Goal: Task Accomplishment & Management: Manage account settings

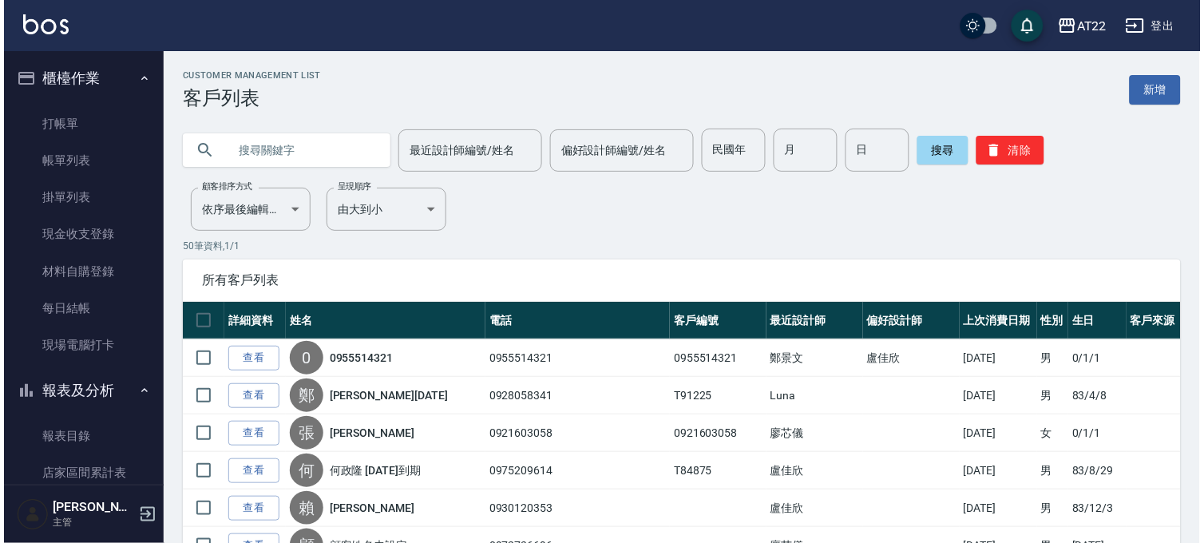
scroll to position [1095, 0]
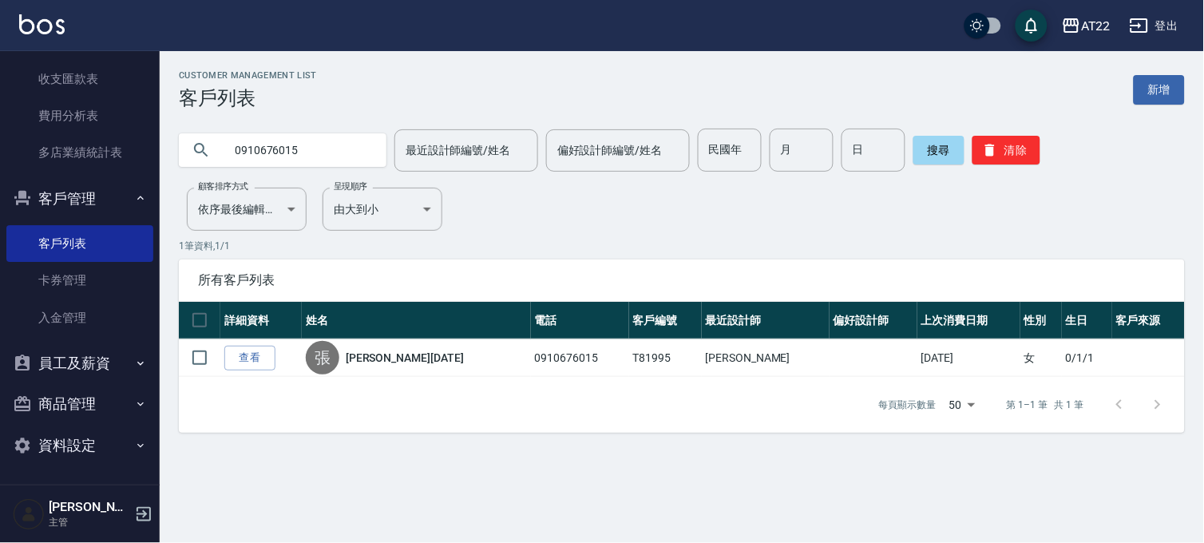
click at [303, 160] on input "0910676015" at bounding box center [299, 150] width 150 height 43
type input "0933712102"
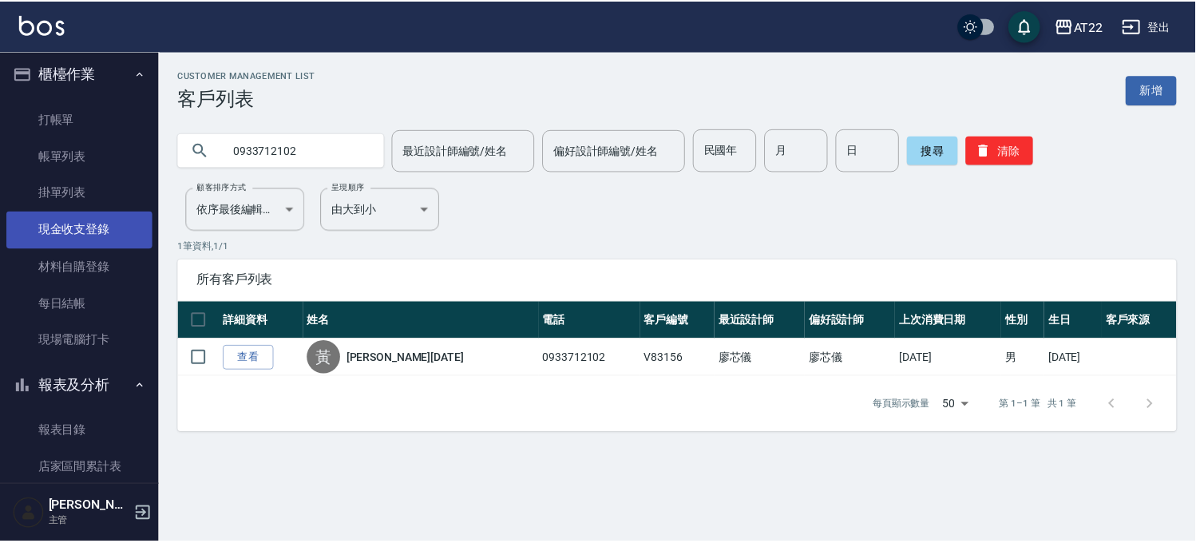
scroll to position [0, 0]
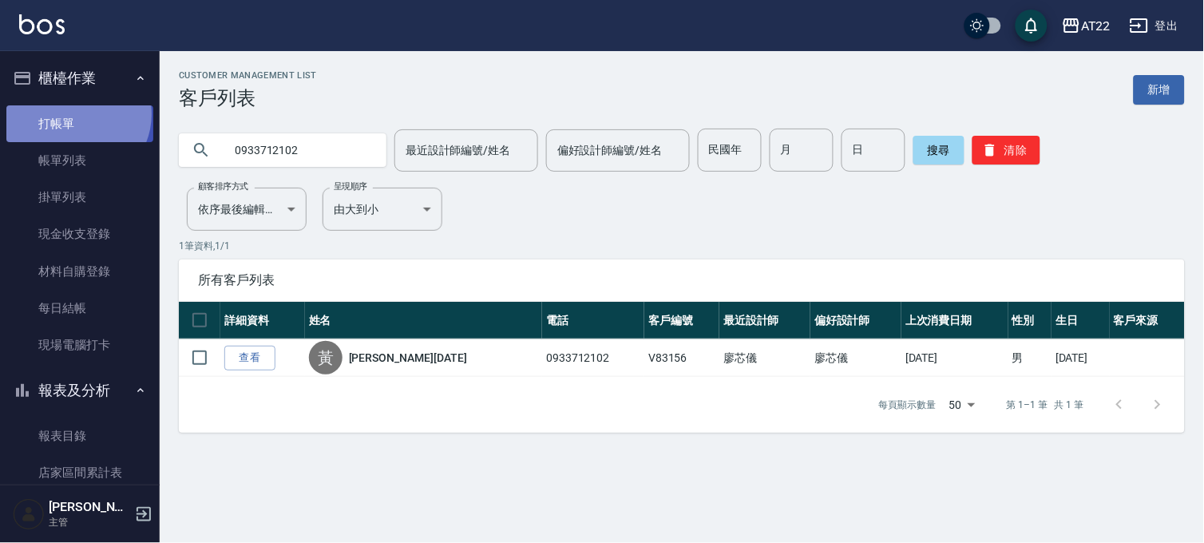
click at [75, 113] on link "打帳單" at bounding box center [79, 123] width 147 height 37
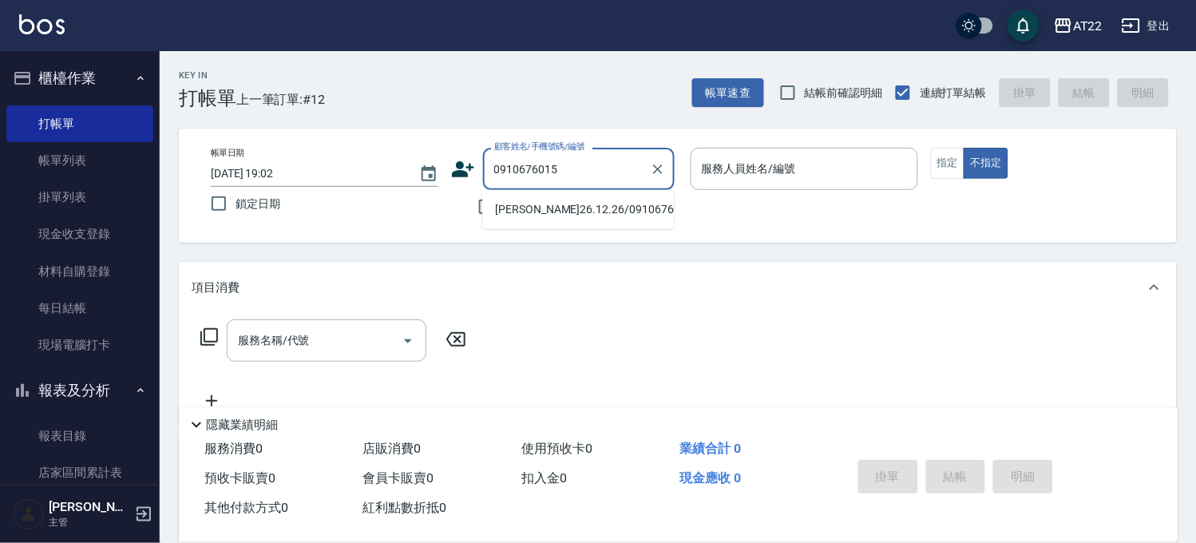
click at [611, 214] on li "[PERSON_NAME]26.12.26/0910676015/T81995" at bounding box center [578, 209] width 192 height 26
type input "[PERSON_NAME]26.12.26/0910676015/T81995"
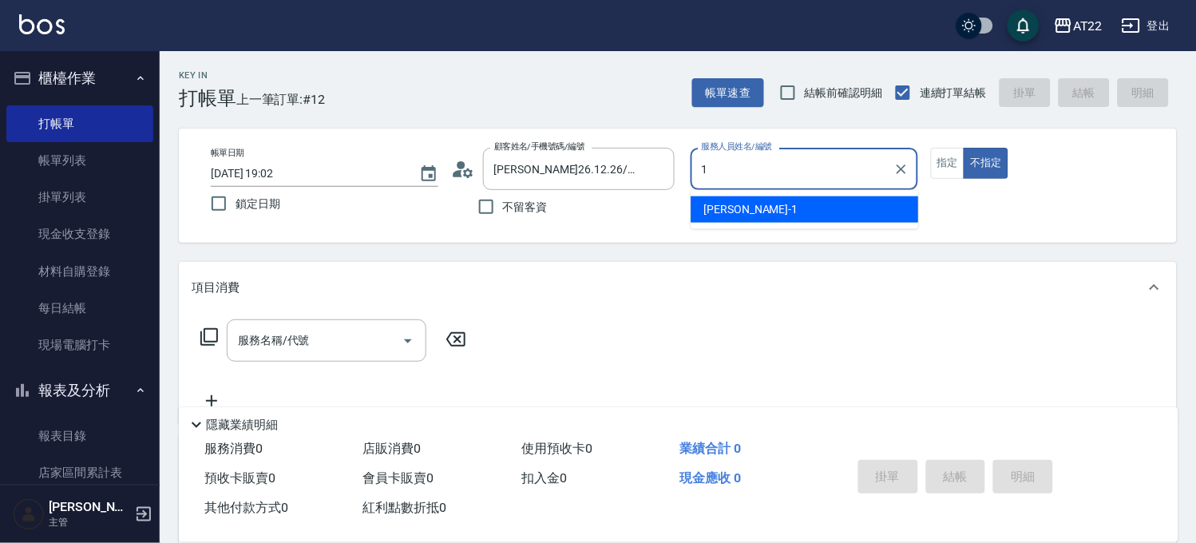
type input "[PERSON_NAME]-1"
type button "false"
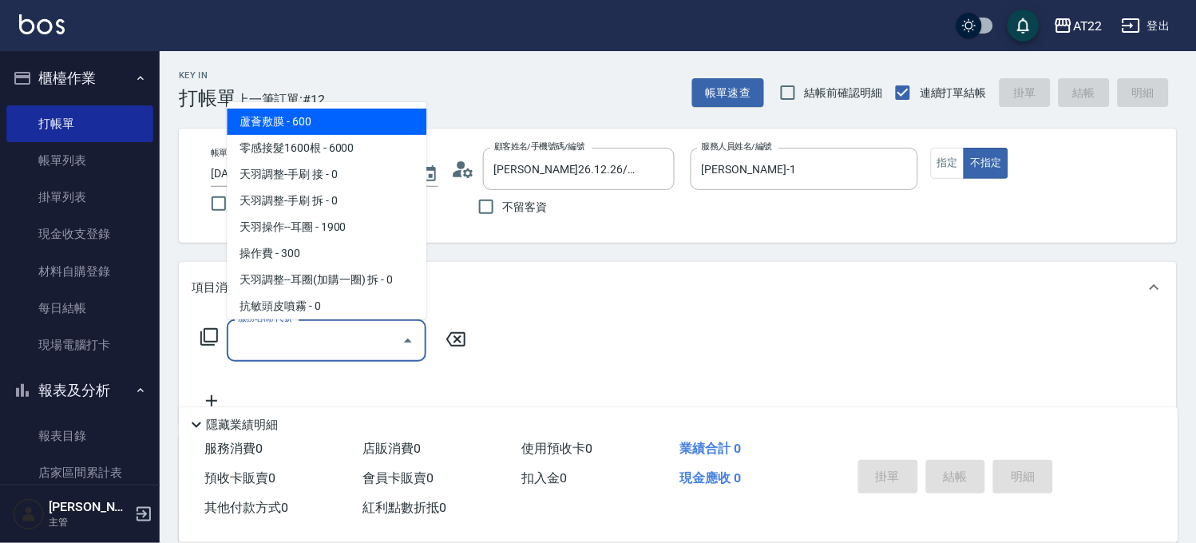
click at [290, 338] on input "服務名稱/代號" at bounding box center [314, 340] width 161 height 28
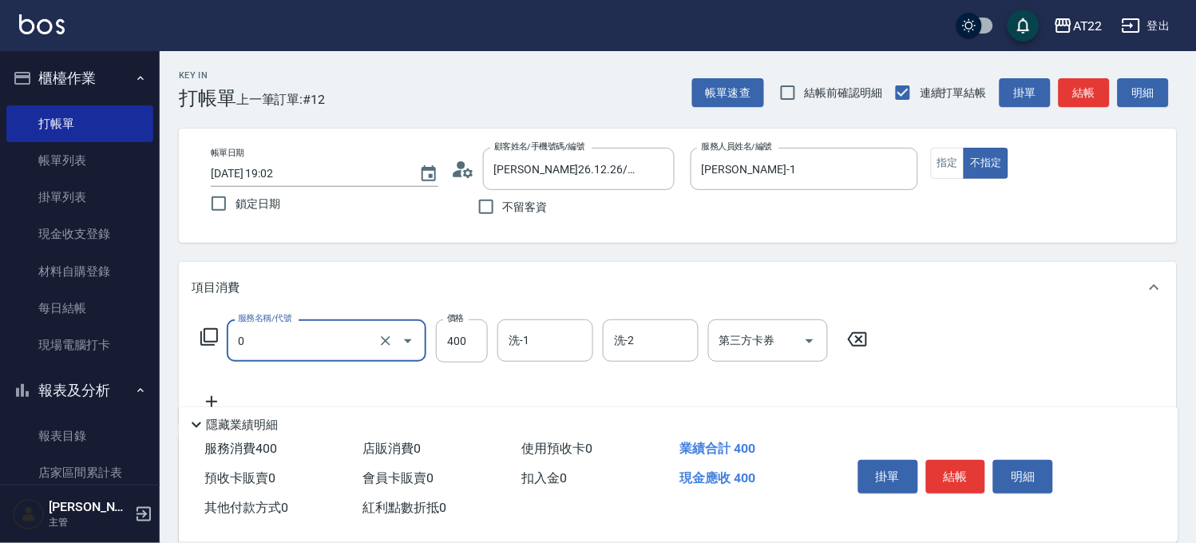
type input "有機洗髮(0)"
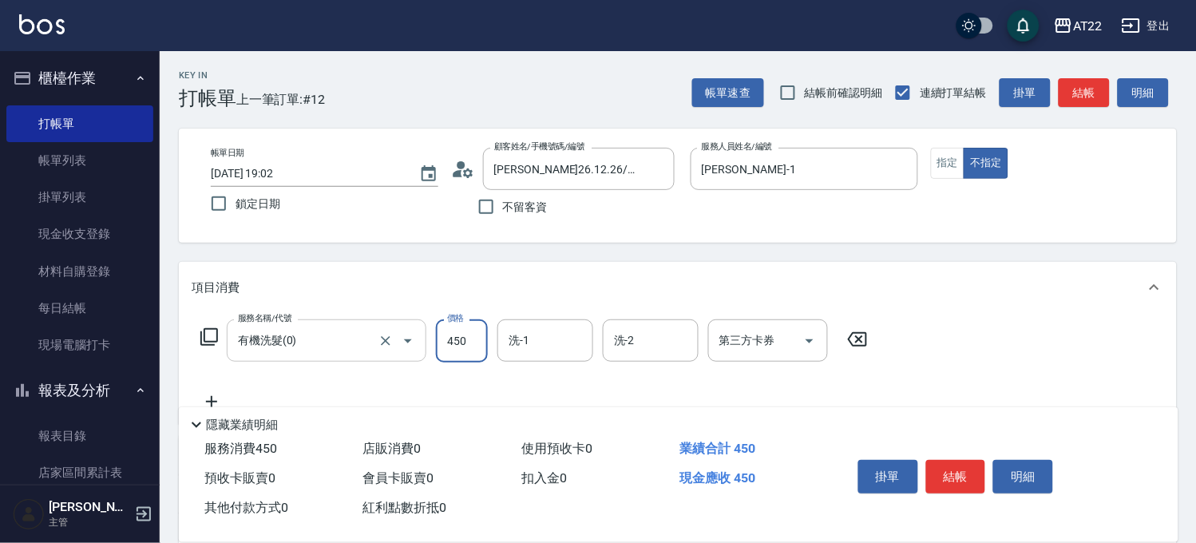
type input "450"
type input "Ace-28"
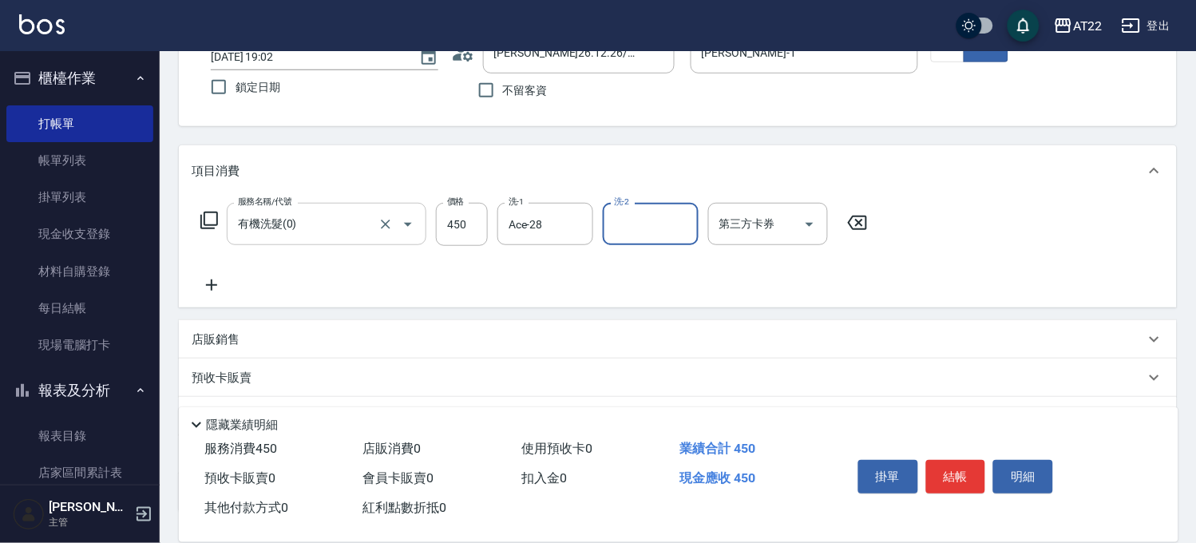
scroll to position [236, 0]
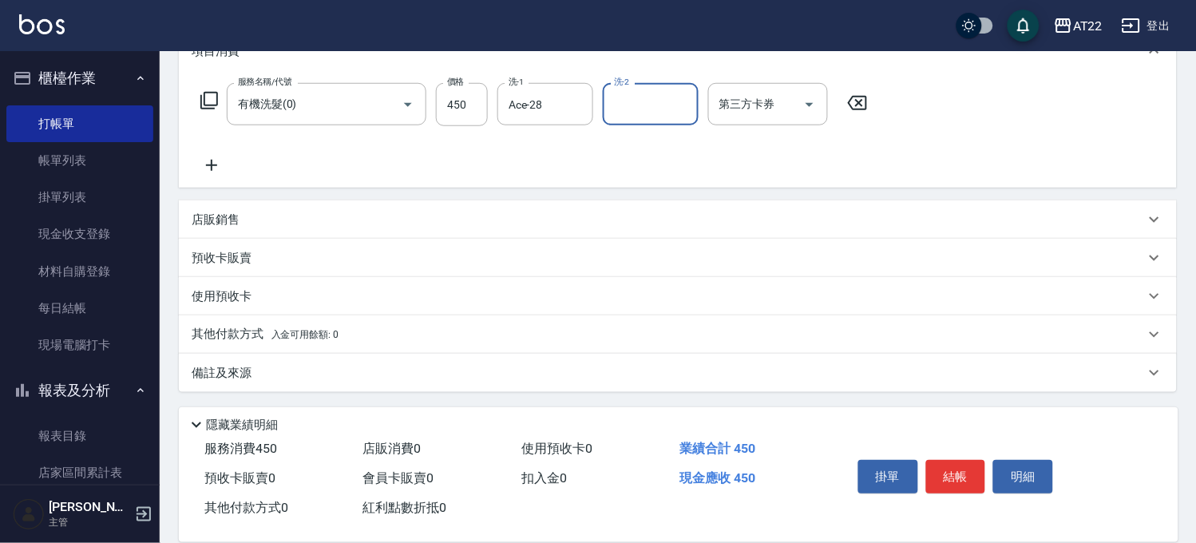
click at [214, 164] on icon at bounding box center [211, 165] width 11 height 11
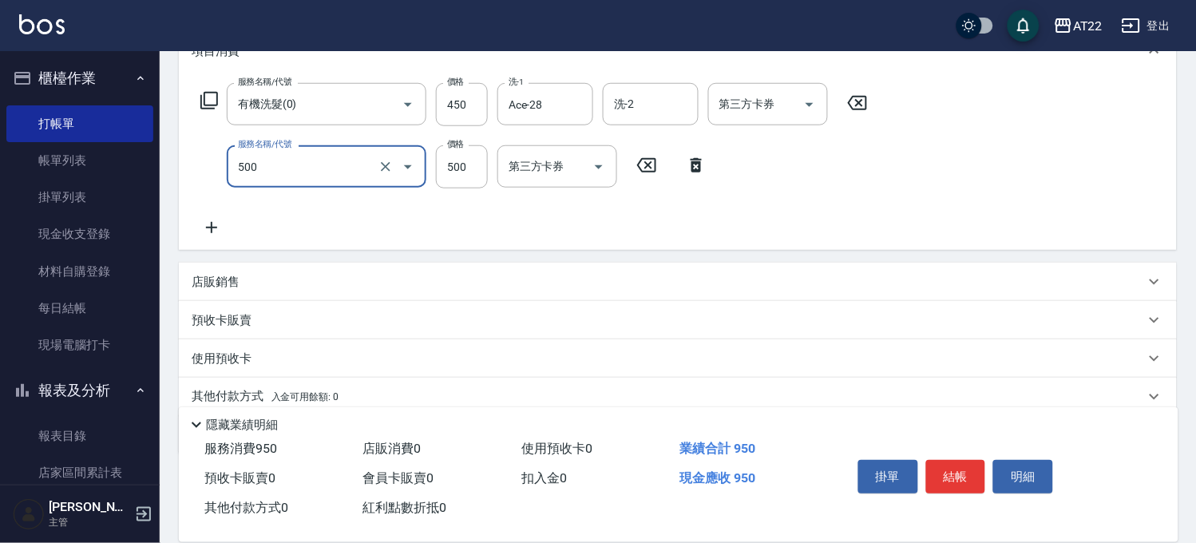
type input "剪髮(500)"
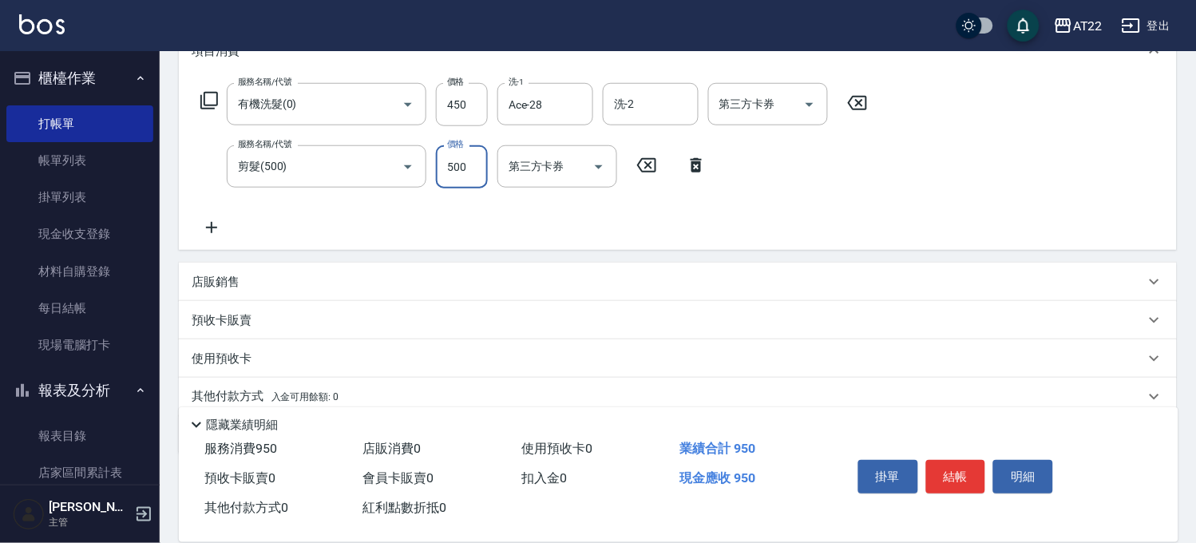
scroll to position [0, 0]
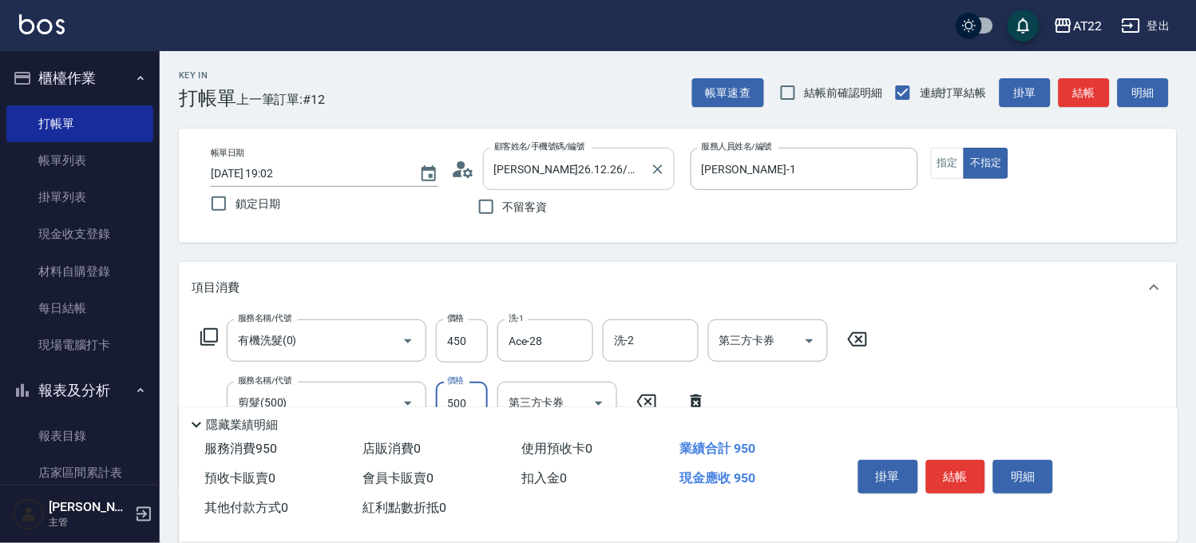
click at [596, 176] on input "[PERSON_NAME]26.12.26/0910676015/T81995" at bounding box center [566, 169] width 153 height 28
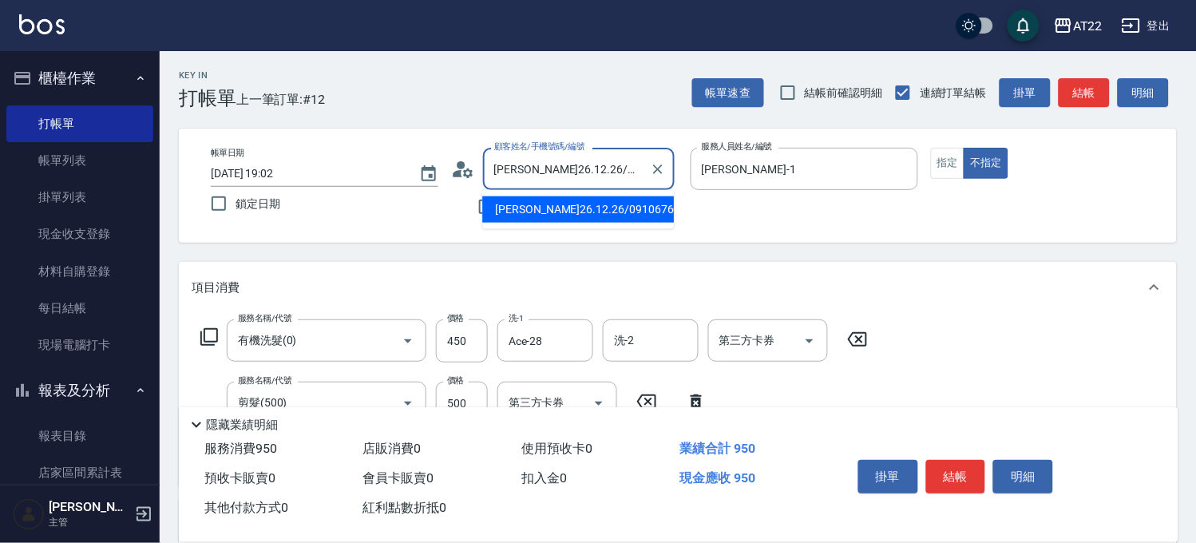
scroll to position [177, 0]
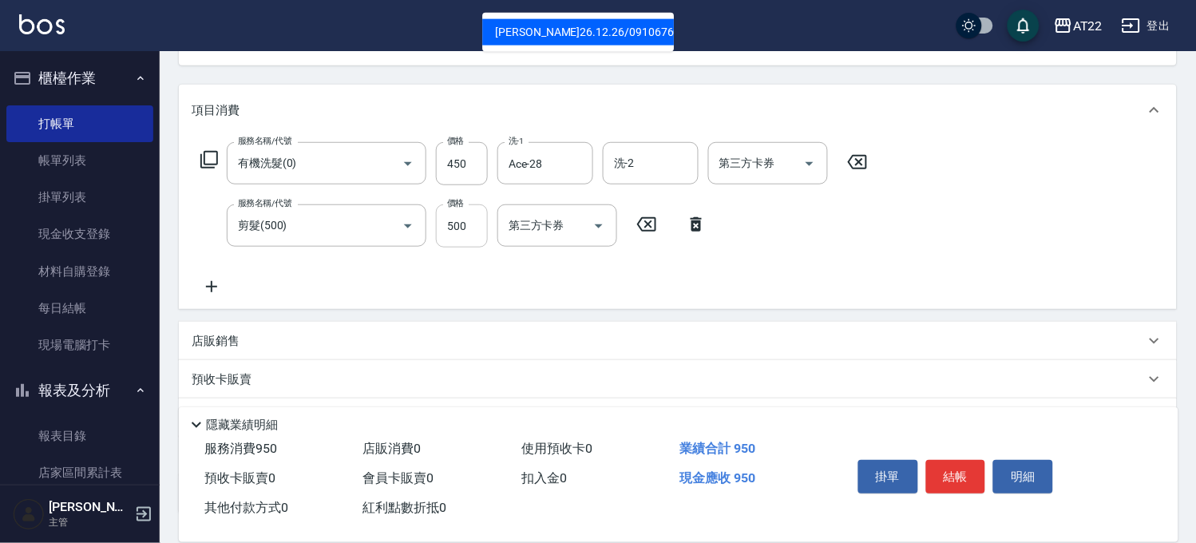
click at [456, 239] on input "500" at bounding box center [462, 225] width 52 height 43
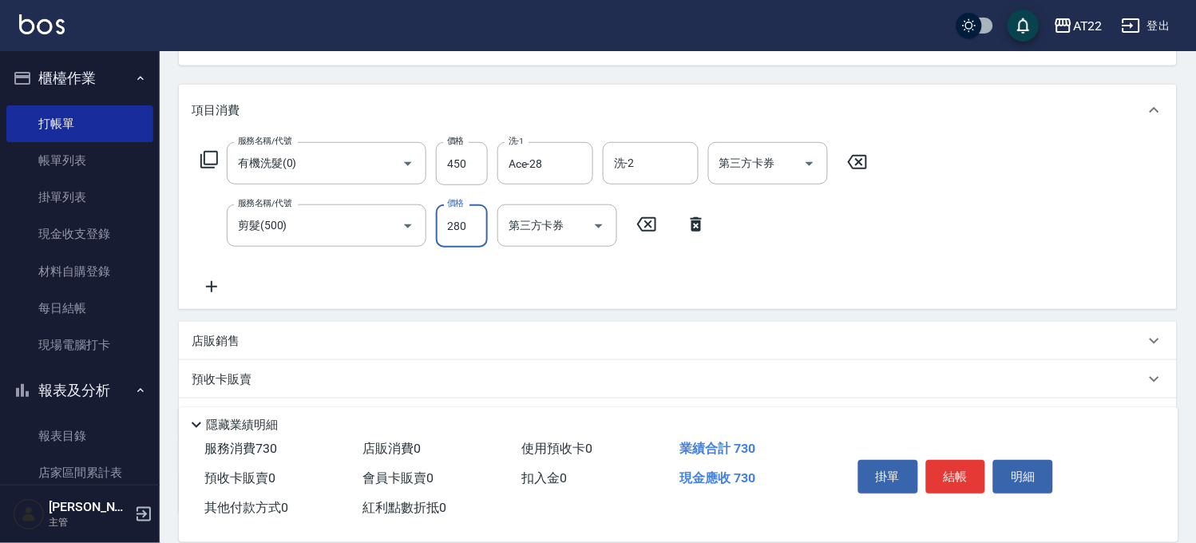
type input "280"
click at [212, 290] on icon at bounding box center [212, 286] width 40 height 19
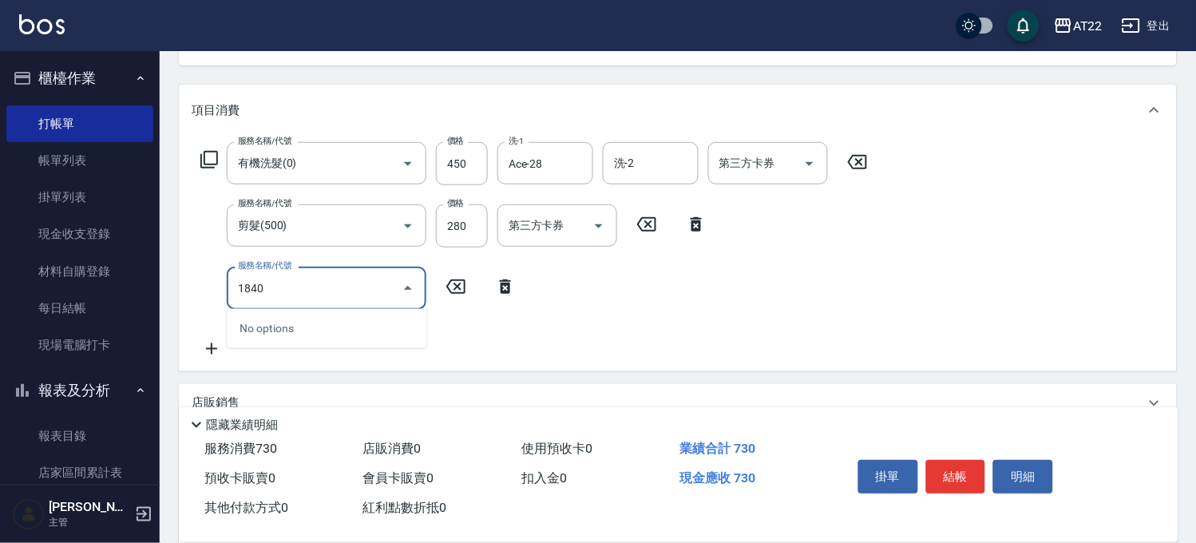
type input "18402"
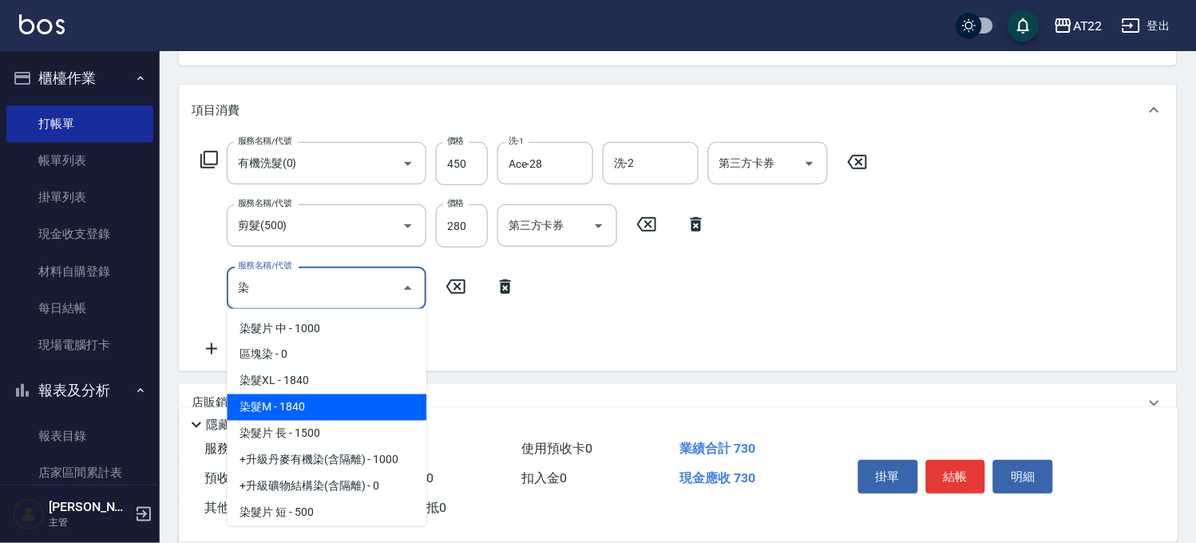
click at [342, 409] on span "染髮M - 1840" at bounding box center [327, 407] width 200 height 26
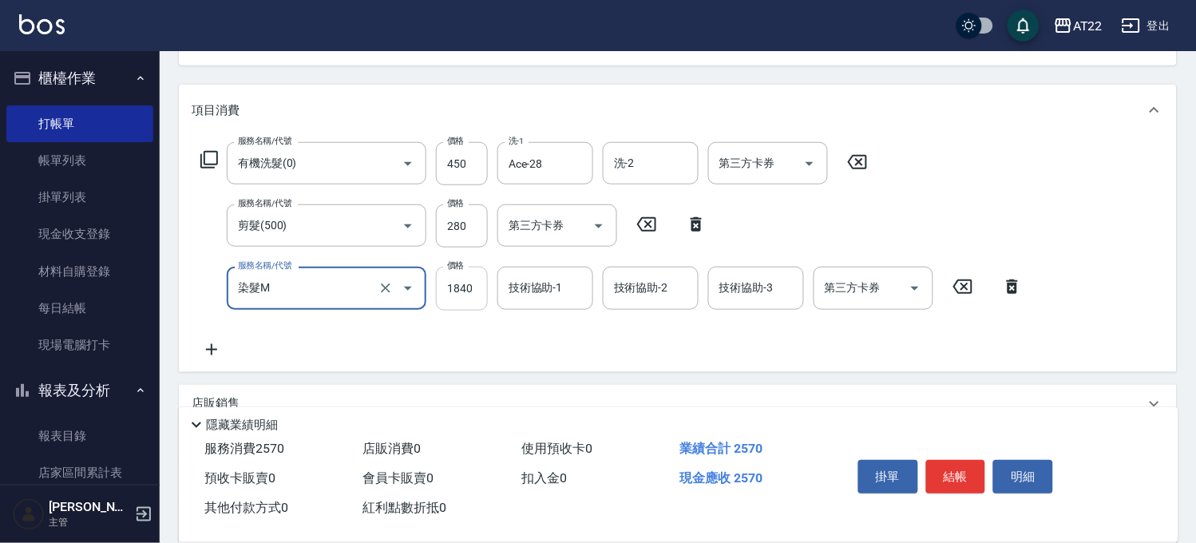
type input "染髮M"
click at [479, 283] on input "1840" at bounding box center [462, 288] width 52 height 43
type input "1520"
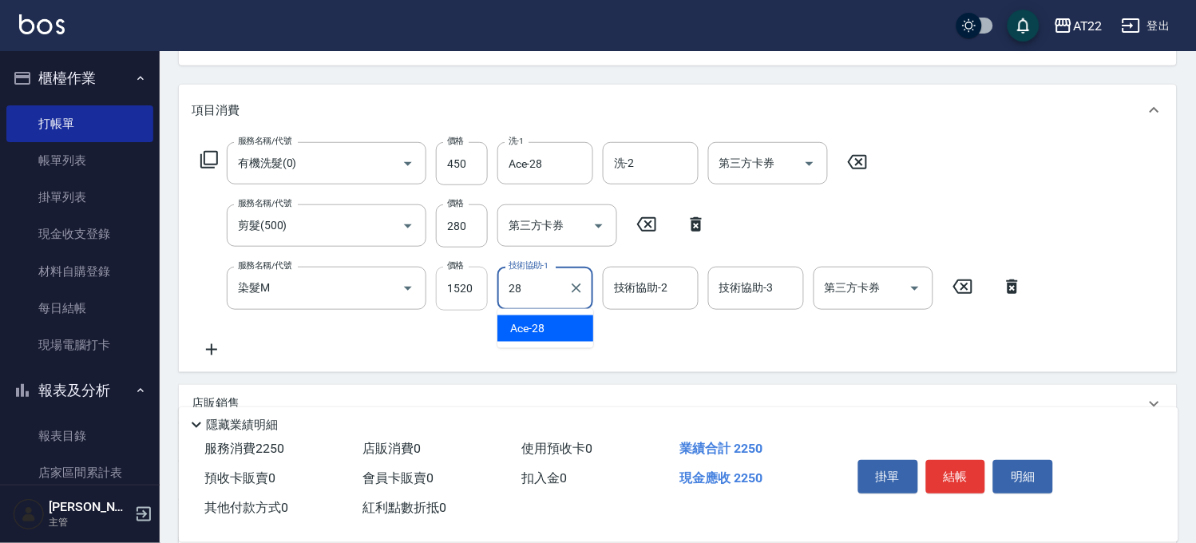
type input "Ace-28"
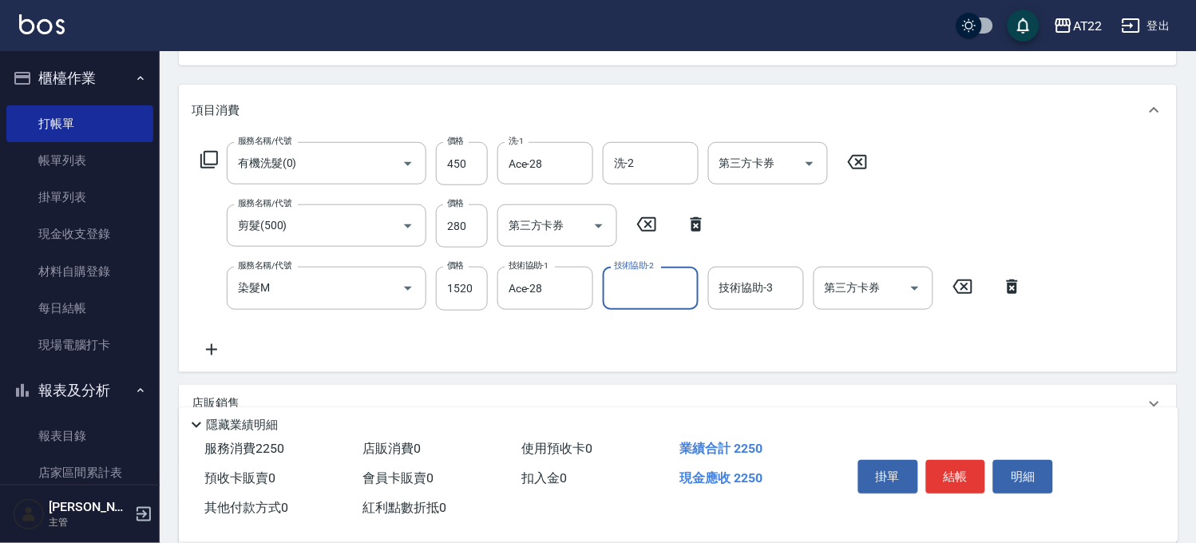
click at [216, 355] on icon at bounding box center [212, 349] width 40 height 19
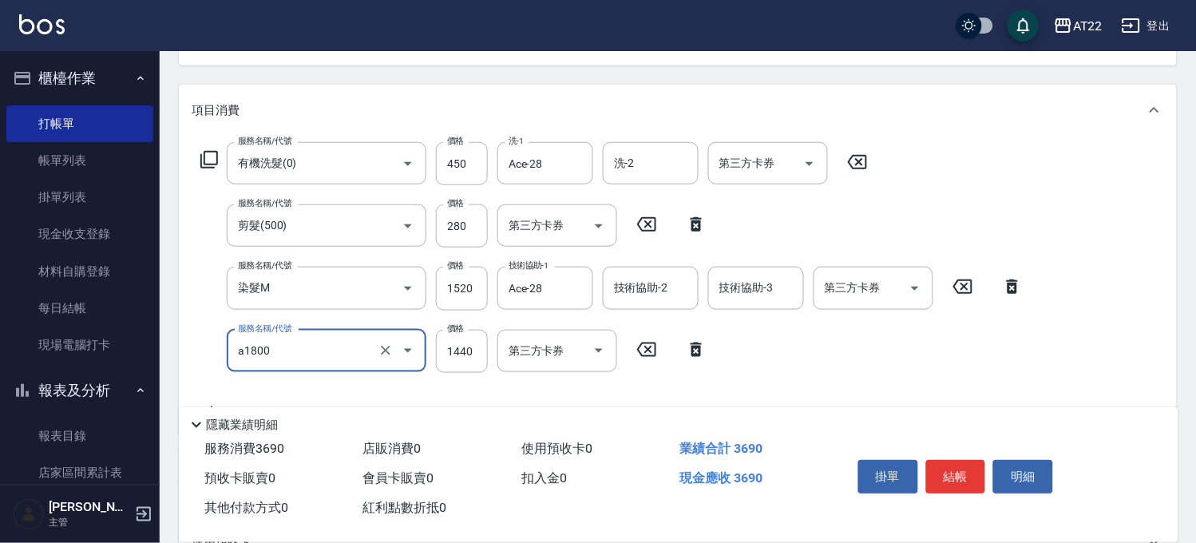
type input "結構式三段(a1800)"
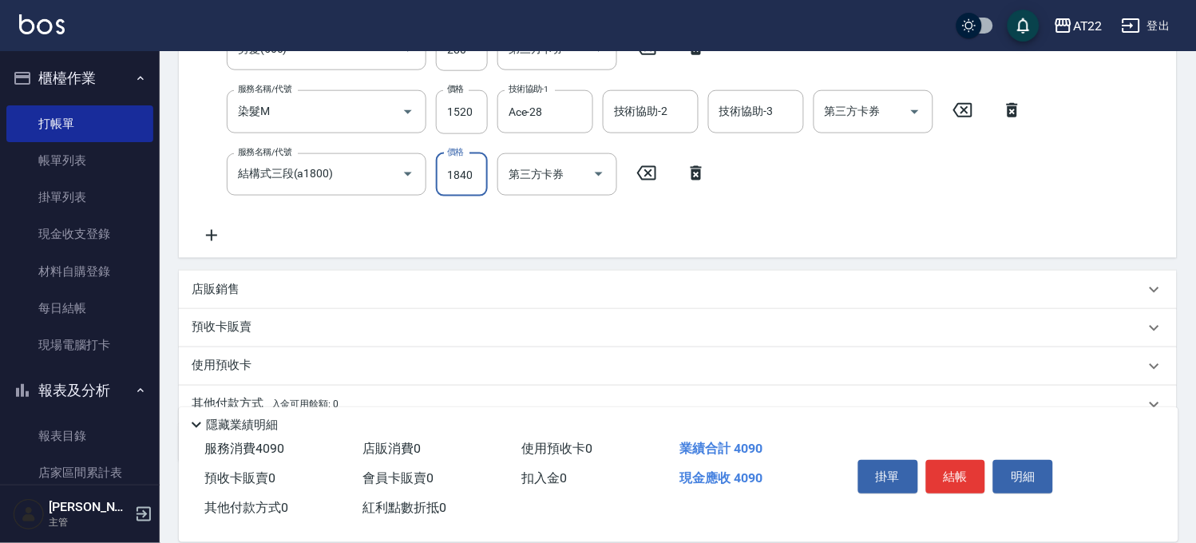
scroll to position [354, 0]
type input "1840"
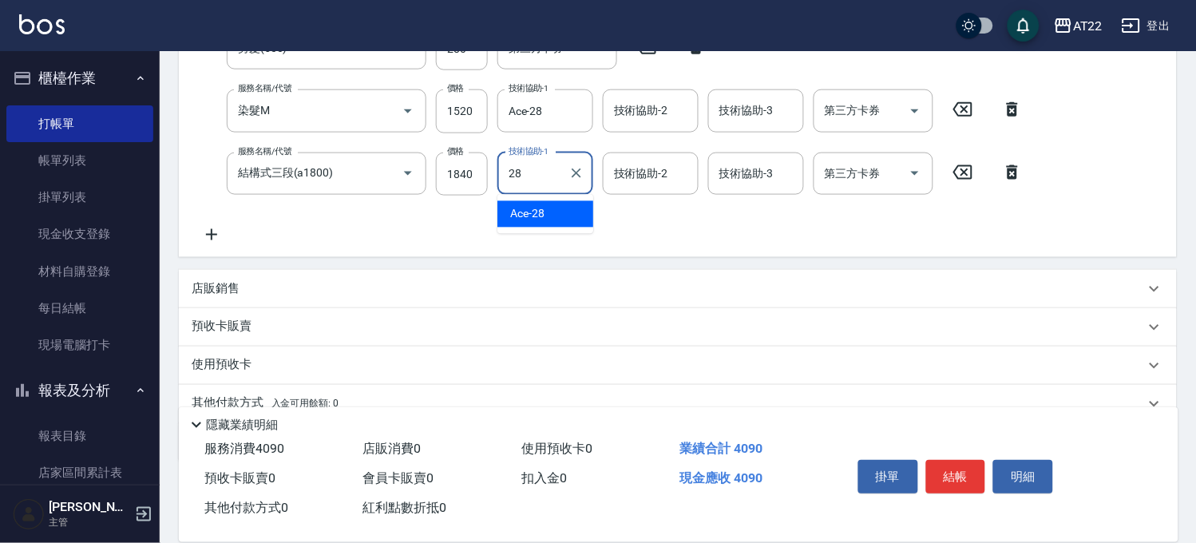
type input "Ace-28"
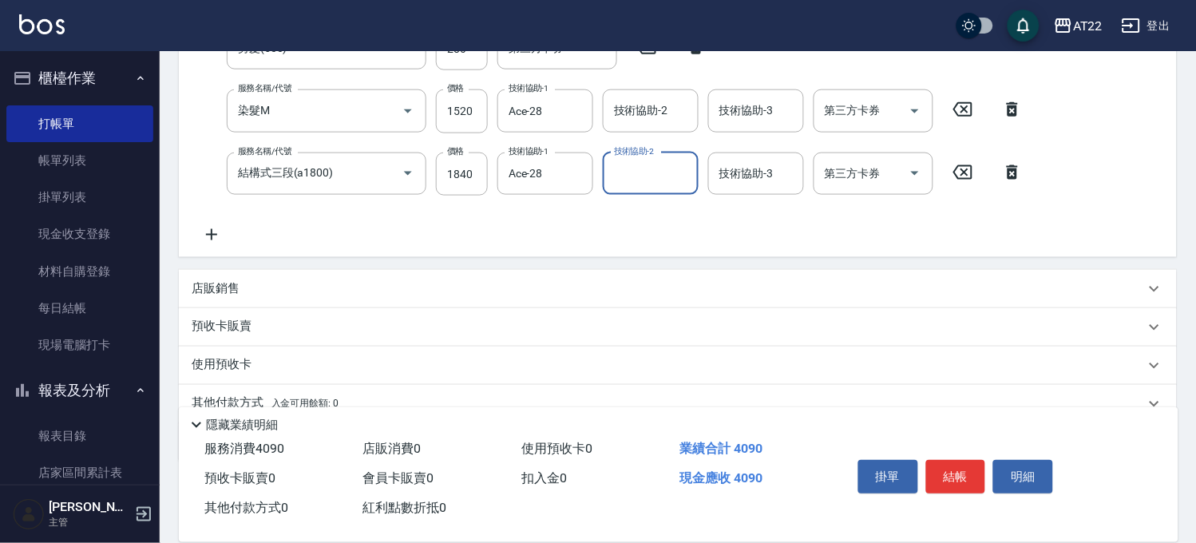
click at [214, 226] on icon at bounding box center [212, 234] width 40 height 19
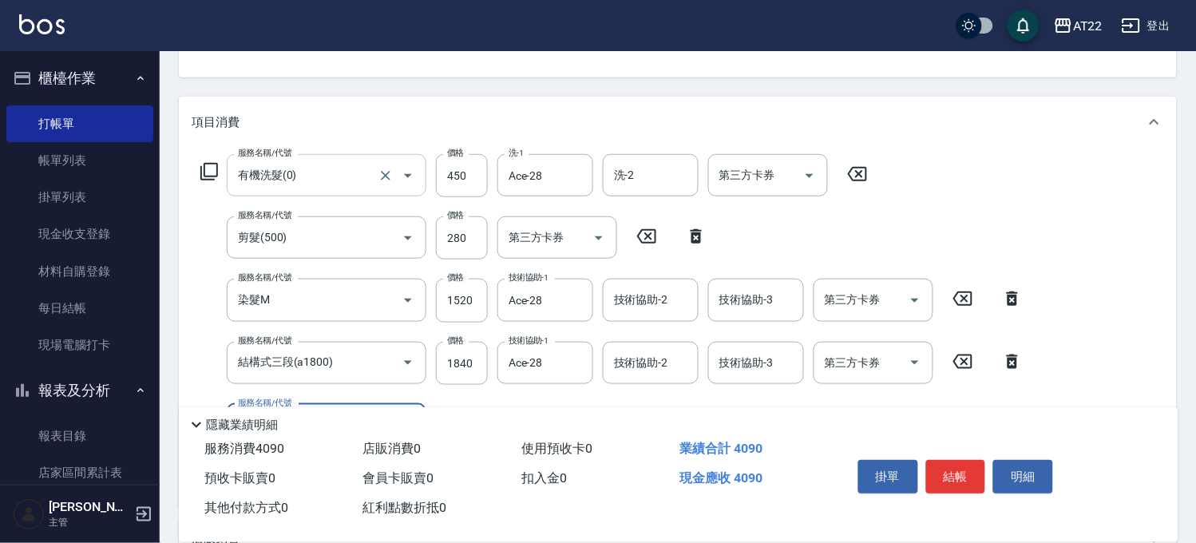
scroll to position [246, 0]
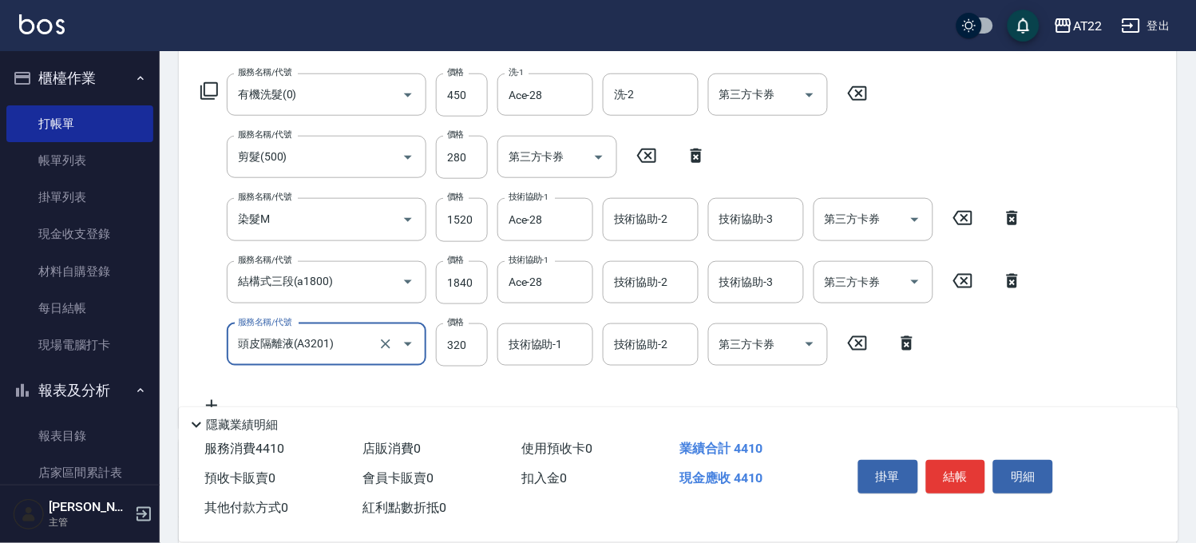
type input "頭皮隔離液(A3201)"
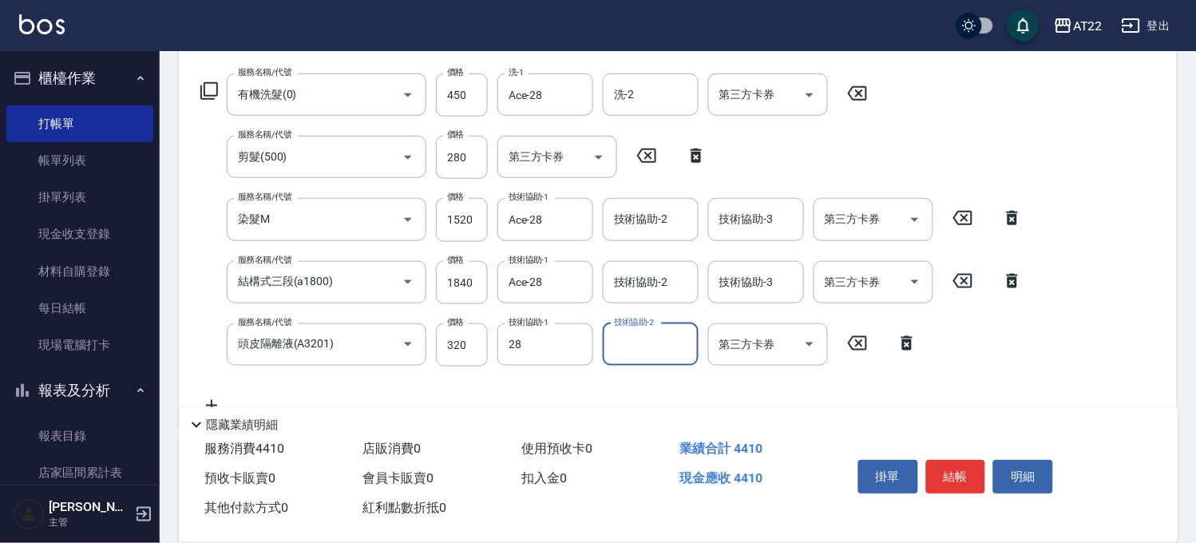
type input "Ace-28"
click at [212, 400] on icon at bounding box center [212, 405] width 40 height 19
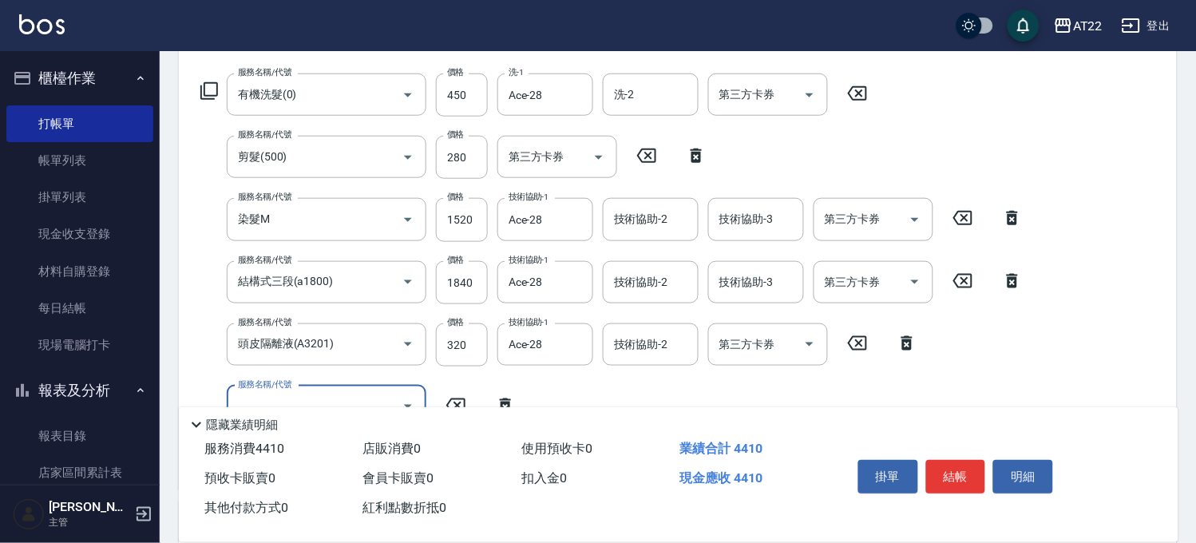
click at [286, 388] on label "服務名稱/代號" at bounding box center [264, 384] width 53 height 12
click at [286, 393] on input "服務名稱/代號" at bounding box center [314, 407] width 161 height 28
type input "盧"
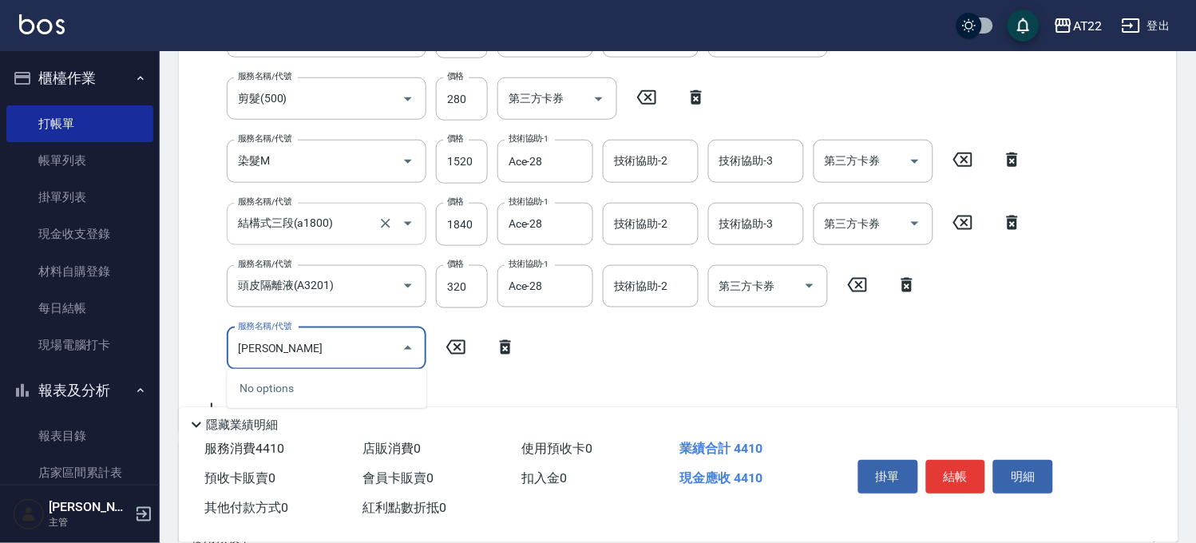
scroll to position [335, 0]
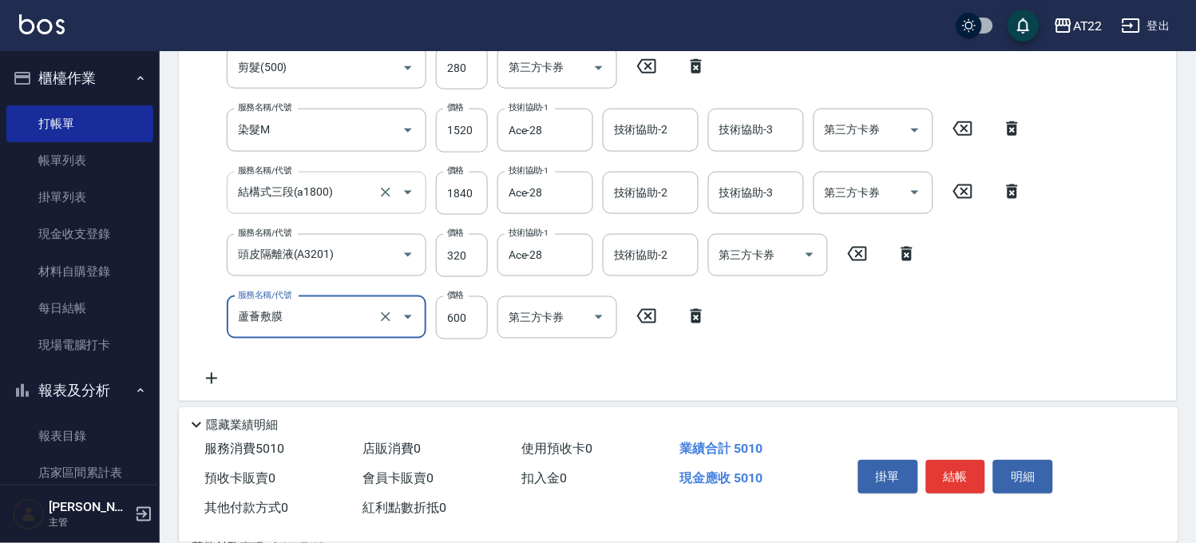
type input "蘆薈敷膜"
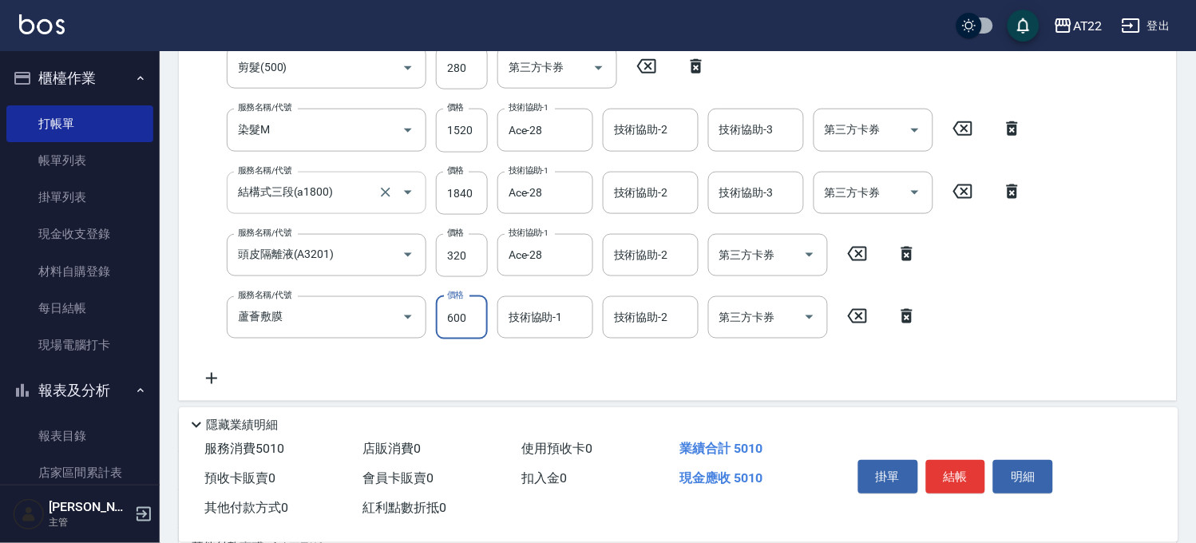
scroll to position [319, 0]
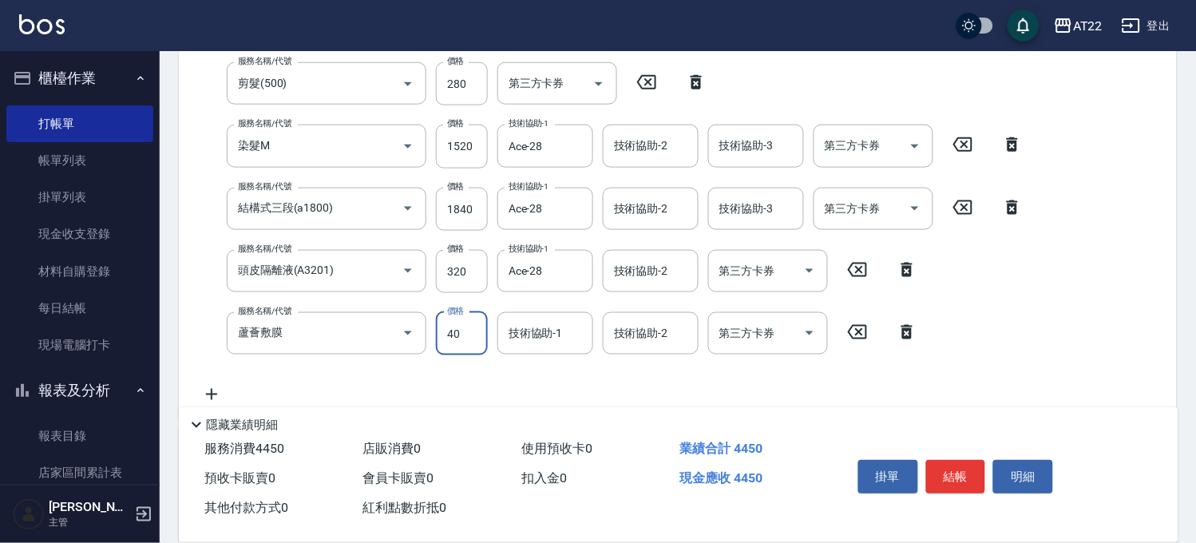
click at [445, 334] on input "40" at bounding box center [462, 333] width 52 height 43
type input "480"
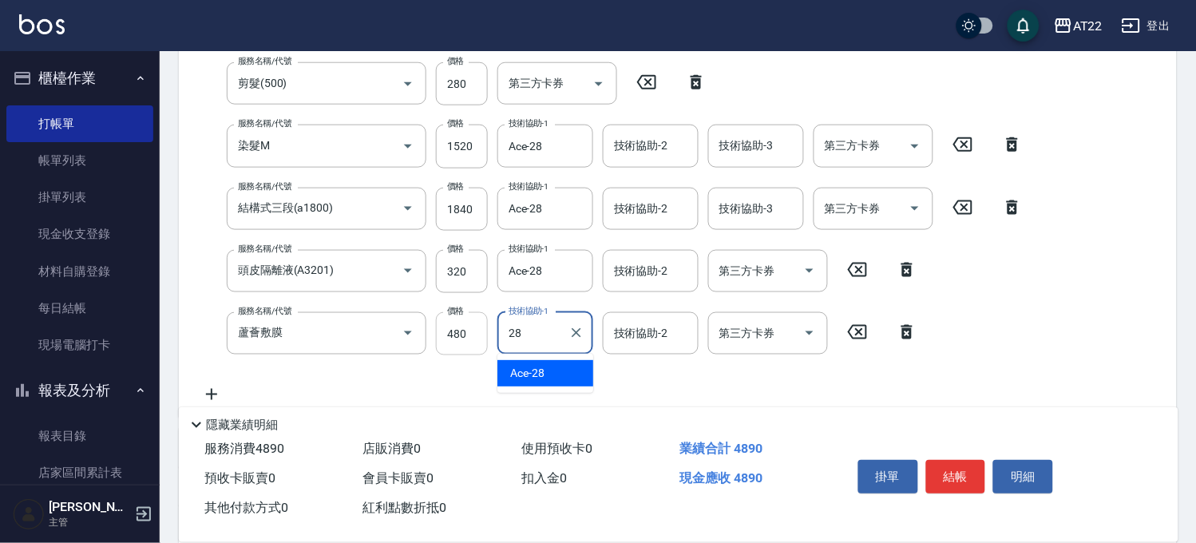
type input "Ace-28"
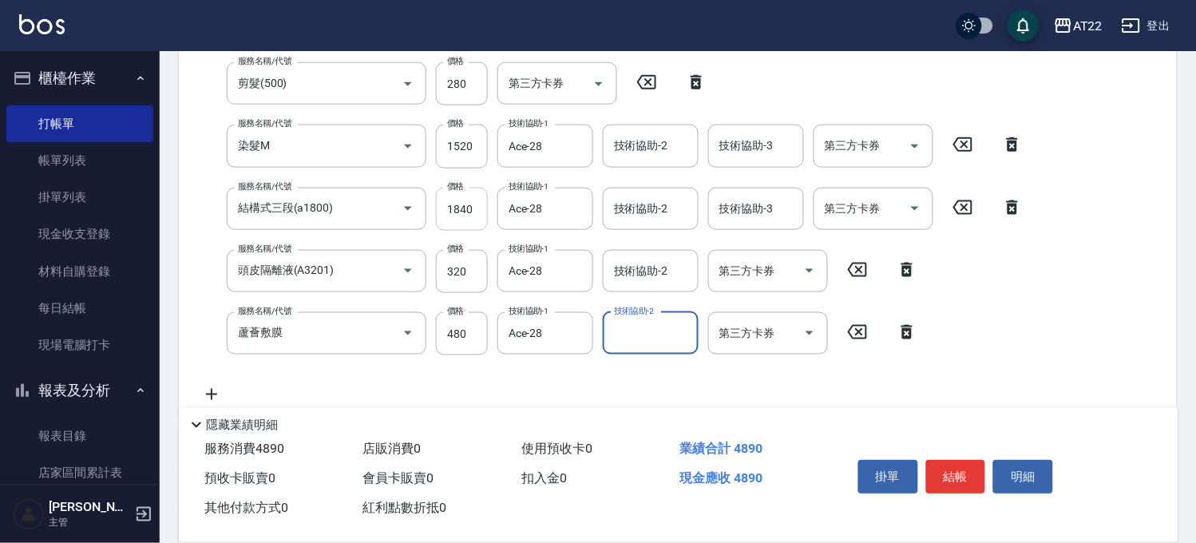
click at [469, 213] on input "1840" at bounding box center [462, 209] width 52 height 43
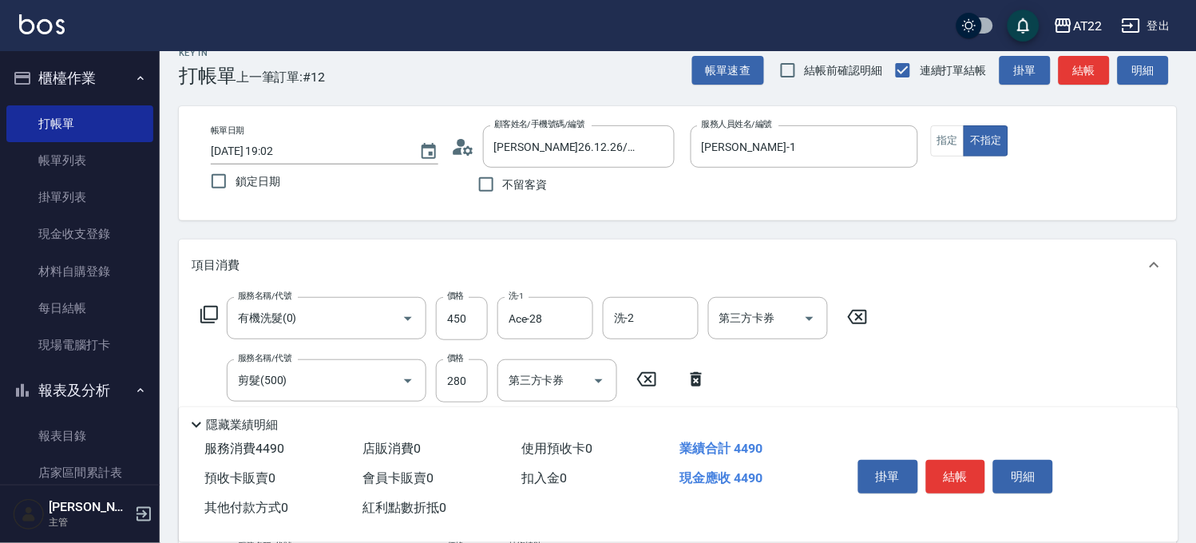
scroll to position [0, 0]
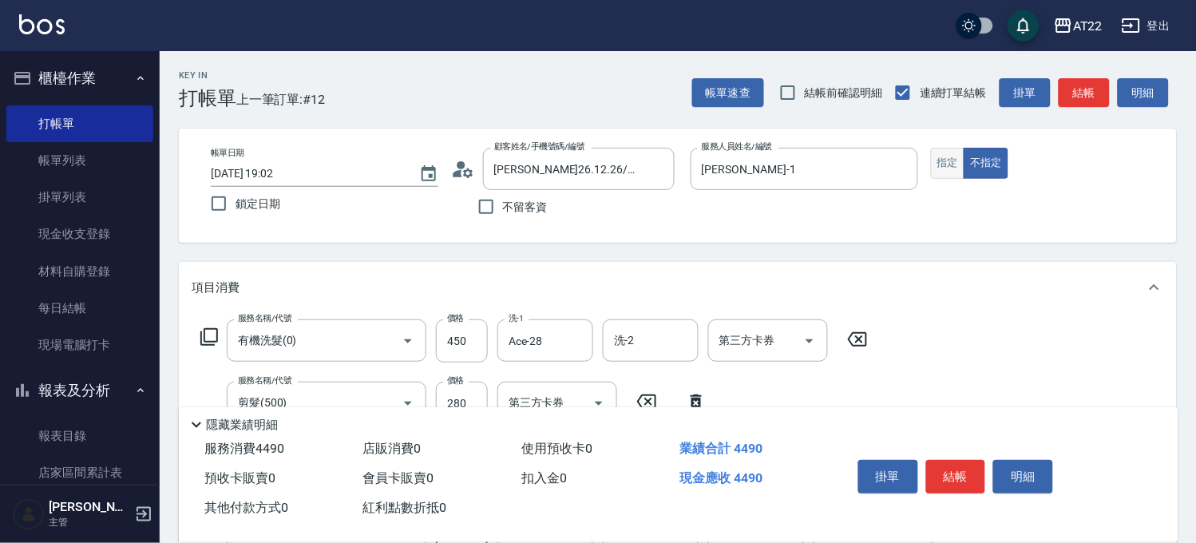
type input "1440"
click at [955, 157] on button "指定" at bounding box center [948, 163] width 34 height 31
type button "true"
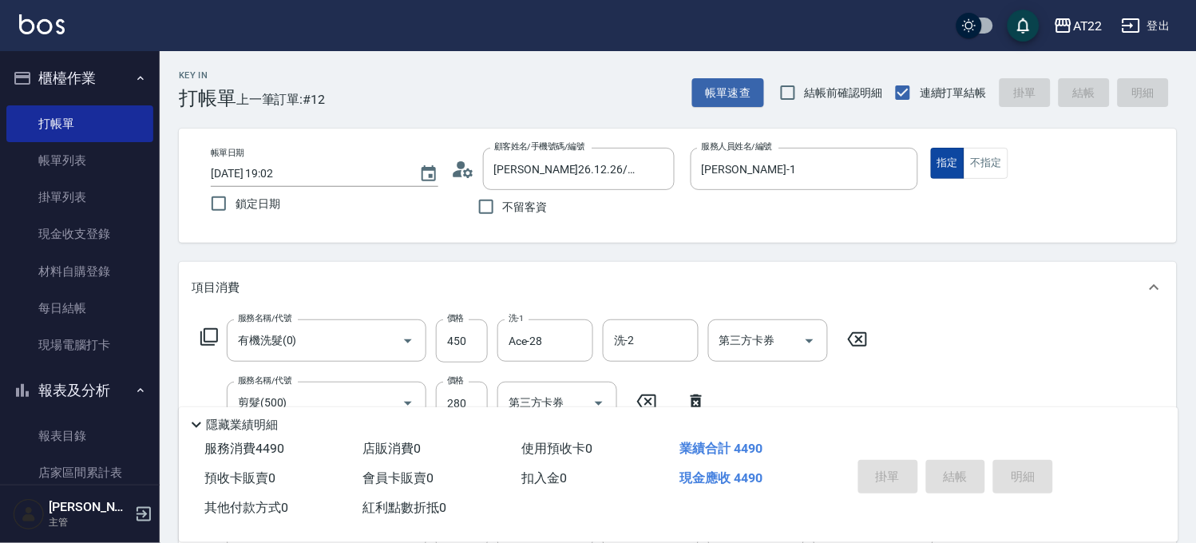
type input "2025/09/15 19:05"
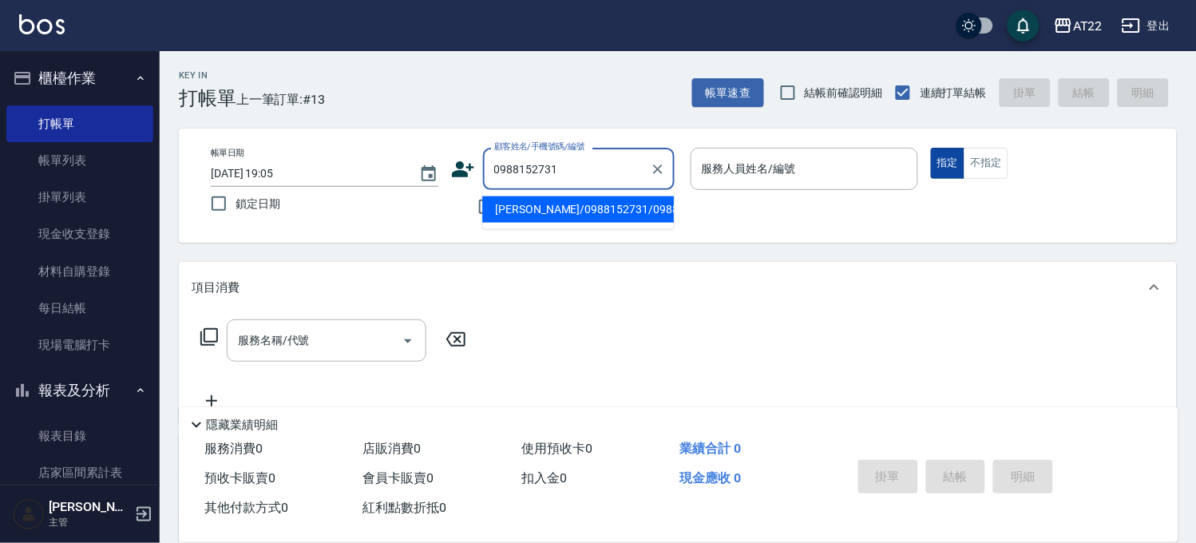
type input "[PERSON_NAME]/0988152731/0988152731"
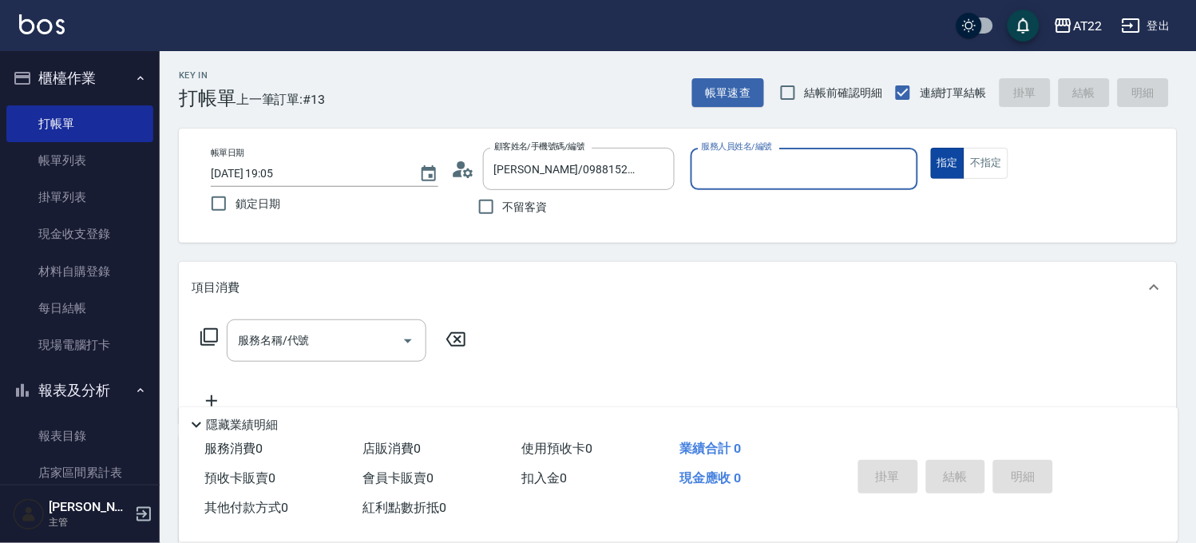
type input "king-5"
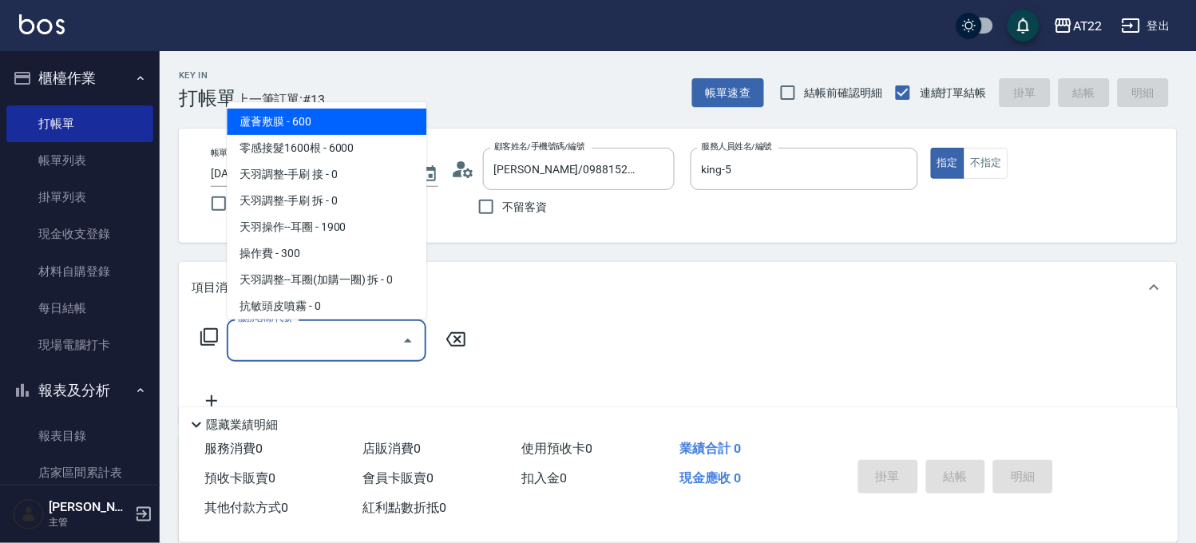
click at [252, 338] on input "服務名稱/代號" at bounding box center [314, 340] width 161 height 28
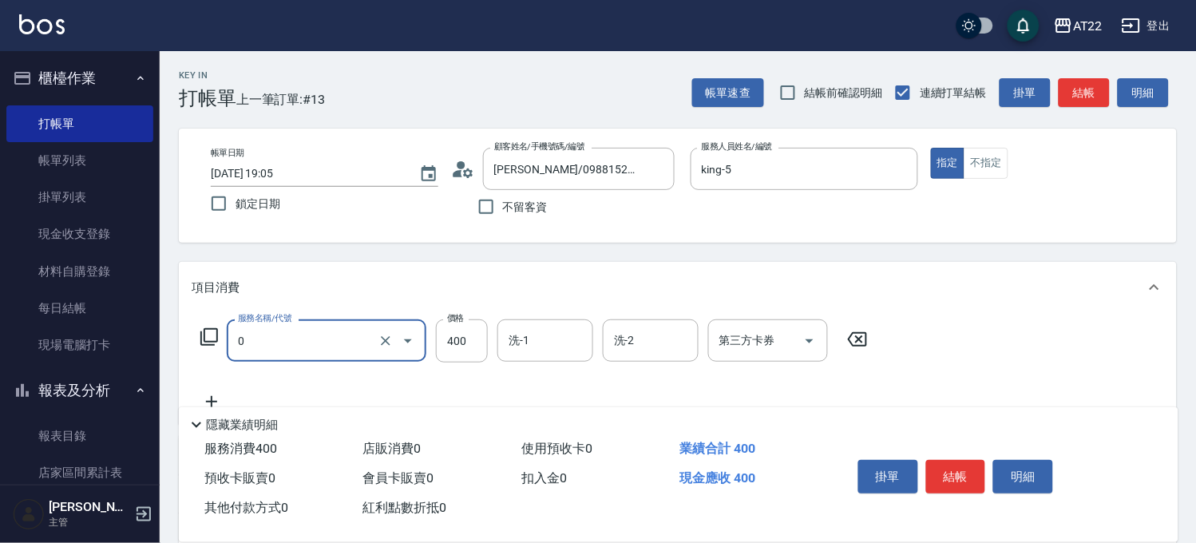
type input "有機洗髮(0)"
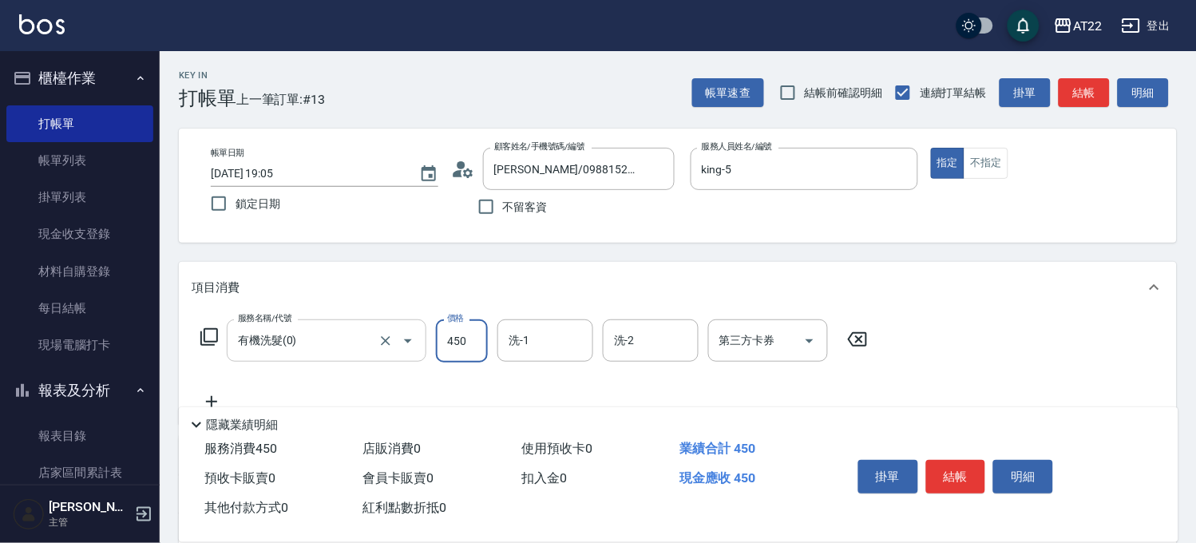
type input "450"
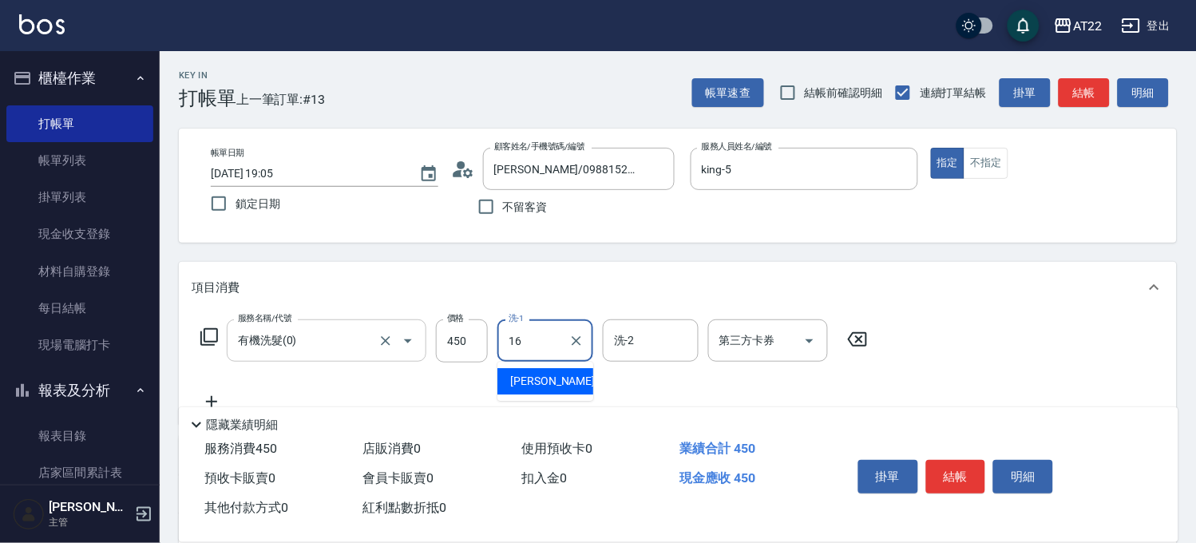
type input "[PERSON_NAME]-16"
click at [213, 400] on icon at bounding box center [212, 401] width 40 height 19
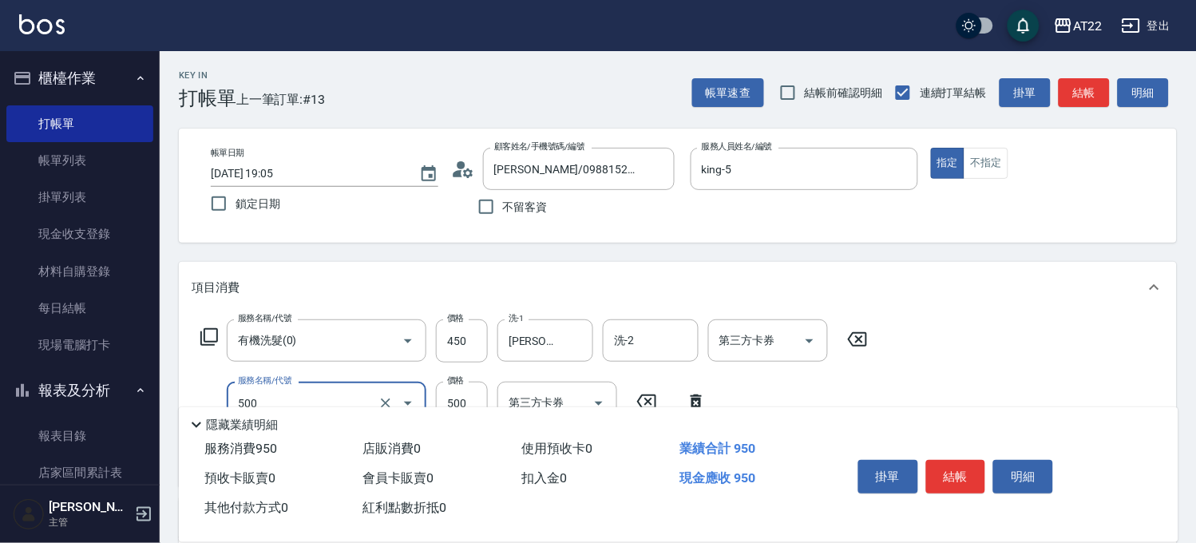
type input "剪髮(500)"
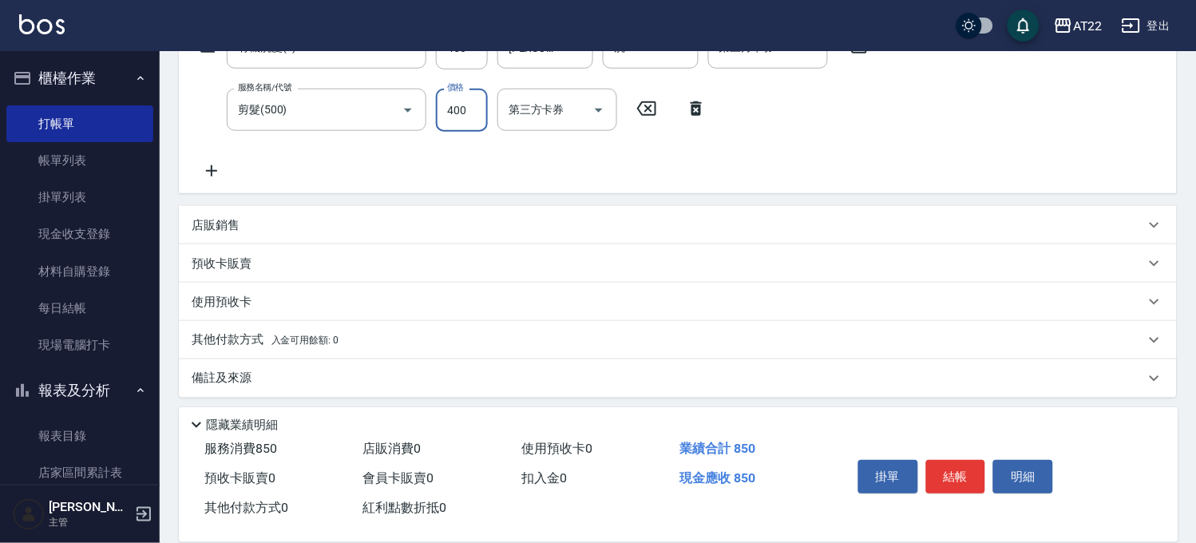
scroll to position [299, 0]
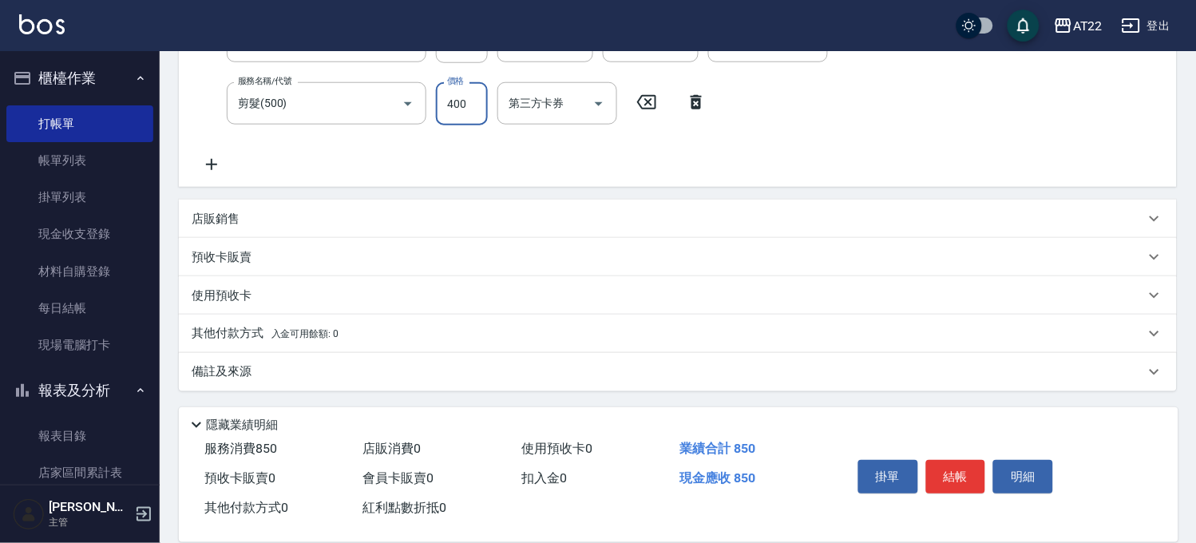
type input "400"
click at [220, 156] on icon at bounding box center [212, 164] width 40 height 19
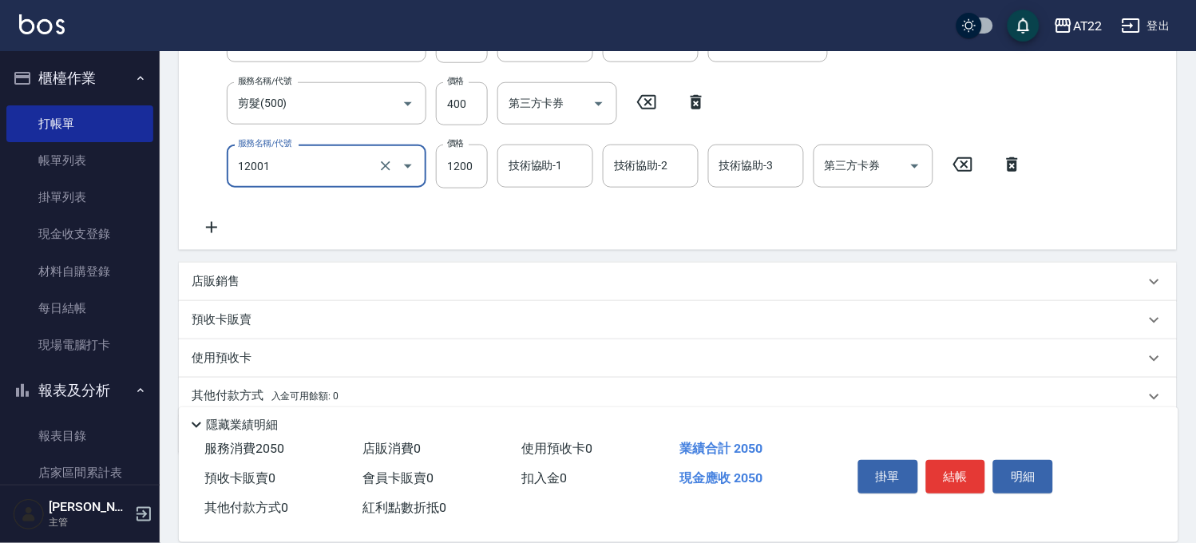
type input "燙髮S(12001)"
type input "1620"
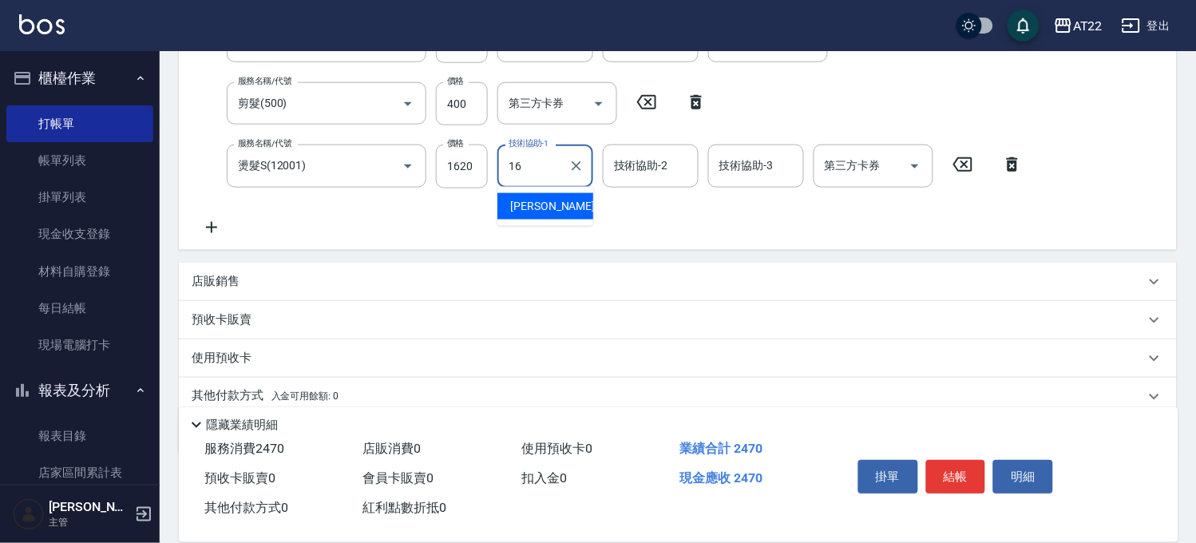
type input "[PERSON_NAME]-16"
click at [224, 220] on icon at bounding box center [212, 227] width 40 height 19
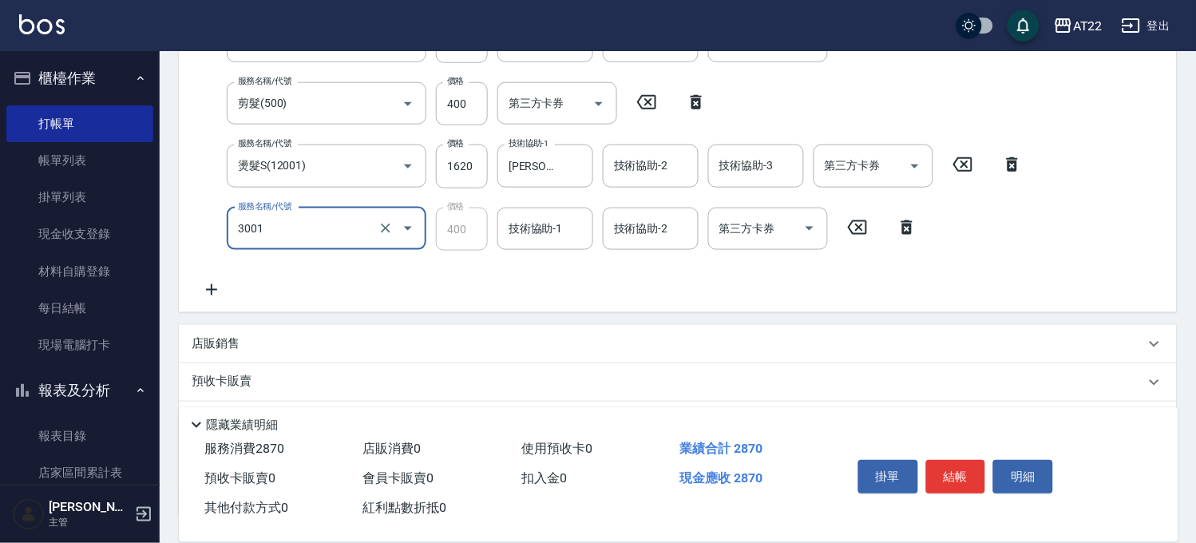
type input "側邊燙貼(3001)"
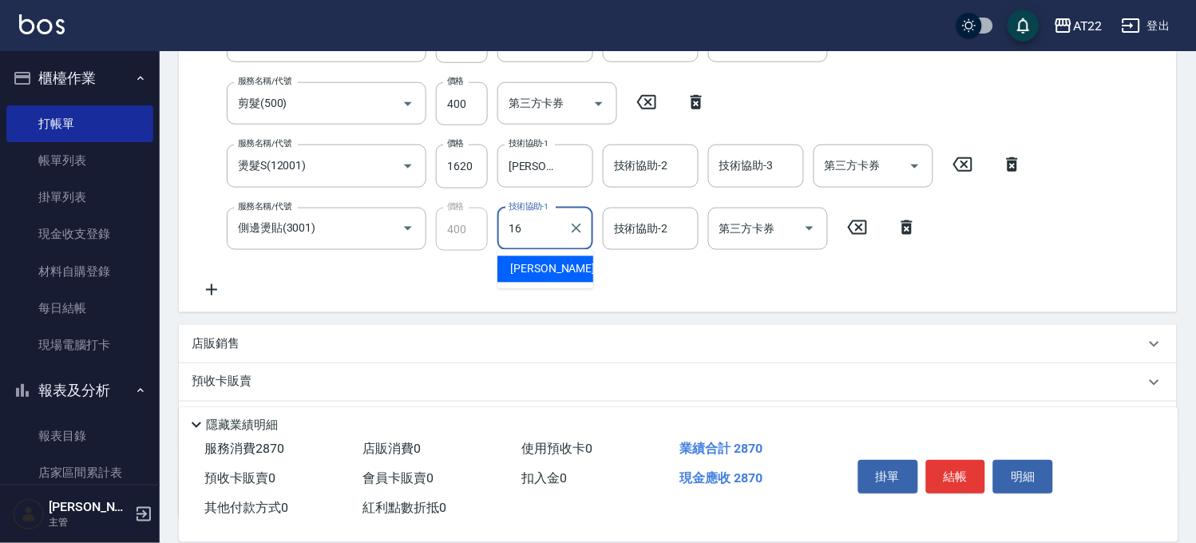
type input "[PERSON_NAME]-16"
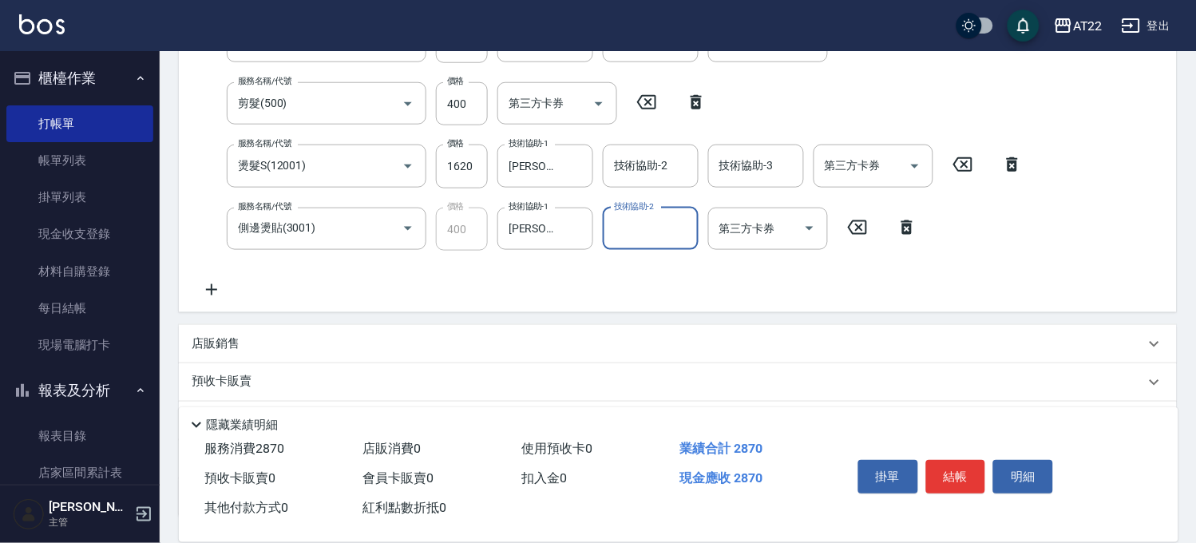
scroll to position [0, 0]
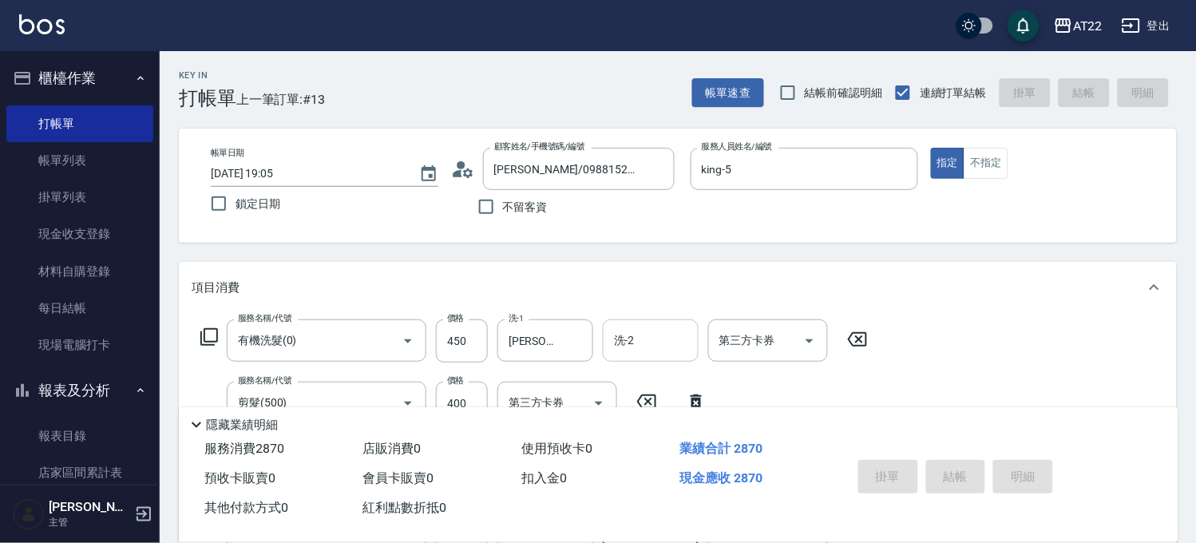
type input "2025/09/15 19:06"
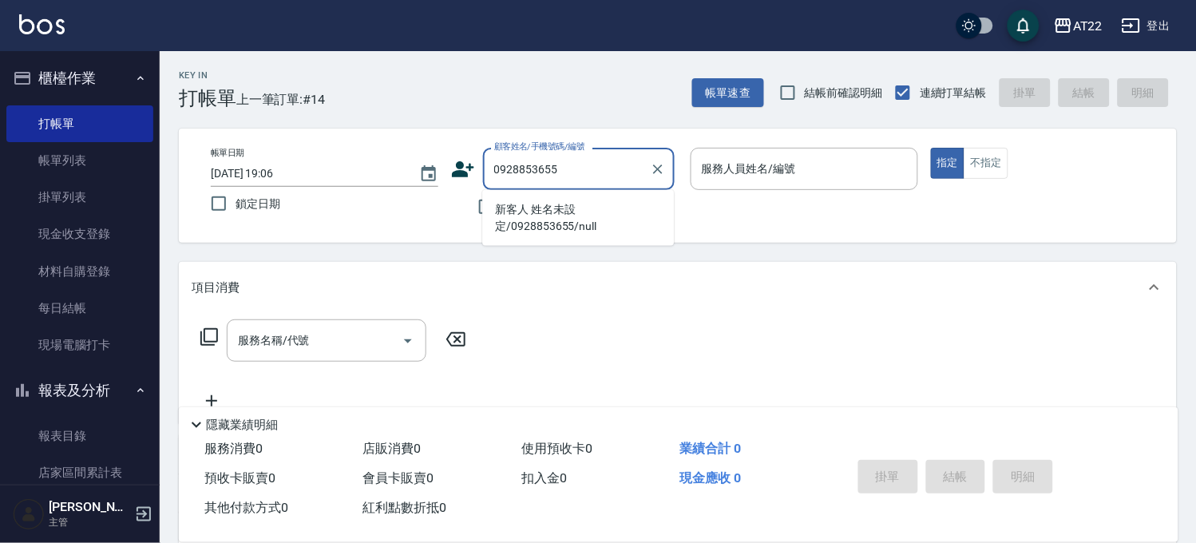
click at [559, 217] on li "新客人 姓名未設定/0928853655/null" at bounding box center [578, 217] width 192 height 43
type input "新客人 姓名未設定/0928853655/null"
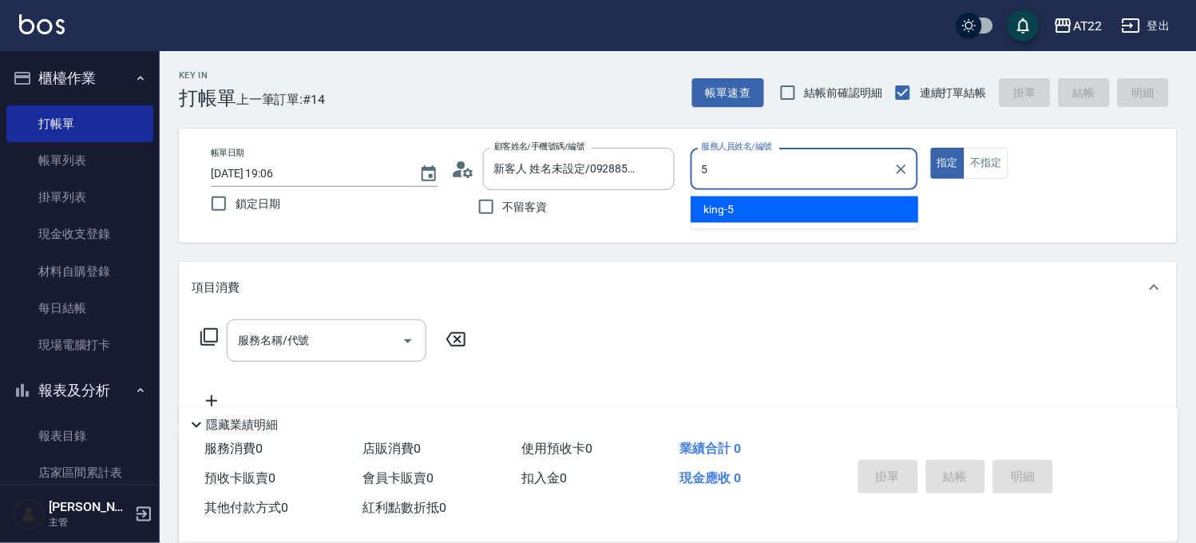
type input "king-5"
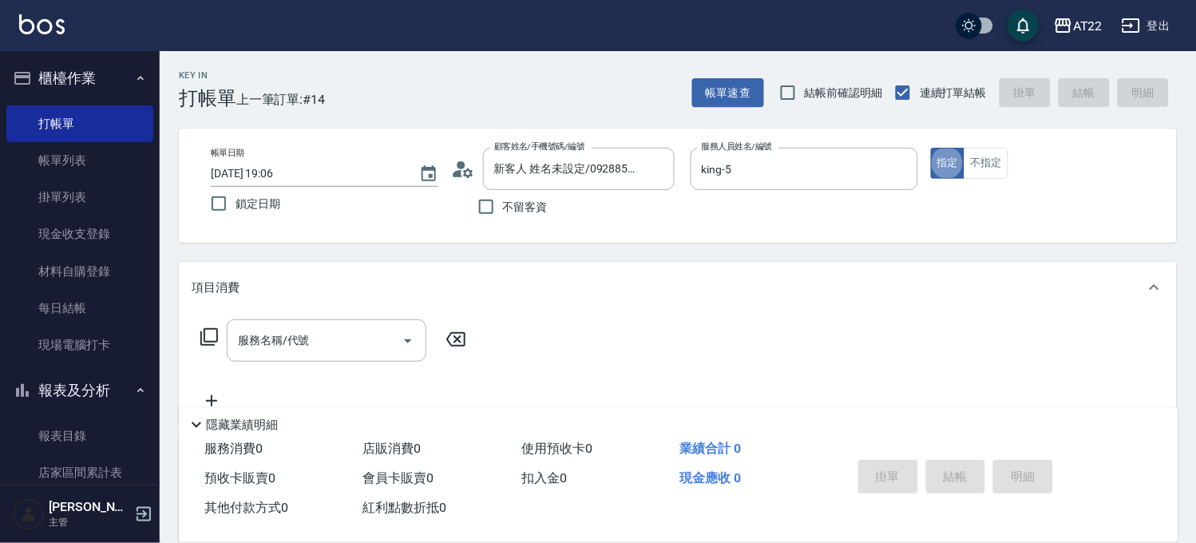
click at [457, 169] on icon at bounding box center [463, 169] width 24 height 24
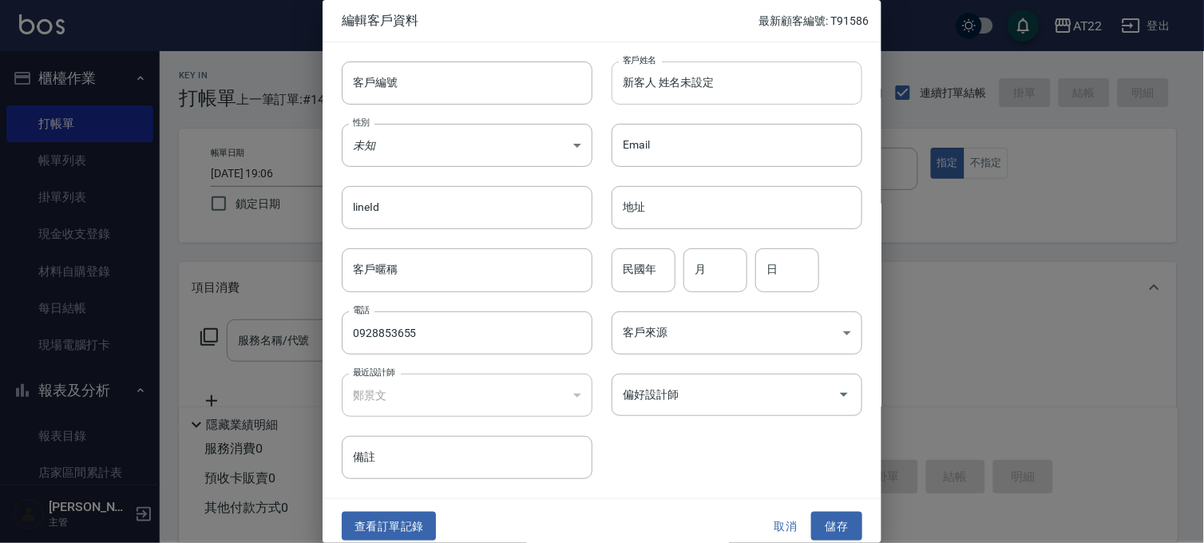
click at [738, 77] on input "新客人 姓名未設定" at bounding box center [736, 82] width 251 height 43
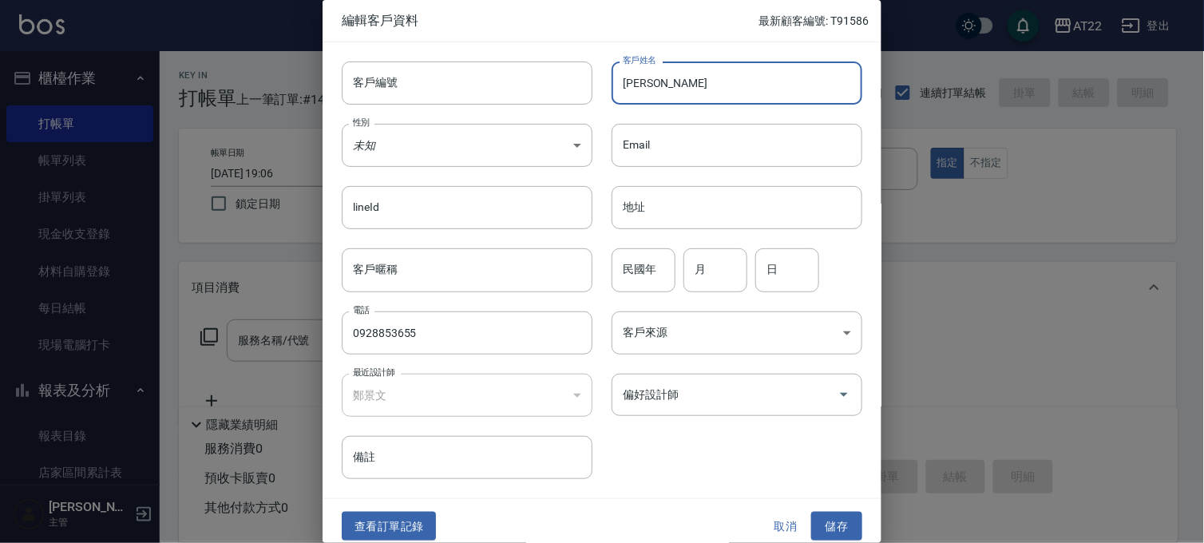
type input "琪"
click at [690, 85] on input "琪" at bounding box center [736, 82] width 251 height 43
type input "[PERSON_NAME]"
click at [619, 277] on input "民國年" at bounding box center [643, 269] width 64 height 43
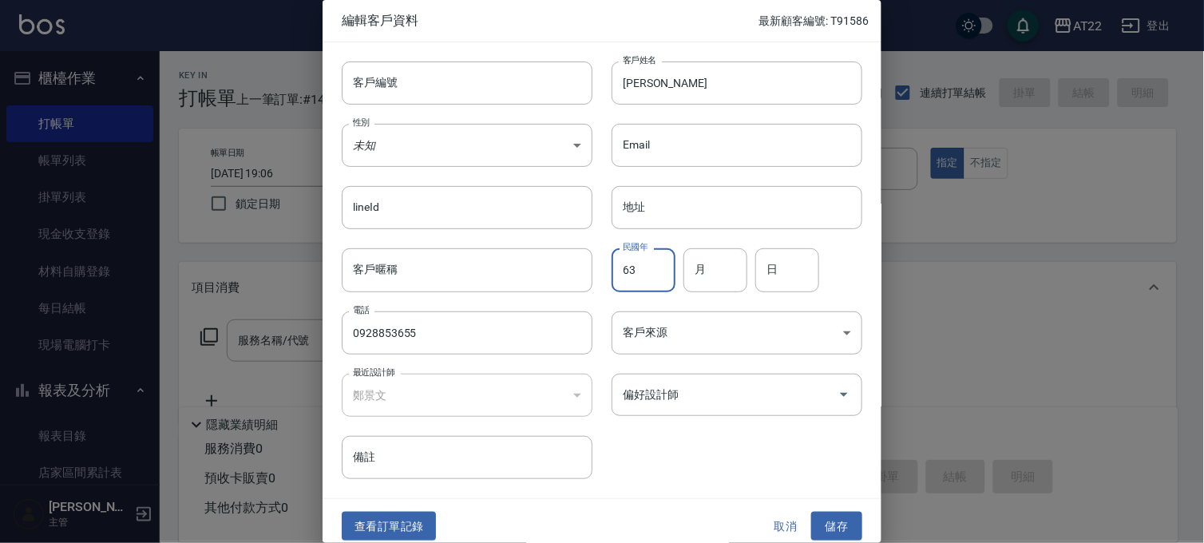
type input "63"
type input "9"
type input "1"
click at [821, 516] on button "儲存" at bounding box center [836, 527] width 51 height 30
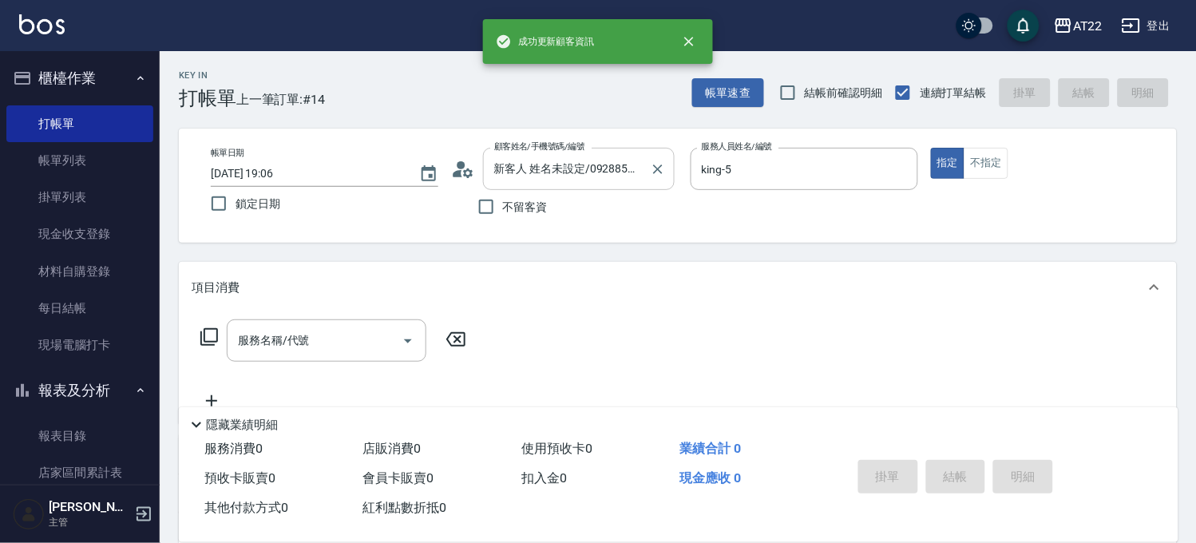
click at [599, 170] on input "新客人 姓名未設定/0928853655/null" at bounding box center [566, 169] width 153 height 28
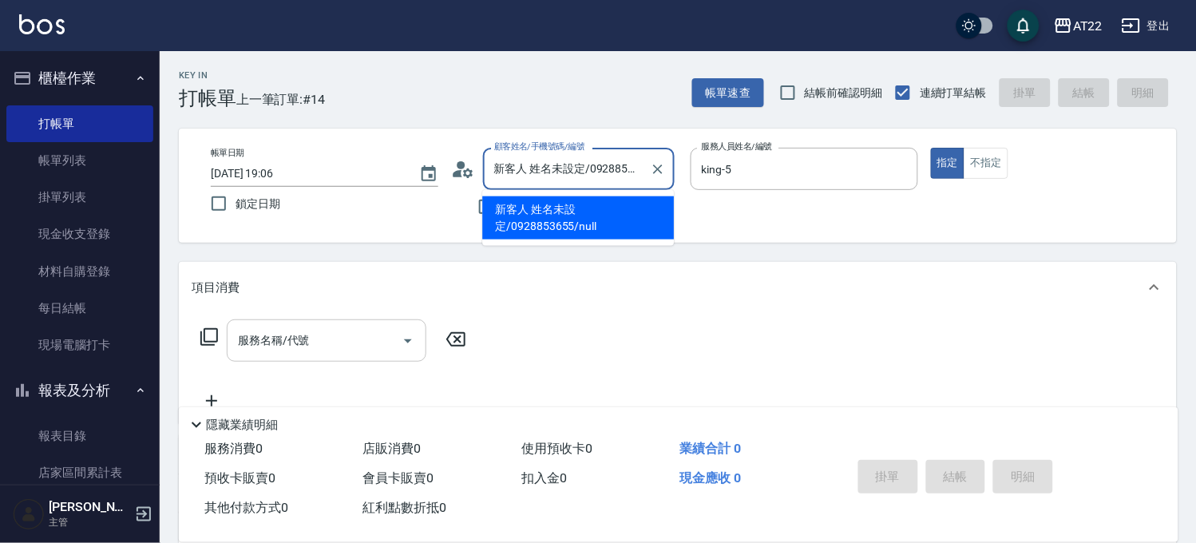
click at [287, 345] on input "服務名稱/代號" at bounding box center [314, 340] width 161 height 28
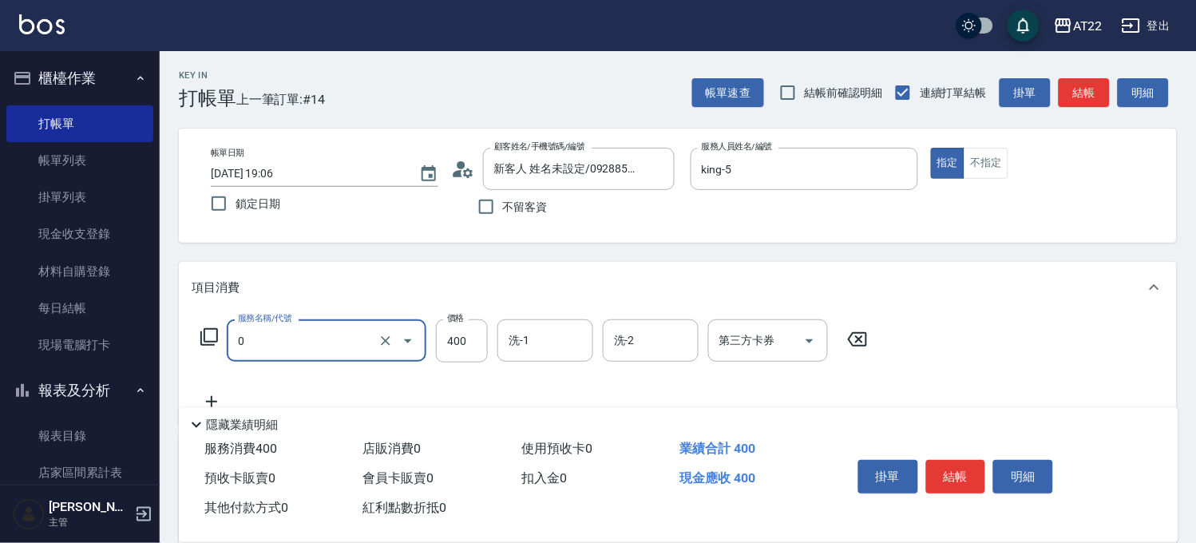
type input "有機洗髮(0)"
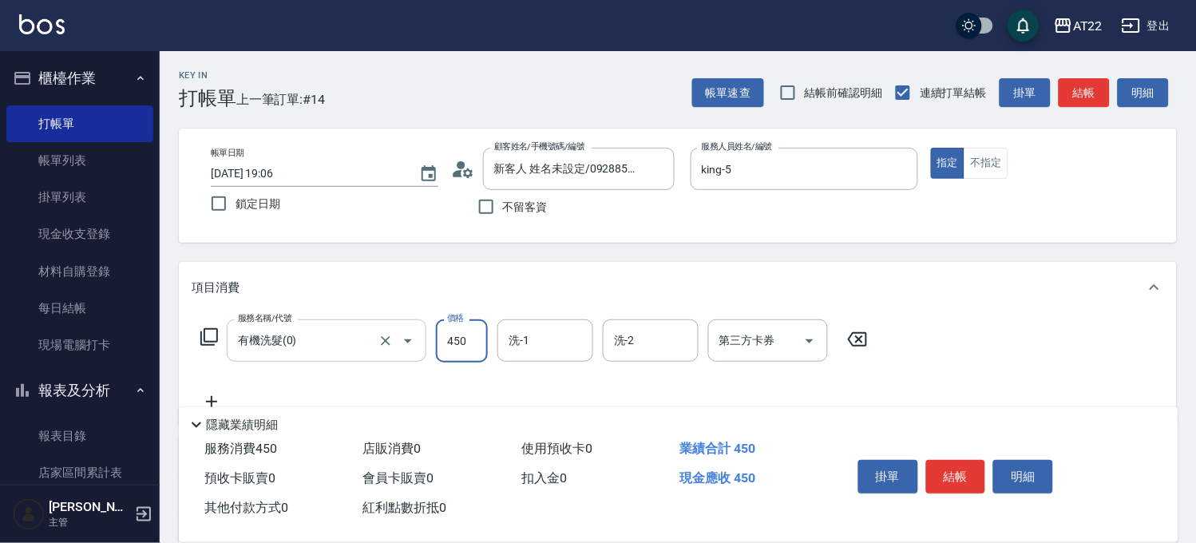
type input "450"
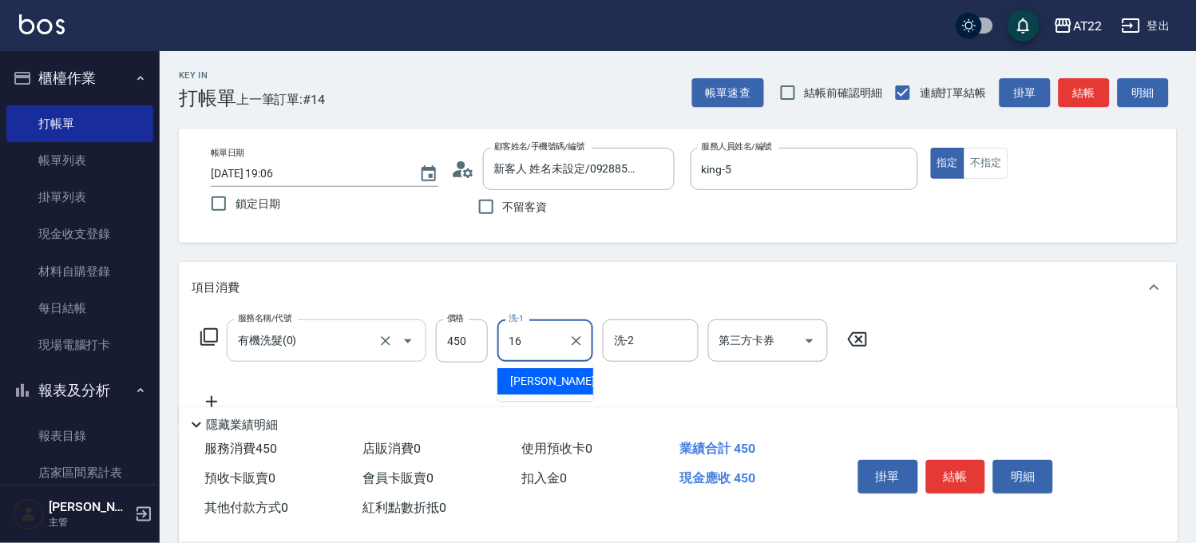
type input "Joe-16"
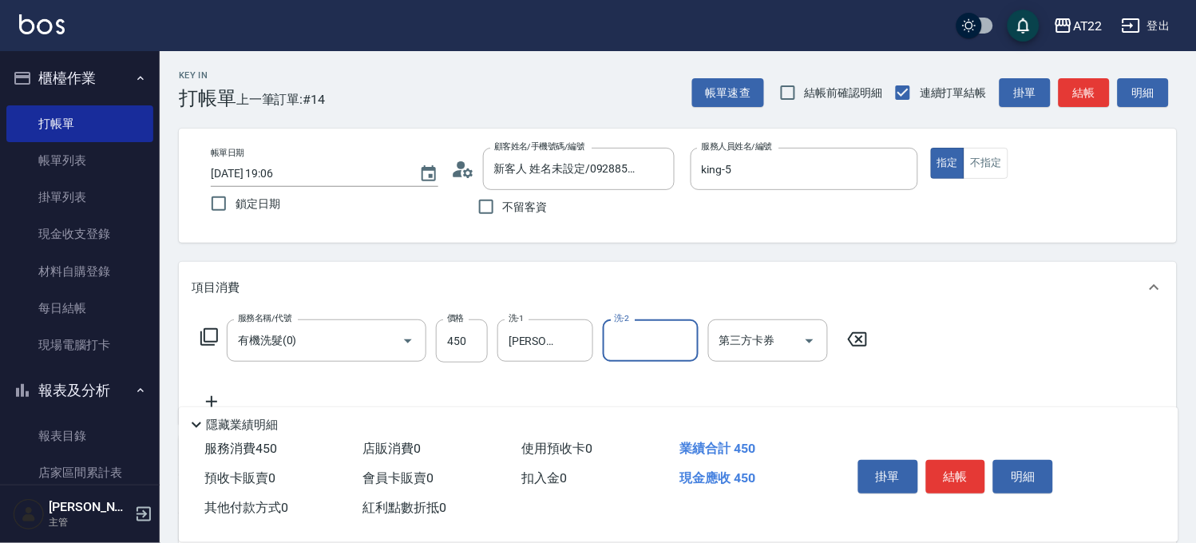
click at [210, 394] on icon at bounding box center [212, 401] width 40 height 19
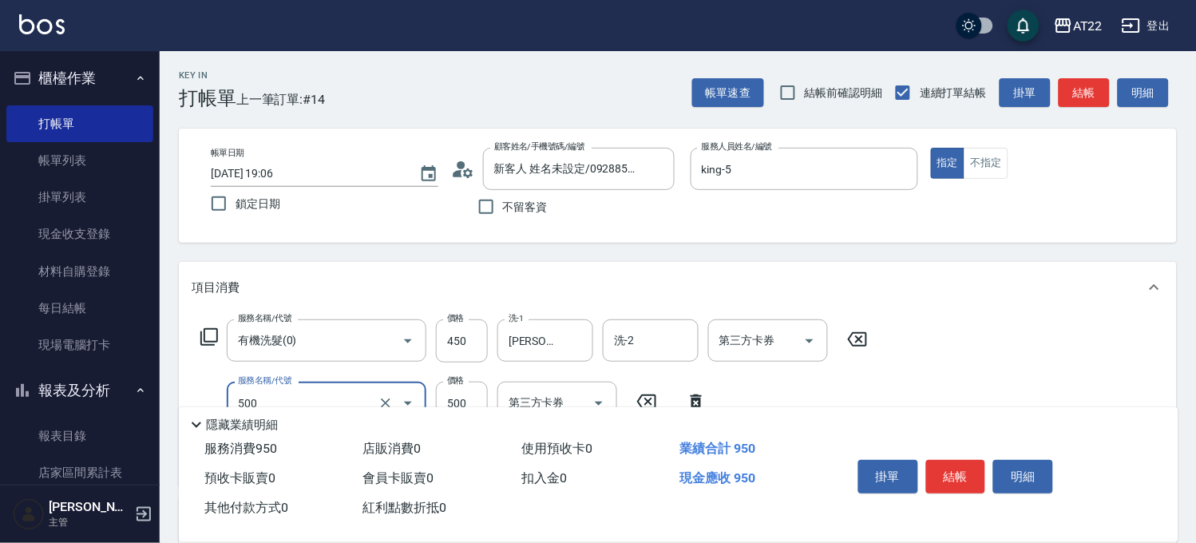
type input "剪髮(500)"
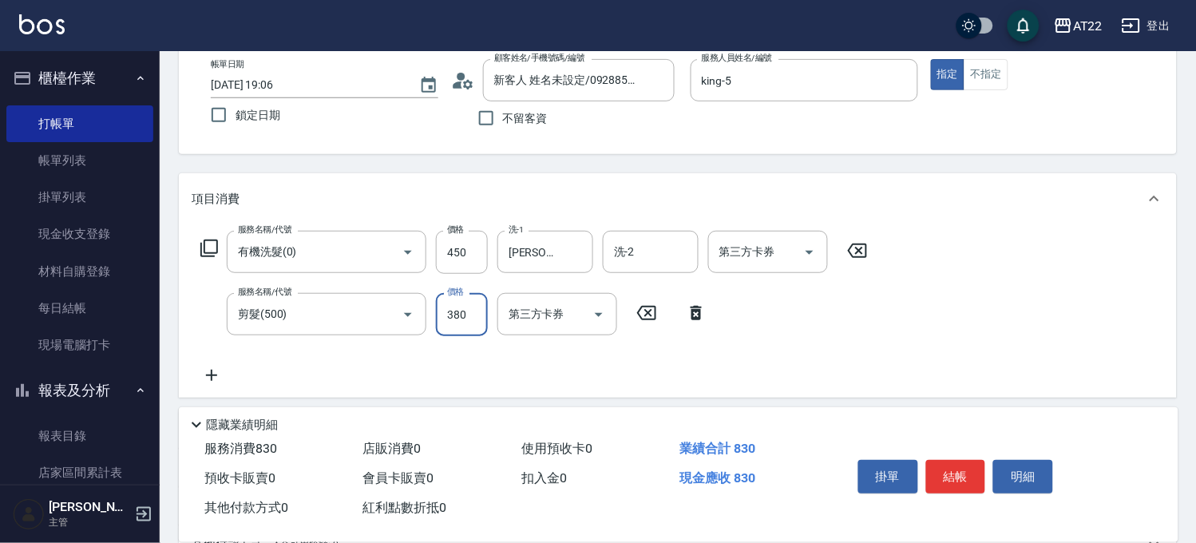
type input "380"
click at [224, 367] on icon at bounding box center [212, 375] width 40 height 19
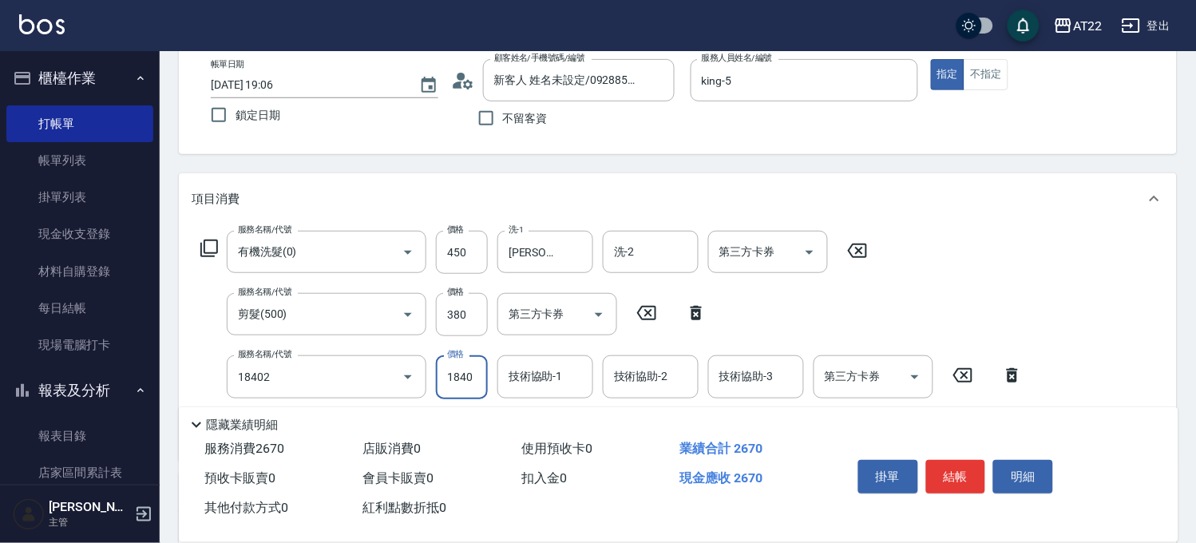
type input "染髮L(18402)"
type input "1890"
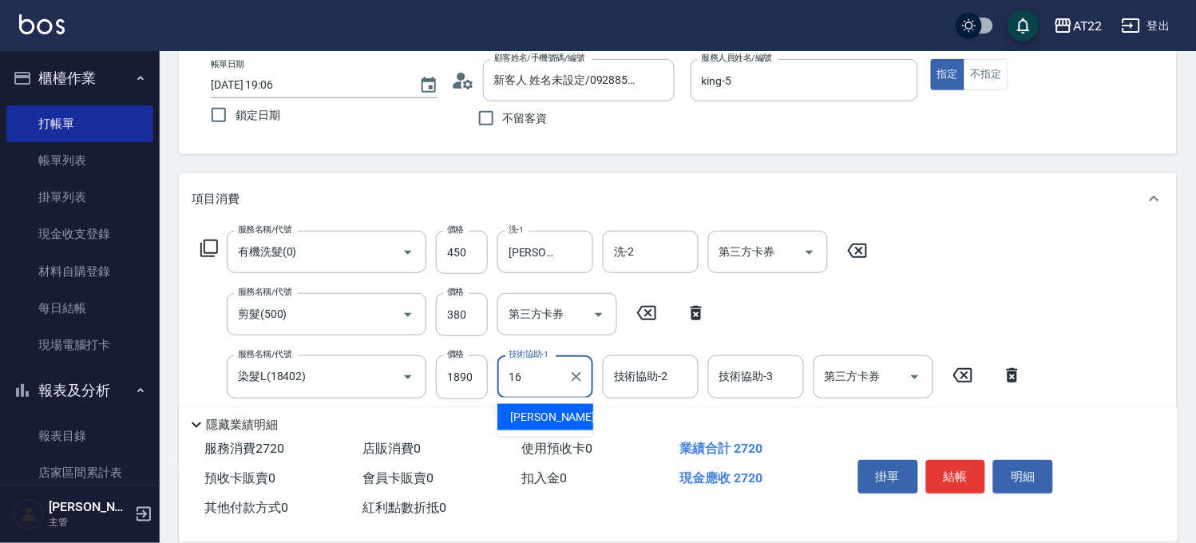
type input "Joe-16"
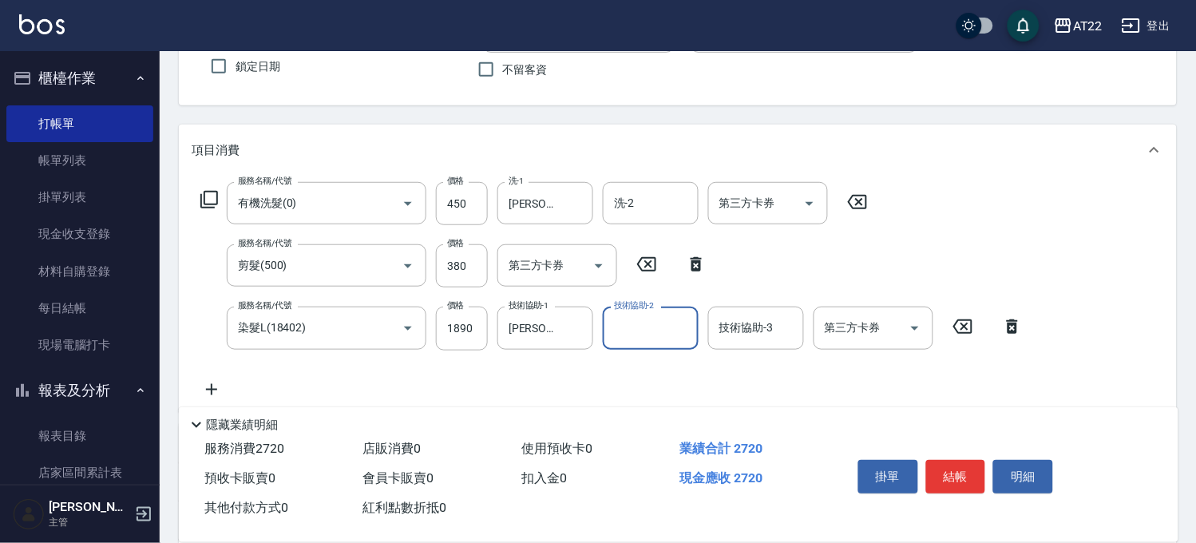
scroll to position [177, 0]
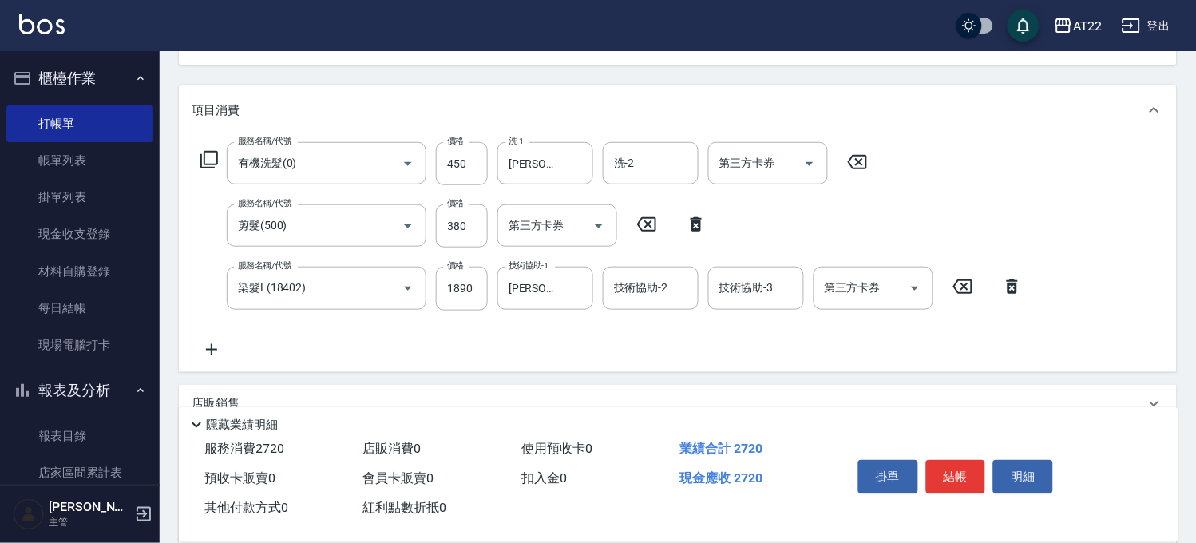
click at [208, 349] on icon at bounding box center [211, 349] width 11 height 11
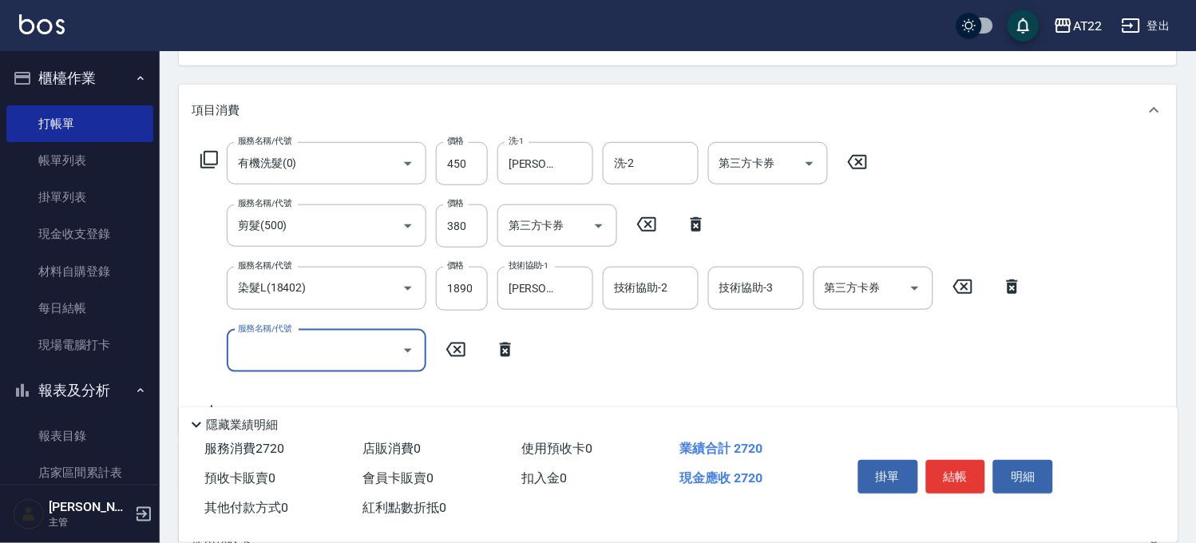
type input "ㄇ"
type input "頭皮隔離液(A3201)"
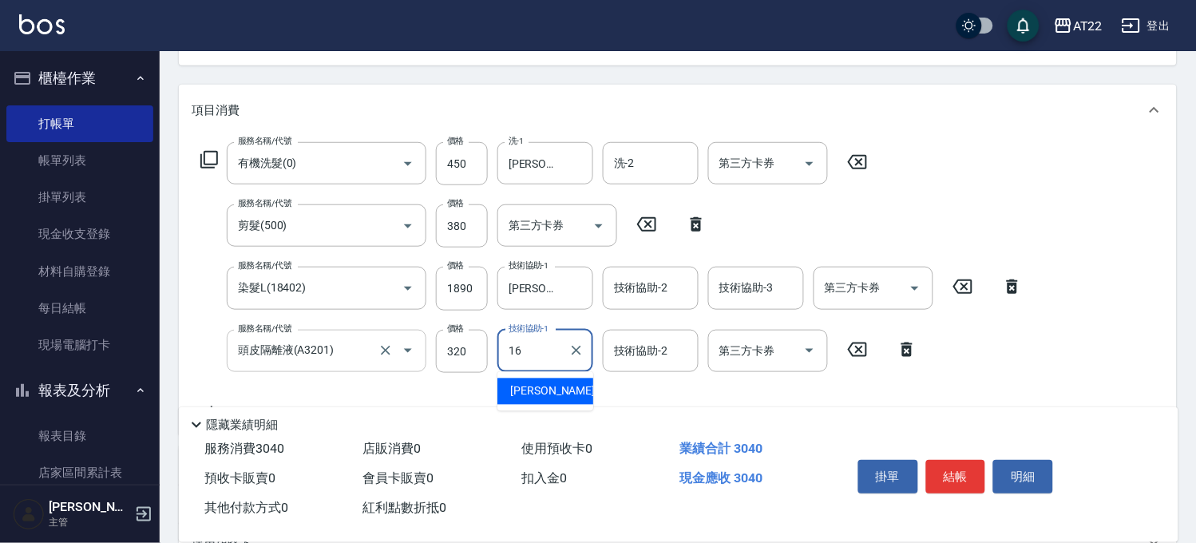
type input "Joe-16"
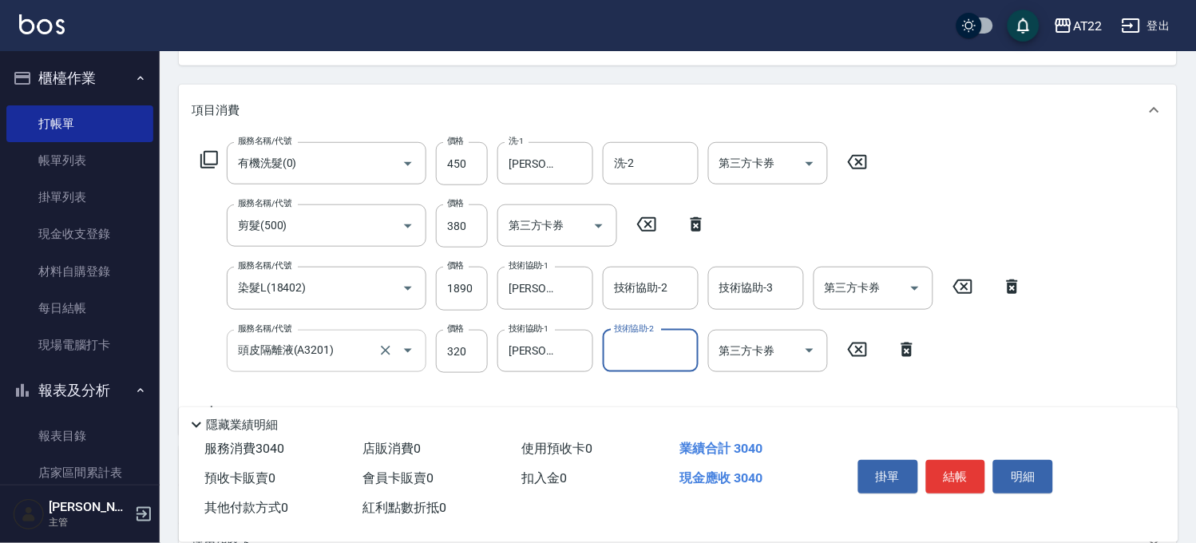
scroll to position [354, 0]
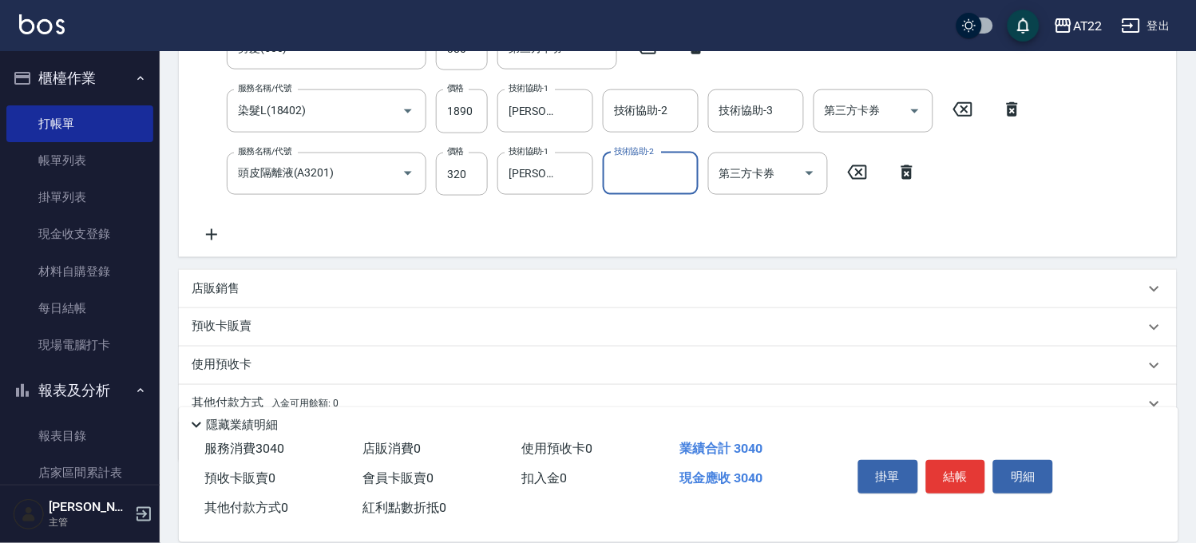
click at [228, 233] on icon at bounding box center [212, 234] width 40 height 19
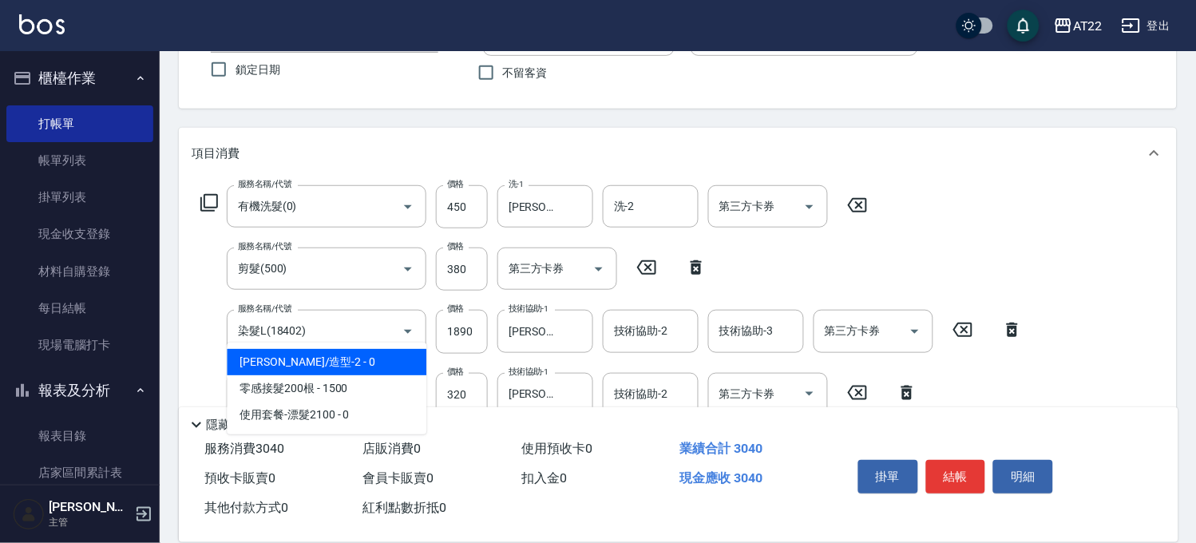
scroll to position [335, 0]
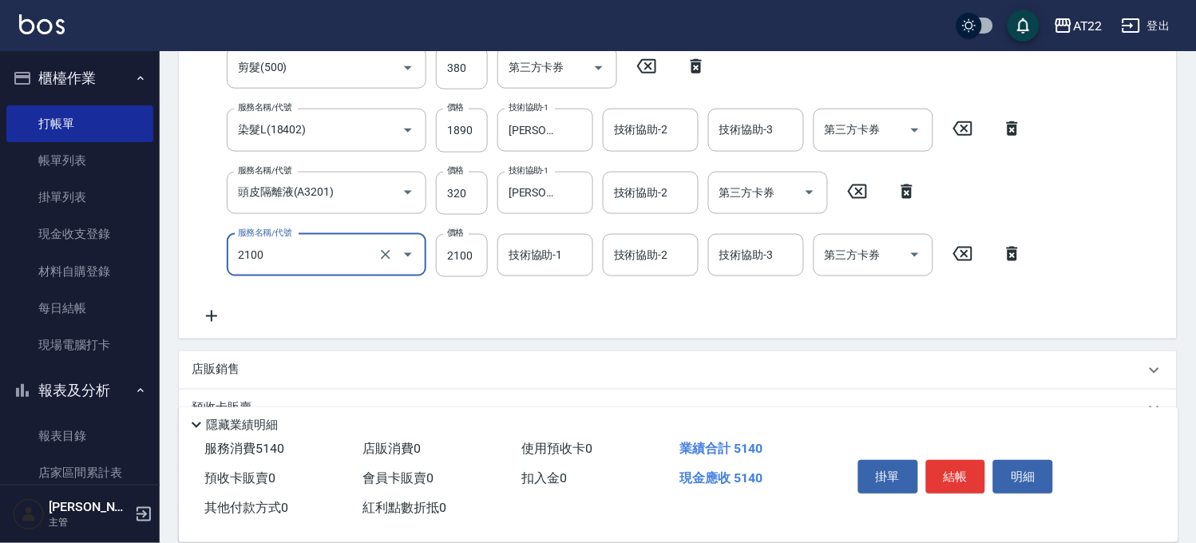
type input "漂髮長(2100)"
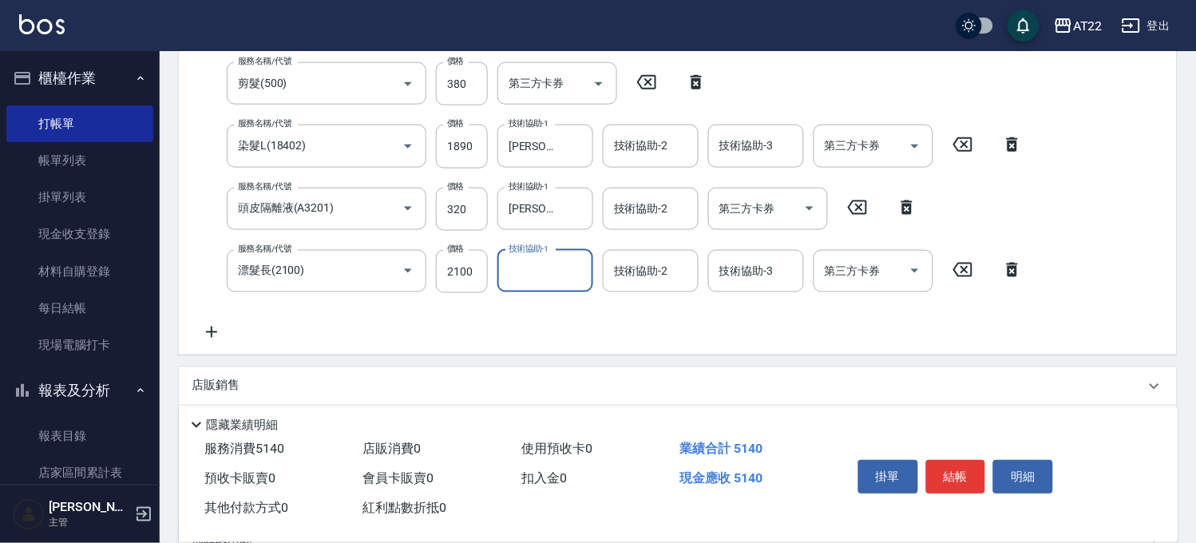
click at [212, 326] on icon at bounding box center [211, 331] width 11 height 11
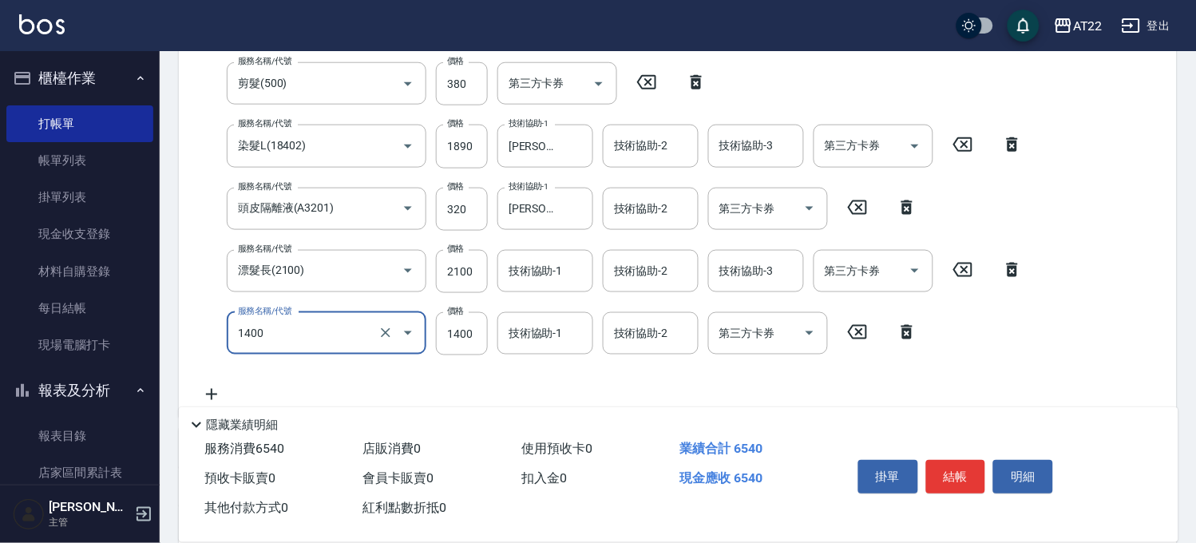
type input "漂髮中(1400)"
click at [222, 387] on icon at bounding box center [212, 394] width 40 height 19
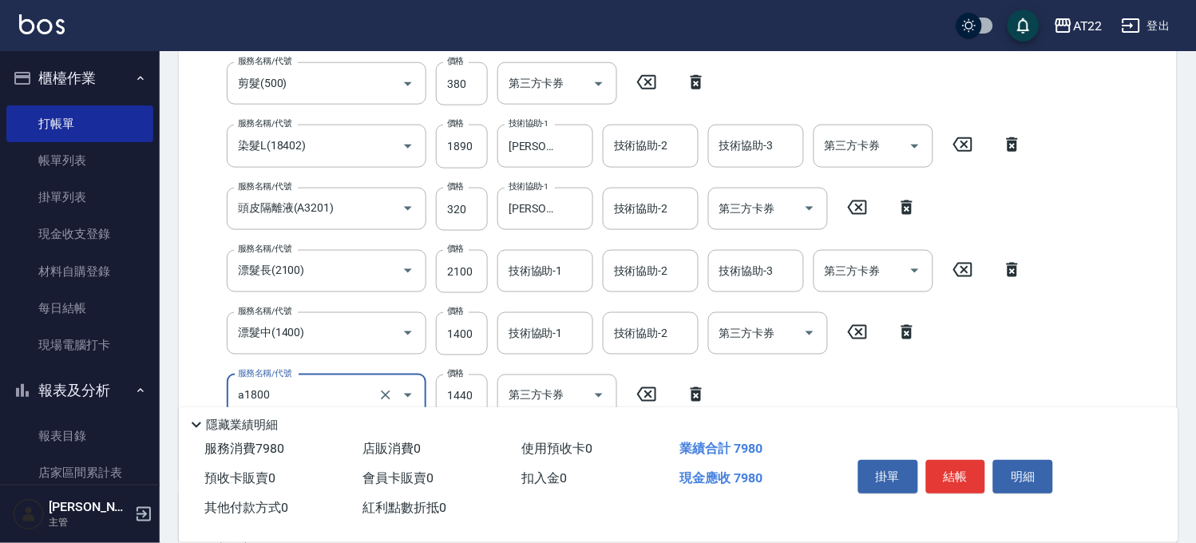
type input "結構式三段(a1800)"
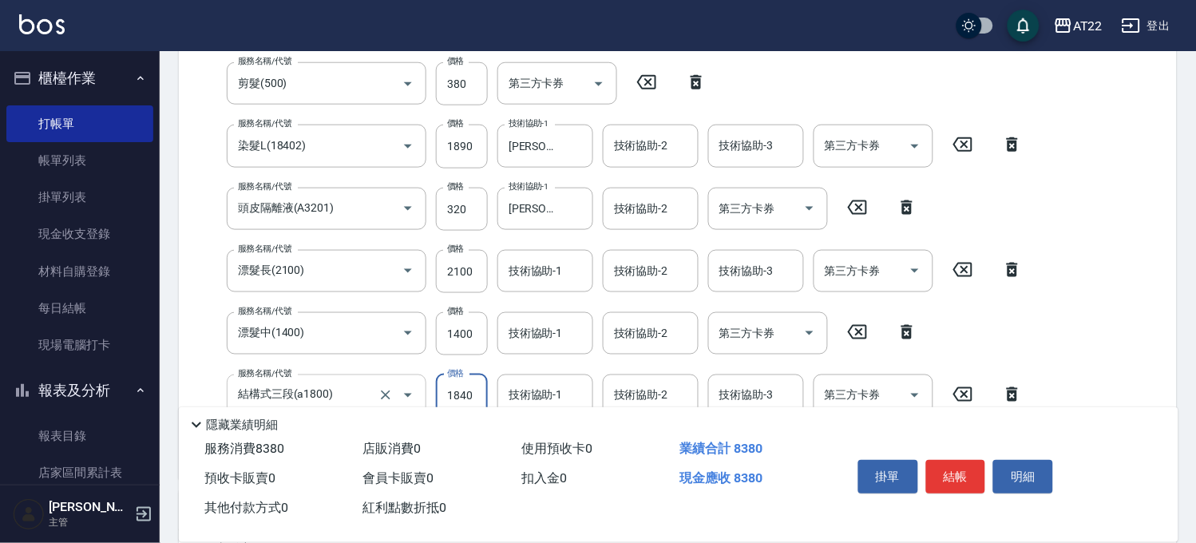
type input "1840"
type input "Joe-16"
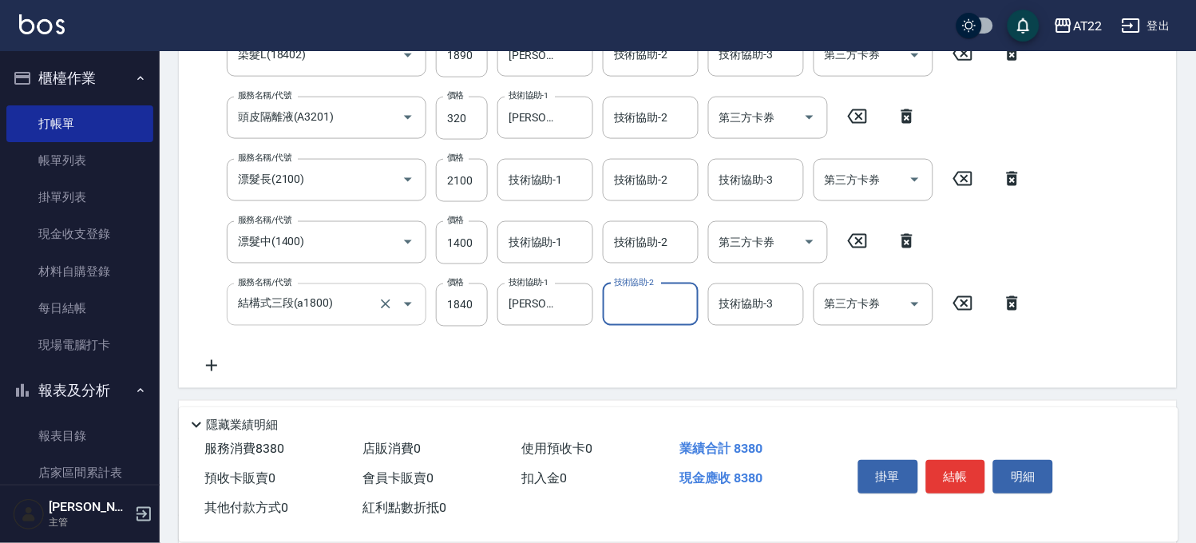
scroll to position [497, 0]
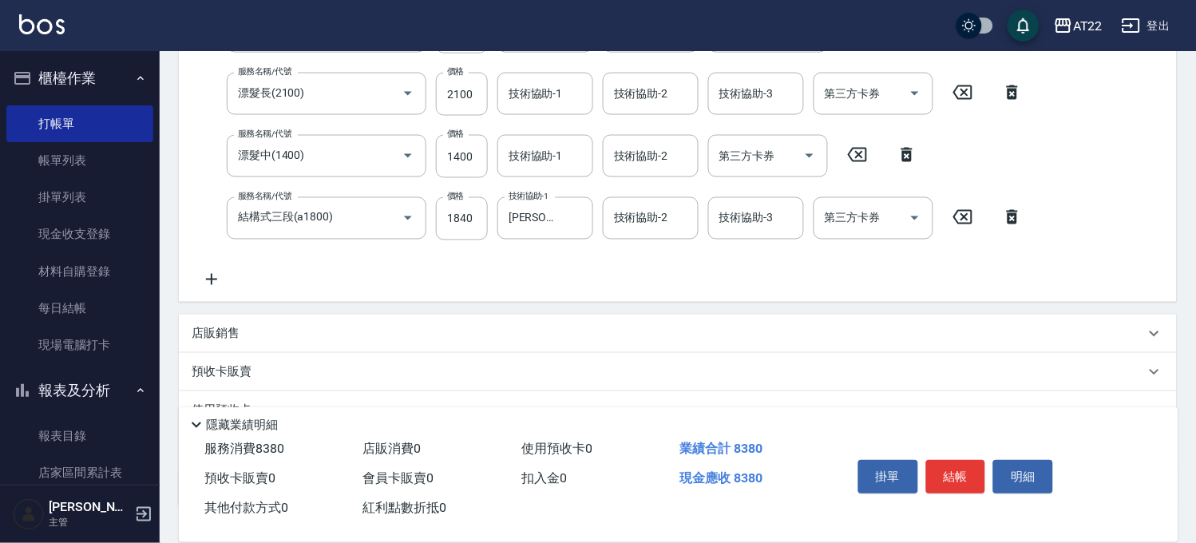
click at [228, 323] on div "店販銷售" at bounding box center [678, 334] width 998 height 38
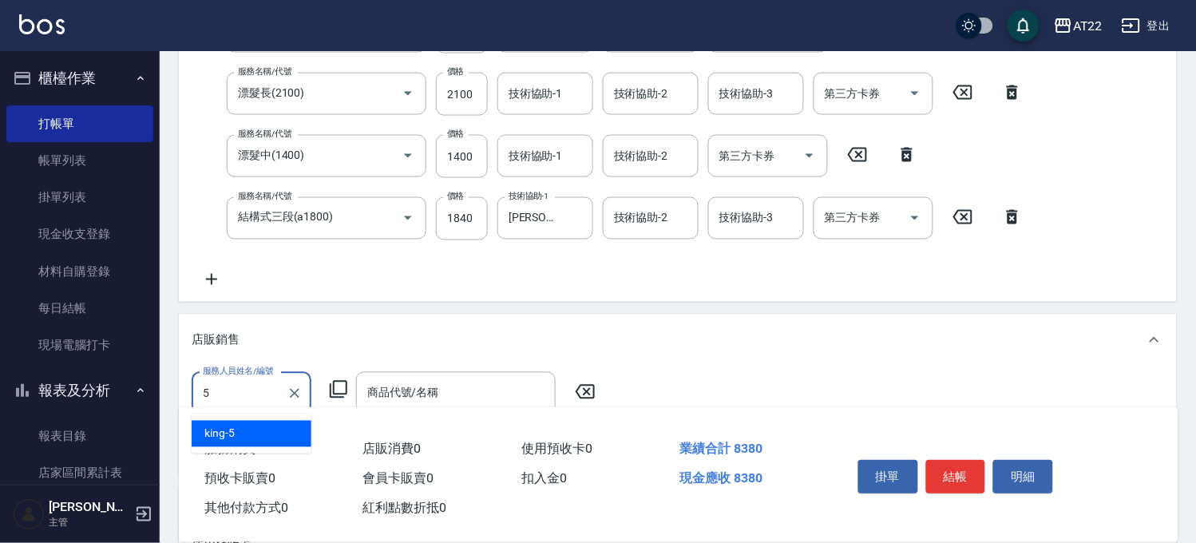
type input "king-5"
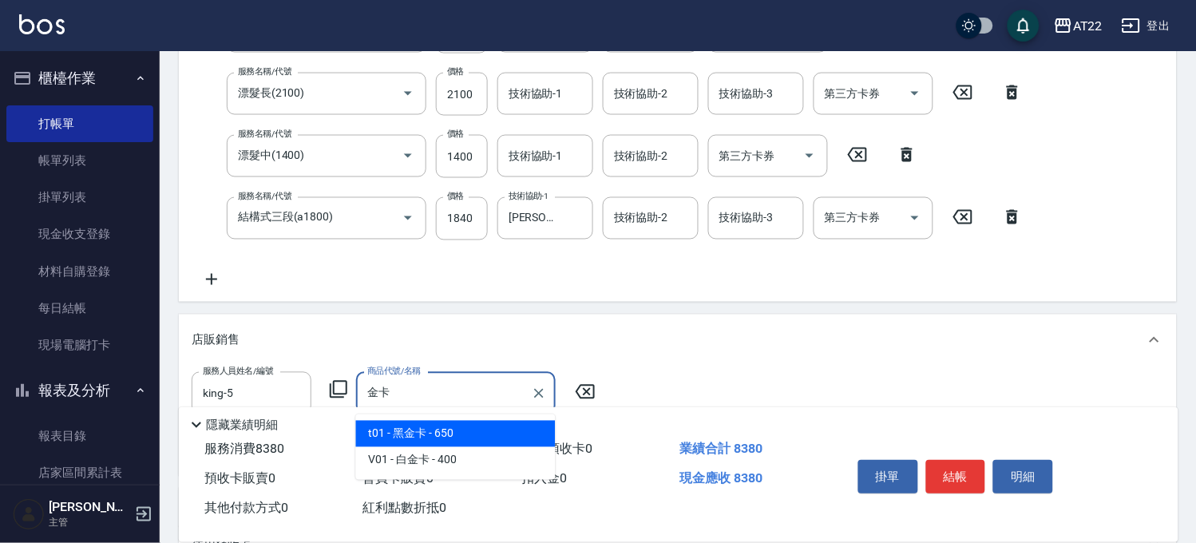
type input "黑金卡"
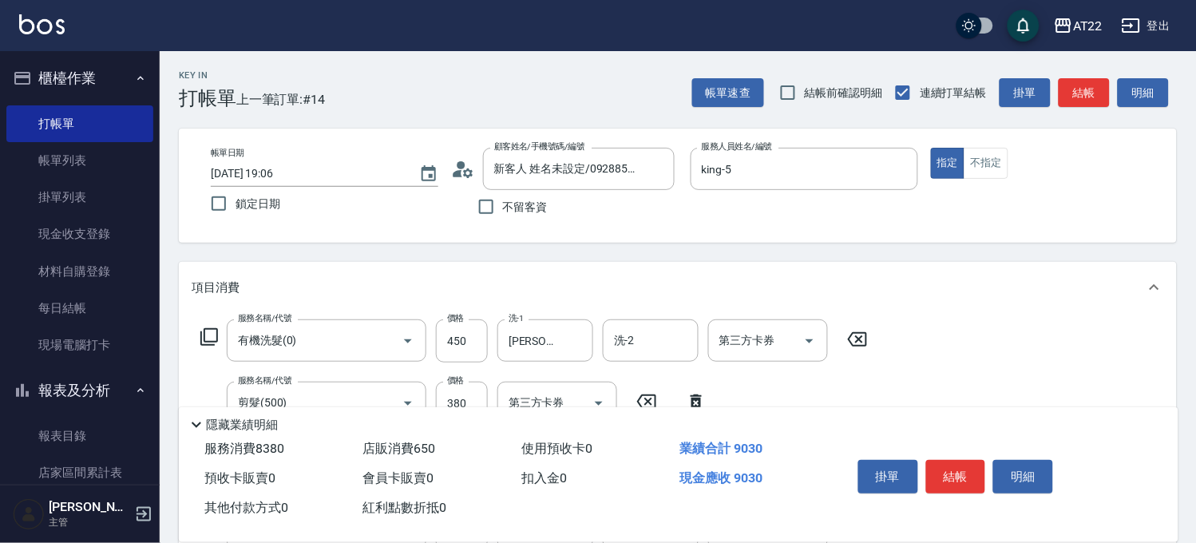
click at [465, 169] on icon at bounding box center [463, 169] width 24 height 24
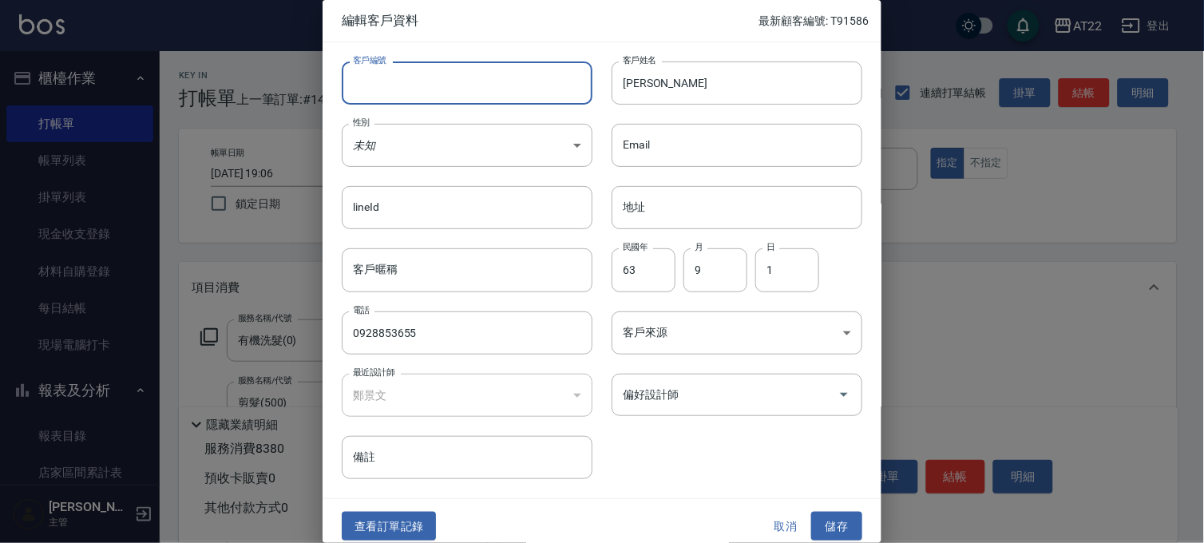
click at [489, 78] on input "客戶編號" at bounding box center [467, 82] width 251 height 43
click at [489, 77] on input "T91580" at bounding box center [449, 82] width 214 height 43
type input "T91580 27 09 15"
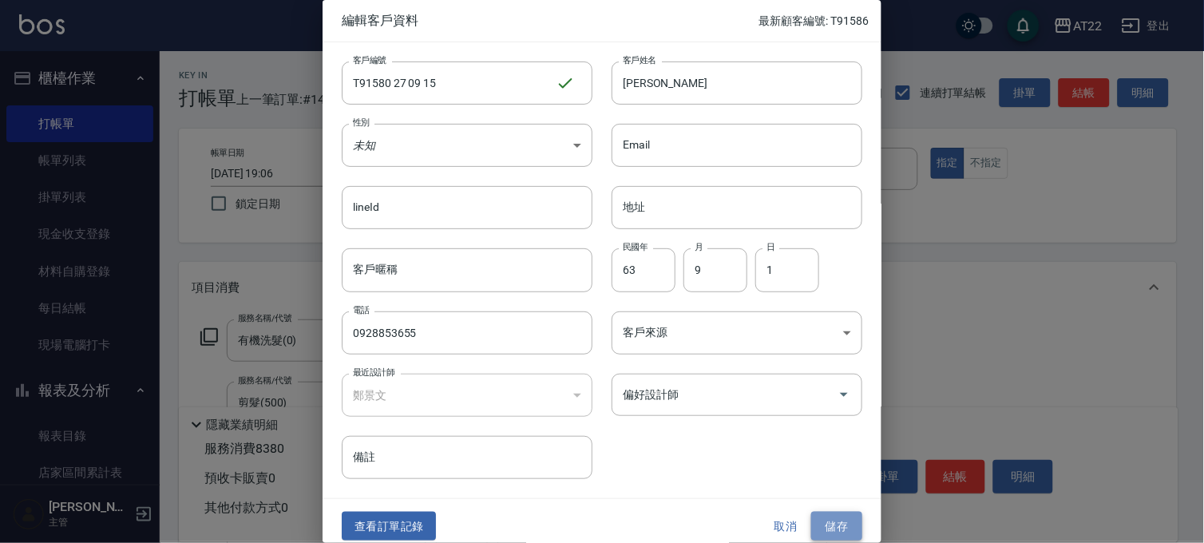
click at [831, 516] on button "儲存" at bounding box center [836, 527] width 51 height 30
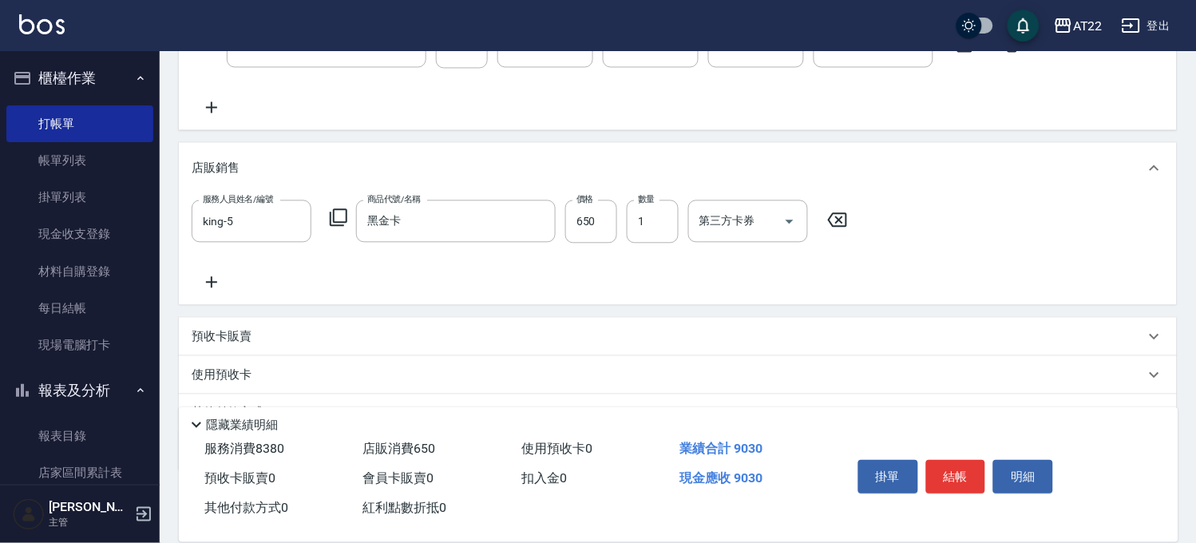
scroll to position [747, 0]
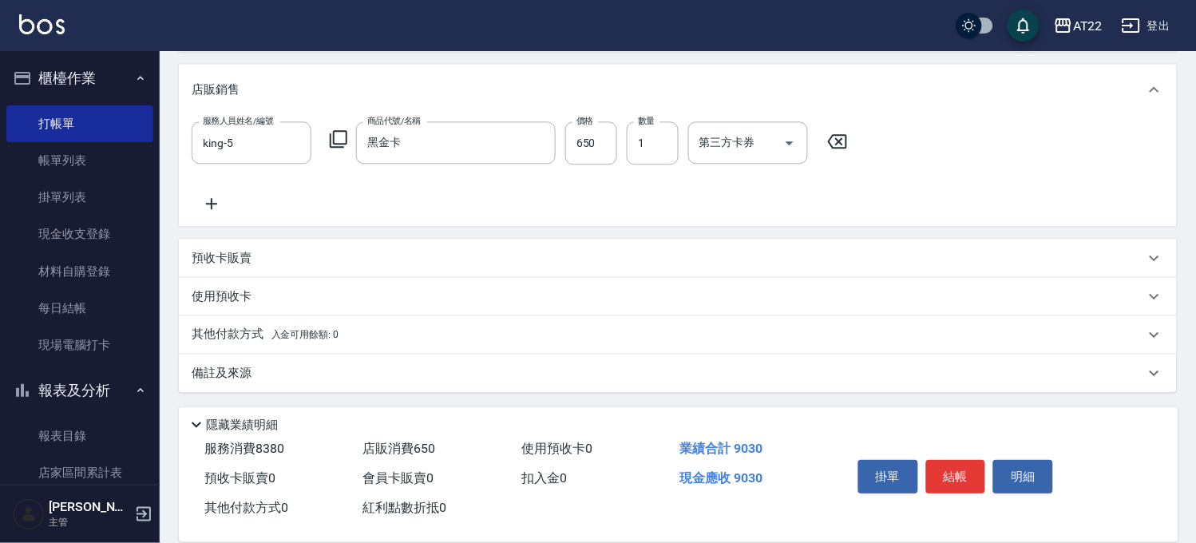
click at [230, 332] on p "其他付款方式 入金可用餘額: 0" at bounding box center [265, 335] width 147 height 18
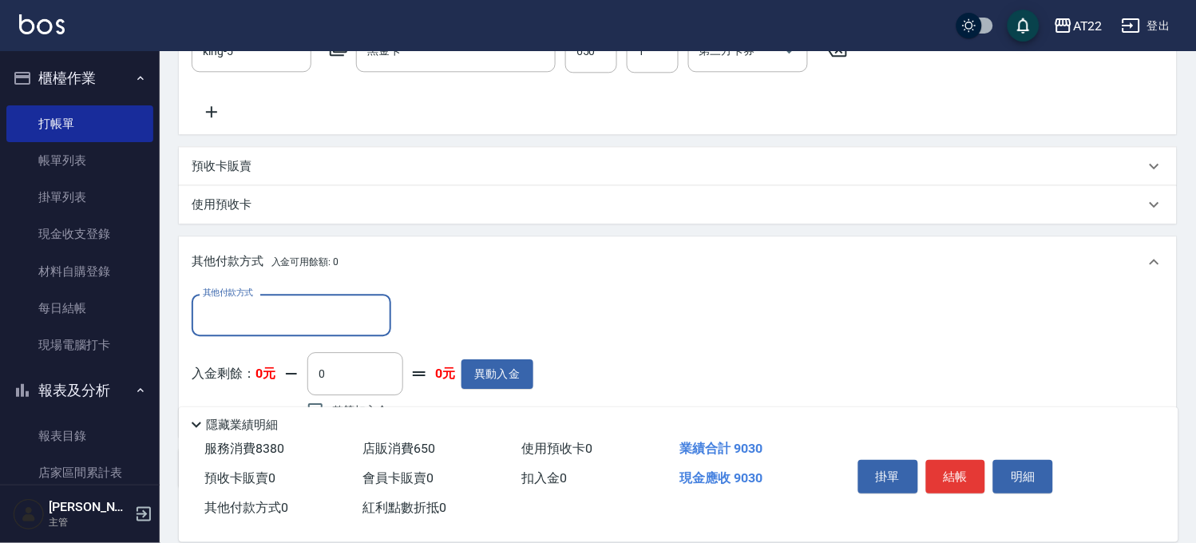
scroll to position [924, 0]
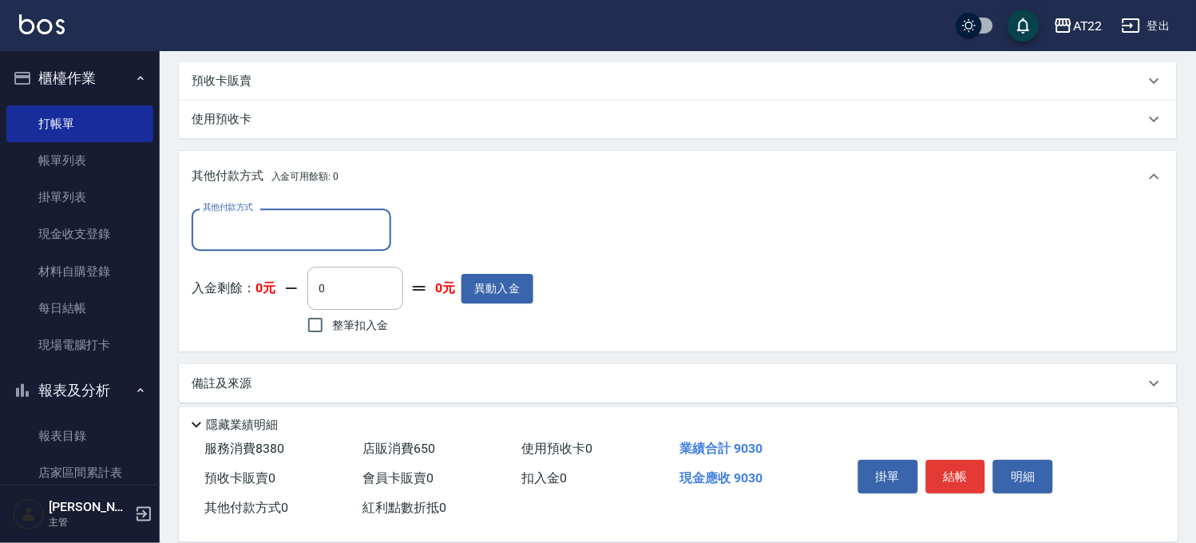
click at [260, 216] on input "其他付款方式" at bounding box center [291, 230] width 185 height 28
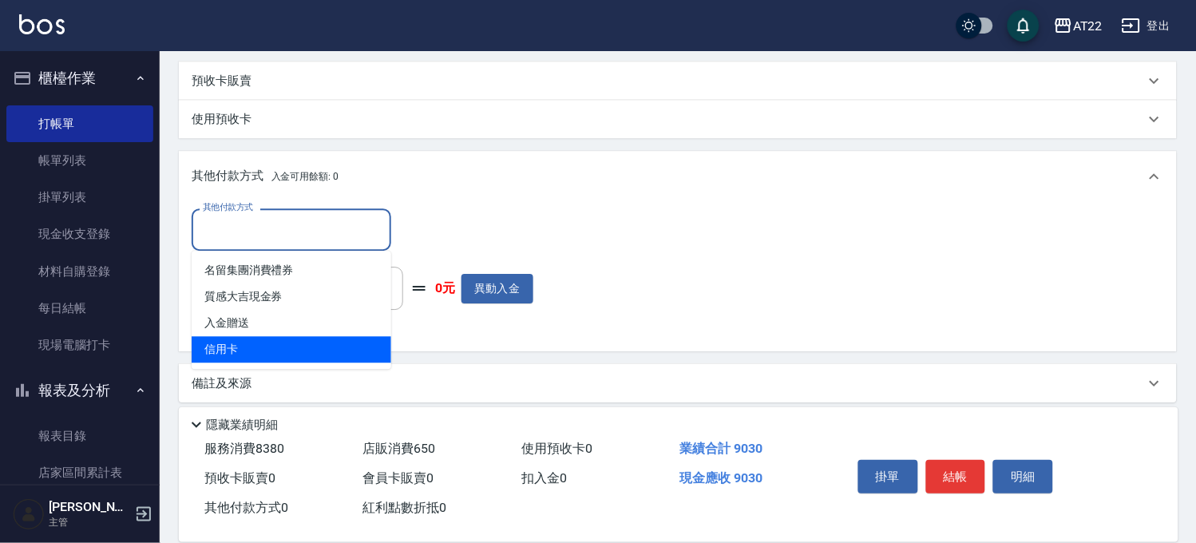
click at [268, 346] on span "信用卡" at bounding box center [292, 349] width 200 height 26
type input "信用卡"
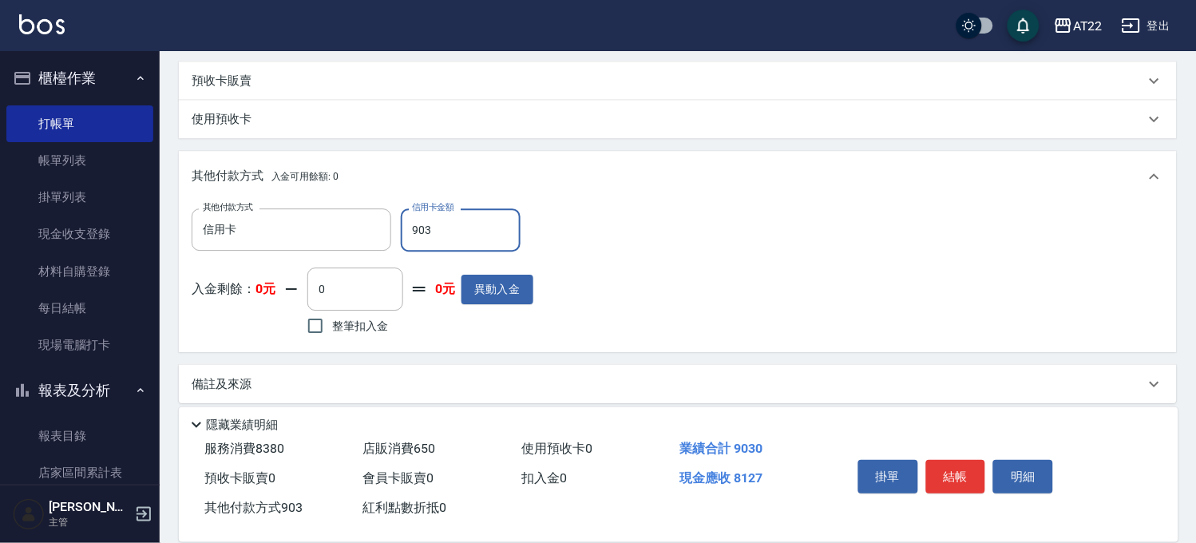
type input "9030"
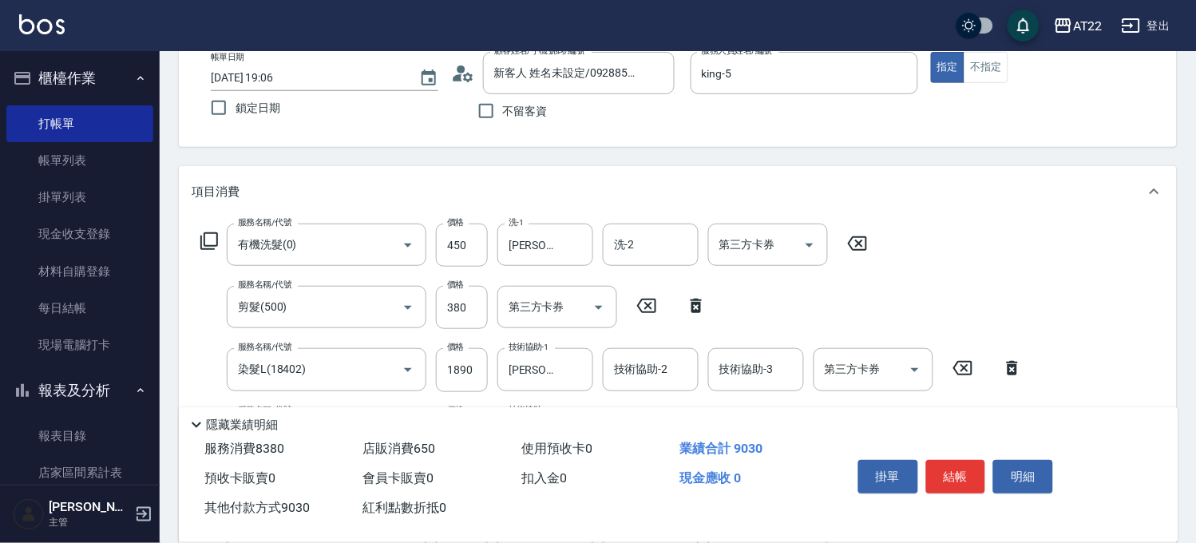
scroll to position [0, 0]
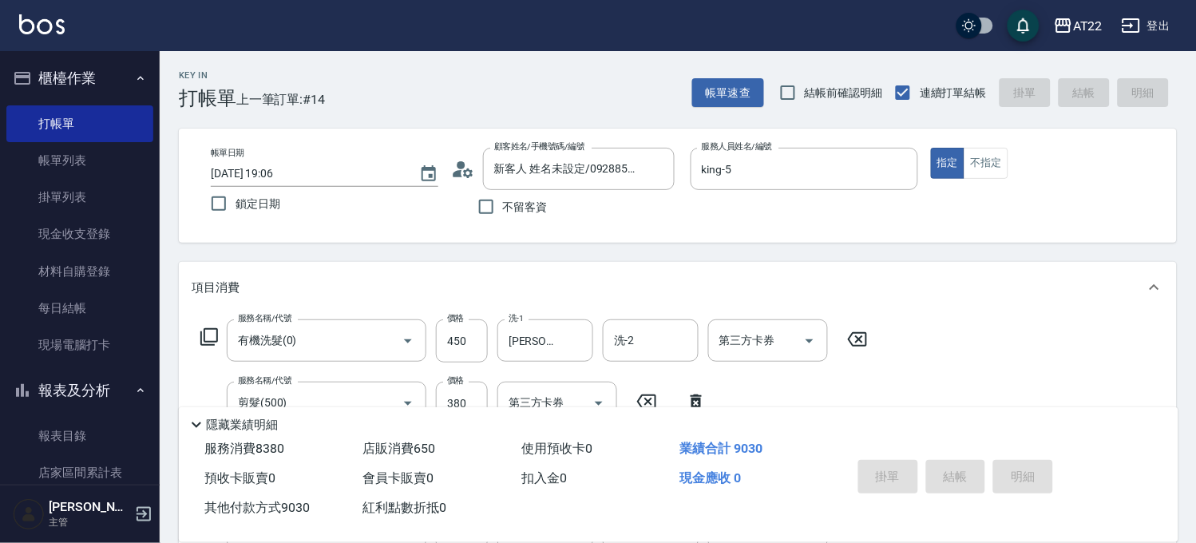
type input "2025/09/15 19:13"
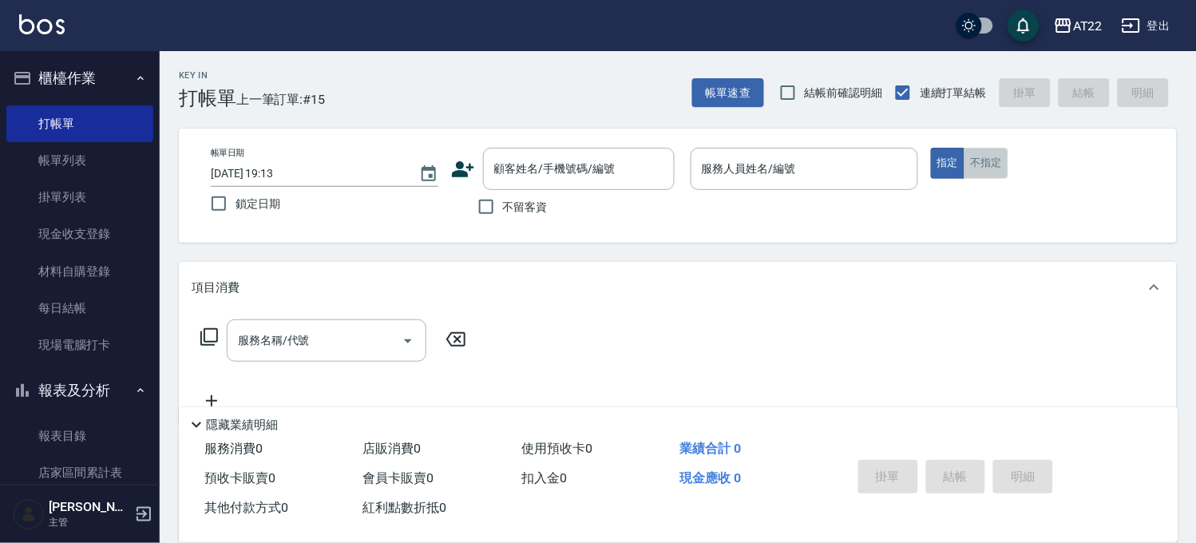
click at [975, 169] on button "不指定" at bounding box center [985, 163] width 45 height 31
click at [472, 171] on icon at bounding box center [463, 169] width 24 height 24
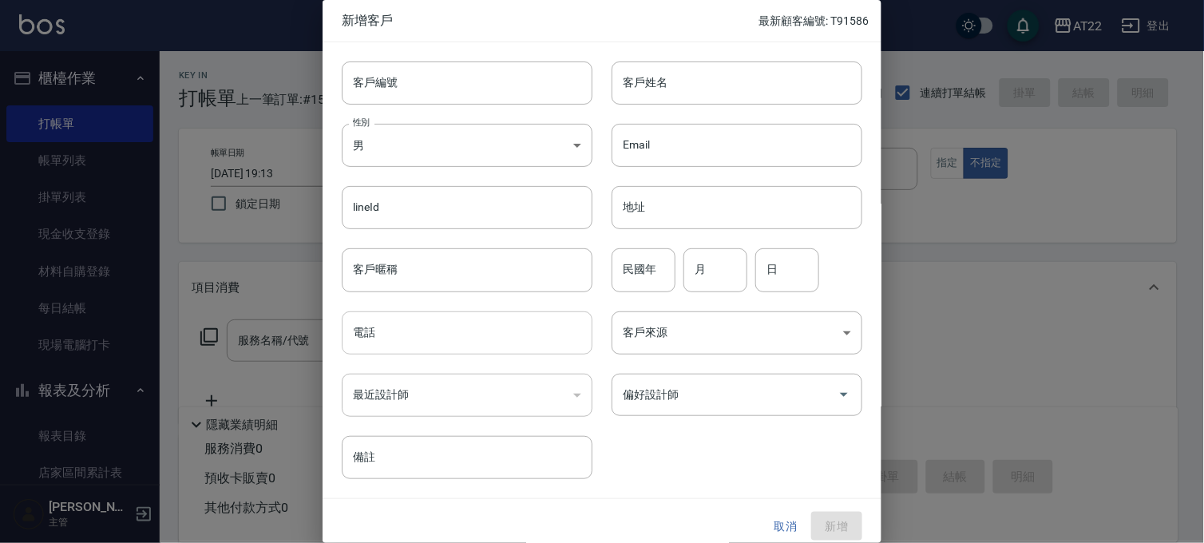
click at [493, 340] on input "電話" at bounding box center [467, 332] width 251 height 43
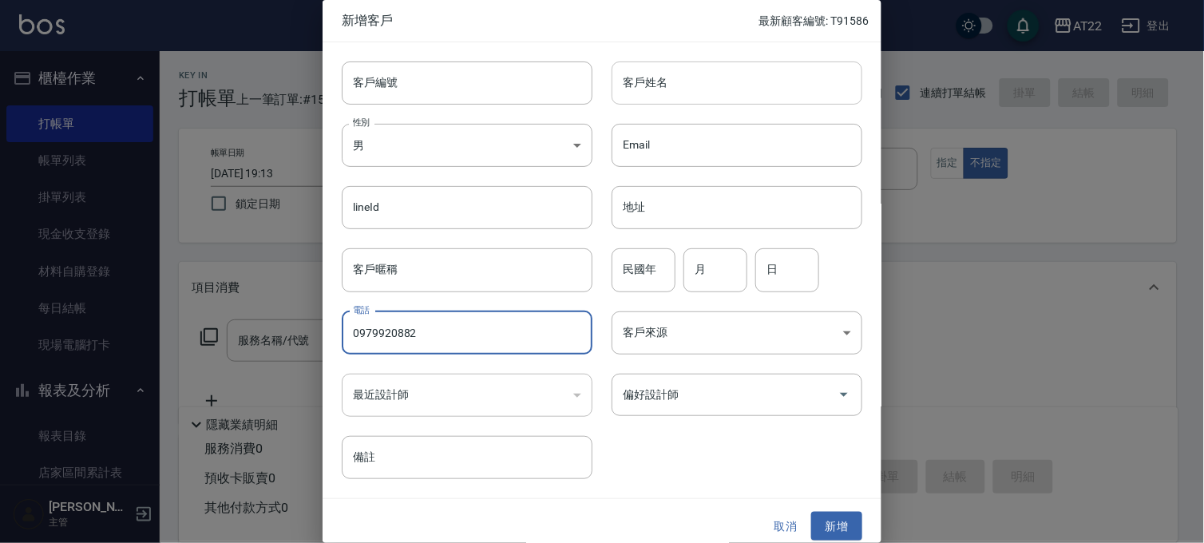
type input "0979920882"
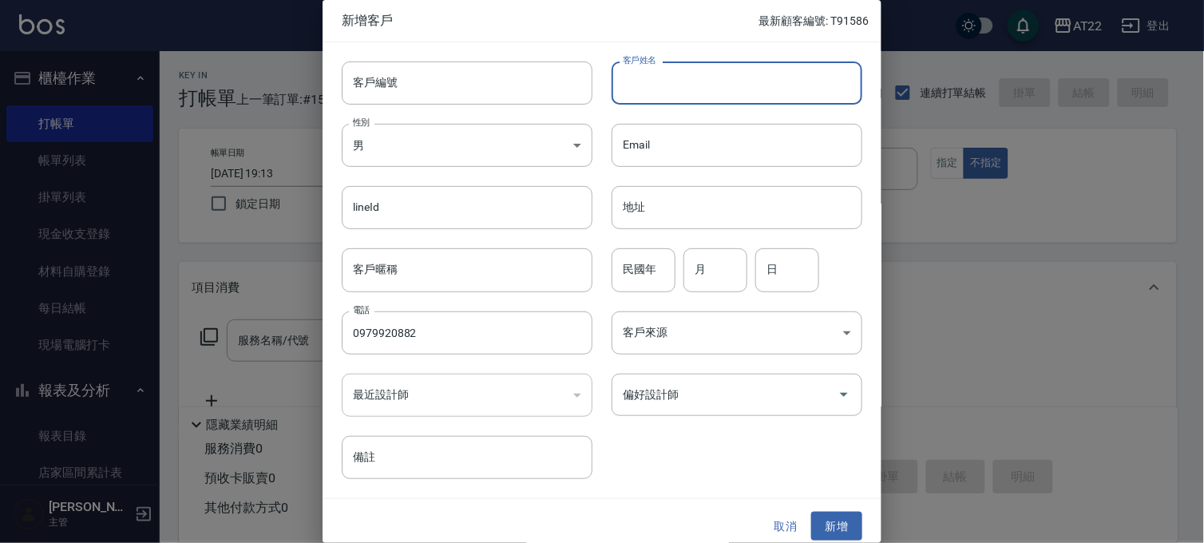
click at [708, 67] on input "客戶姓名" at bounding box center [736, 82] width 251 height 43
type input "J"
type input "[PERSON_NAME]"
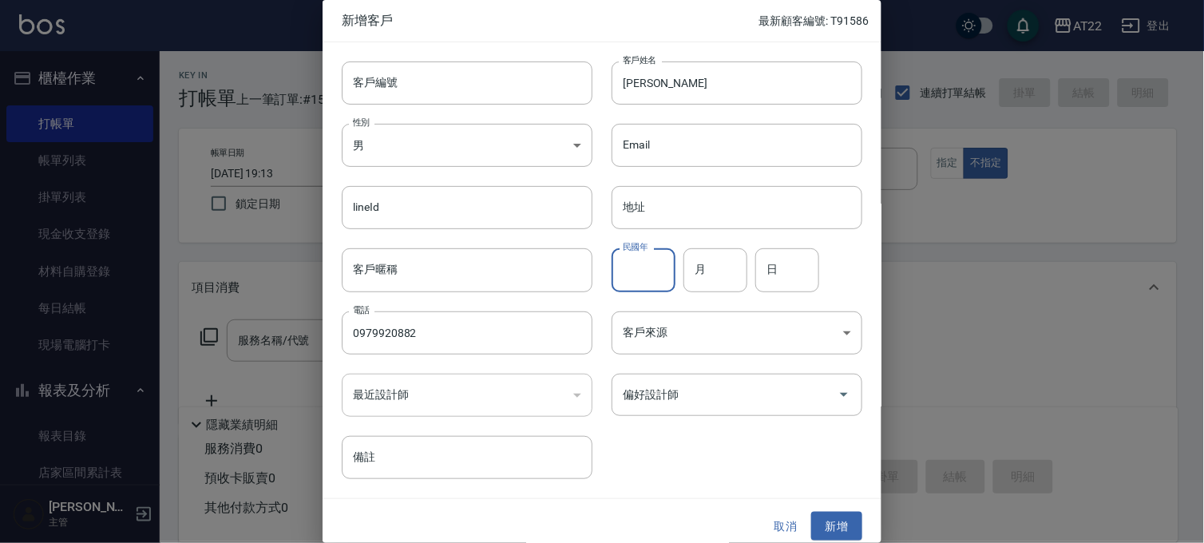
click at [643, 272] on input "民國年" at bounding box center [643, 269] width 64 height 43
click at [824, 532] on button "新增" at bounding box center [836, 527] width 51 height 30
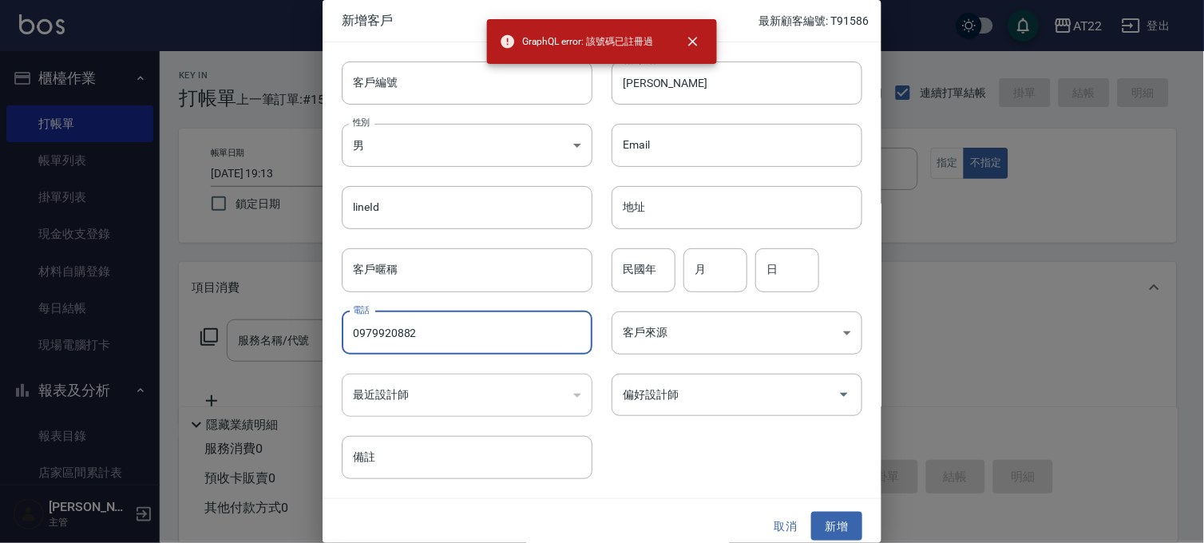
click at [461, 327] on input "0979920882" at bounding box center [467, 332] width 251 height 43
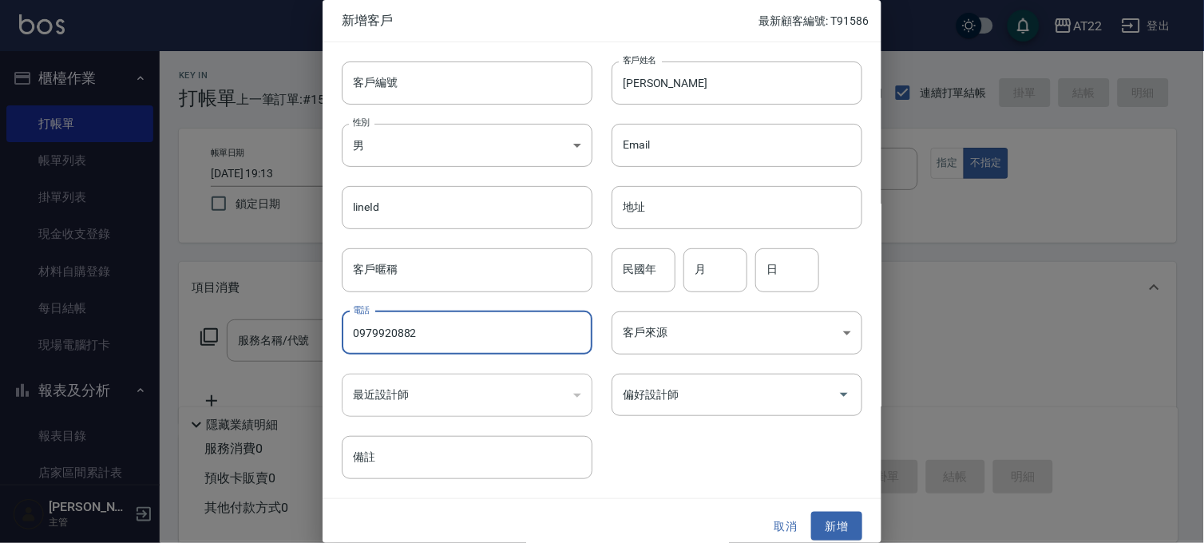
click at [792, 516] on button "取消" at bounding box center [785, 527] width 51 height 30
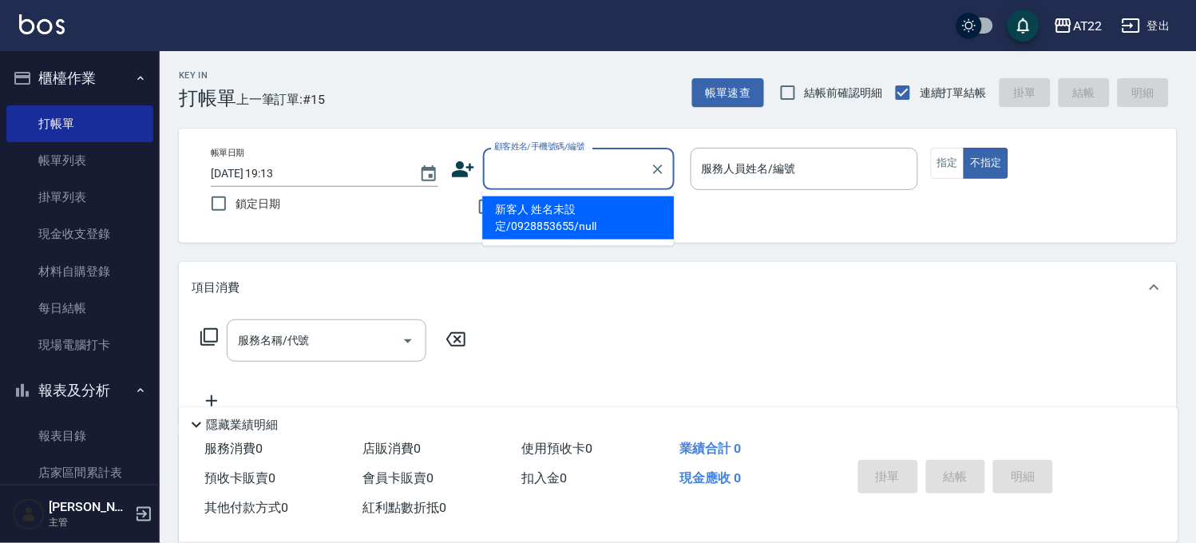
click at [589, 180] on input "顧客姓名/手機號碼/編號" at bounding box center [566, 169] width 153 height 28
paste input "0979920882"
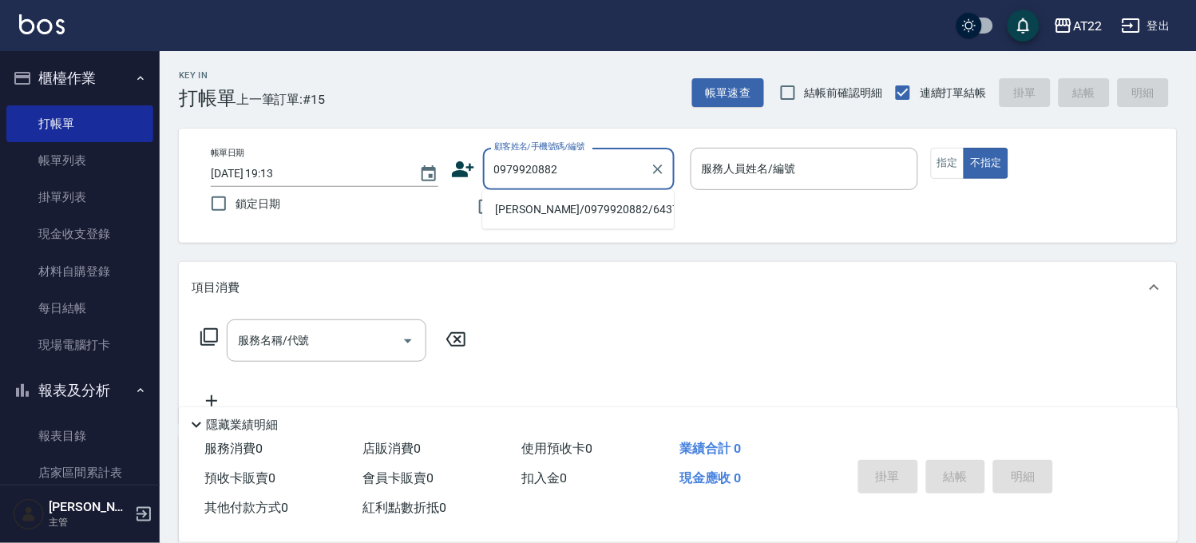
click at [589, 201] on li "王靖雅/0979920882/64378" at bounding box center [578, 209] width 192 height 26
type input "王靖雅/0979920882/64378"
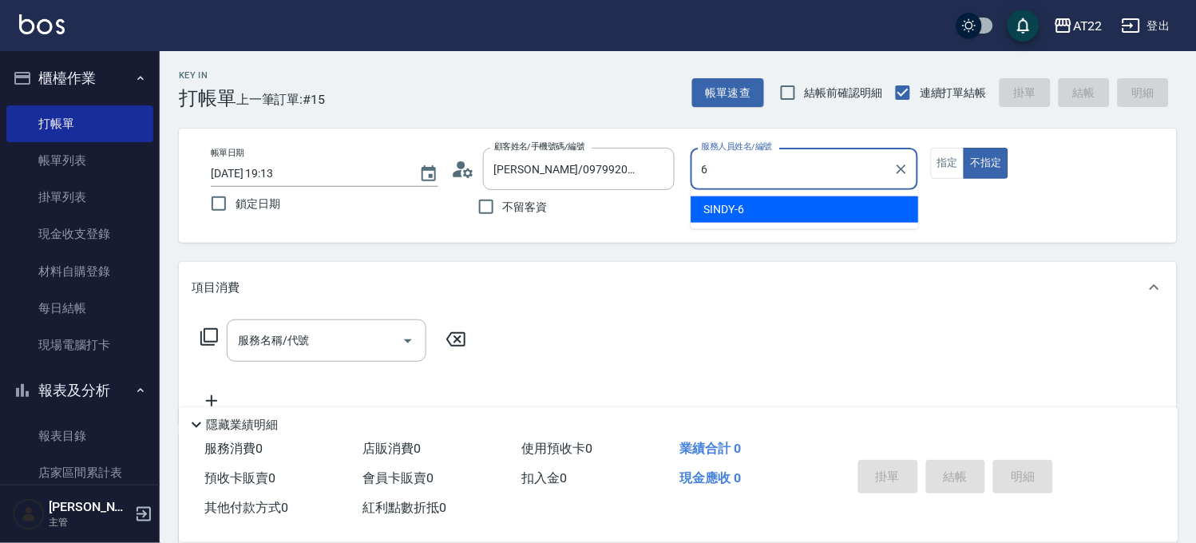
type input "SINDY-6"
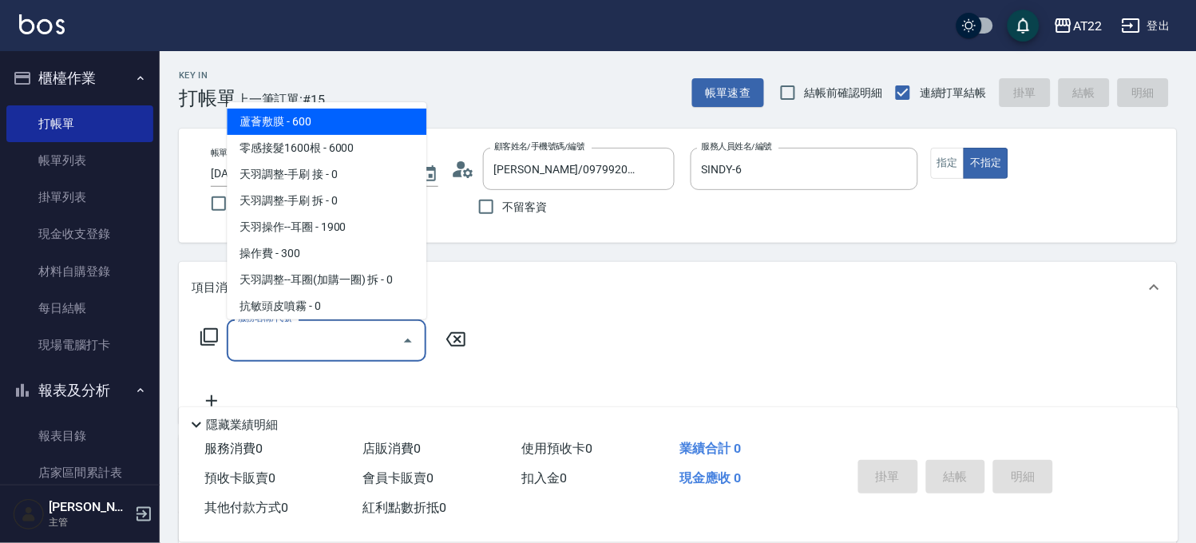
click at [351, 340] on input "服務名稱/代號" at bounding box center [314, 340] width 161 height 28
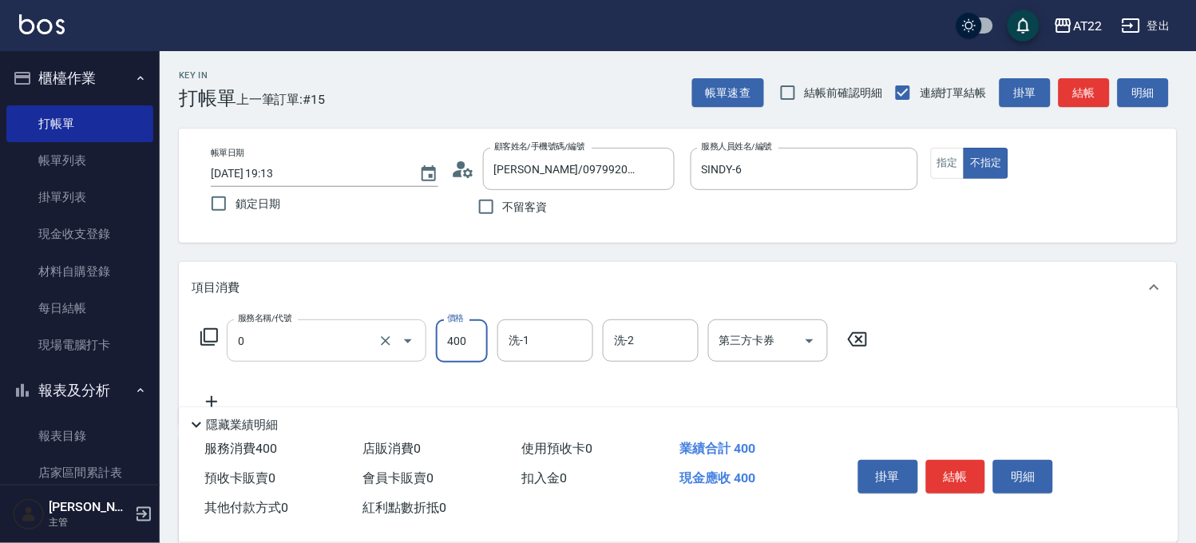
type input "有機洗髮(0)"
type input "450"
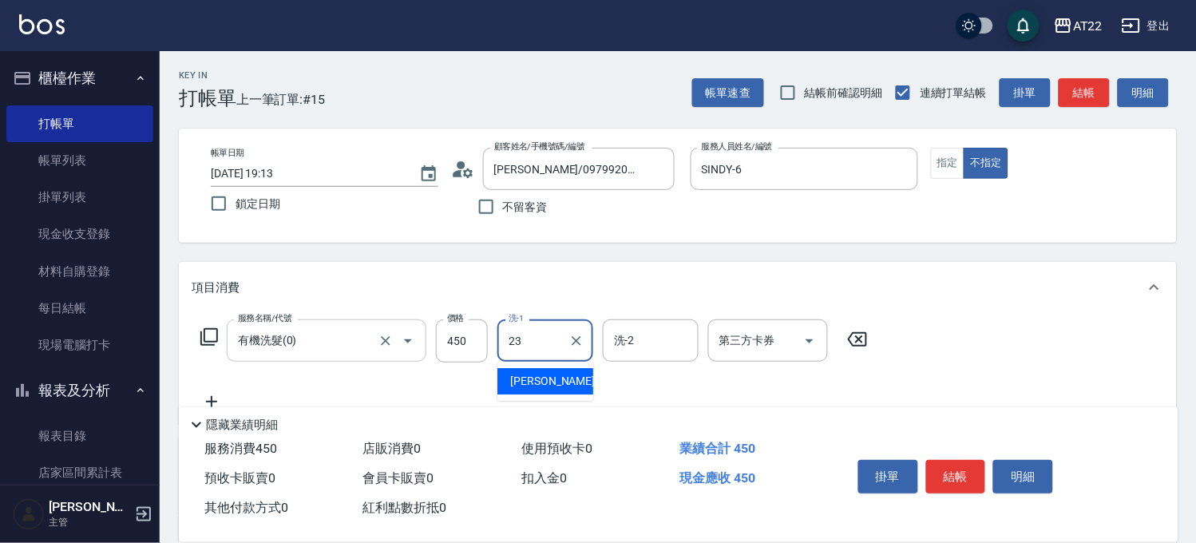
type input "Yuri-23"
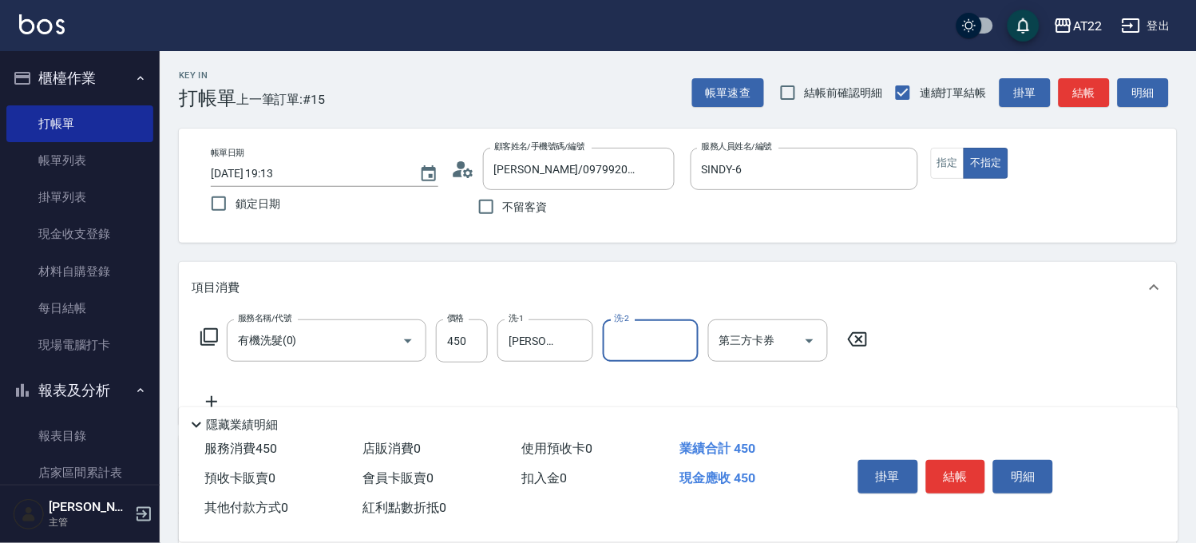
click at [229, 394] on icon at bounding box center [212, 401] width 40 height 19
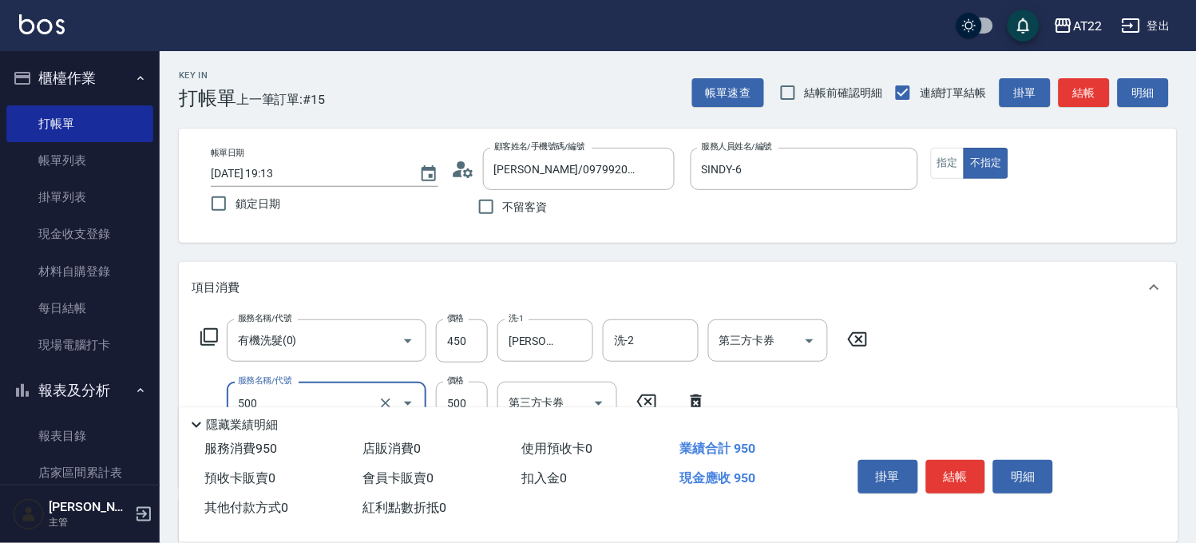
type input "剪髮(500)"
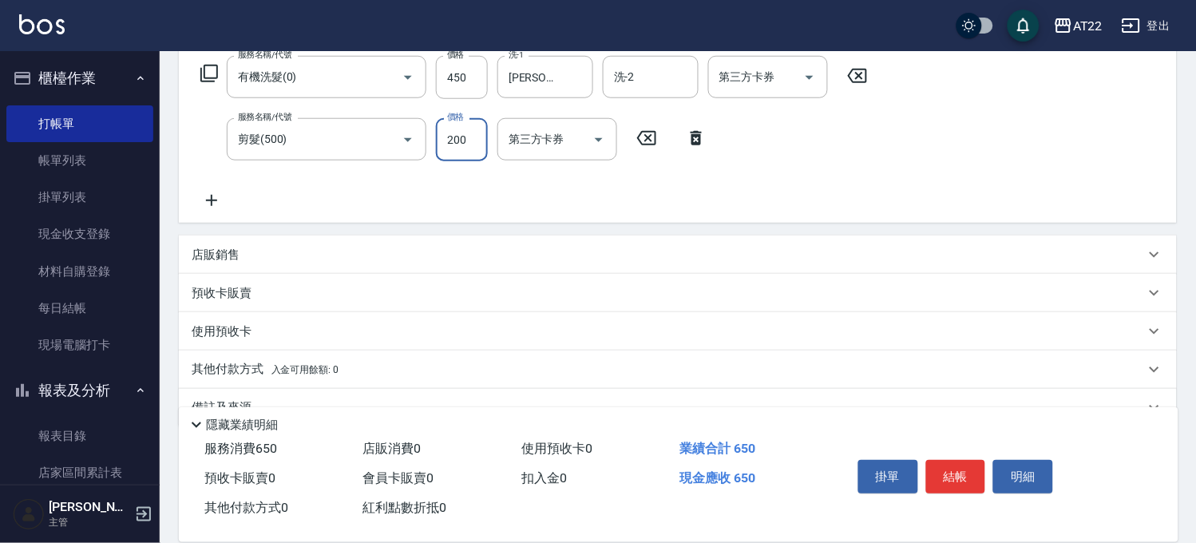
scroll to position [266, 0]
type input "200"
click at [224, 196] on icon at bounding box center [212, 197] width 40 height 19
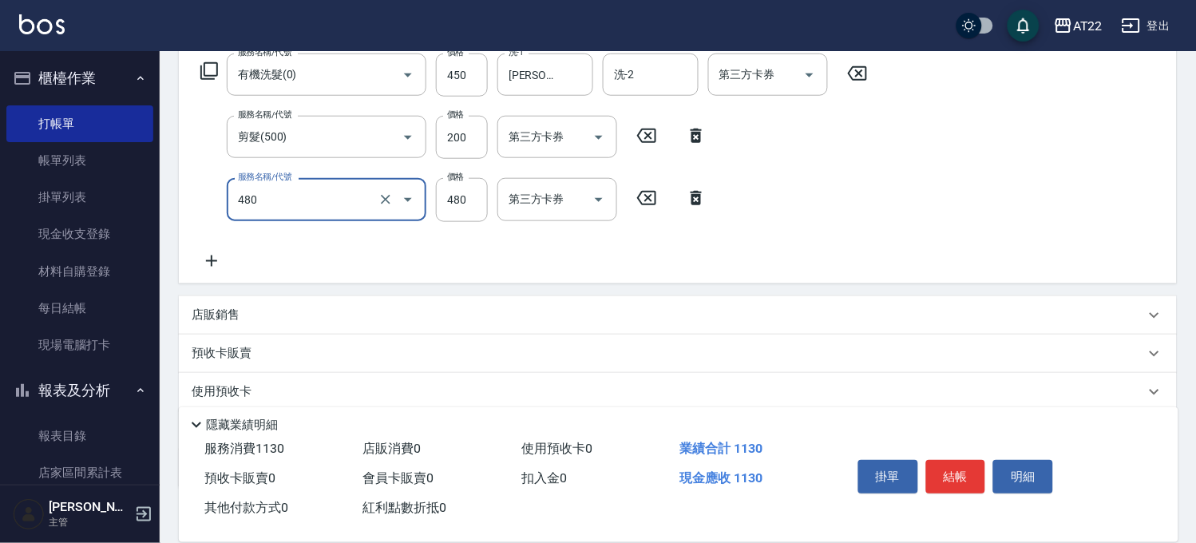
type input "潤澤修護(480)"
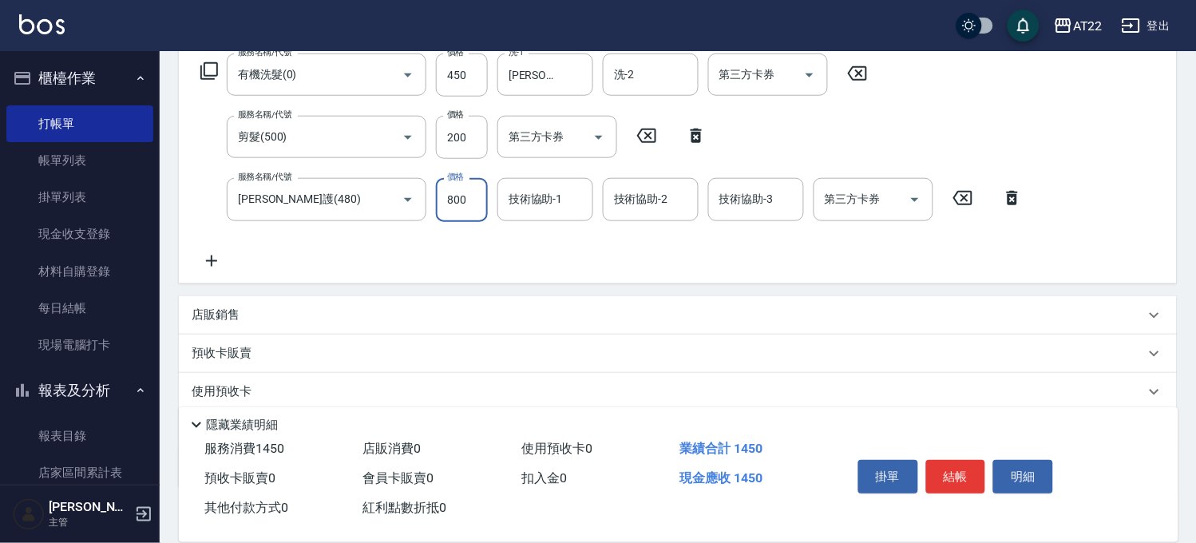
type input "800"
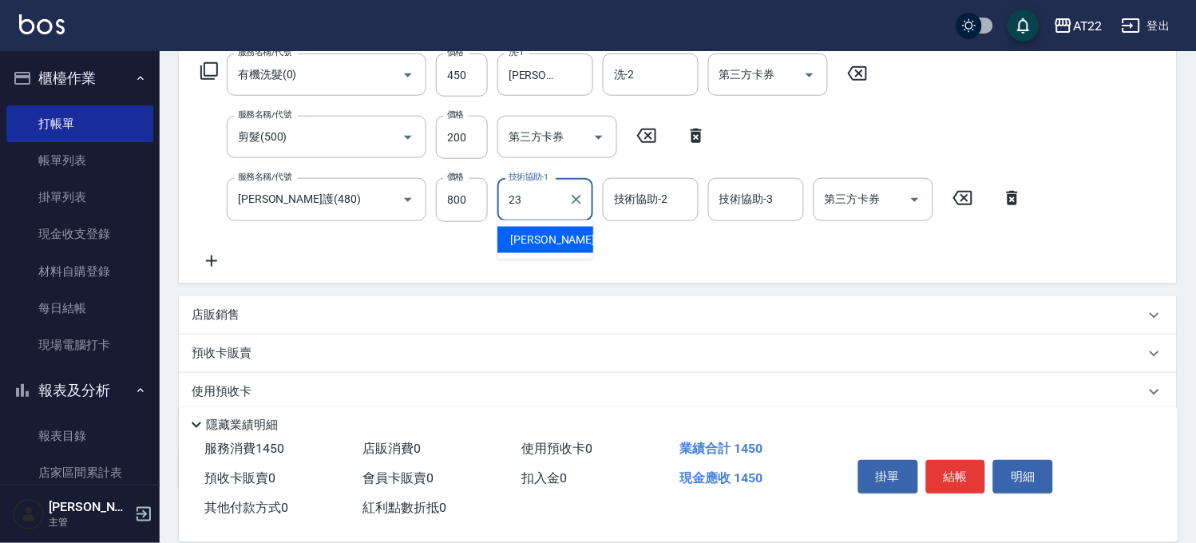
type input "Yuri-23"
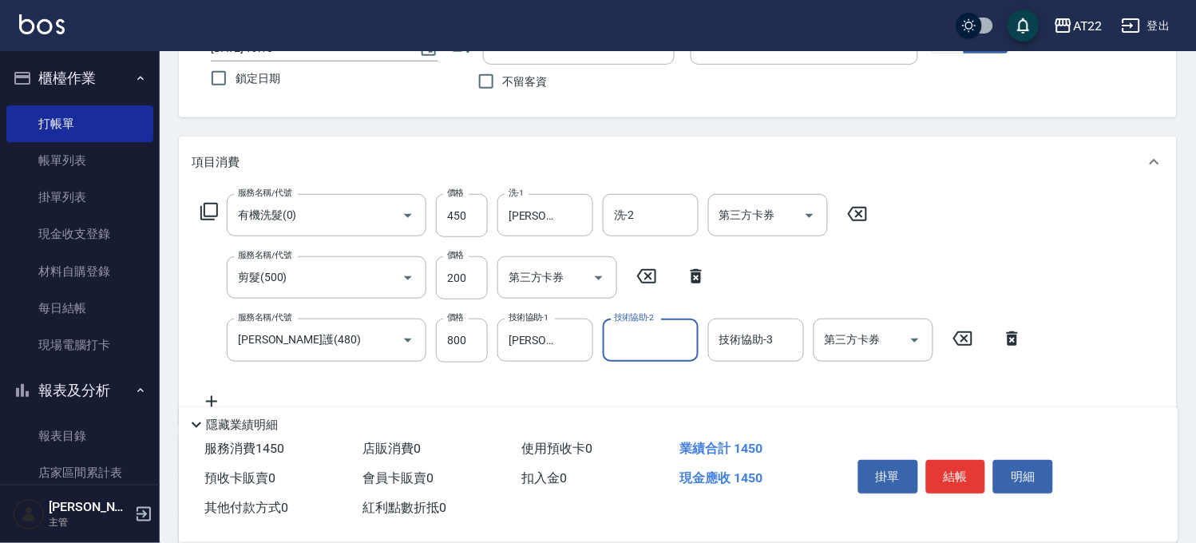
scroll to position [0, 0]
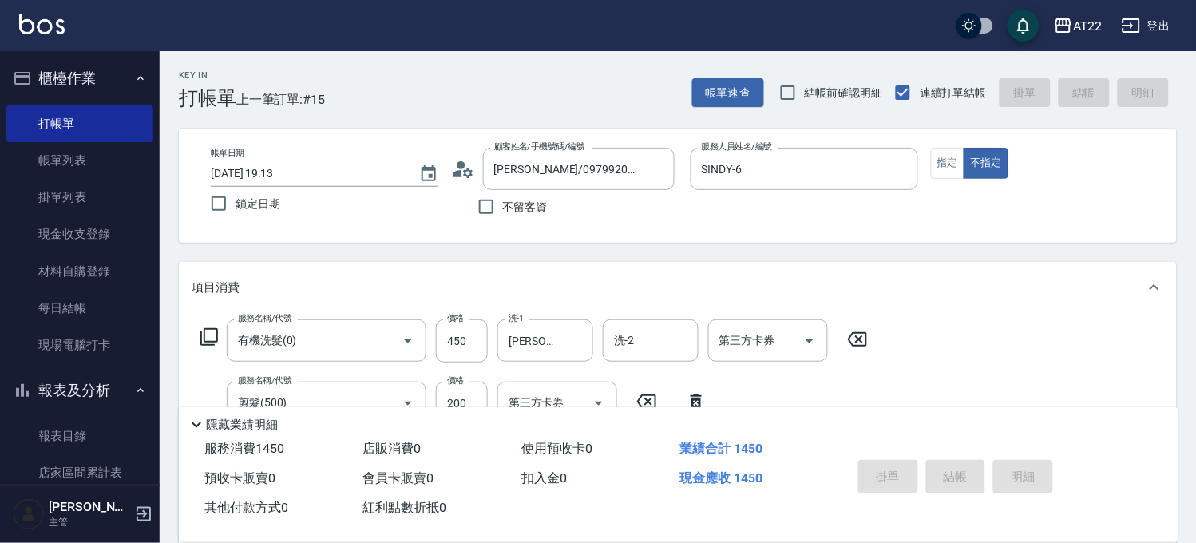
type input "2025/09/15 19:14"
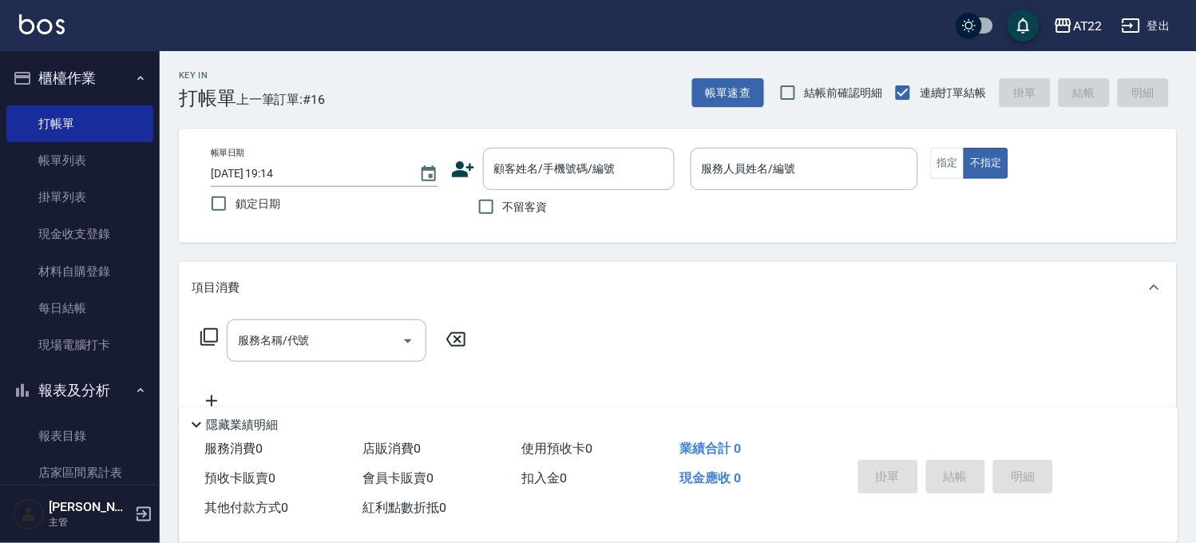
click at [540, 204] on span "不留客資" at bounding box center [525, 207] width 45 height 17
click at [503, 204] on input "不留客資" at bounding box center [486, 207] width 34 height 34
checkbox input "true"
click at [961, 164] on button "指定" at bounding box center [948, 163] width 34 height 31
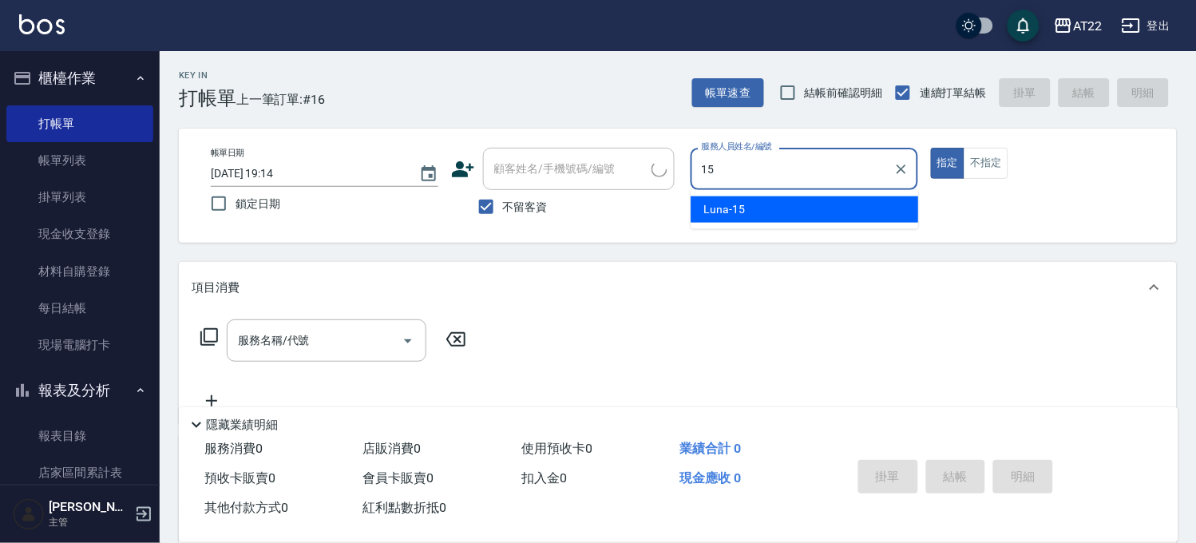
type input "Luna-15"
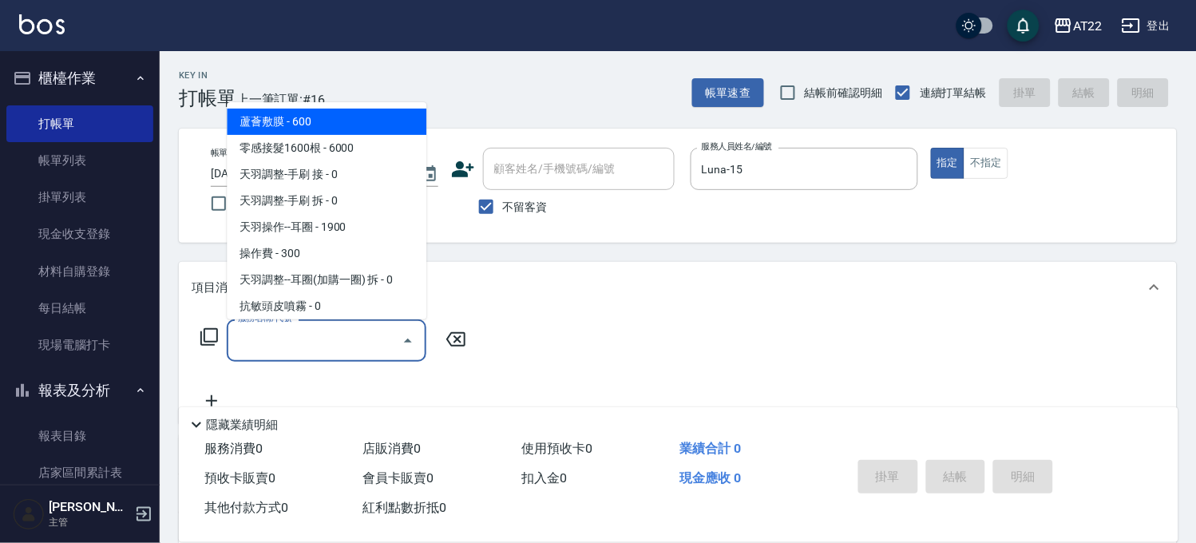
click at [342, 329] on input "服務名稱/代號" at bounding box center [314, 340] width 161 height 28
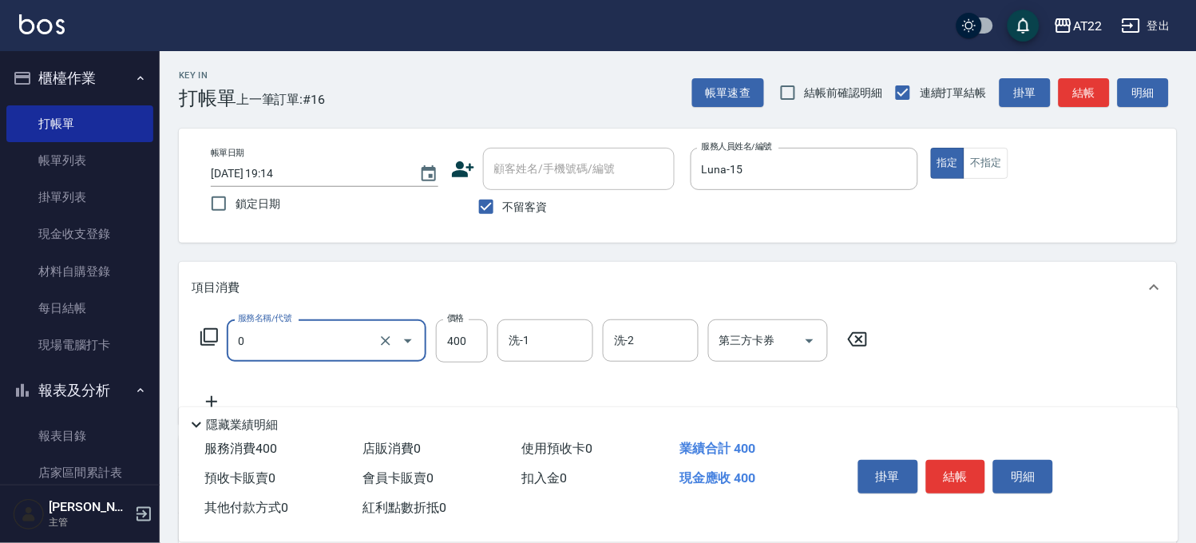
type input "有機洗髮(0)"
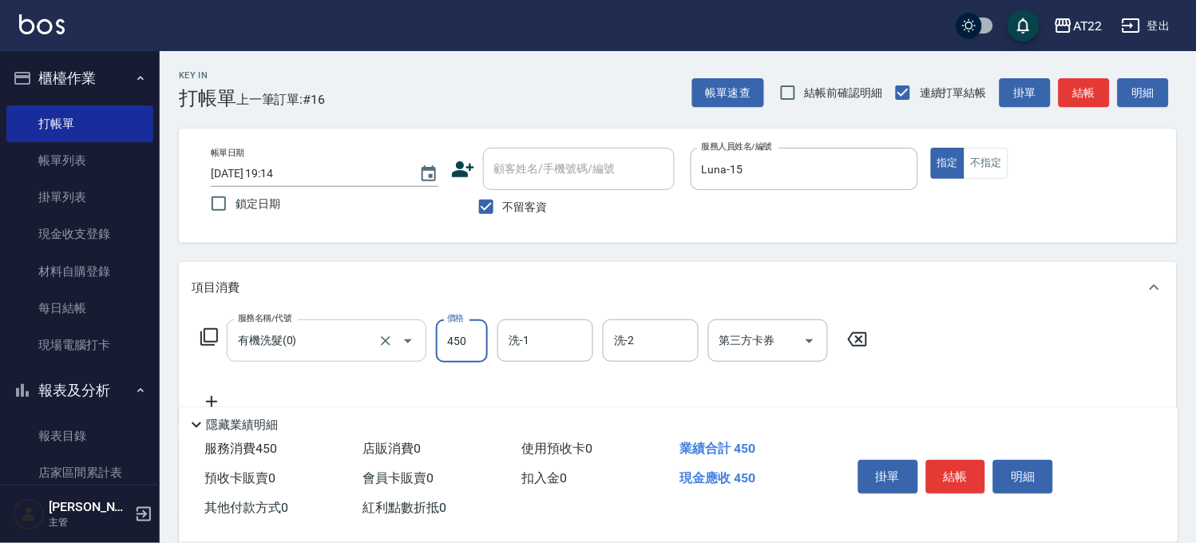
type input "450"
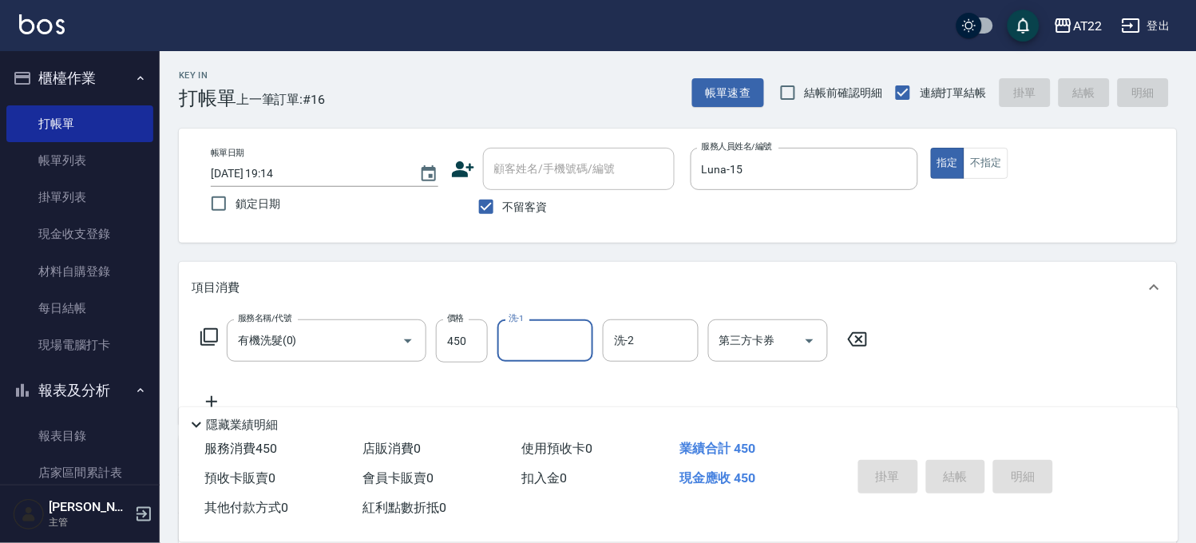
type input "2025/09/15 19:18"
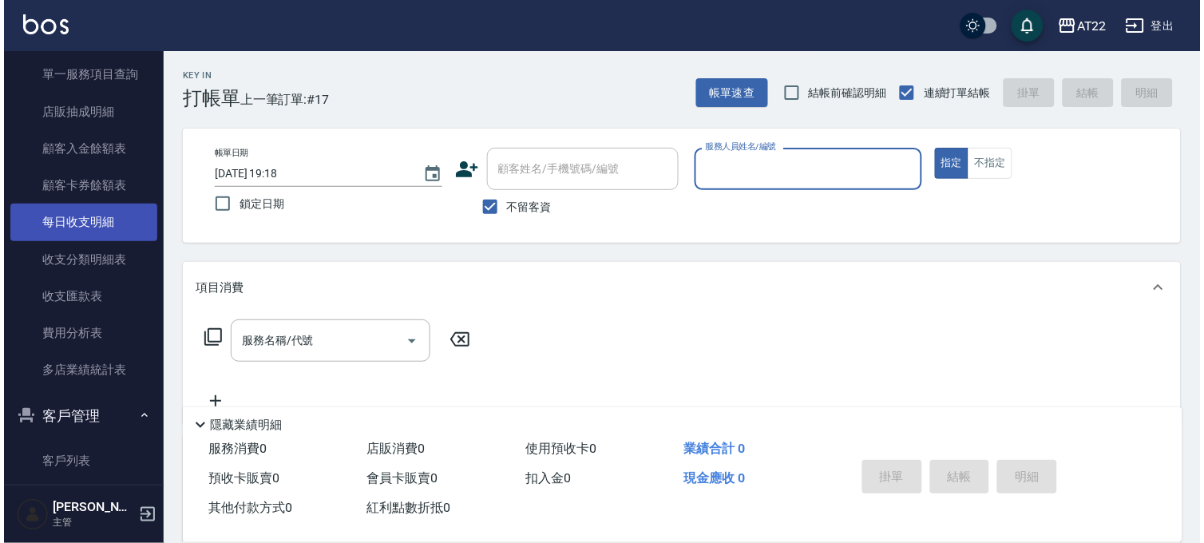
scroll to position [975, 0]
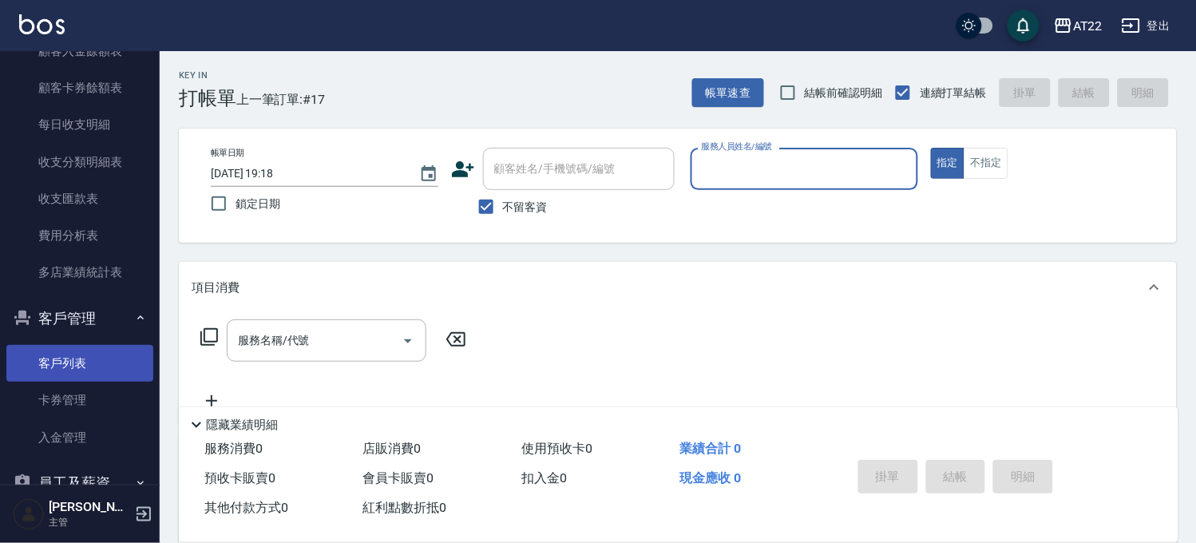
click at [77, 354] on link "客戶列表" at bounding box center [79, 363] width 147 height 37
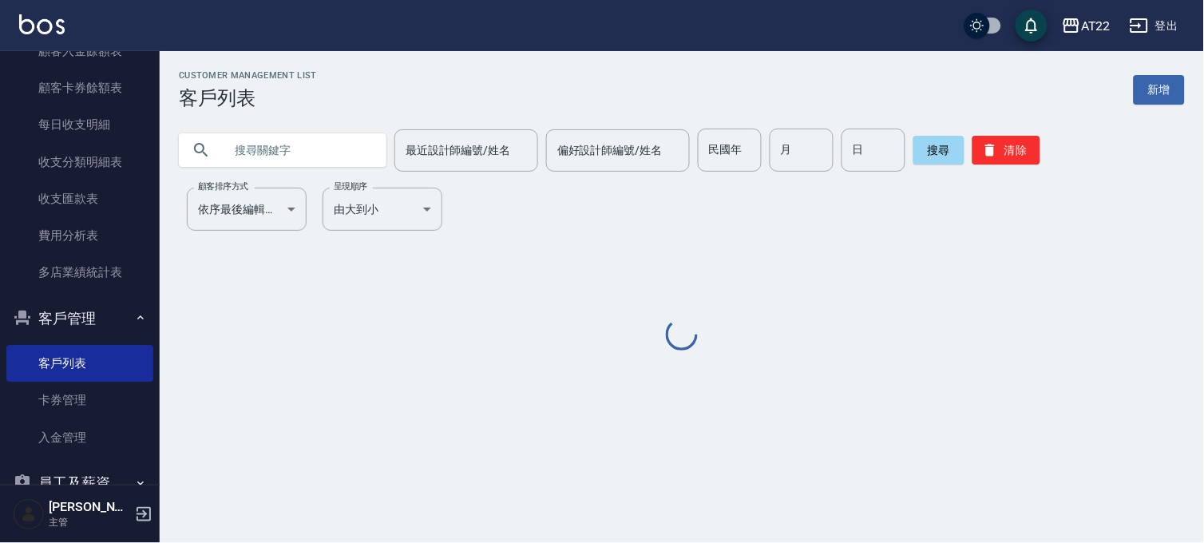
click at [331, 148] on input "text" at bounding box center [299, 150] width 150 height 43
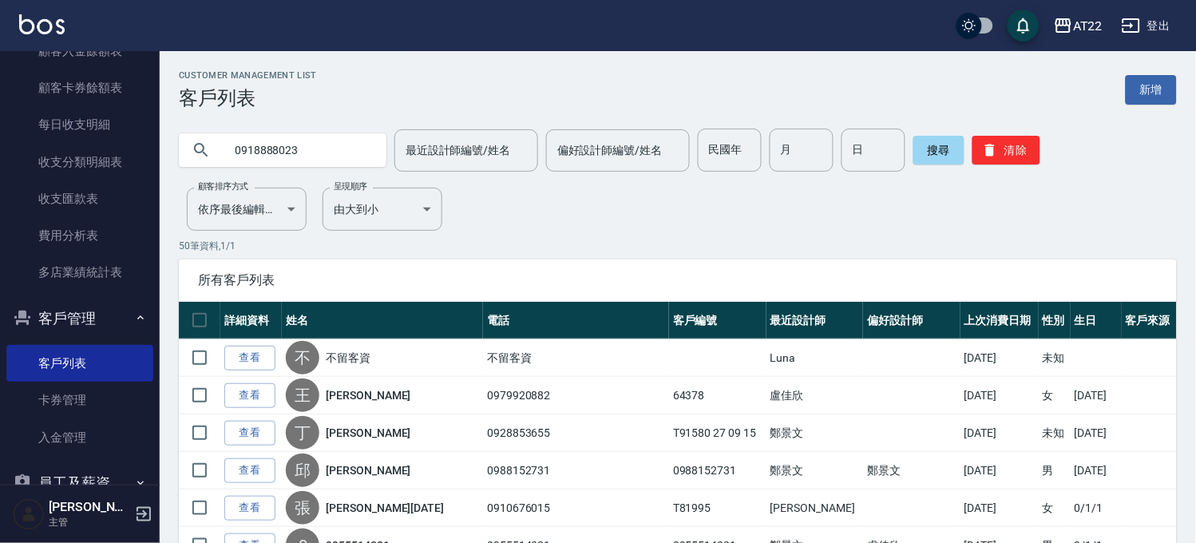
type input "0918888023"
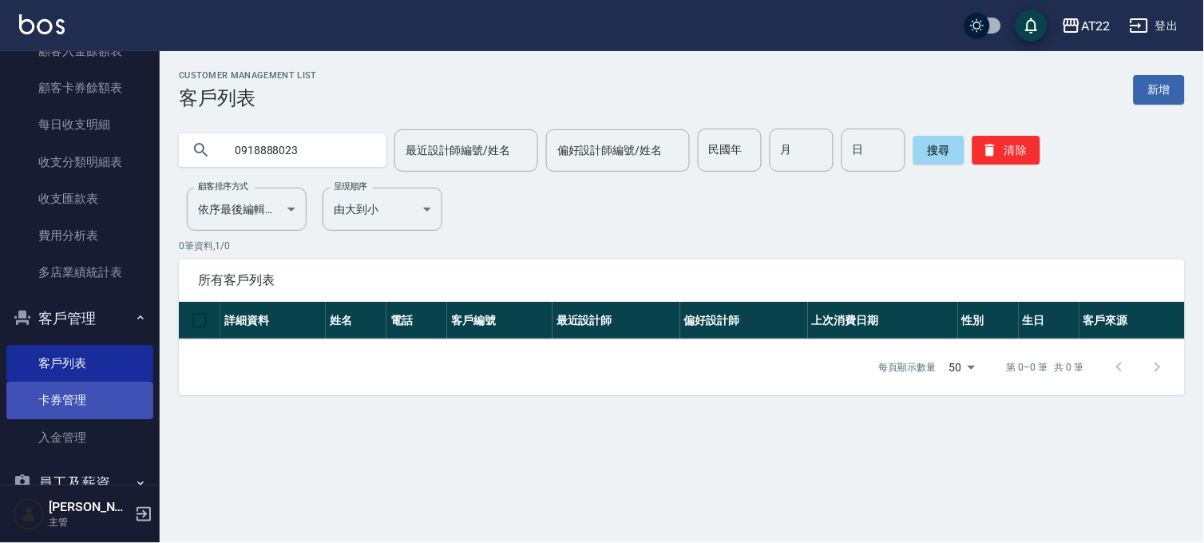
click at [94, 386] on link "卡券管理" at bounding box center [79, 400] width 147 height 37
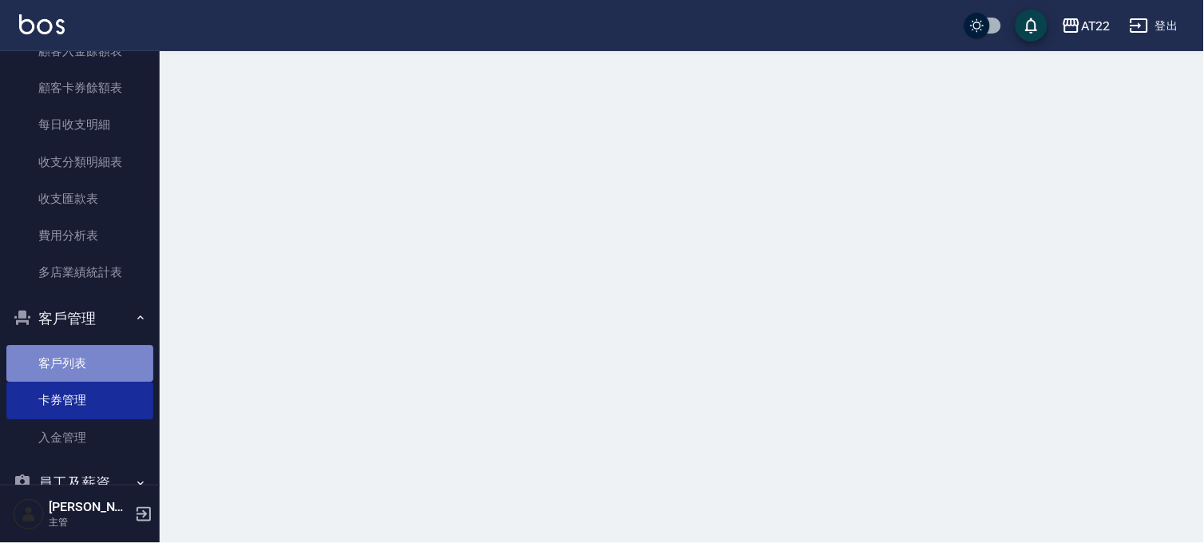
click at [92, 356] on link "客戶列表" at bounding box center [79, 363] width 147 height 37
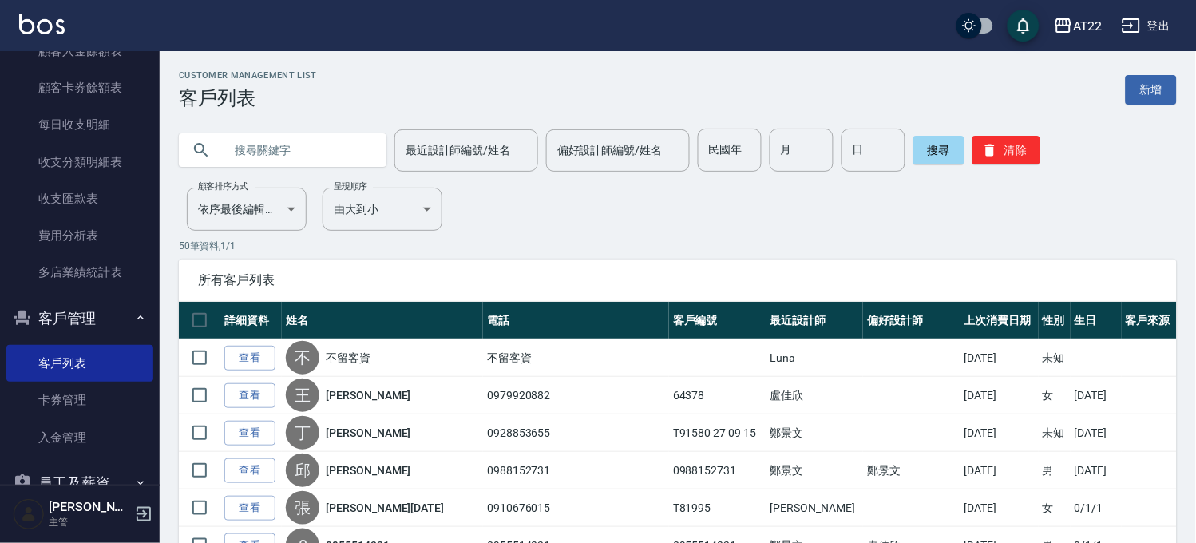
click at [1137, 30] on icon "button" at bounding box center [1131, 25] width 19 height 19
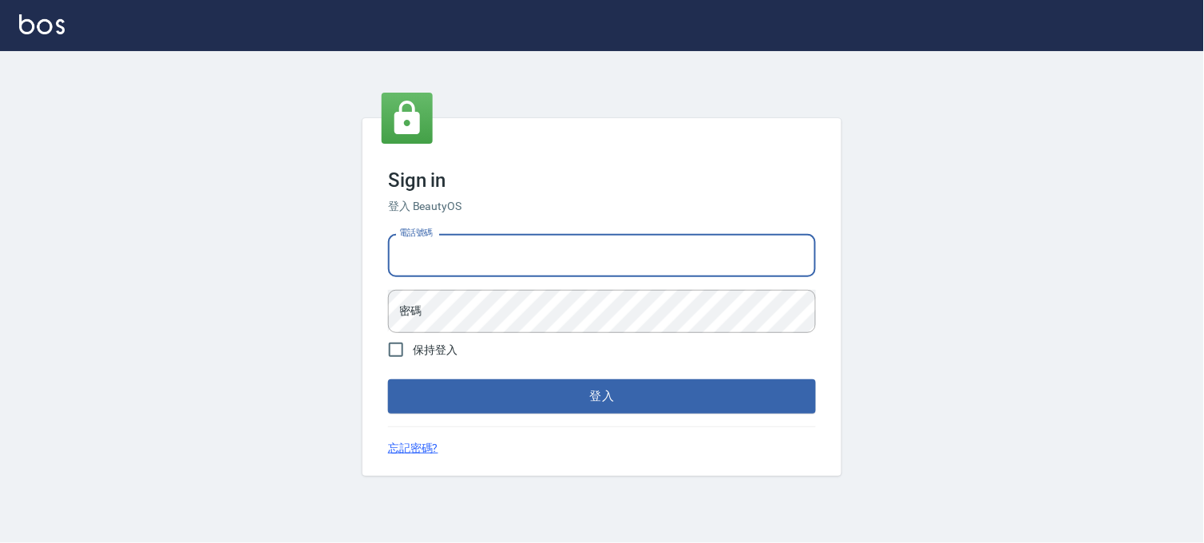
click at [563, 245] on input "電話號碼" at bounding box center [602, 255] width 428 height 43
type input "29"
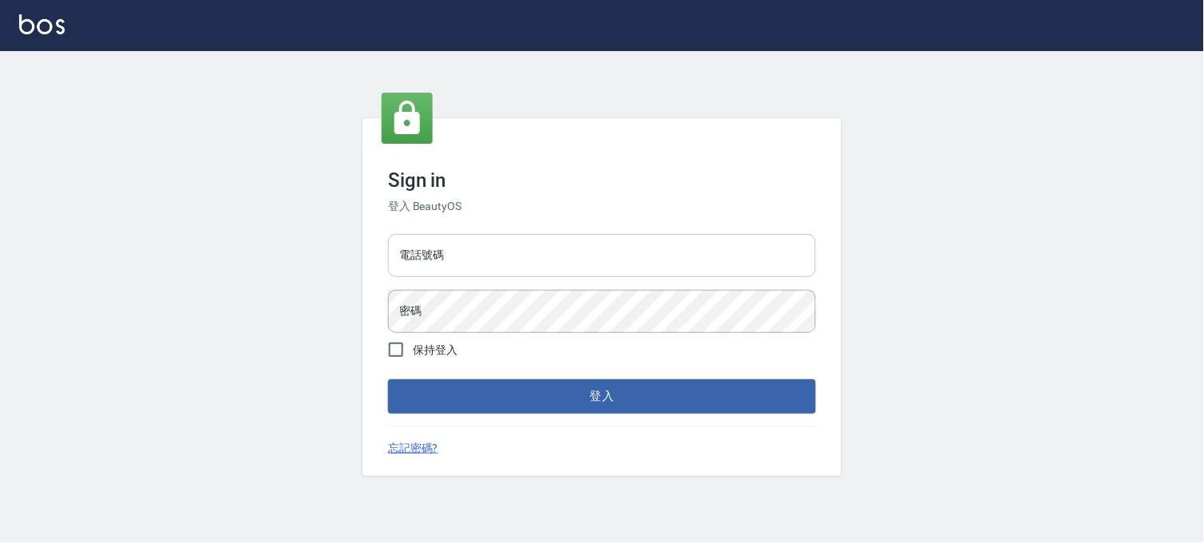
click at [599, 259] on input "電話號碼" at bounding box center [602, 255] width 428 height 43
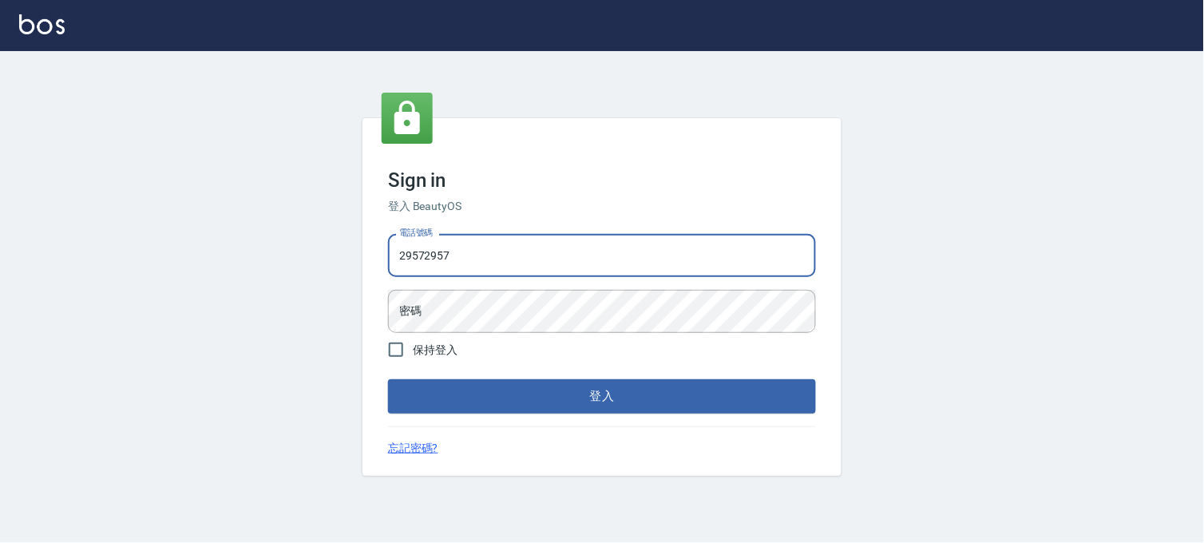
type input "29572957"
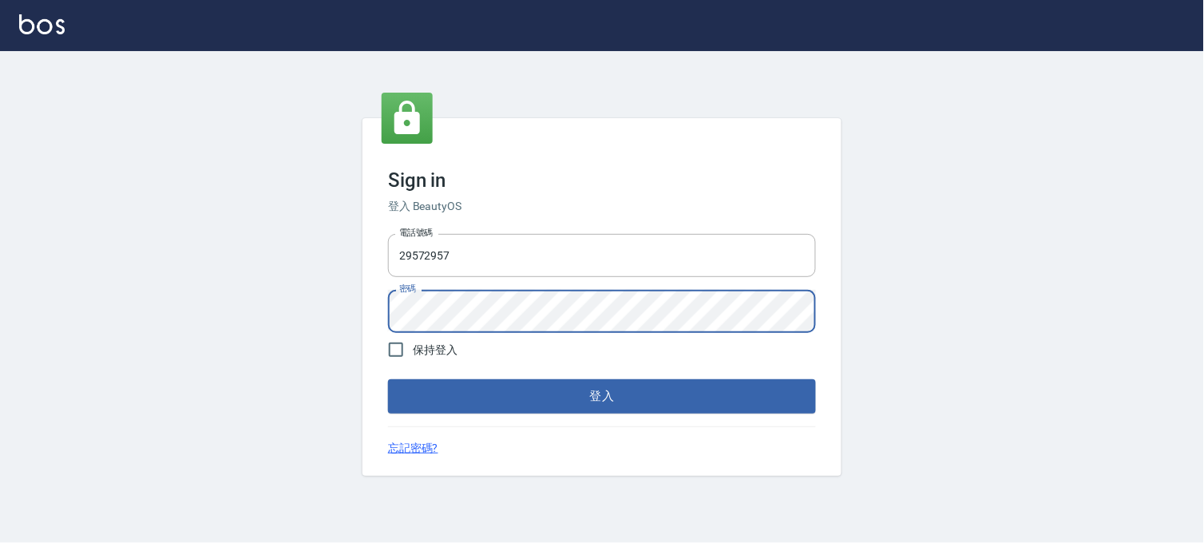
click at [388, 379] on button "登入" at bounding box center [602, 396] width 428 height 34
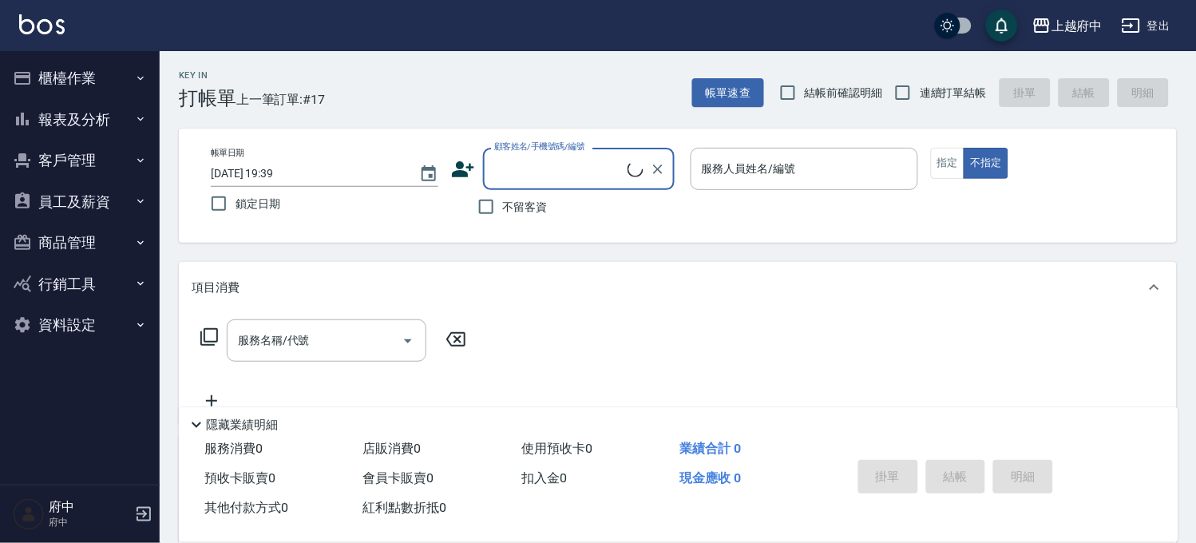
click at [118, 150] on button "客戶管理" at bounding box center [79, 161] width 147 height 42
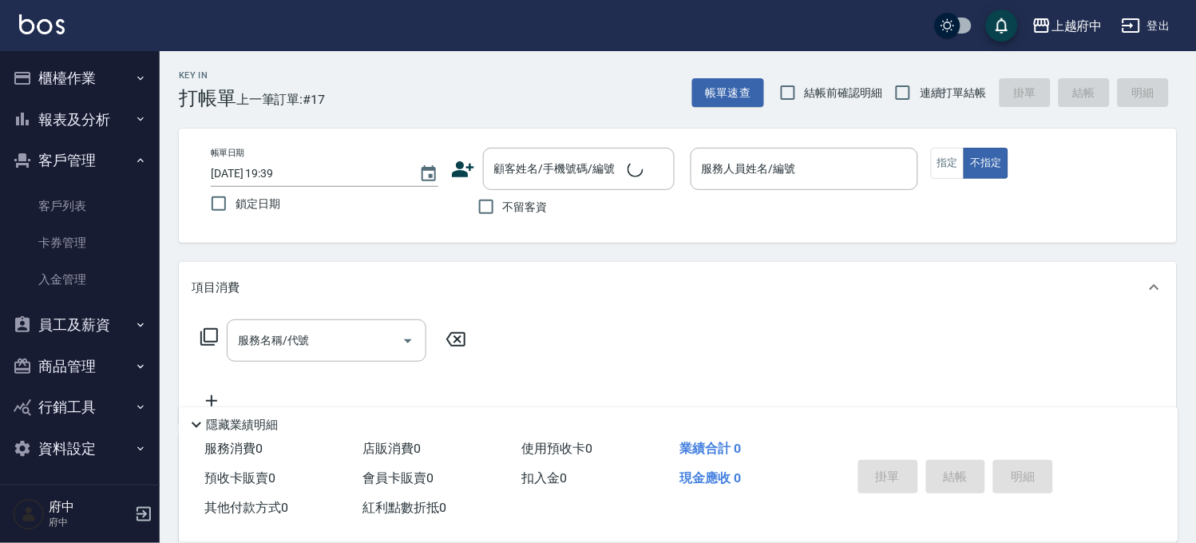
click at [118, 150] on button "客戶管理" at bounding box center [79, 161] width 147 height 42
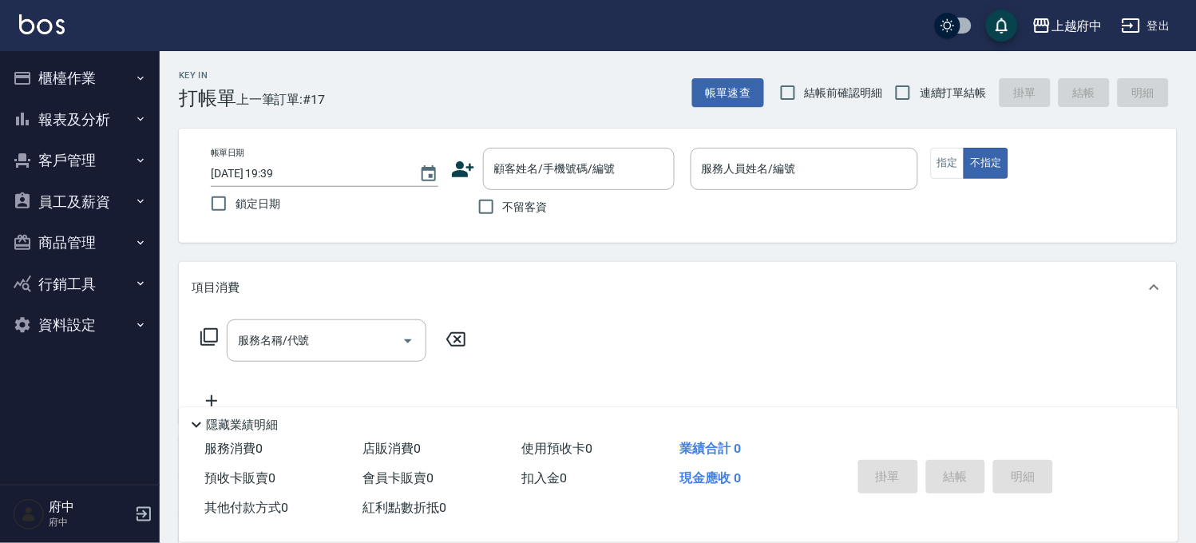
click at [120, 128] on button "報表及分析" at bounding box center [79, 120] width 147 height 42
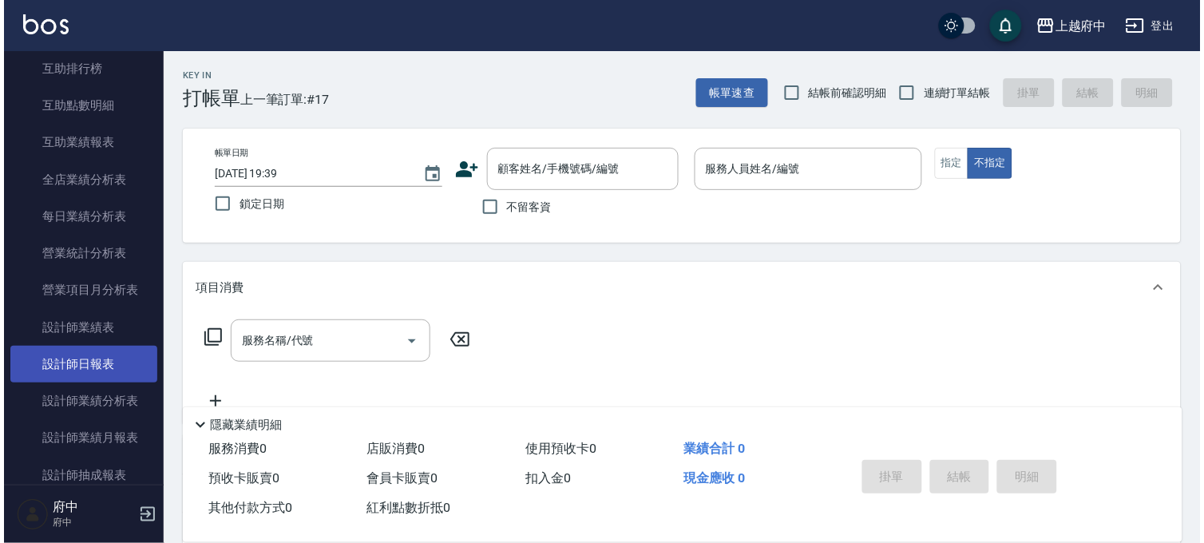
scroll to position [443, 0]
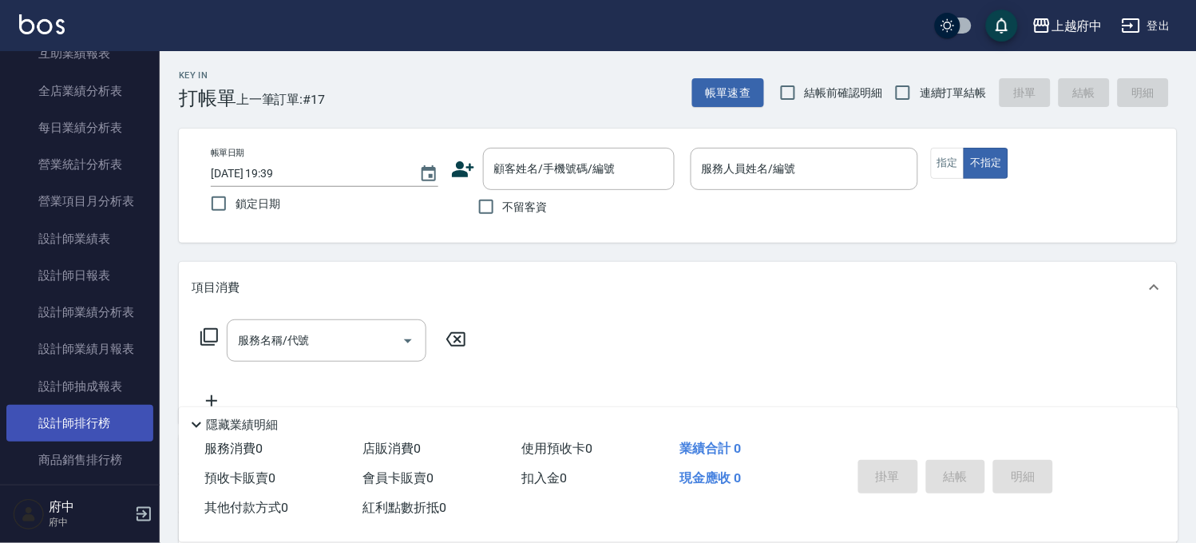
drag, startPoint x: 102, startPoint y: 423, endPoint x: 133, endPoint y: 408, distance: 34.6
click at [102, 423] on link "設計師排行榜" at bounding box center [79, 423] width 147 height 37
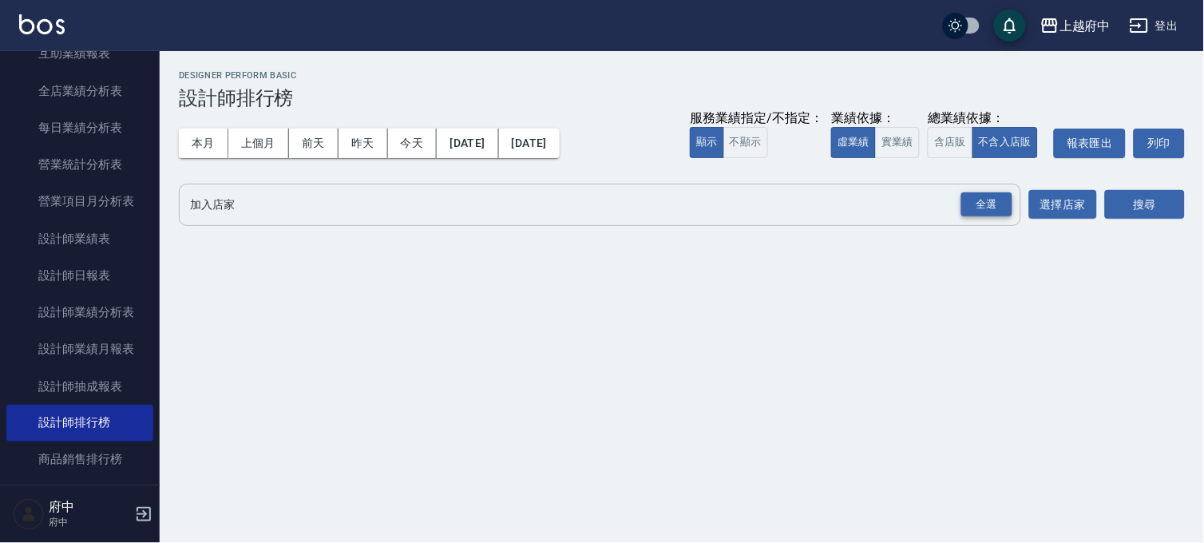
click at [983, 192] on div "全選" at bounding box center [986, 204] width 51 height 25
click at [1137, 204] on button "搜尋" at bounding box center [1145, 206] width 80 height 30
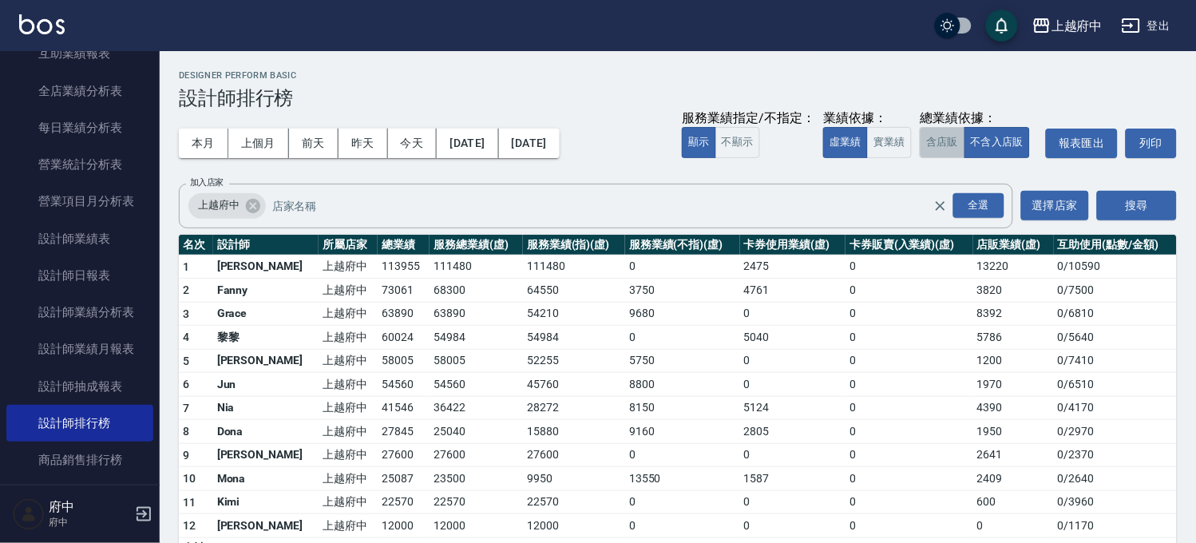
click at [952, 142] on button "含店販" at bounding box center [942, 142] width 45 height 31
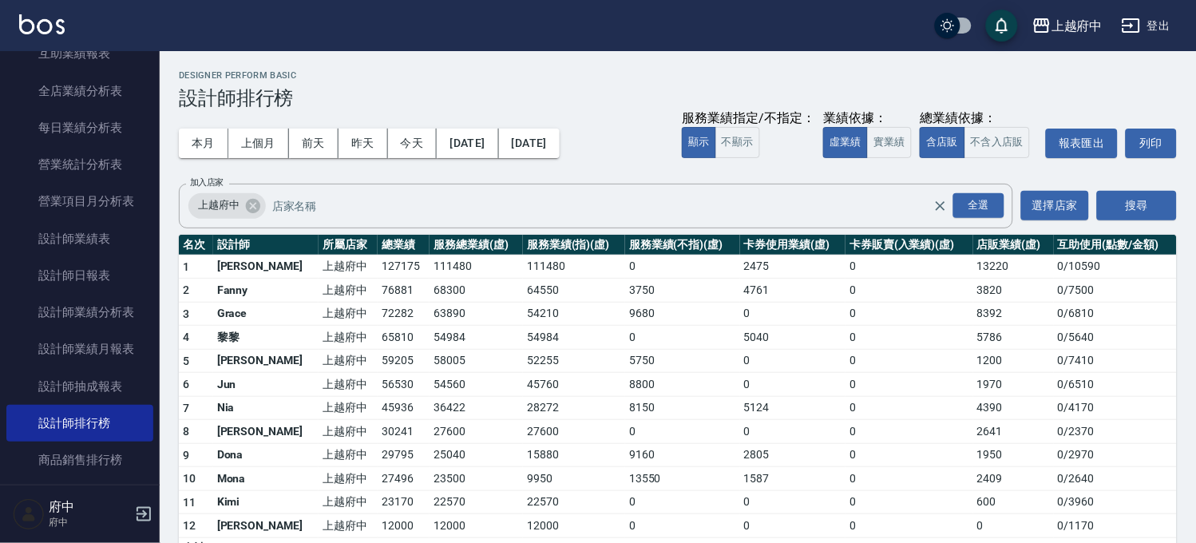
click at [1145, 32] on button "登出" at bounding box center [1145, 26] width 61 height 30
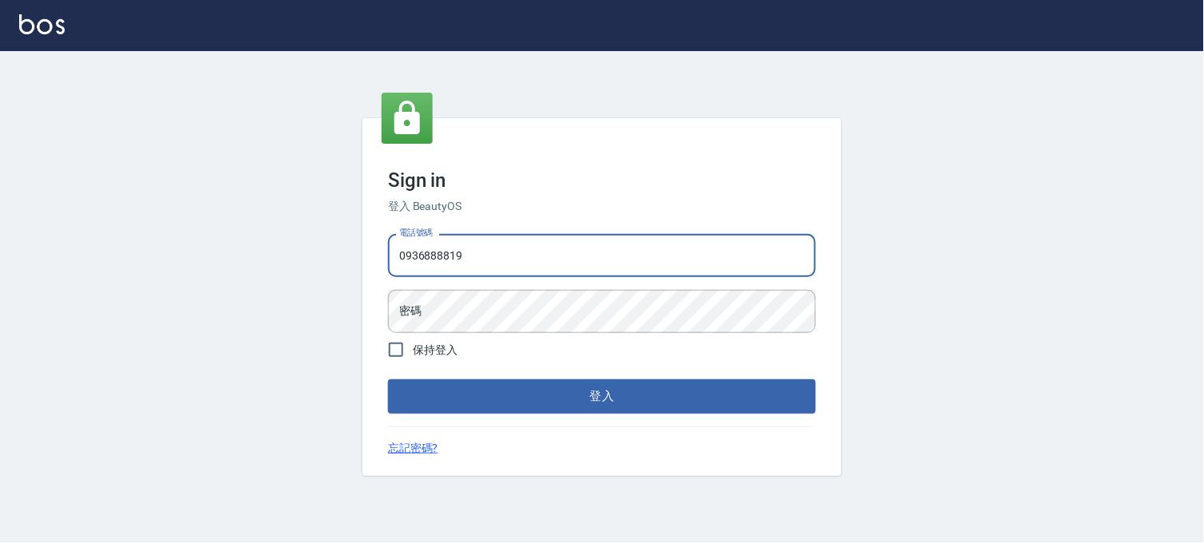
type input "0936888819"
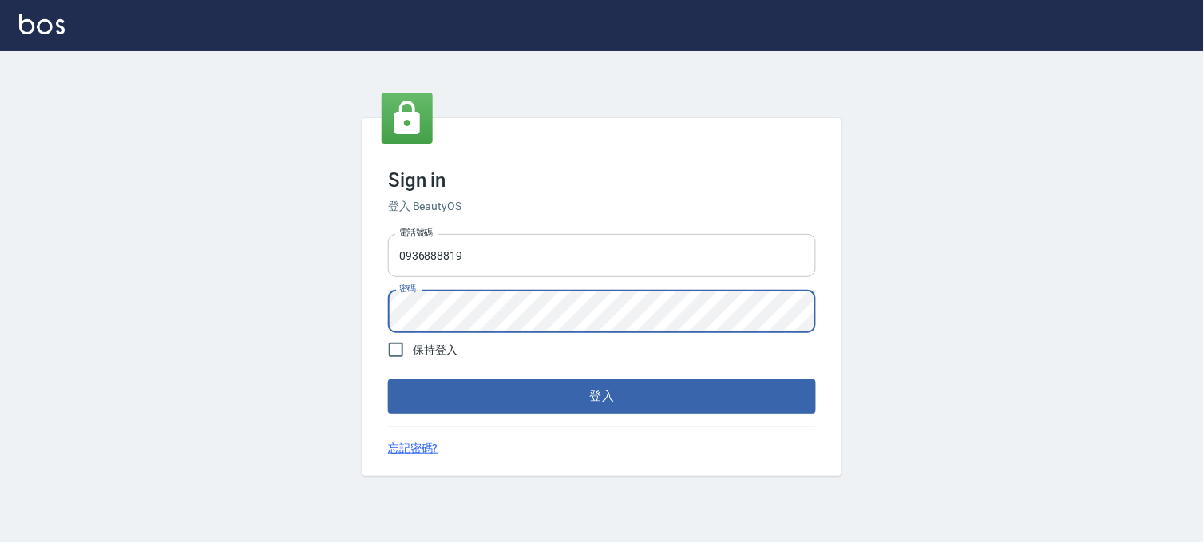
click at [388, 379] on button "登入" at bounding box center [602, 396] width 428 height 34
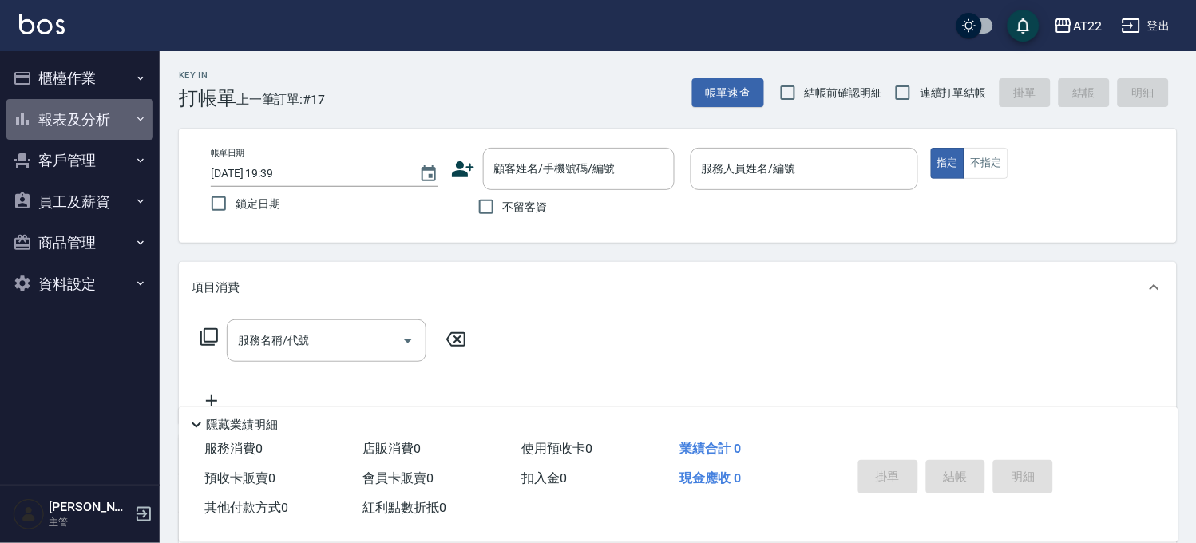
click at [85, 136] on button "報表及分析" at bounding box center [79, 120] width 147 height 42
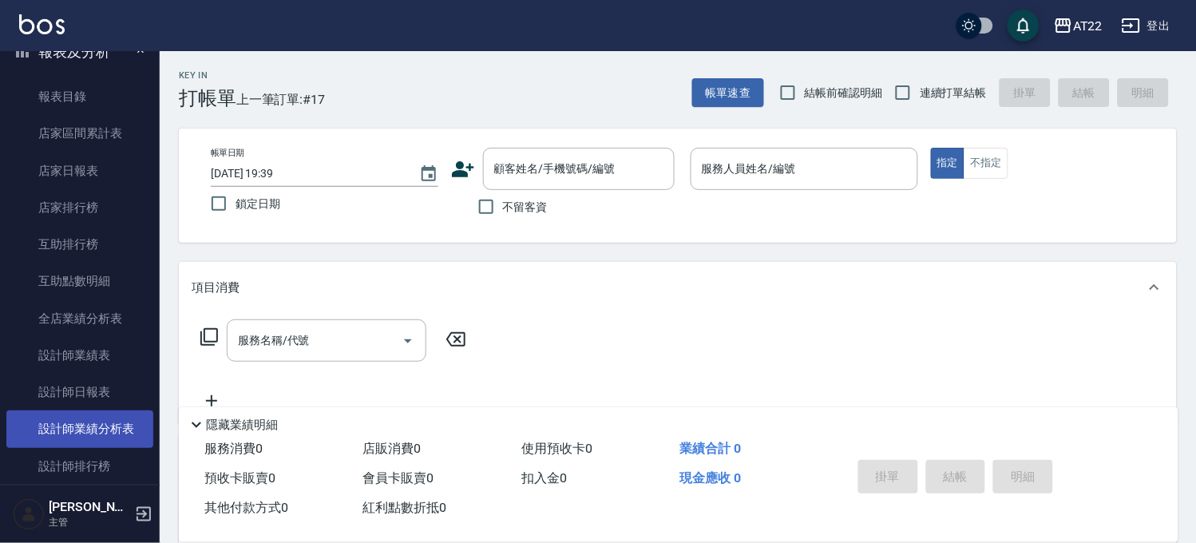
scroll to position [266, 0]
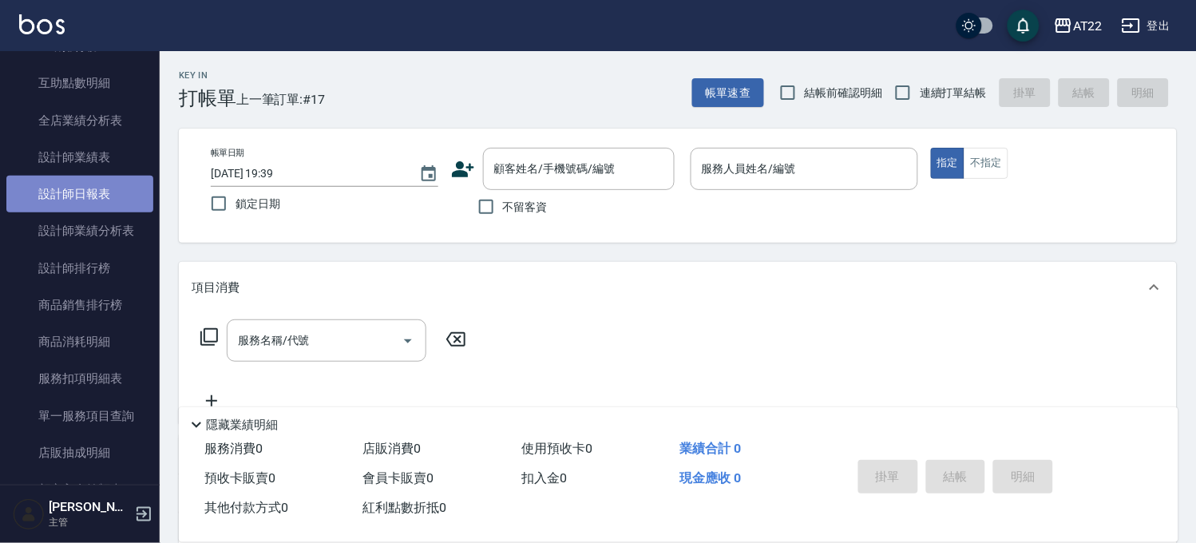
click at [101, 179] on link "設計師日報表" at bounding box center [79, 194] width 147 height 37
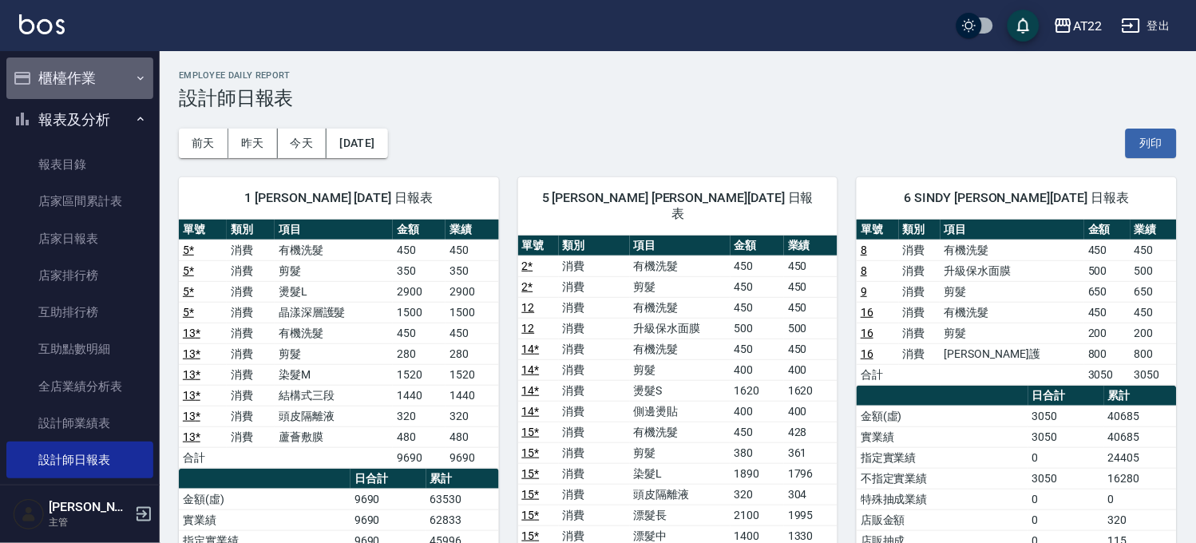
click at [80, 84] on button "櫃檯作業" at bounding box center [79, 78] width 147 height 42
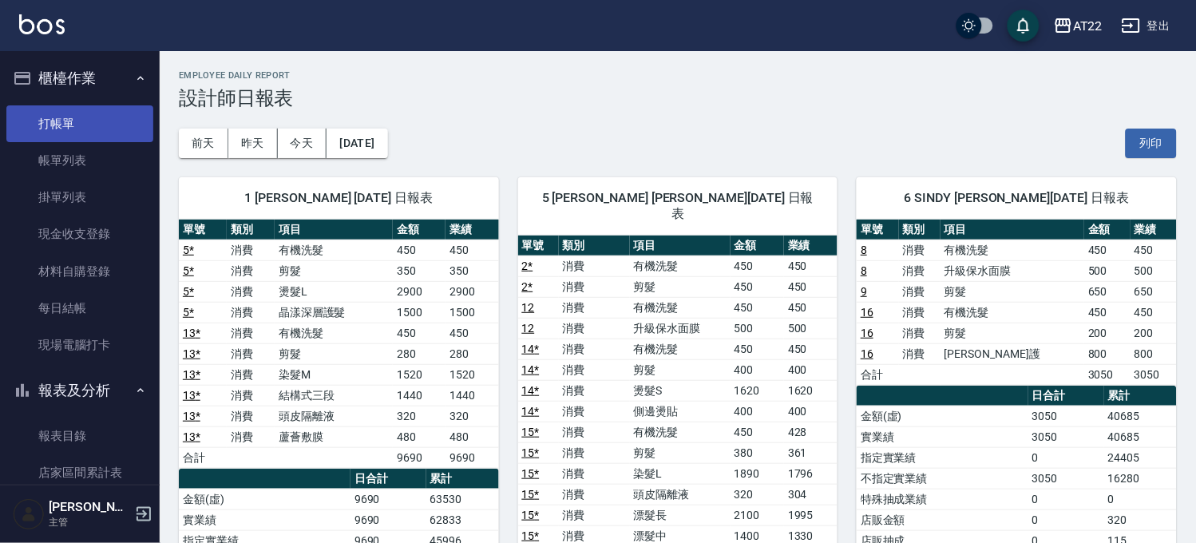
click at [84, 125] on link "打帳單" at bounding box center [79, 123] width 147 height 37
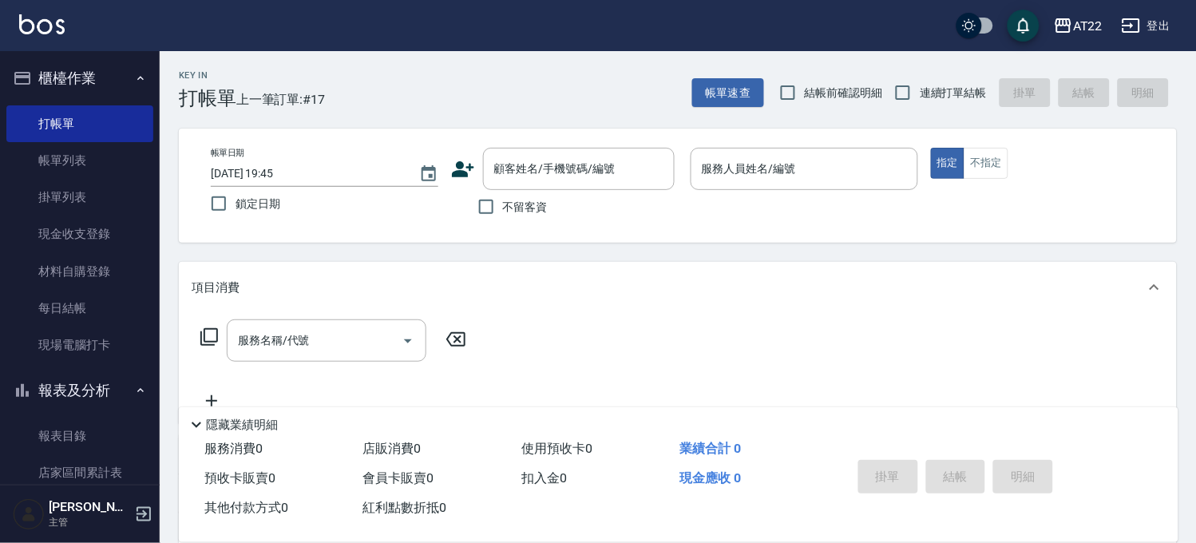
click at [467, 169] on icon at bounding box center [463, 169] width 24 height 24
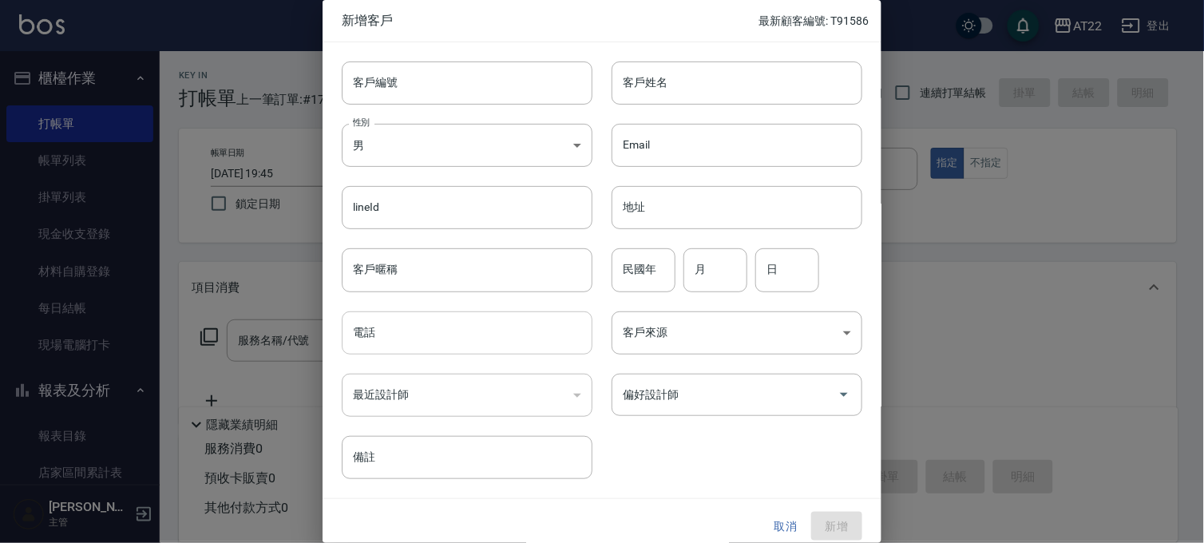
click at [459, 339] on input "電話" at bounding box center [467, 332] width 251 height 43
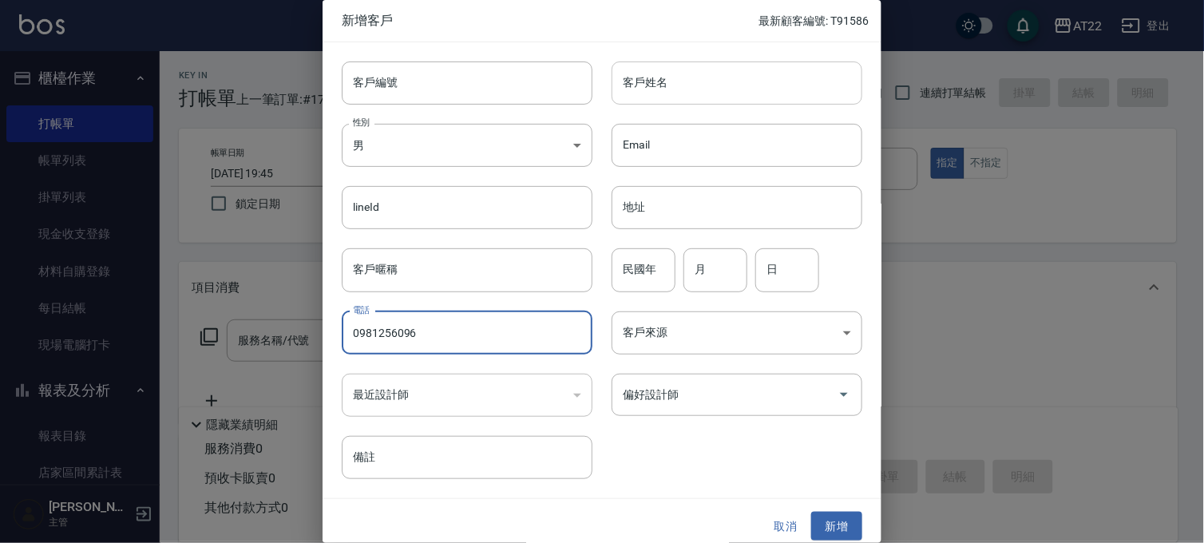
type input "0981256096"
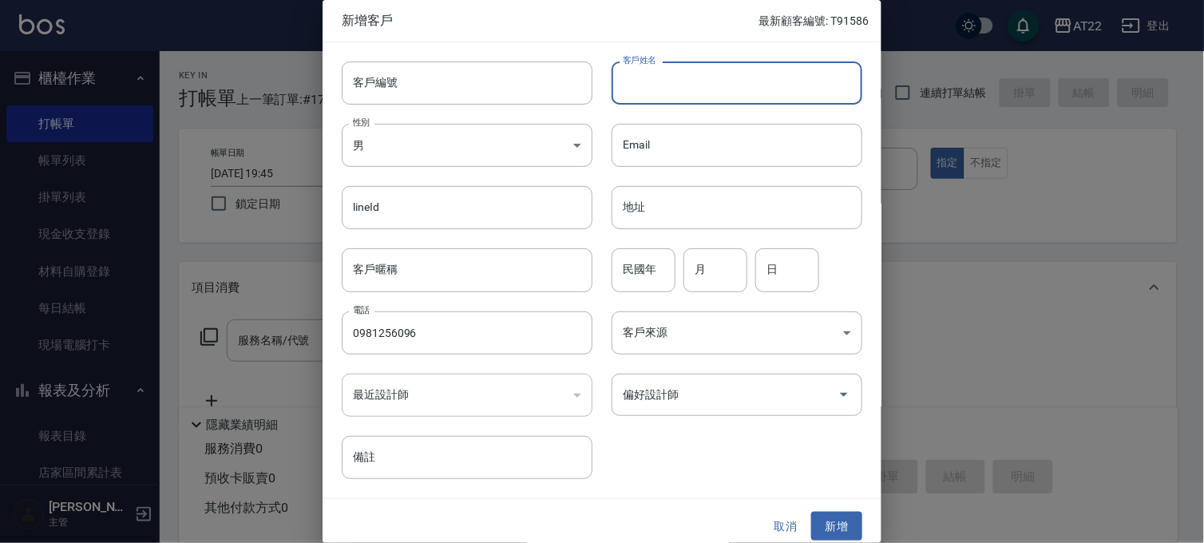
click at [640, 88] on input "客戶姓名" at bounding box center [736, 82] width 251 height 43
type input "周裕凱"
click at [627, 266] on input "民國年" at bounding box center [643, 269] width 64 height 43
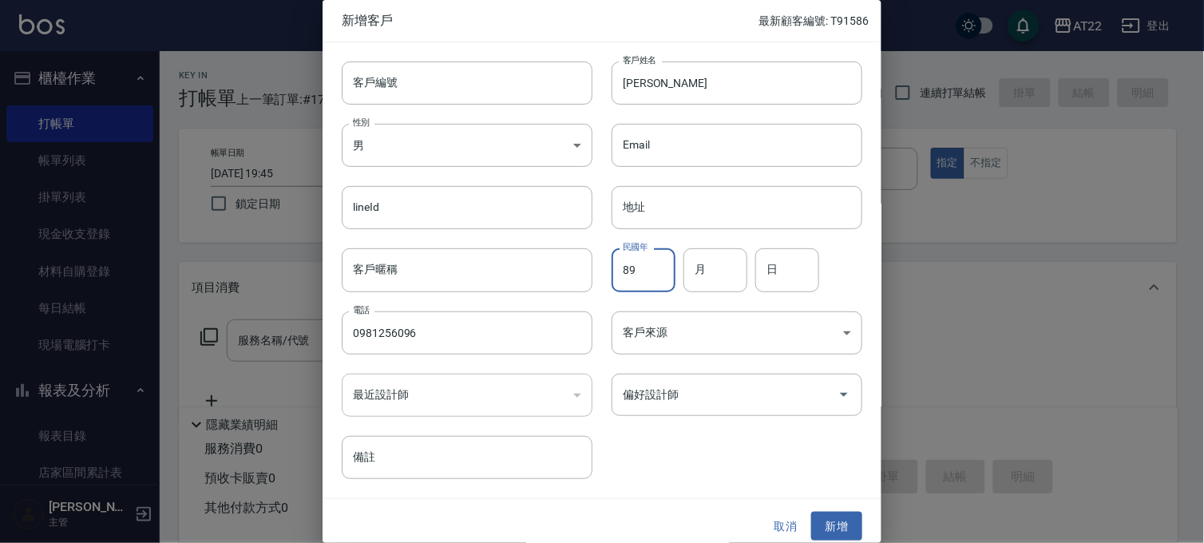
type input "89"
type input "2"
type input "24"
click at [834, 523] on button "新增" at bounding box center [836, 527] width 51 height 30
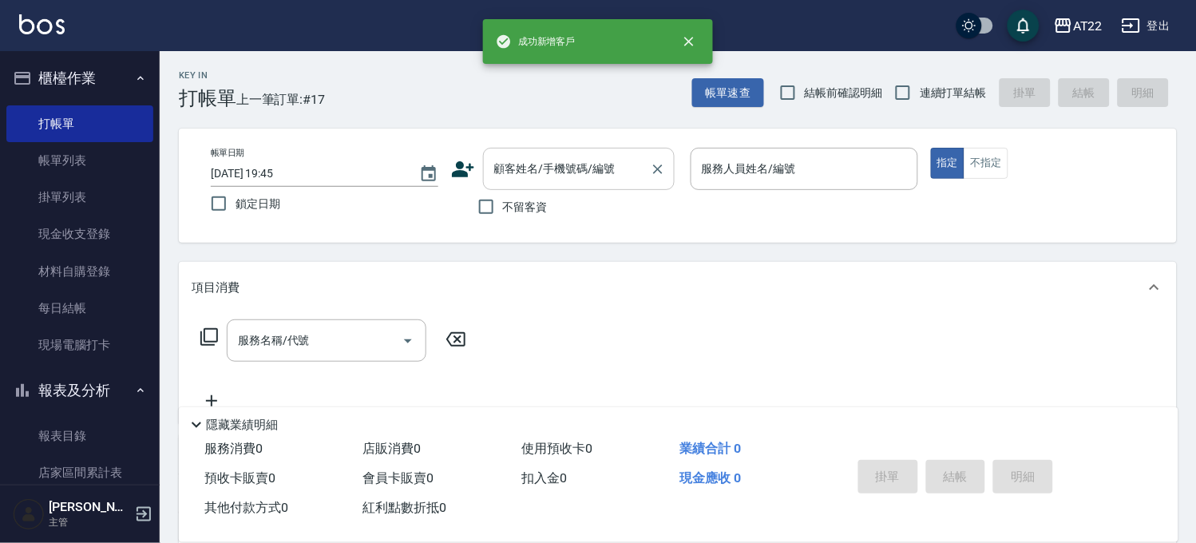
click at [540, 173] on input "顧客姓名/手機號碼/編號" at bounding box center [566, 169] width 153 height 28
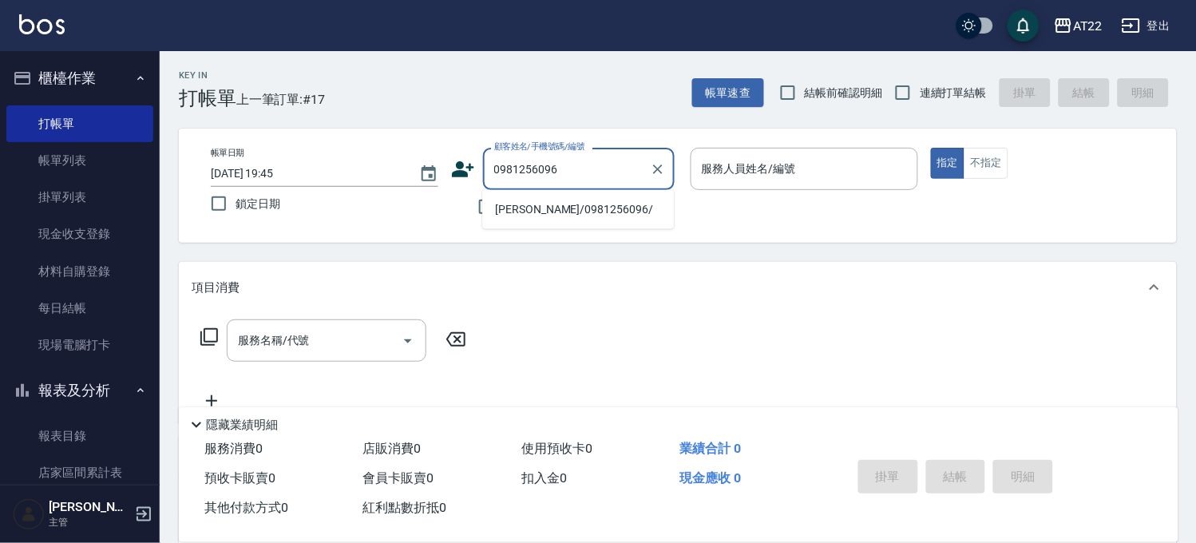
click at [643, 204] on li "[PERSON_NAME]/0981256096/" at bounding box center [578, 209] width 192 height 26
type input "[PERSON_NAME]/0981256096/"
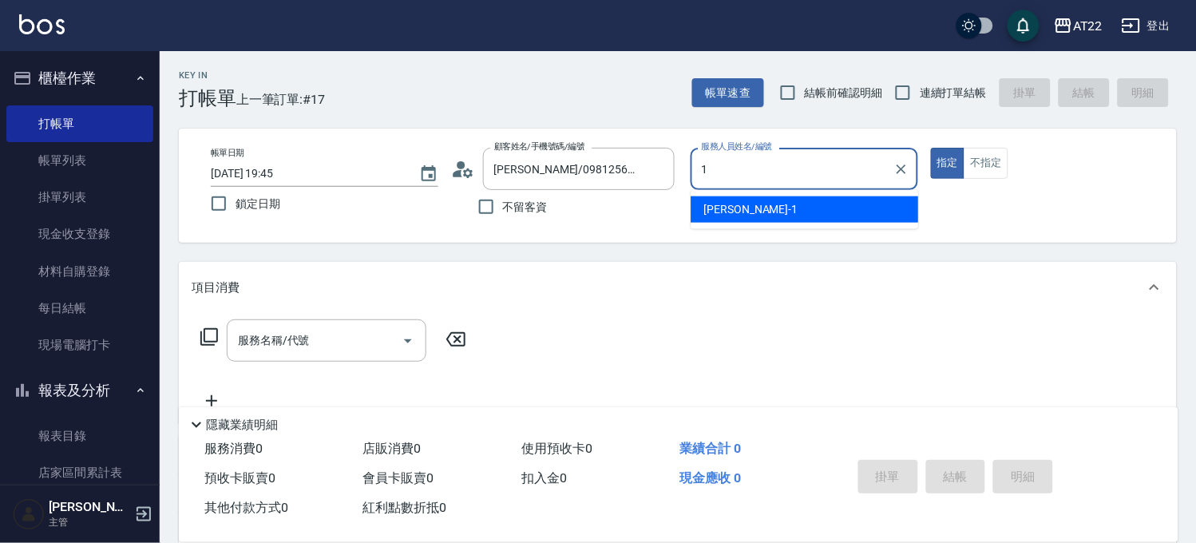
type input "孫一平-1"
type button "true"
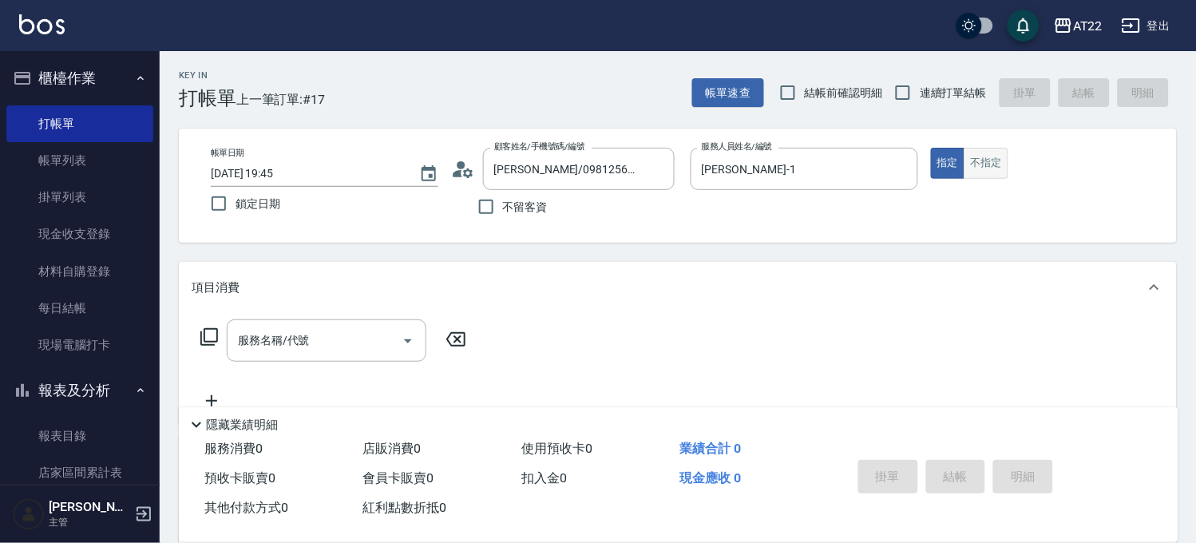
click at [983, 177] on button "不指定" at bounding box center [985, 163] width 45 height 31
click at [345, 325] on div "服務名稱/代號" at bounding box center [327, 340] width 200 height 42
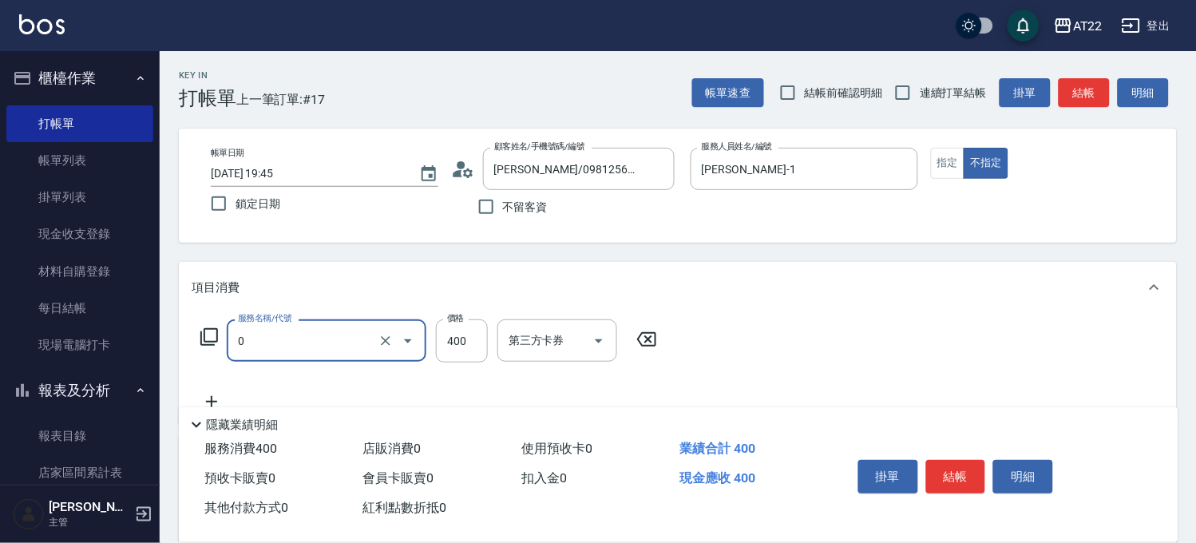
type input "有機洗髮(0)"
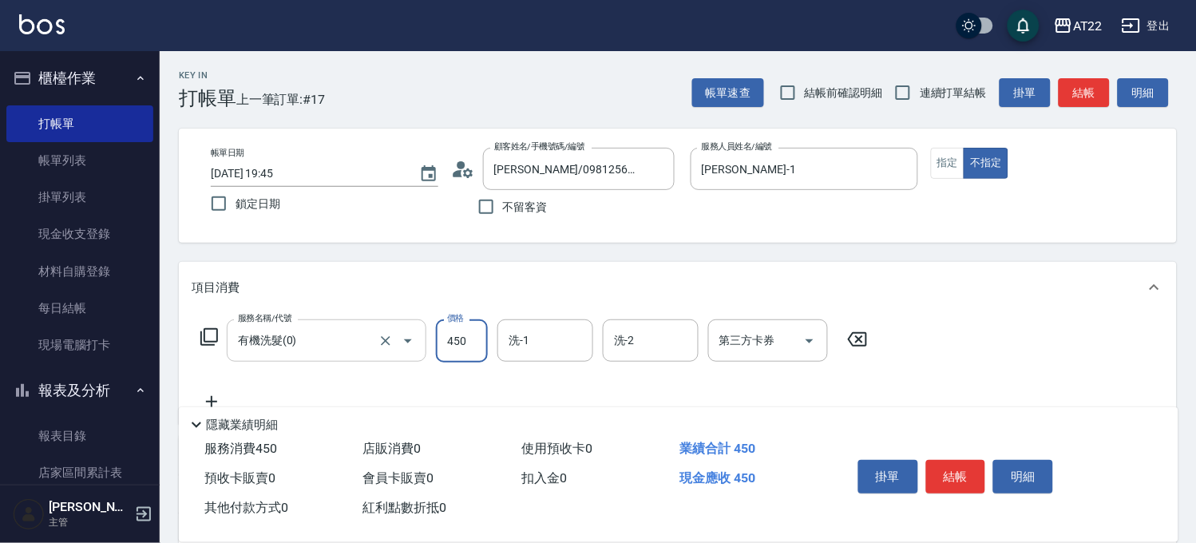
type input "450"
click at [208, 393] on icon at bounding box center [212, 401] width 40 height 19
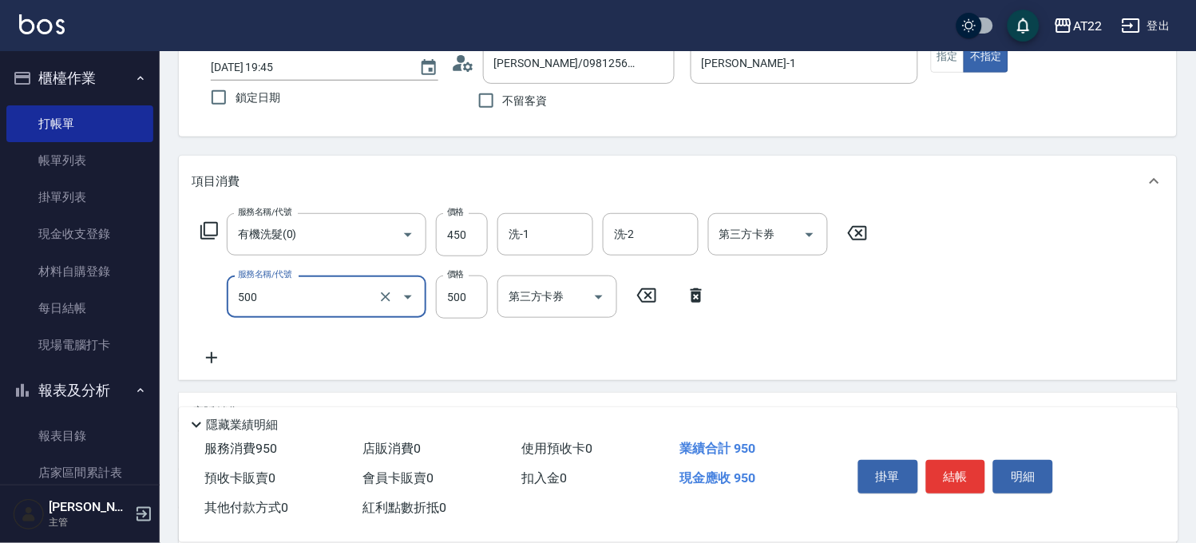
scroll to position [177, 0]
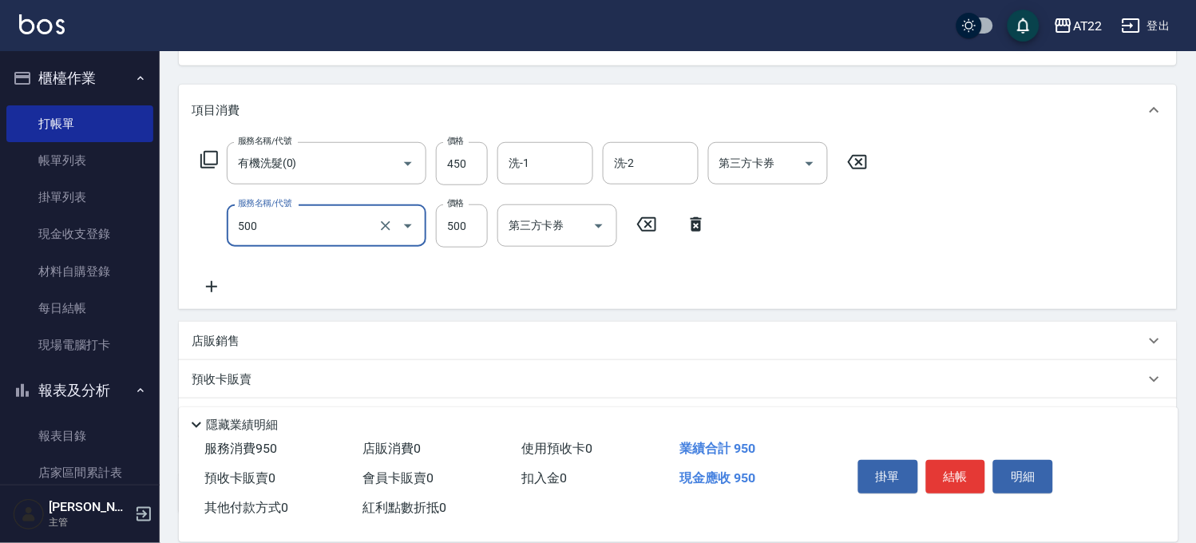
type input "剪髮(500)"
type input "200"
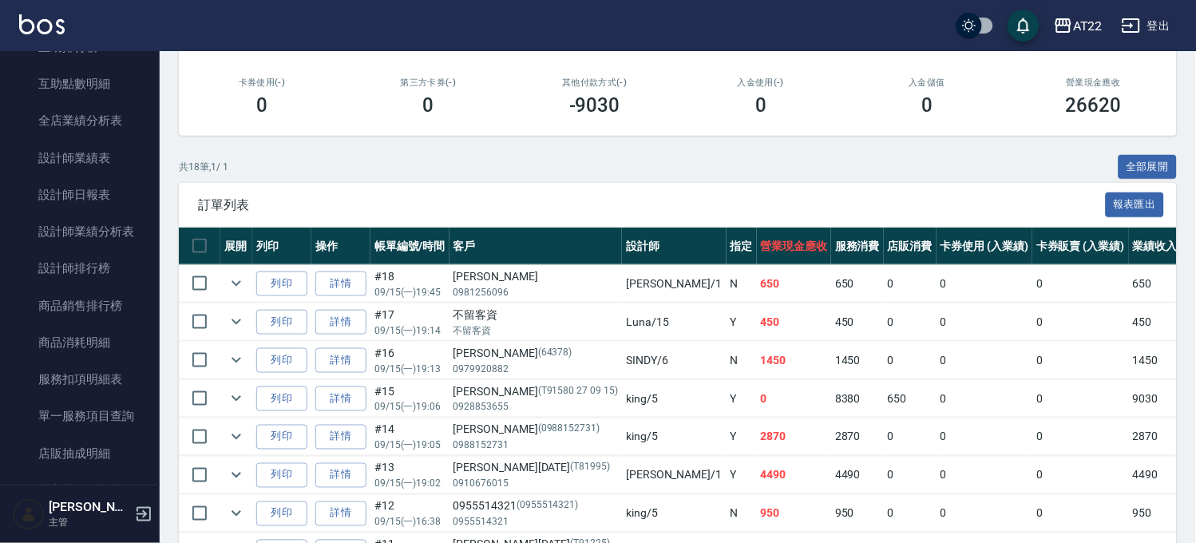
scroll to position [443, 0]
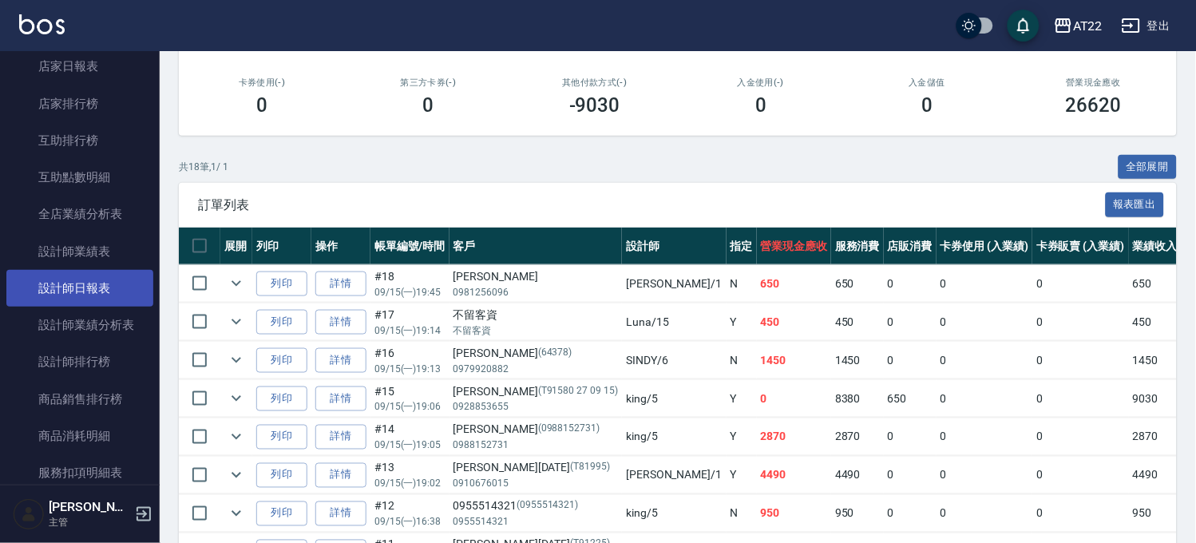
click at [121, 299] on link "設計師日報表" at bounding box center [79, 288] width 147 height 37
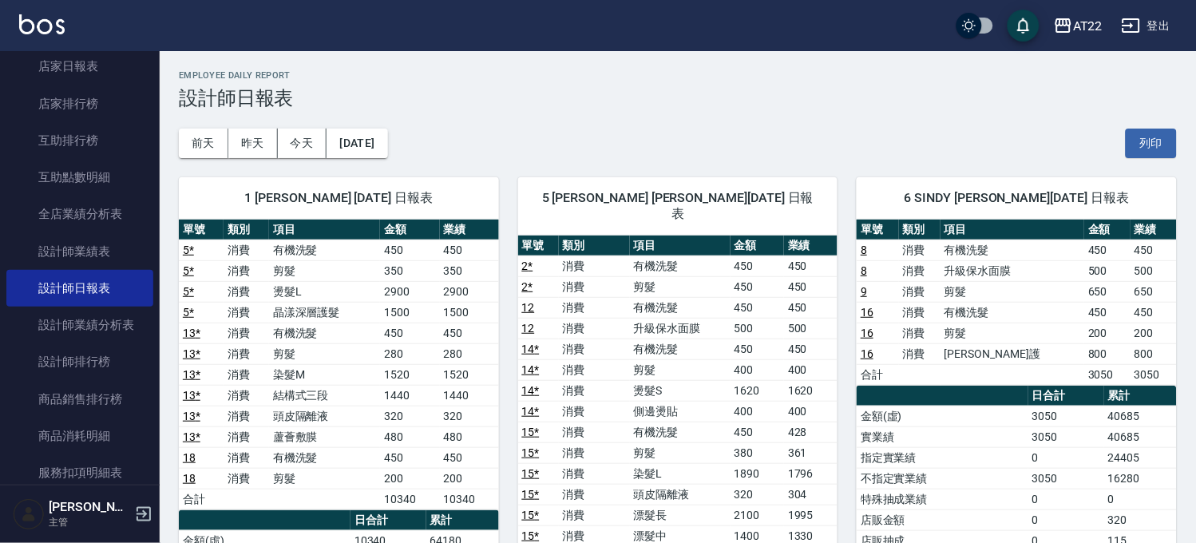
click at [1154, 20] on button "登出" at bounding box center [1145, 26] width 61 height 30
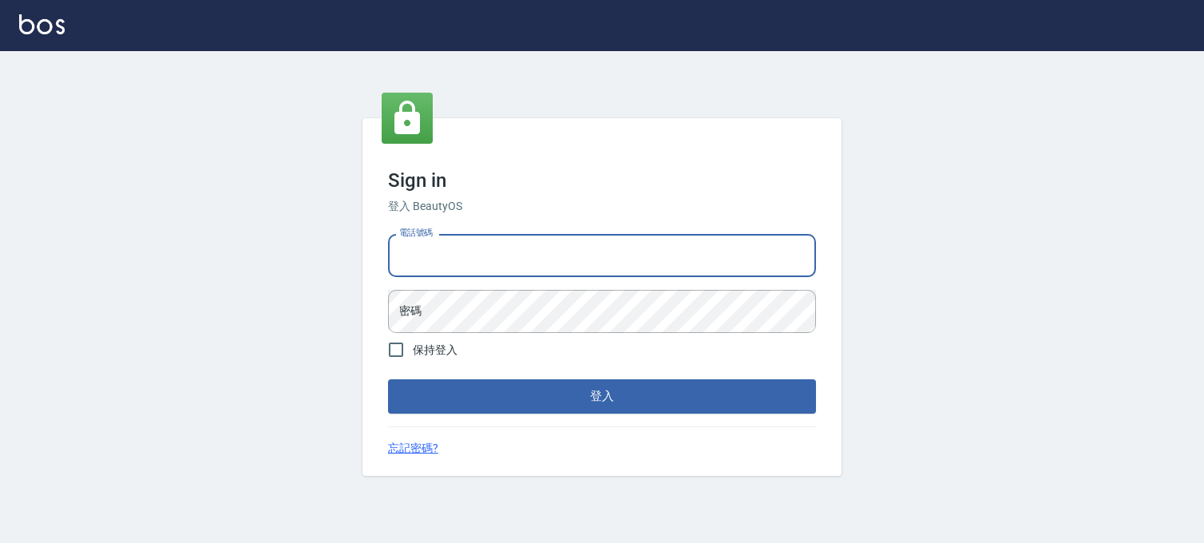
click at [451, 246] on input "電話號碼" at bounding box center [602, 255] width 428 height 43
type input "29572957"
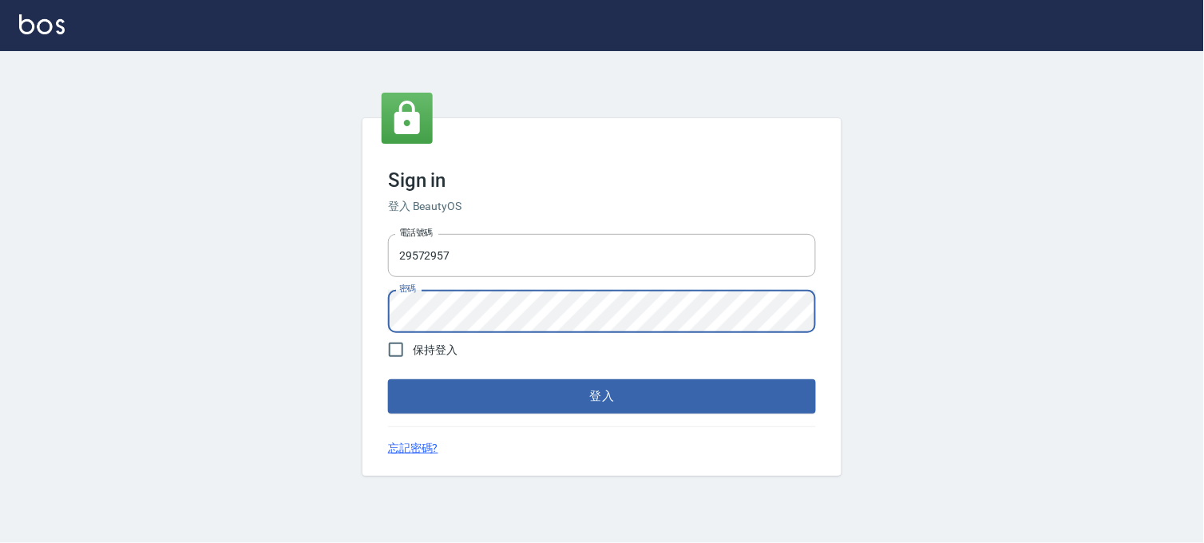
click at [388, 379] on button "登入" at bounding box center [602, 396] width 428 height 34
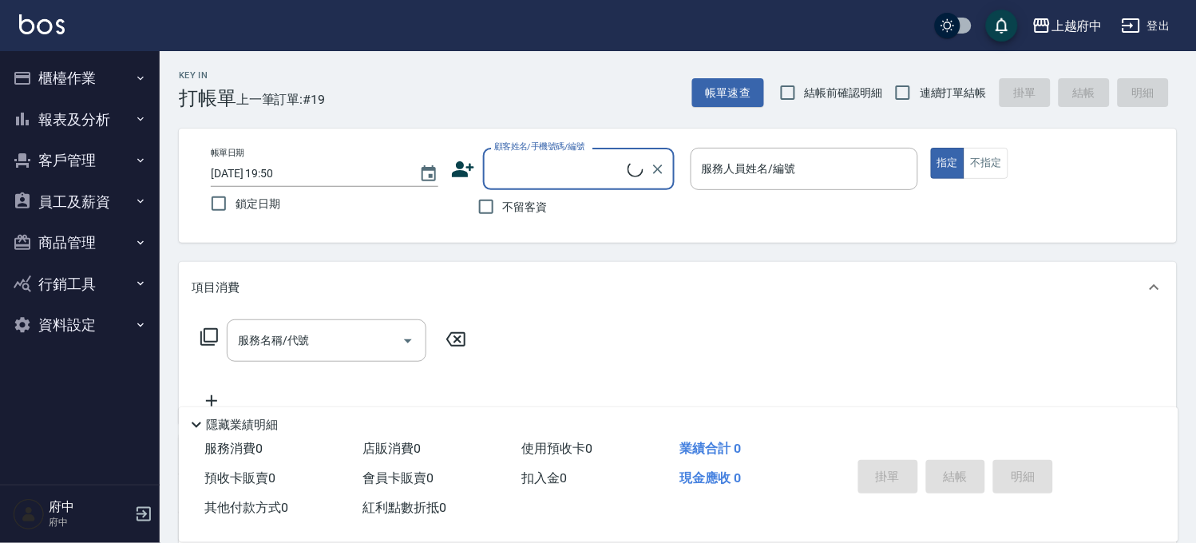
click at [102, 117] on button "報表及分析" at bounding box center [79, 120] width 147 height 42
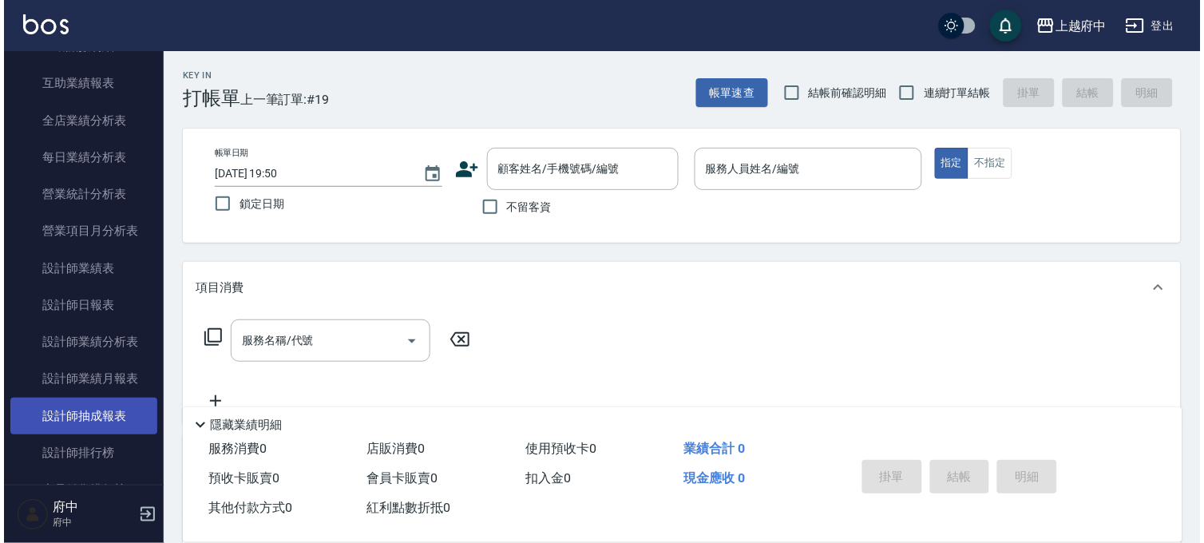
scroll to position [443, 0]
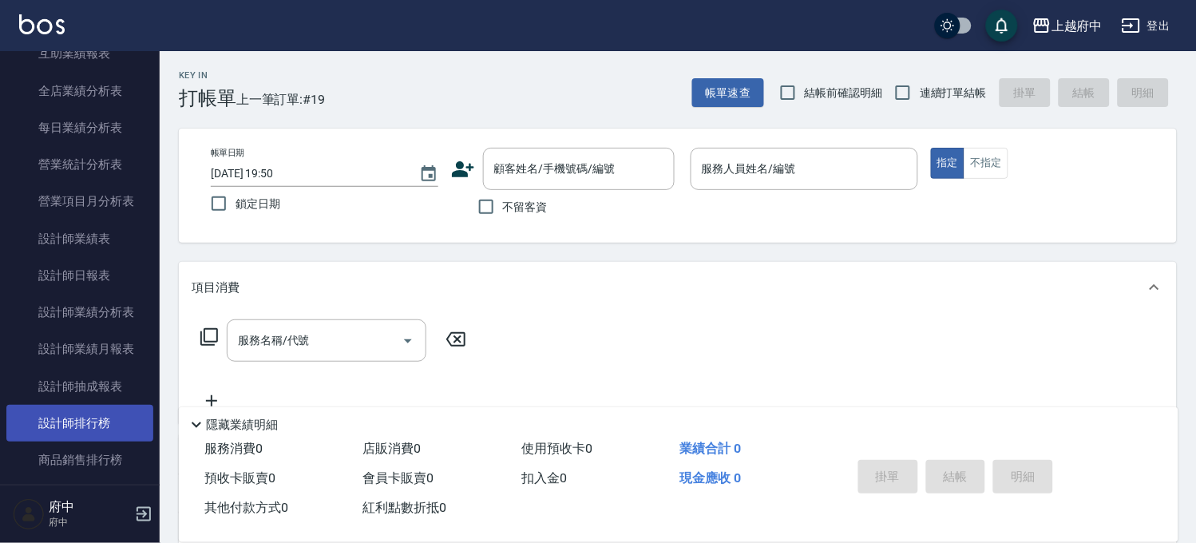
click at [110, 419] on link "設計師排行榜" at bounding box center [79, 423] width 147 height 37
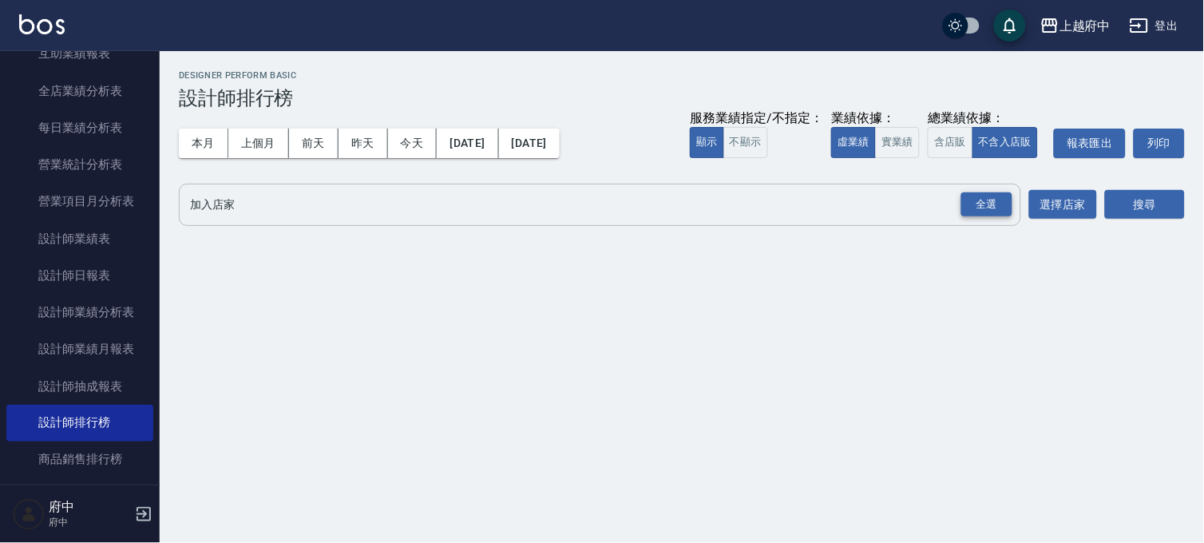
click at [970, 206] on div "全選" at bounding box center [986, 204] width 51 height 25
click at [1162, 208] on button "搜尋" at bounding box center [1145, 206] width 80 height 30
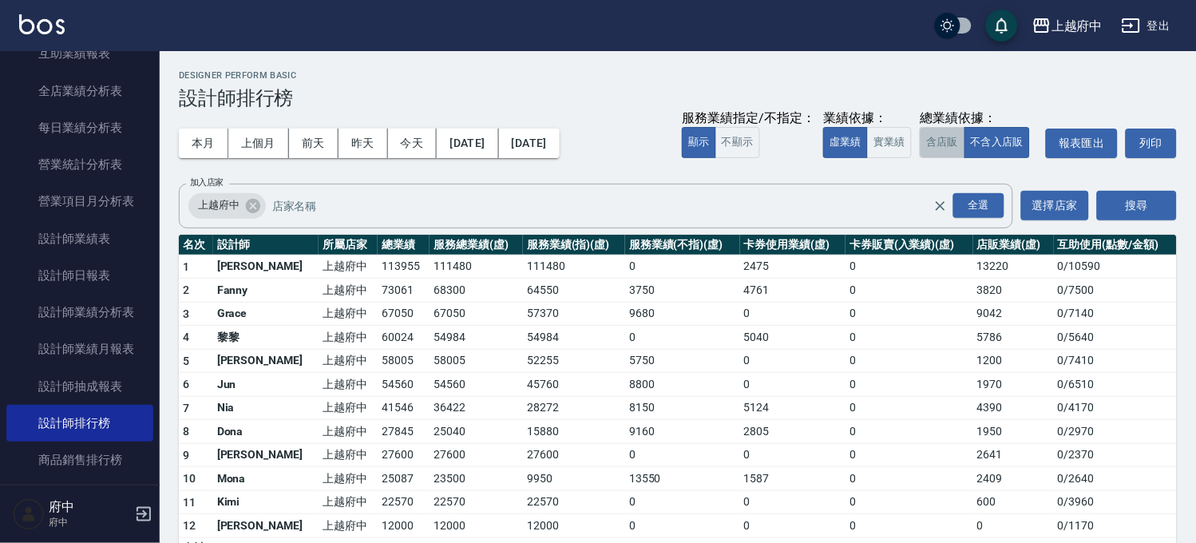
click at [924, 142] on button "含店販" at bounding box center [942, 142] width 45 height 31
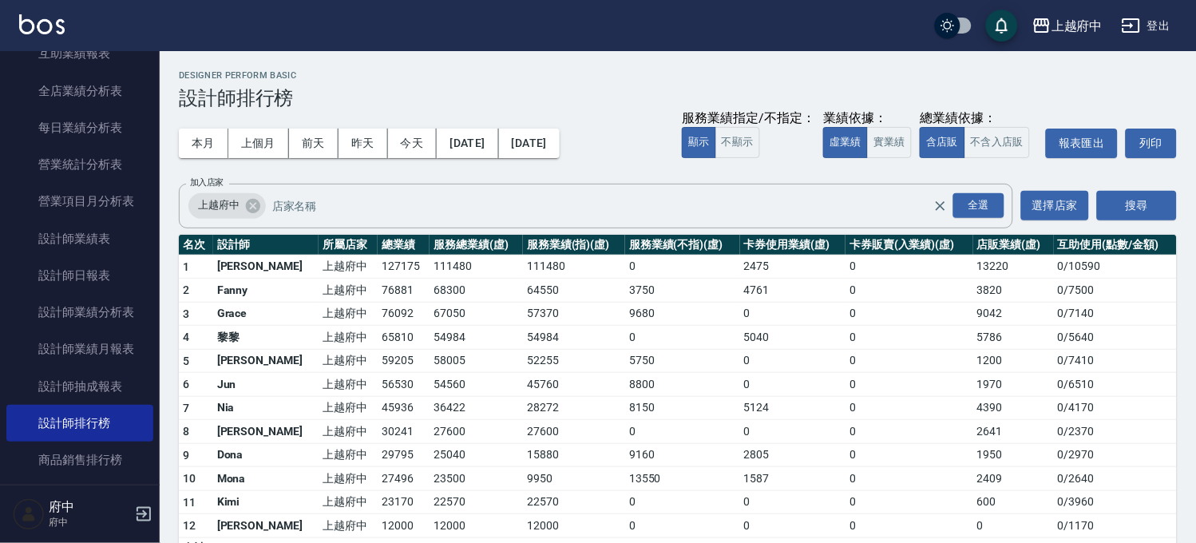
click at [1156, 28] on button "登出" at bounding box center [1145, 26] width 61 height 30
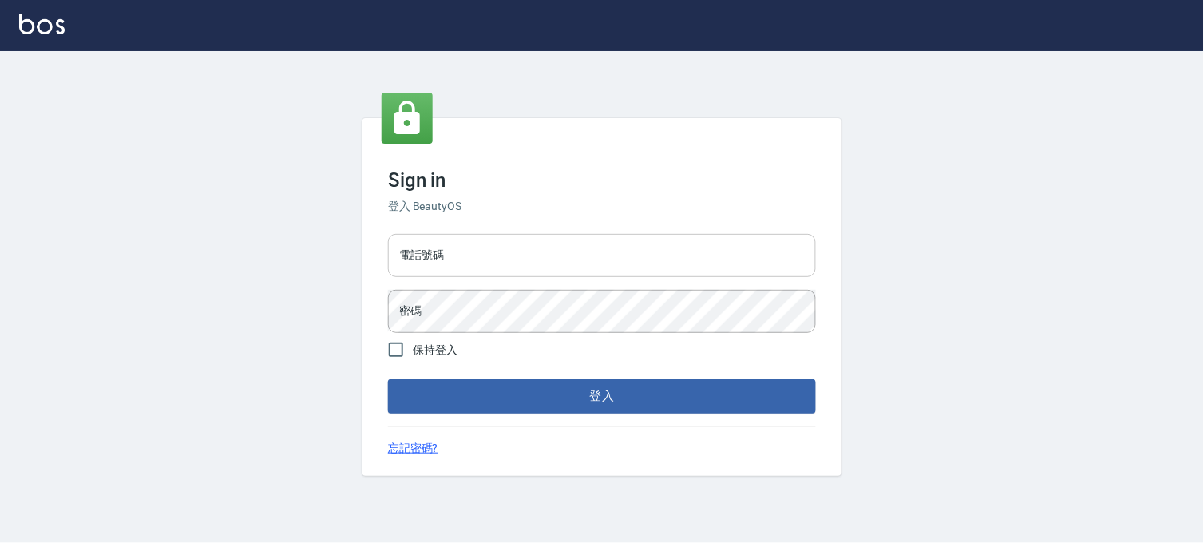
drag, startPoint x: 0, startPoint y: 0, endPoint x: 563, endPoint y: 240, distance: 611.9
click at [579, 257] on input "電話號碼" at bounding box center [602, 255] width 428 height 43
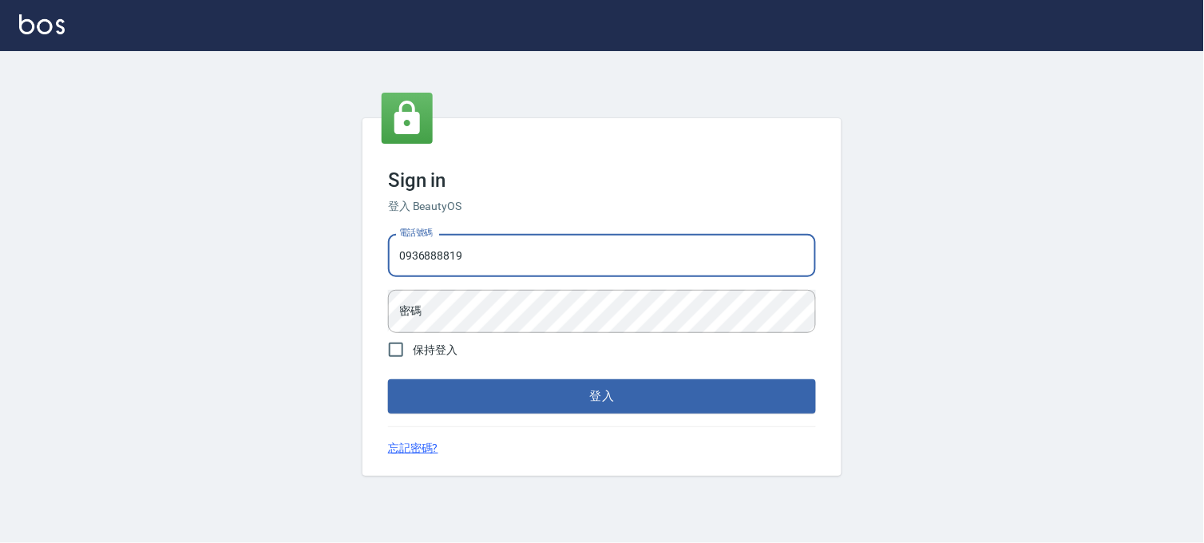
type input "0936888819"
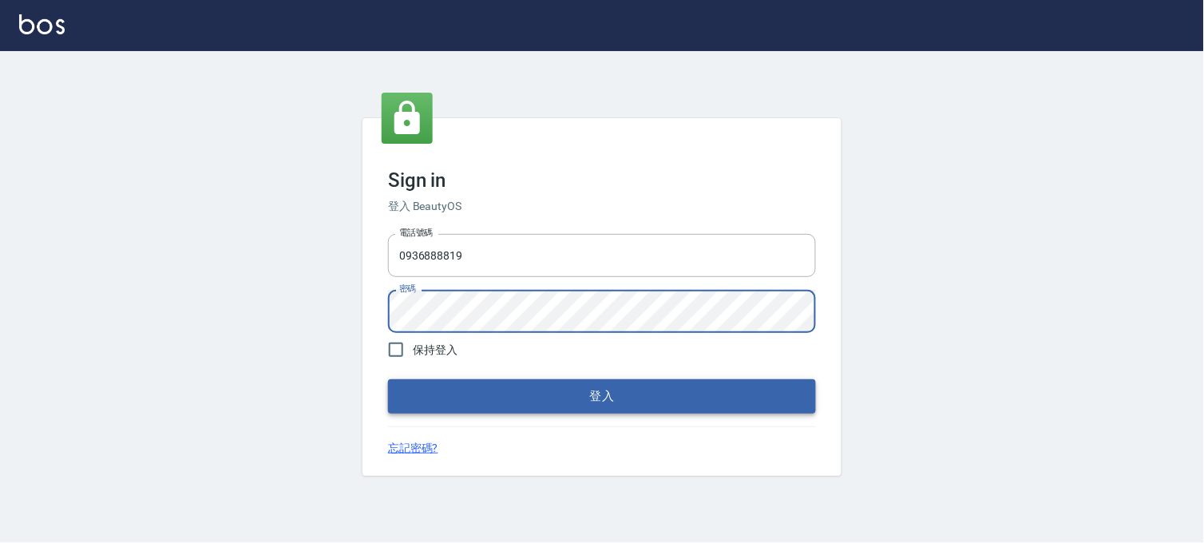
click at [665, 390] on button "登入" at bounding box center [602, 396] width 428 height 34
click at [388, 379] on button "登入" at bounding box center [602, 396] width 428 height 34
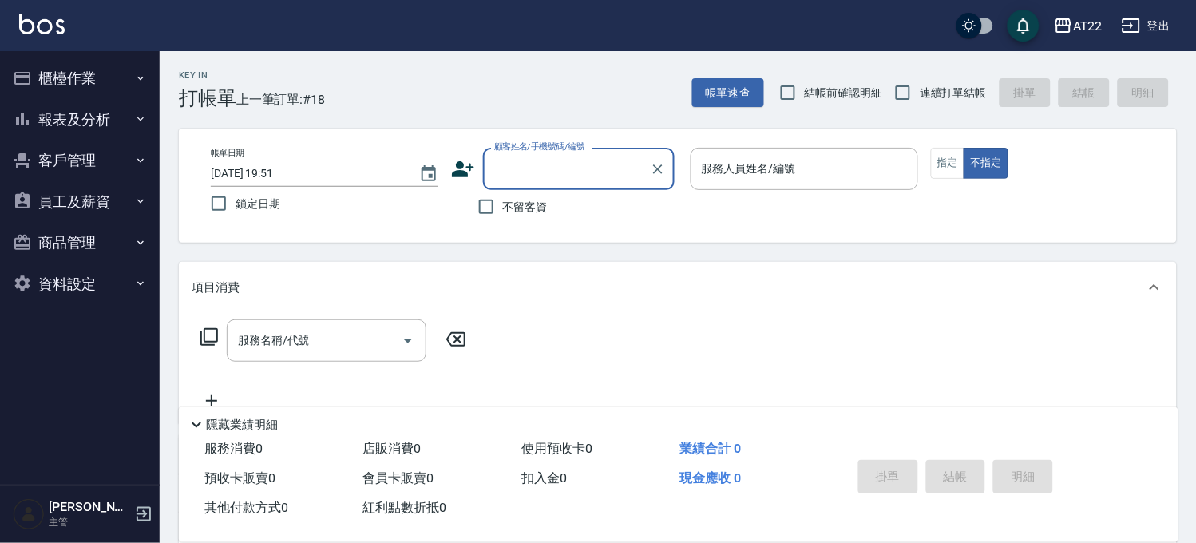
click at [100, 90] on button "櫃檯作業" at bounding box center [79, 78] width 147 height 42
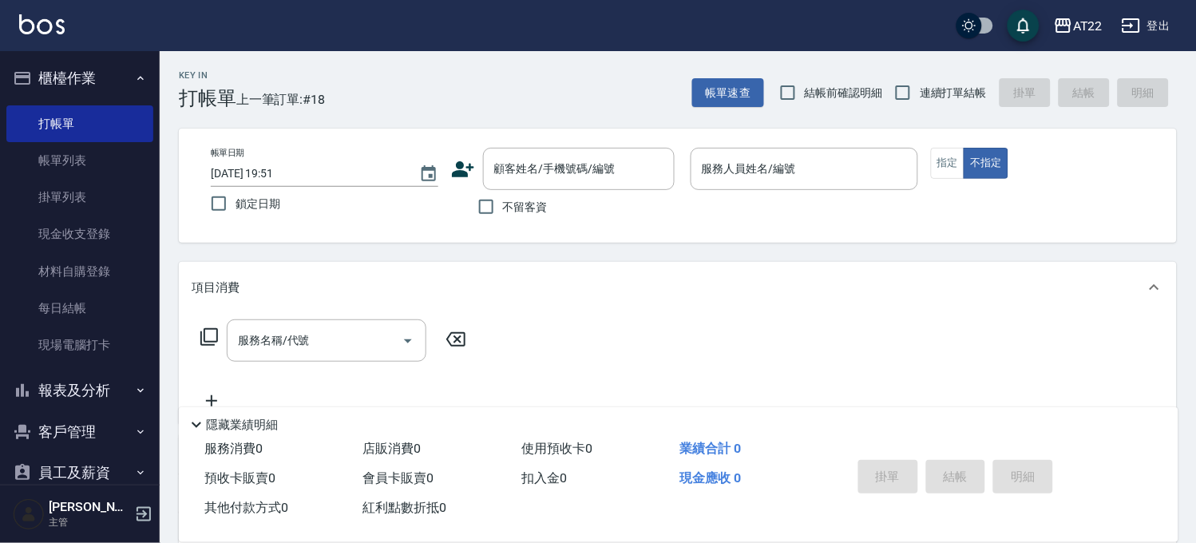
click at [952, 102] on label "連續打單結帳" at bounding box center [936, 93] width 101 height 34
click at [920, 102] on input "連續打單結帳" at bounding box center [903, 93] width 34 height 34
checkbox input "true"
click at [955, 164] on button "指定" at bounding box center [948, 163] width 34 height 31
click at [529, 180] on input "顧客姓名/手機號碼/編號" at bounding box center [566, 169] width 153 height 28
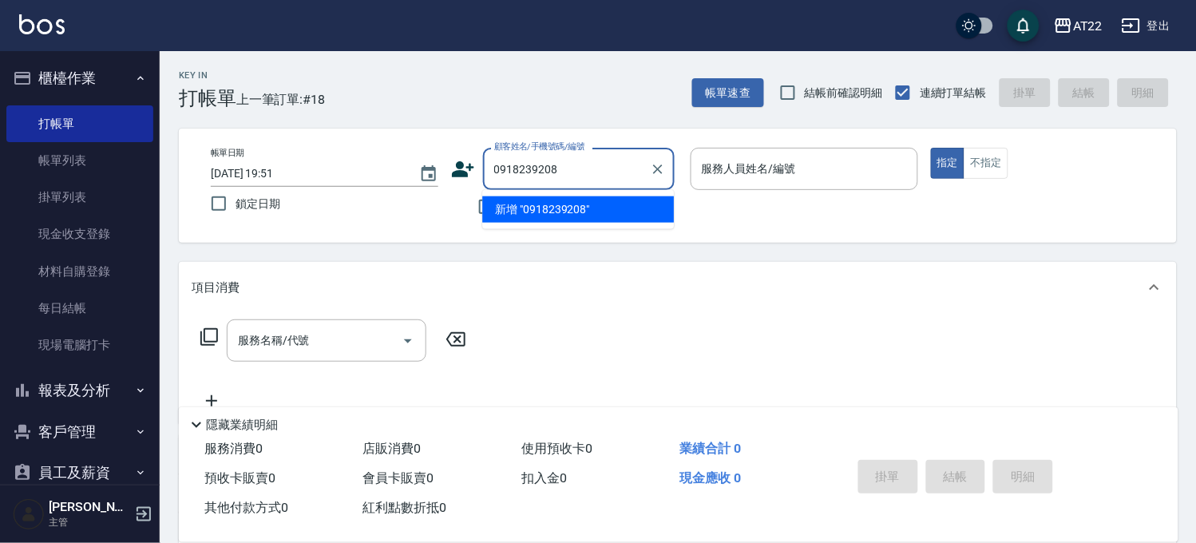
click at [579, 171] on input "0918239208" at bounding box center [566, 169] width 153 height 28
type input "0918239208"
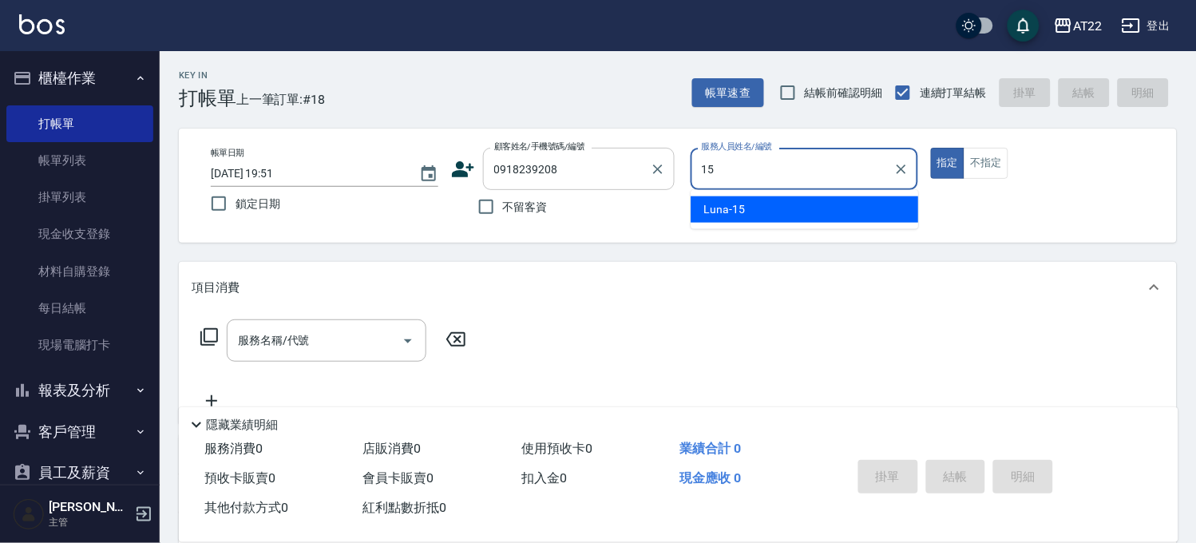
type input "Luna-15"
type button "true"
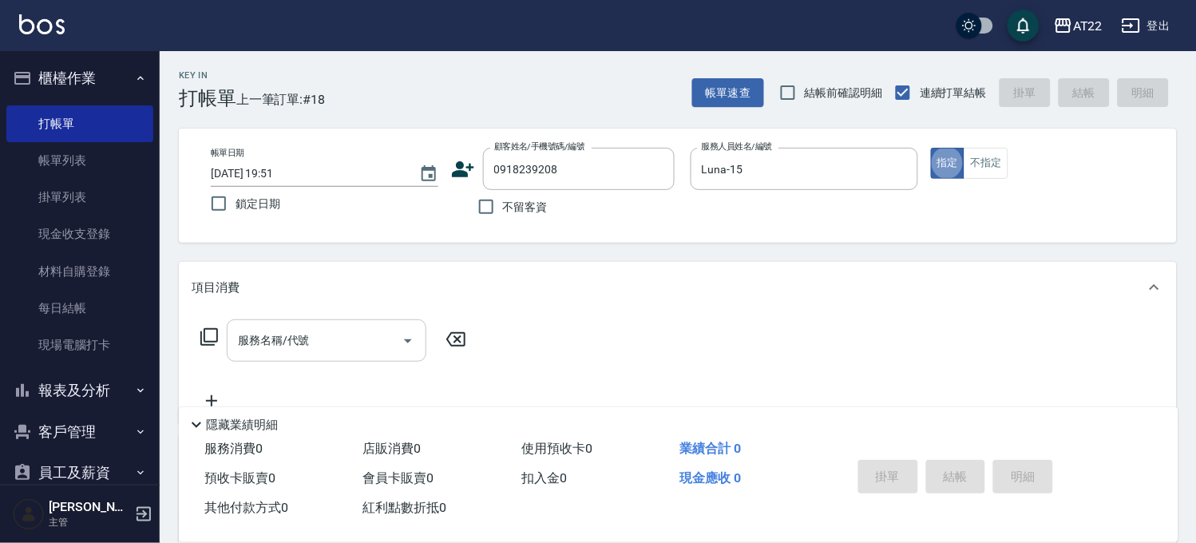
click at [372, 335] on input "服務名稱/代號" at bounding box center [314, 340] width 161 height 28
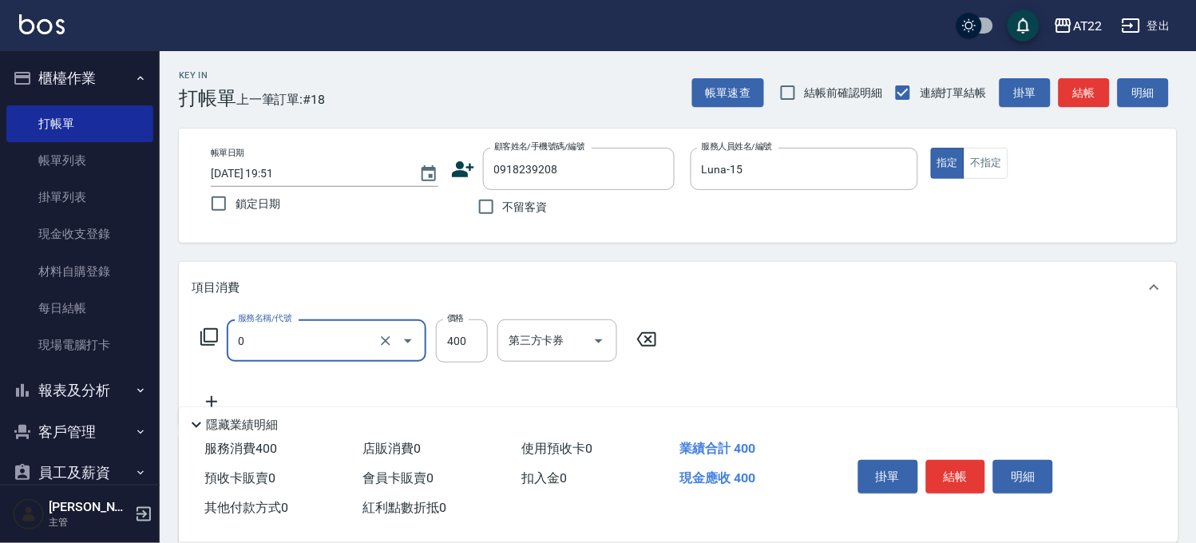
type input "有機洗髮(0)"
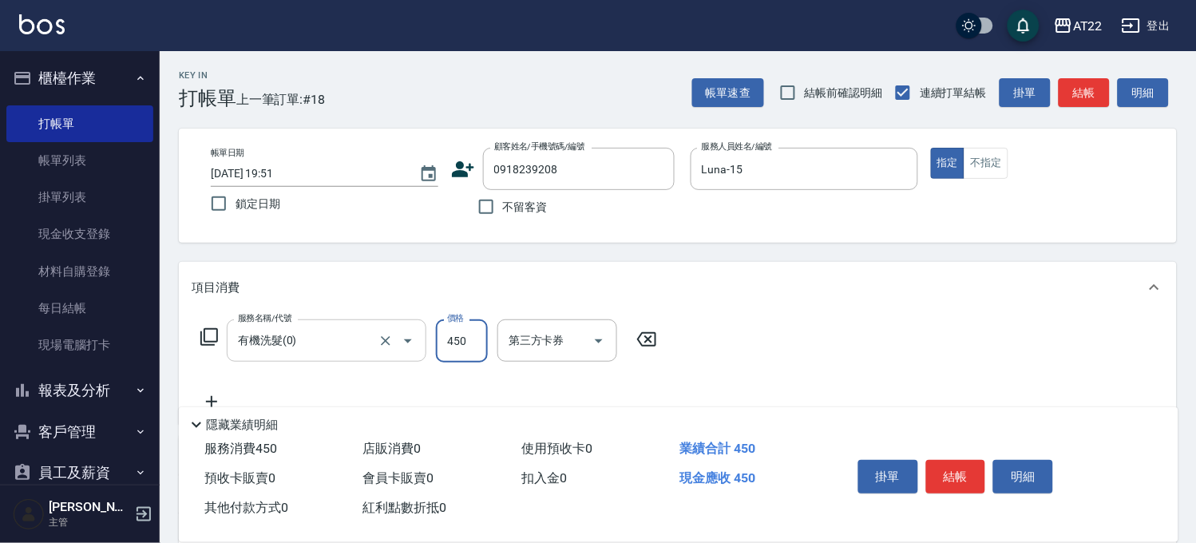
type input "450"
click at [225, 395] on icon at bounding box center [212, 401] width 40 height 19
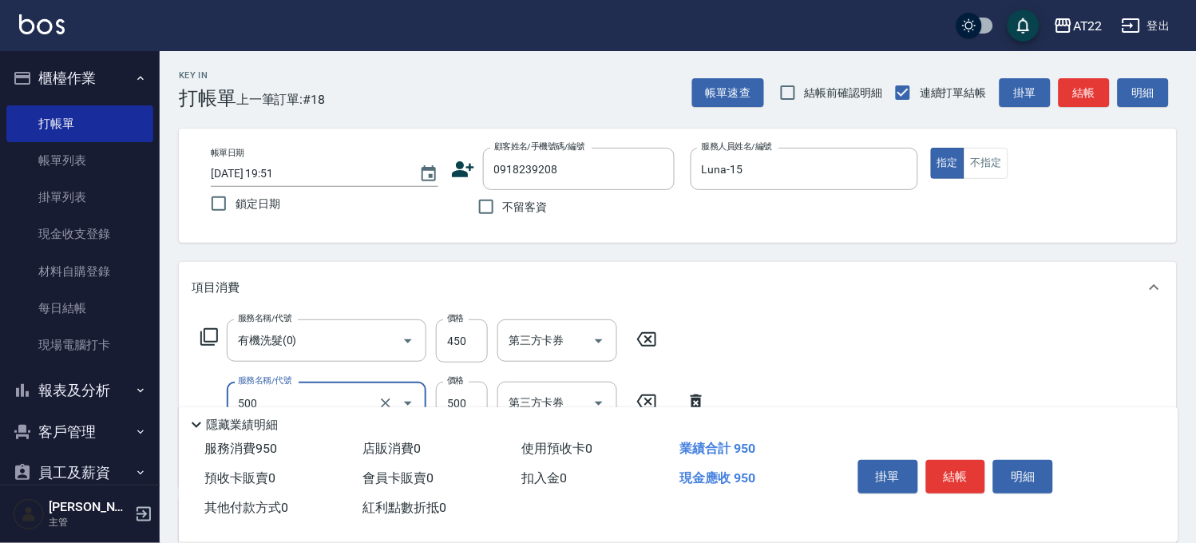
type input "剪髮(500)"
type input "250"
click at [768, 381] on div "服務名稱/代號 有機洗髮(0) 服務名稱/代號 價格 450 價格 洗-1 洗-1 洗-2 洗-2 第三方卡券 第三方卡券 服務名稱/代號 剪髮(500) 服…" at bounding box center [535, 396] width 686 height 154
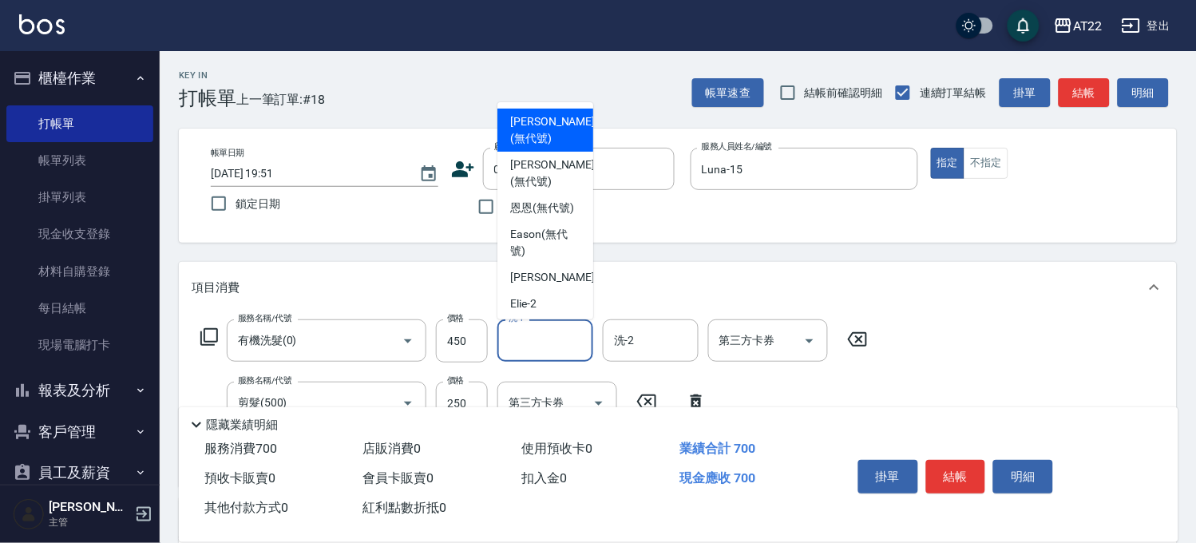
click at [544, 343] on input "洗-1" at bounding box center [544, 340] width 81 height 28
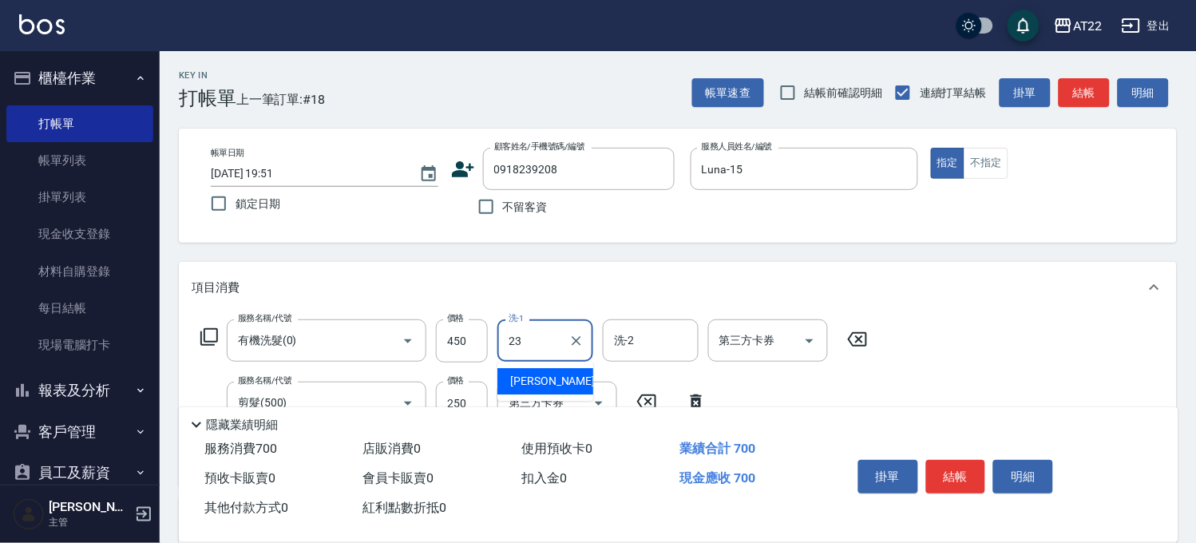
type input "Yuri-23"
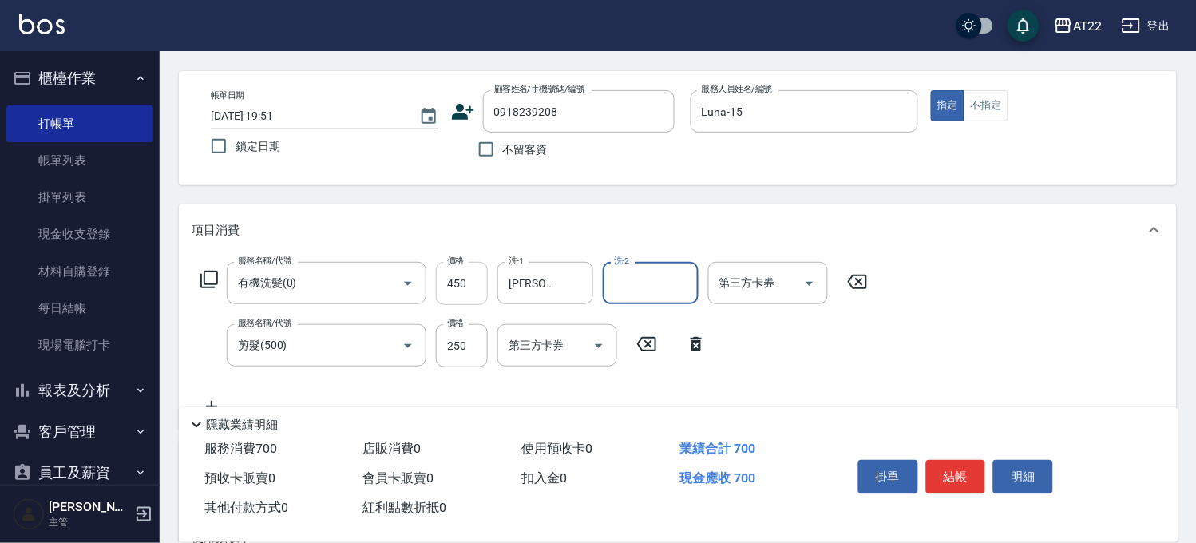
scroll to position [89, 0]
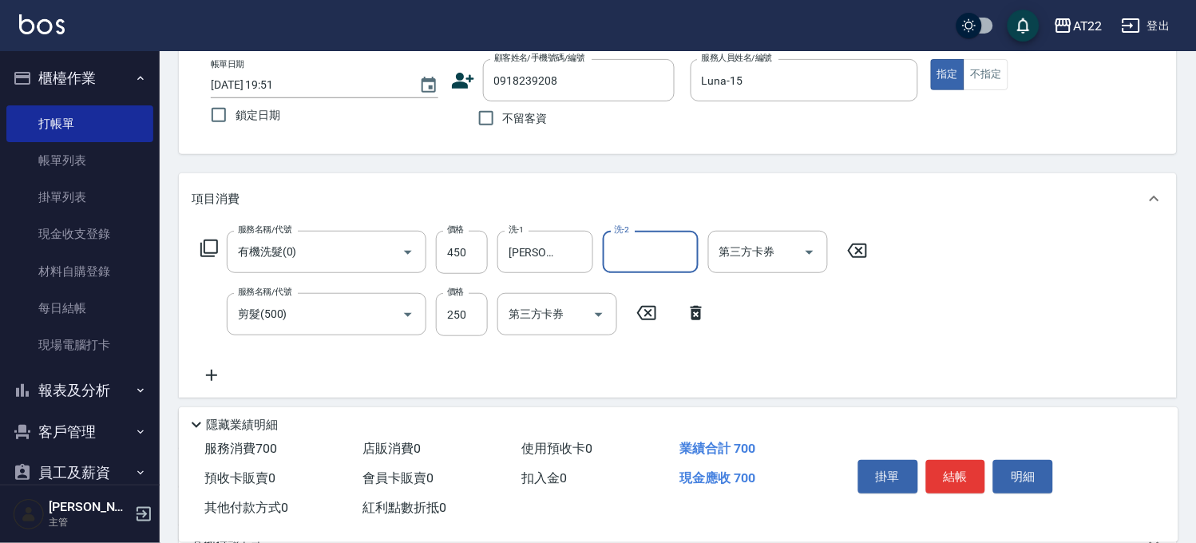
click at [218, 383] on icon at bounding box center [212, 375] width 40 height 19
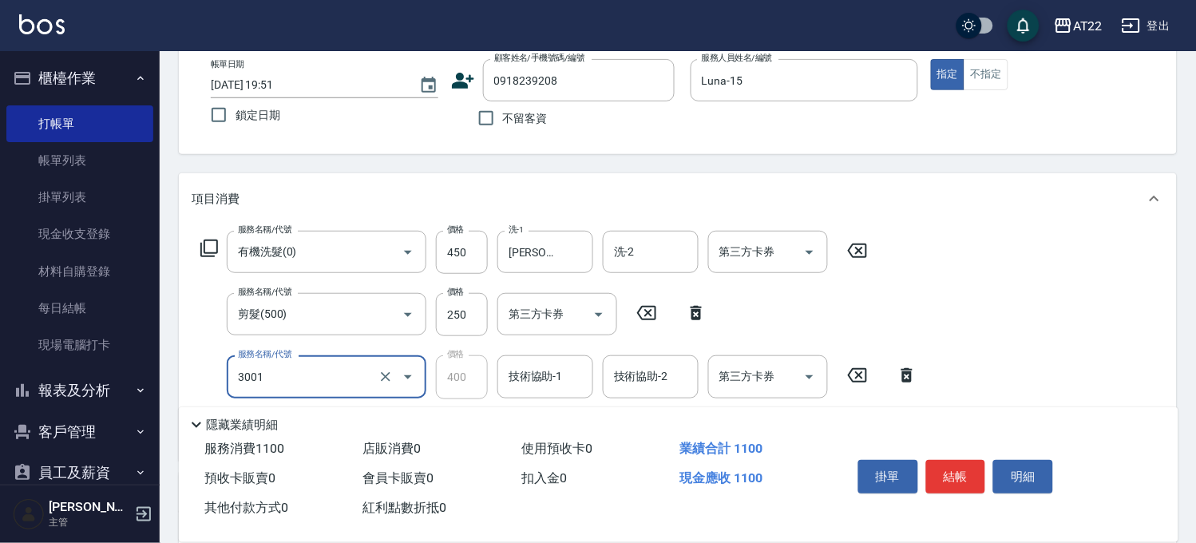
type input "側邊燙貼(3001)"
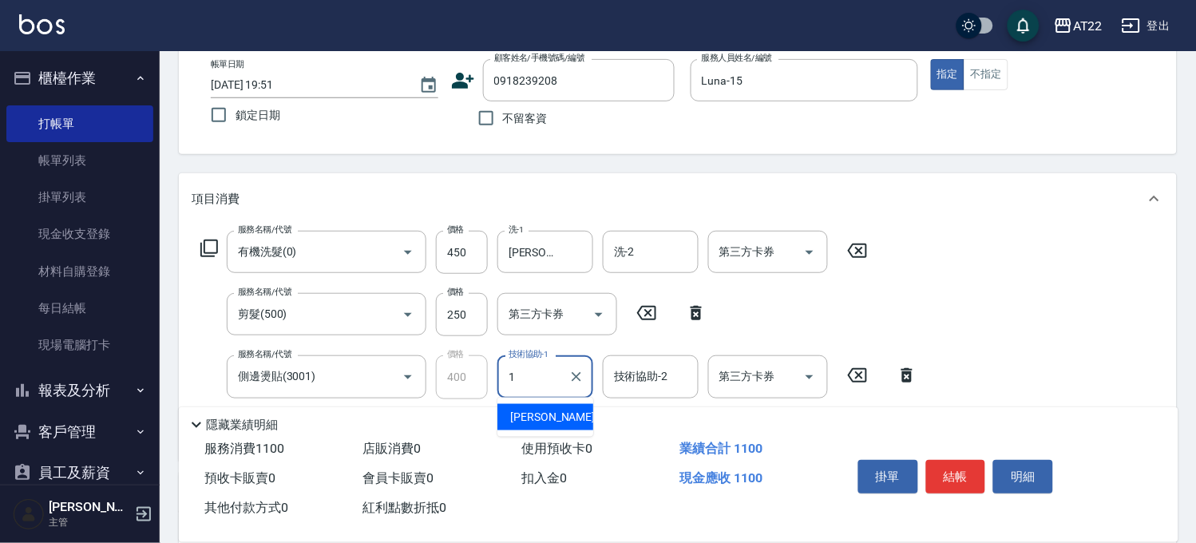
type input "1"
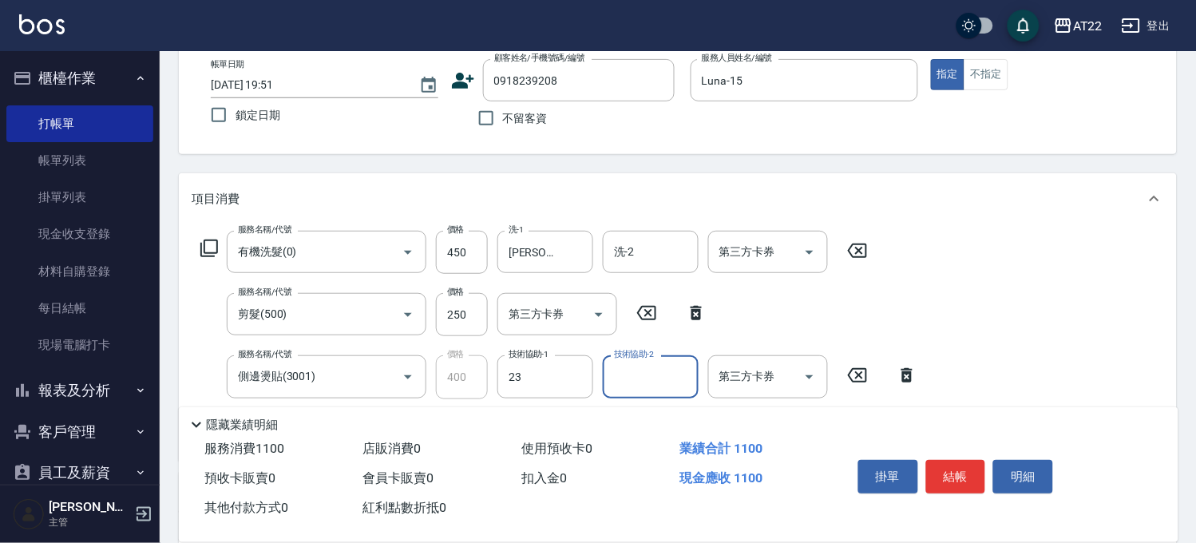
type input "Yuri-23"
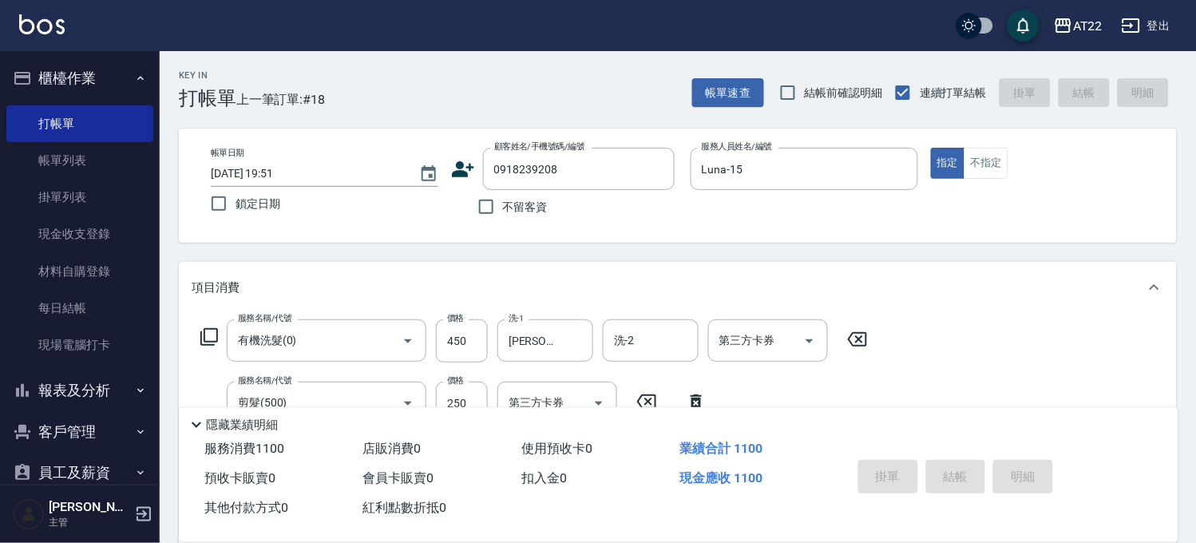
type input "2025/09/15 20:03"
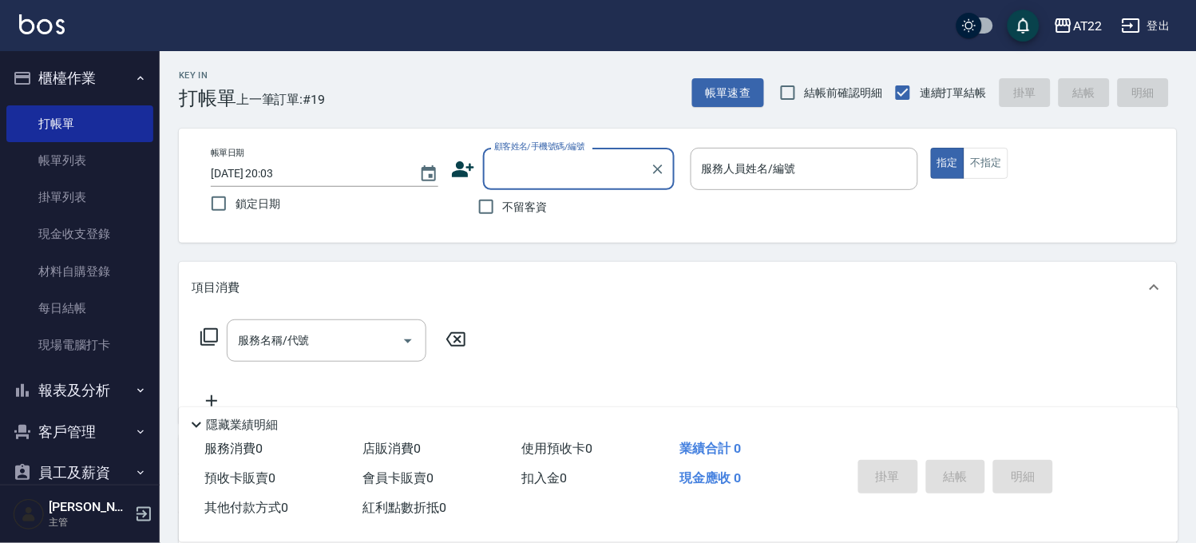
click at [68, 417] on button "客戶管理" at bounding box center [79, 432] width 147 height 42
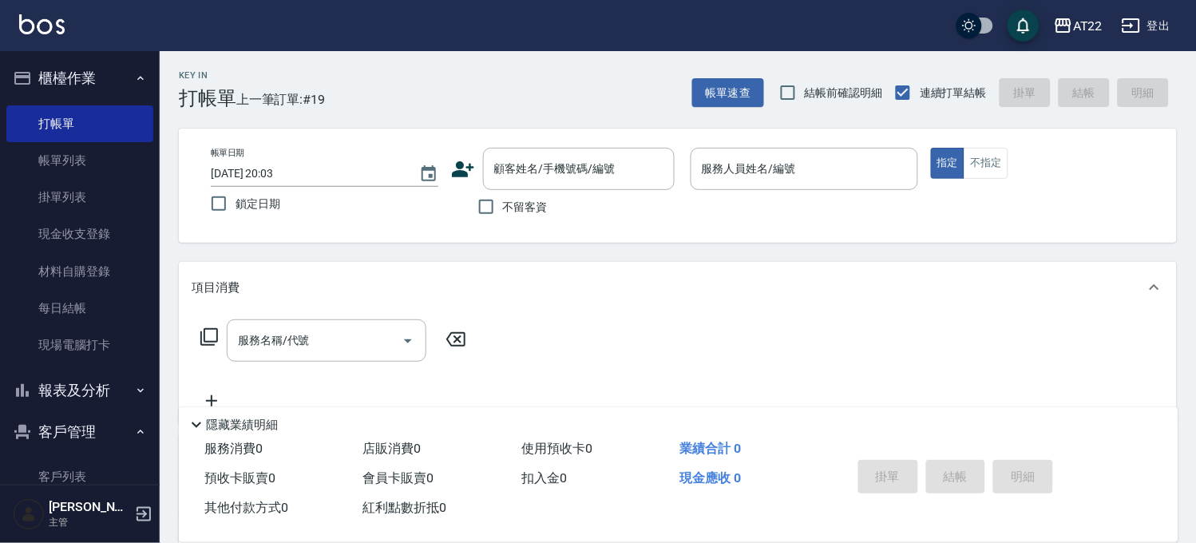
click at [62, 453] on ul "客戶列表 卡券管理 入金管理" at bounding box center [79, 514] width 147 height 124
click at [60, 461] on link "客戶列表" at bounding box center [79, 476] width 147 height 37
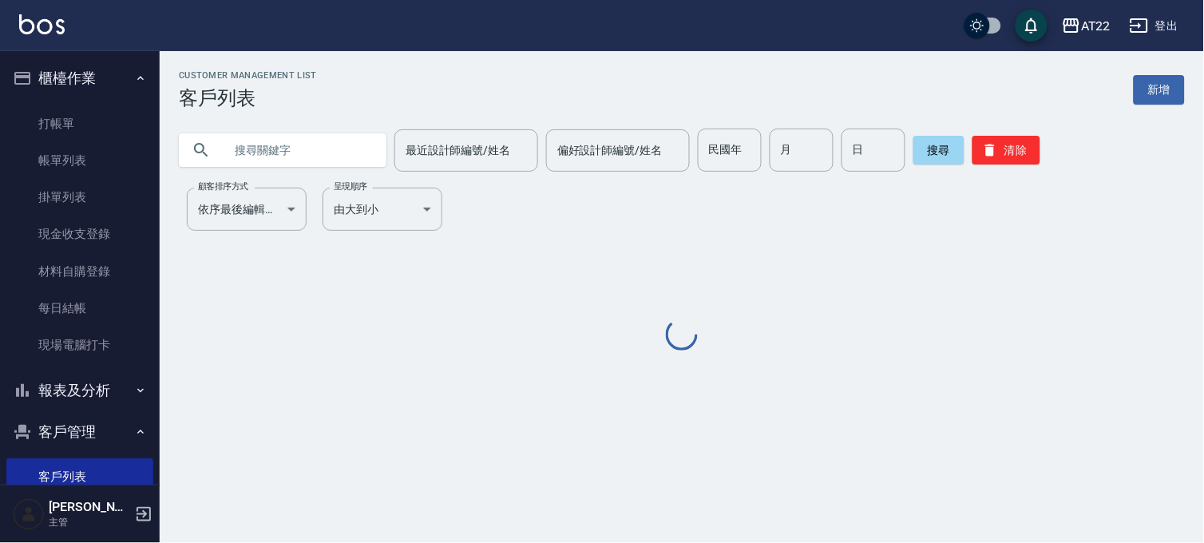
click at [280, 158] on input "text" at bounding box center [299, 150] width 150 height 43
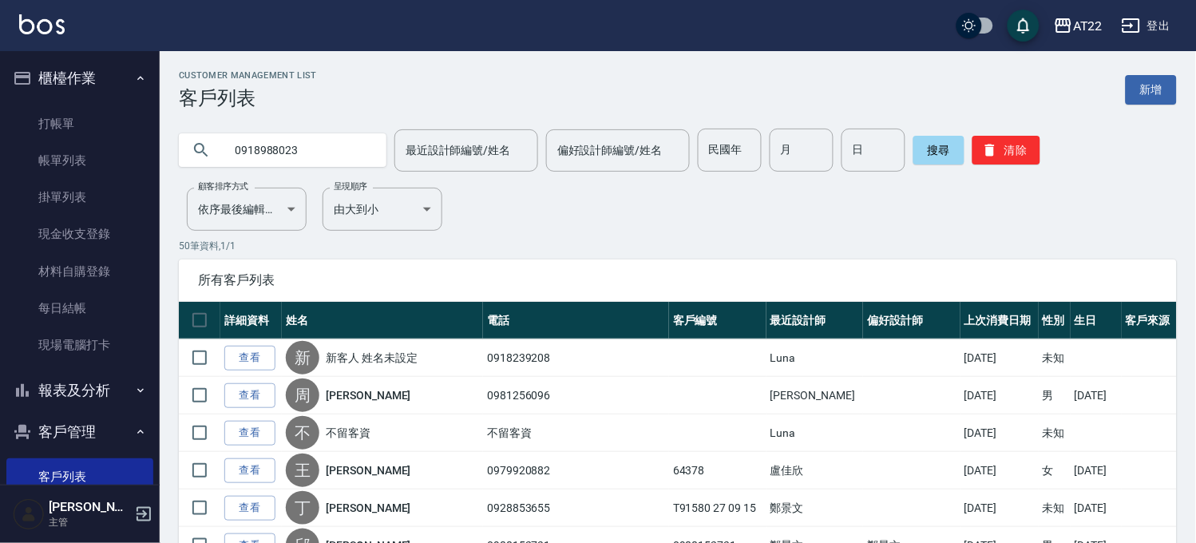
type input "0918988023"
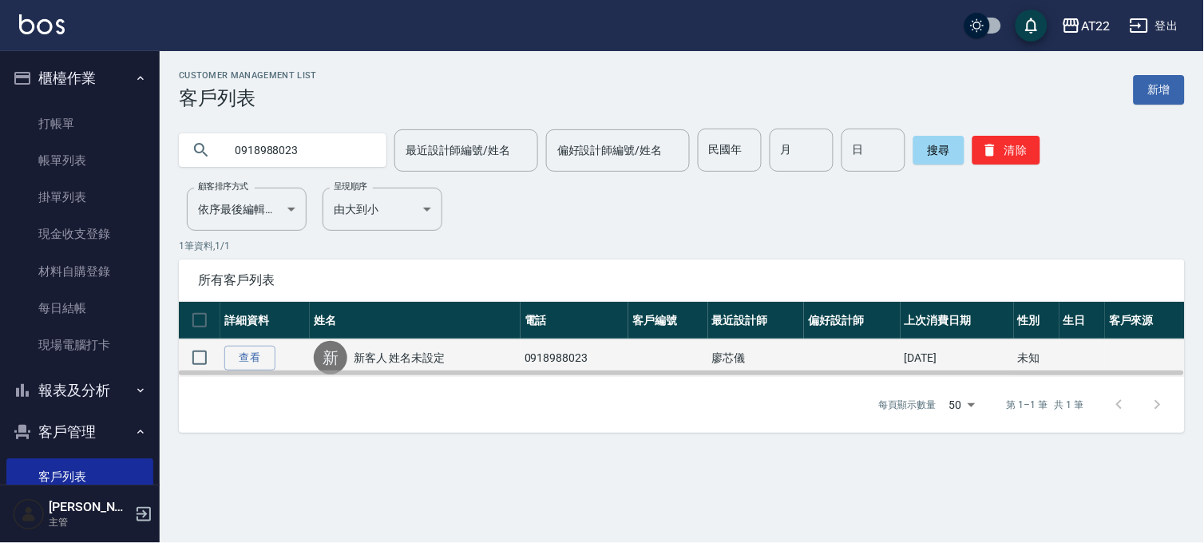
click at [412, 353] on link "新客人 姓名未設定" at bounding box center [400, 358] width 92 height 16
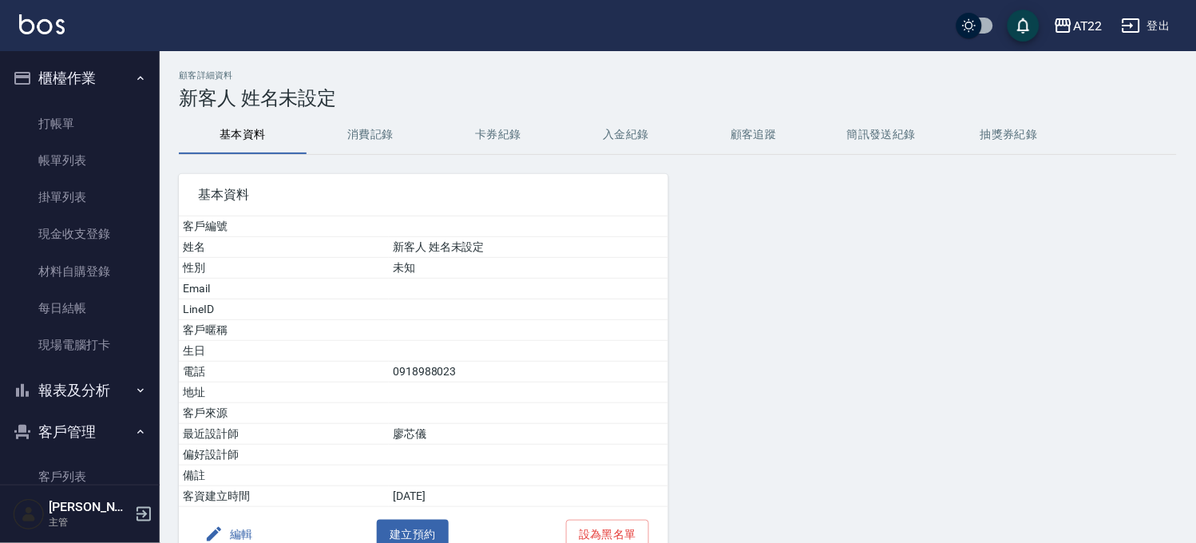
click at [367, 148] on button "消費記錄" at bounding box center [371, 135] width 128 height 38
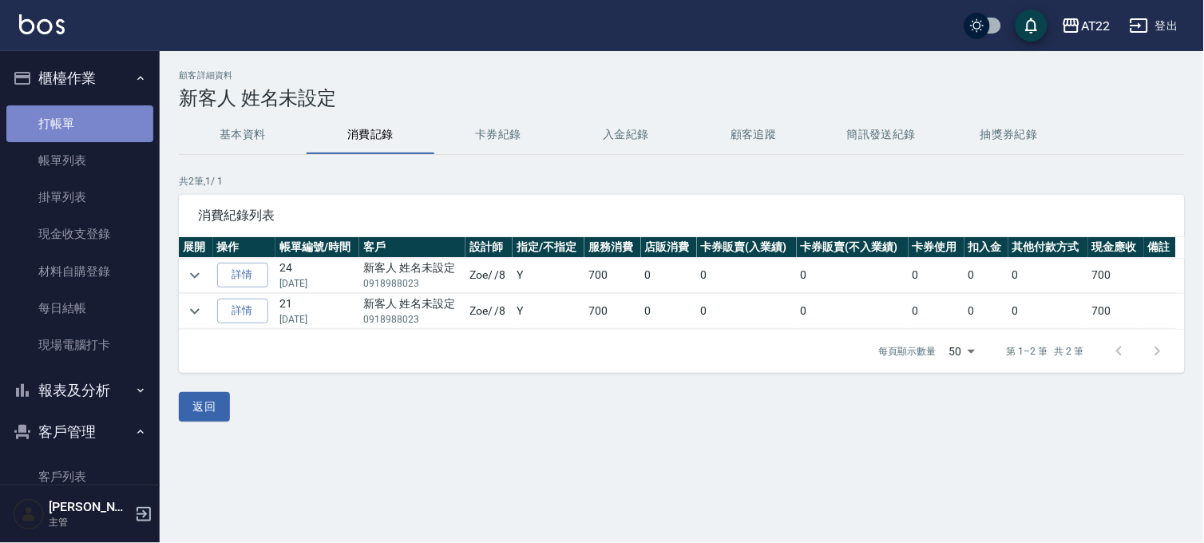
click at [90, 129] on link "打帳單" at bounding box center [79, 123] width 147 height 37
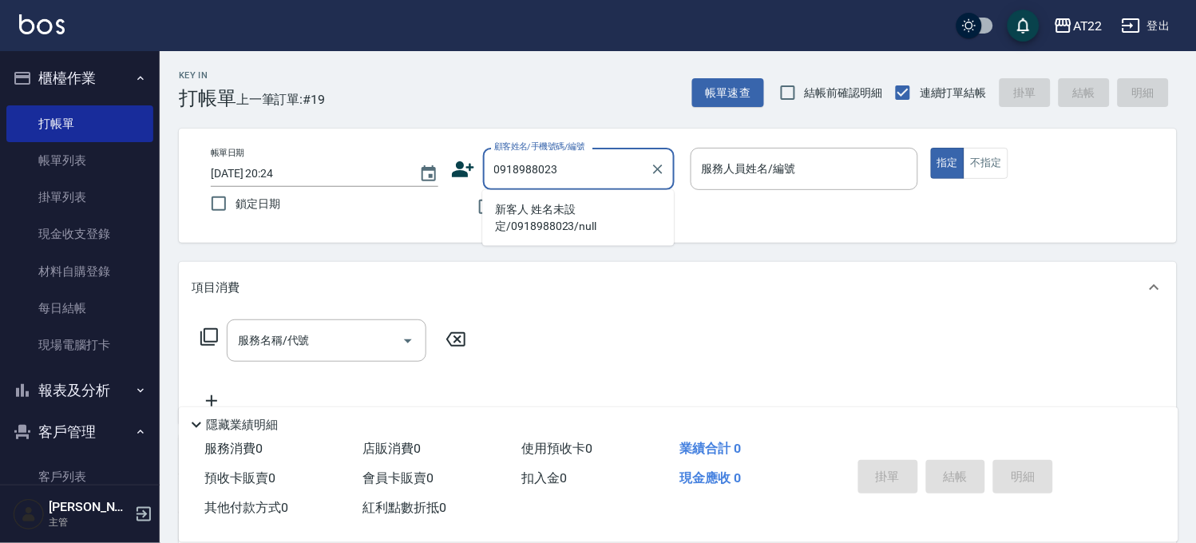
click at [548, 209] on li "新客人 姓名未設定/0918988023/null" at bounding box center [578, 217] width 192 height 43
type input "新客人 姓名未設定/0918988023/null"
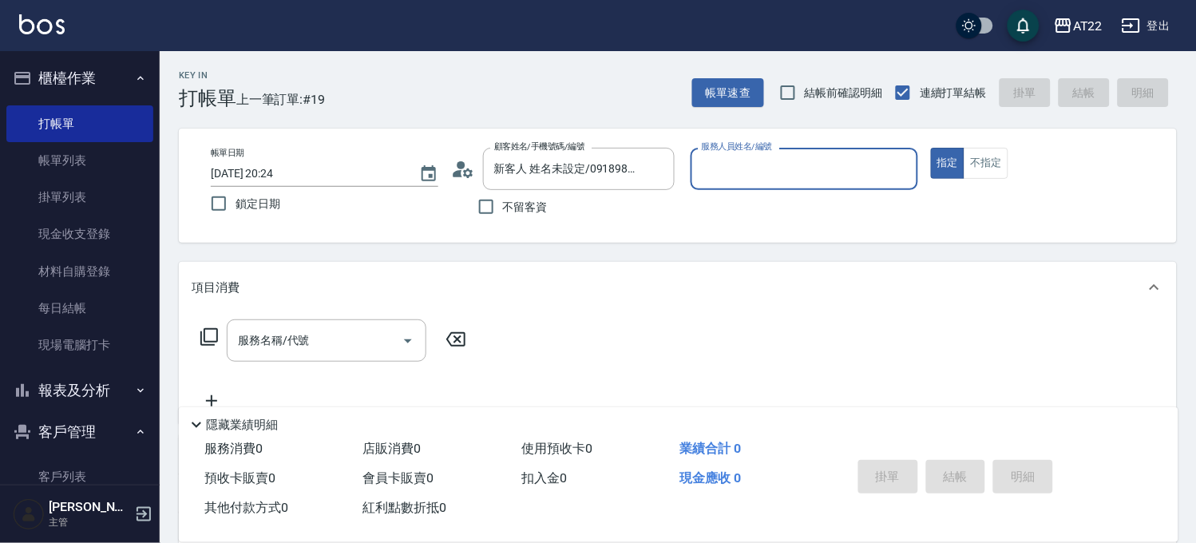
click at [464, 161] on icon at bounding box center [463, 169] width 24 height 24
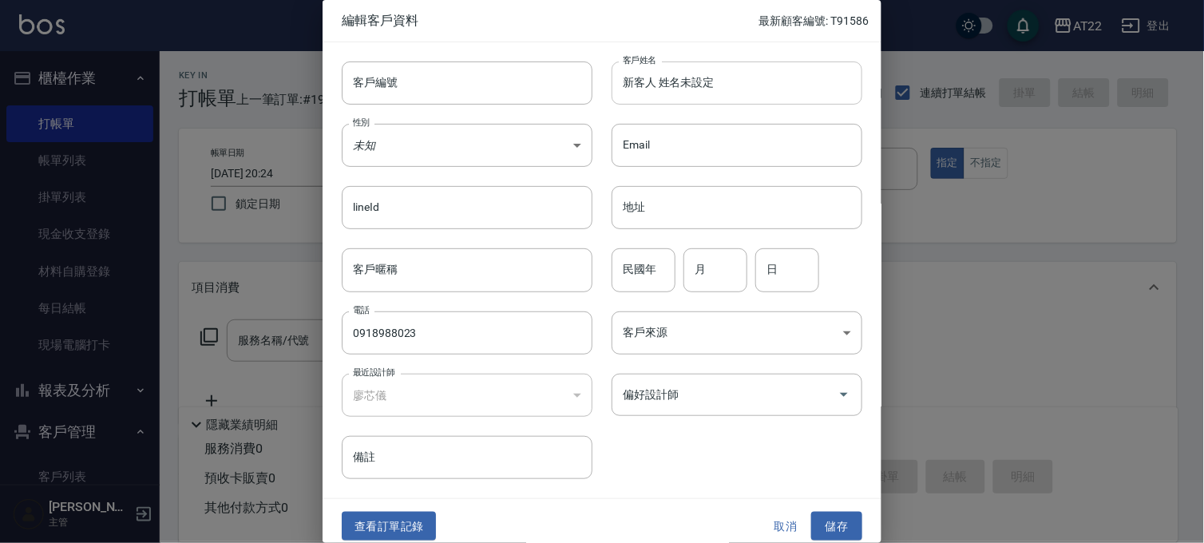
click at [634, 93] on input "新客人 姓名未設定" at bounding box center [736, 82] width 251 height 43
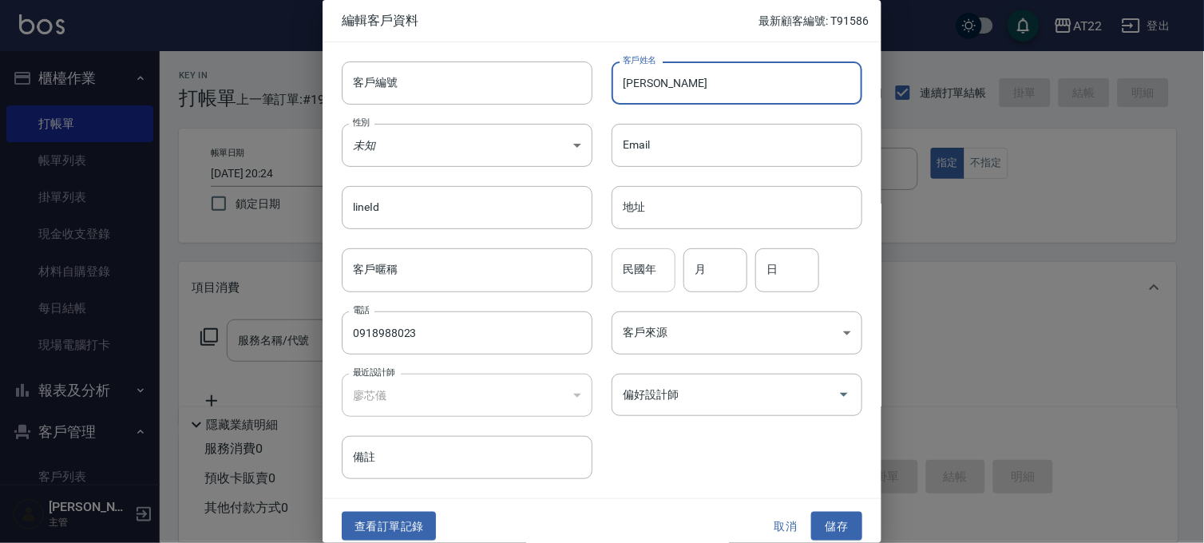
type input "郭柏欣"
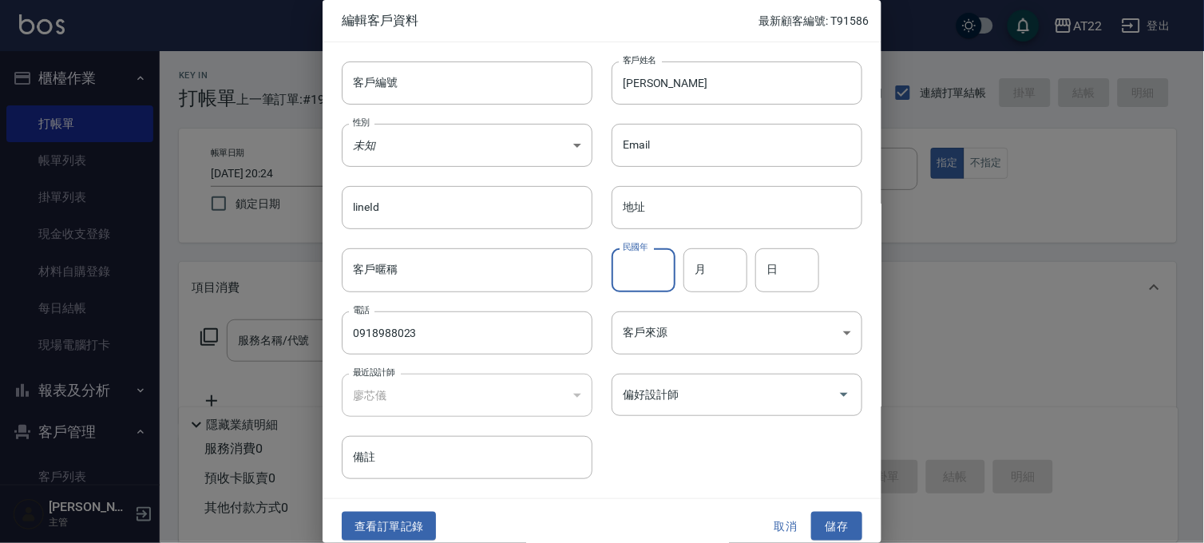
click at [637, 277] on input "民國年" at bounding box center [643, 269] width 64 height 43
type input "86"
type input "10"
type input "29"
click at [833, 516] on button "儲存" at bounding box center [836, 527] width 51 height 30
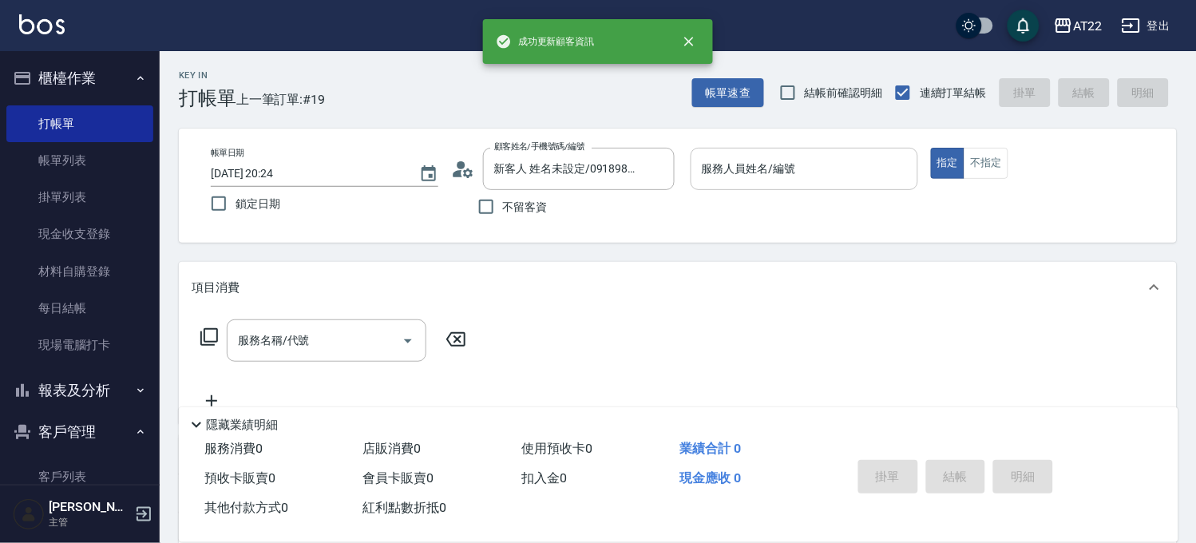
click at [721, 171] on input "服務人員姓名/編號" at bounding box center [804, 169] width 213 height 28
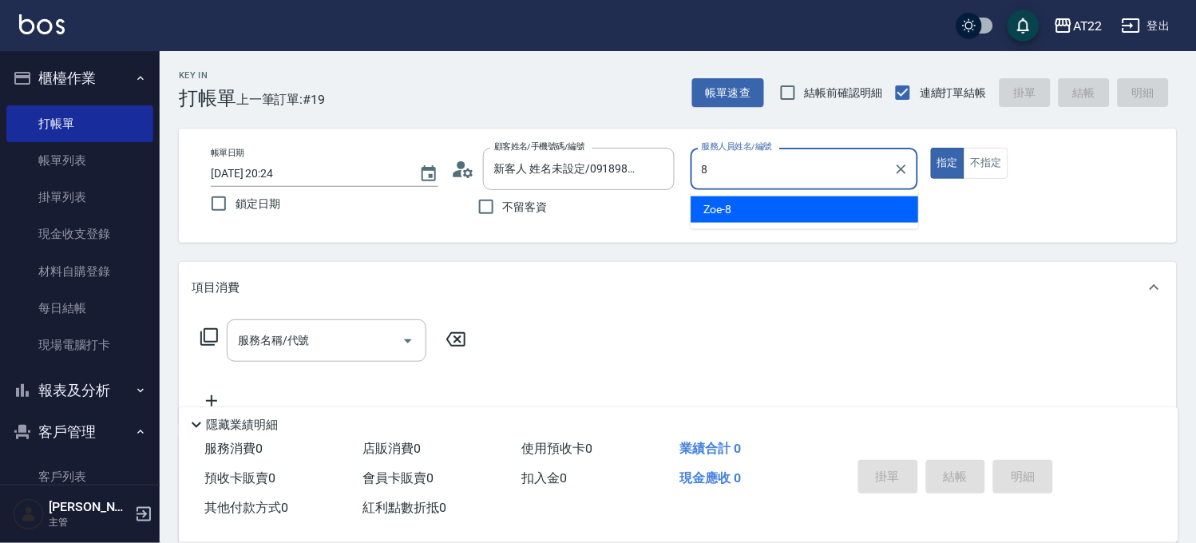
type input "Zoe-8"
type button "true"
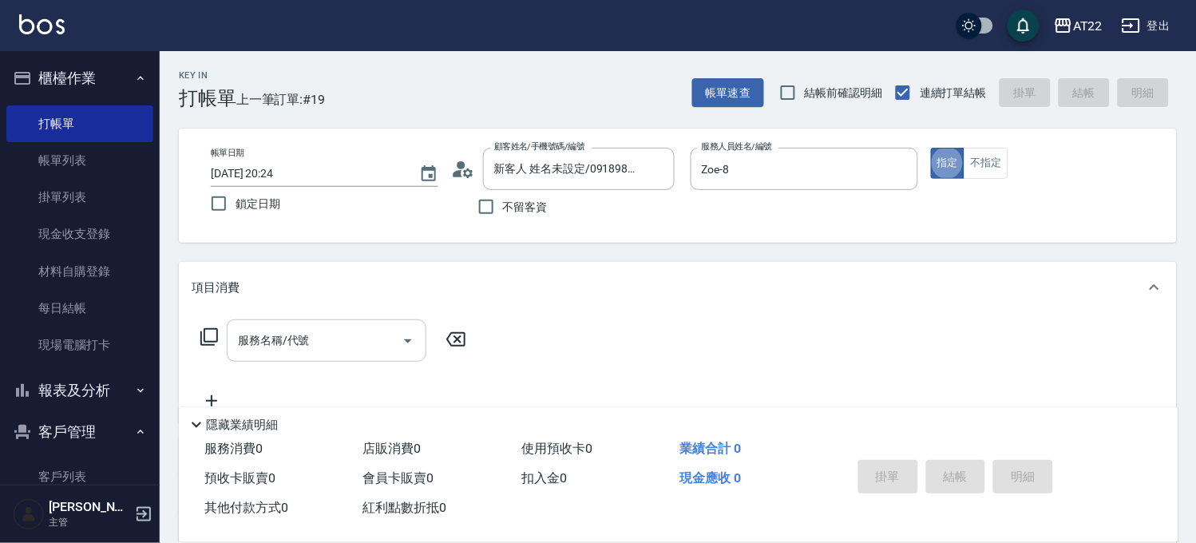
click at [347, 330] on input "服務名稱/代號" at bounding box center [314, 340] width 161 height 28
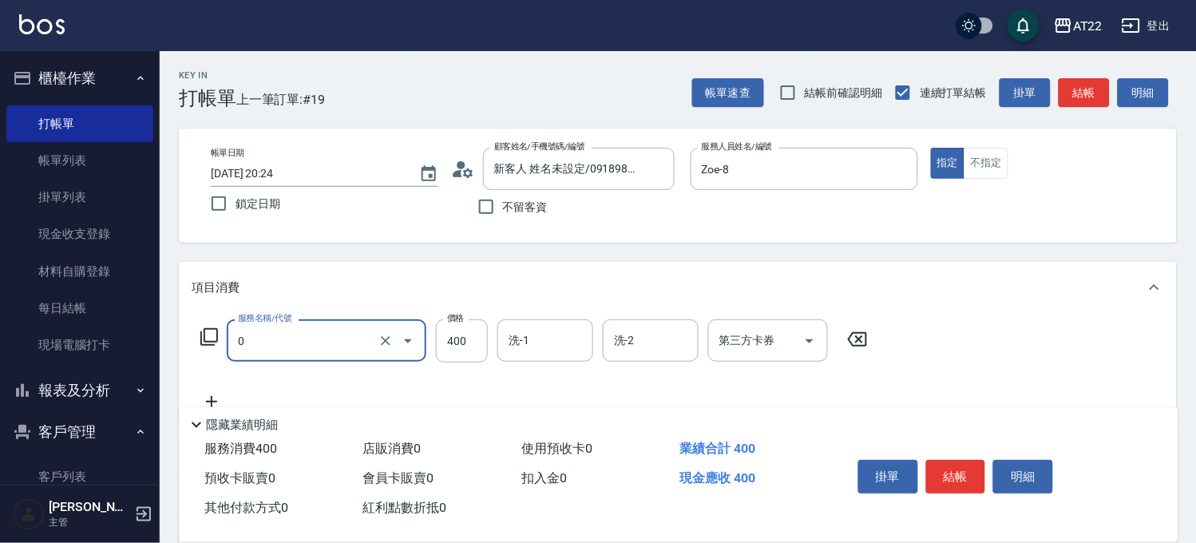
type input "有機洗髮(0)"
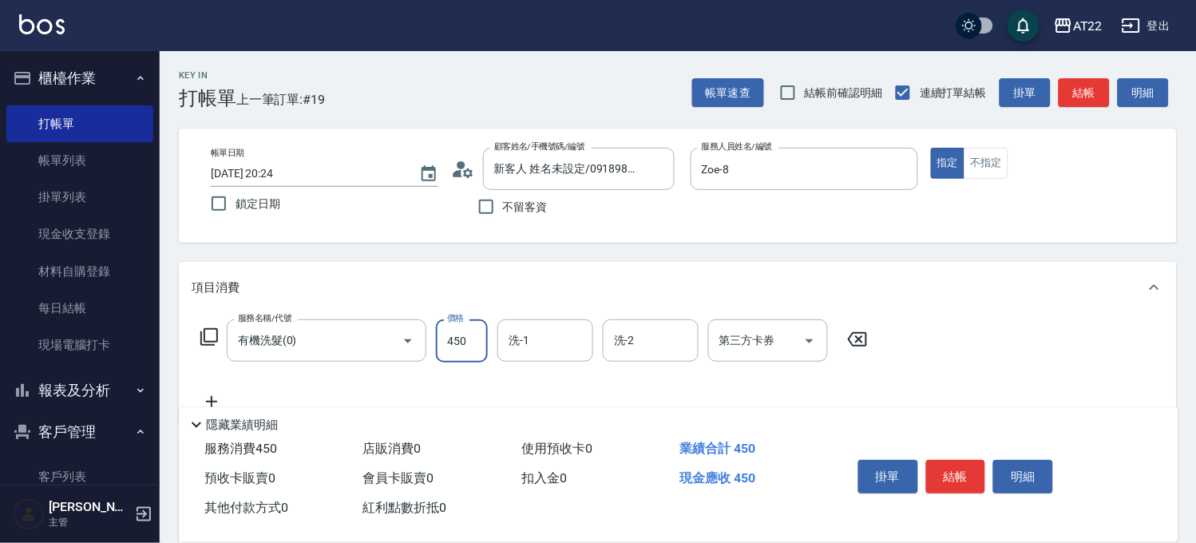
type input "450"
click at [214, 394] on icon at bounding box center [212, 401] width 40 height 19
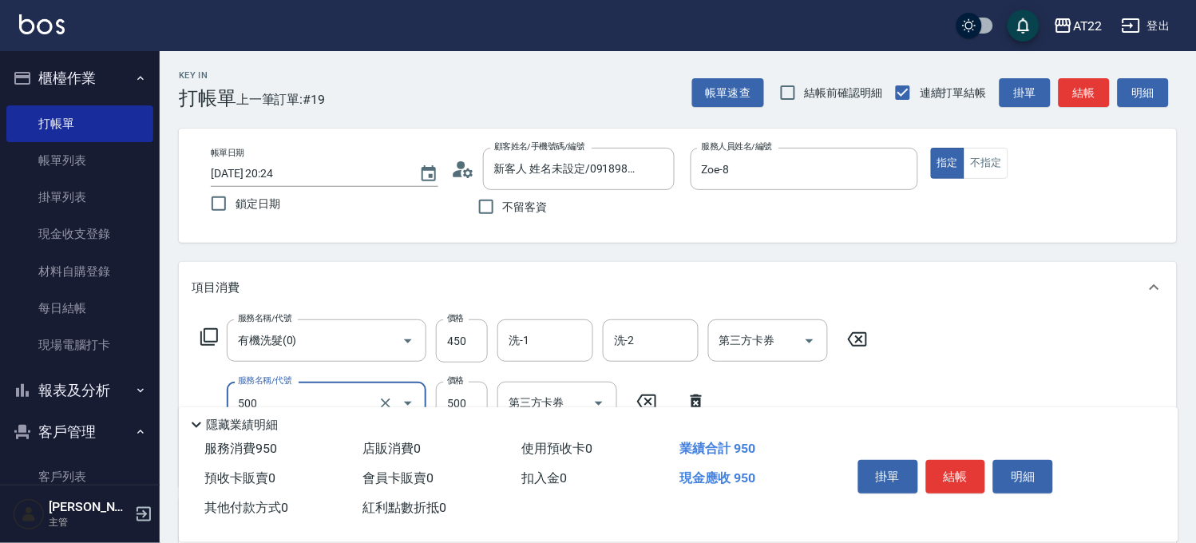
type input "剪髮(500)"
type input "250"
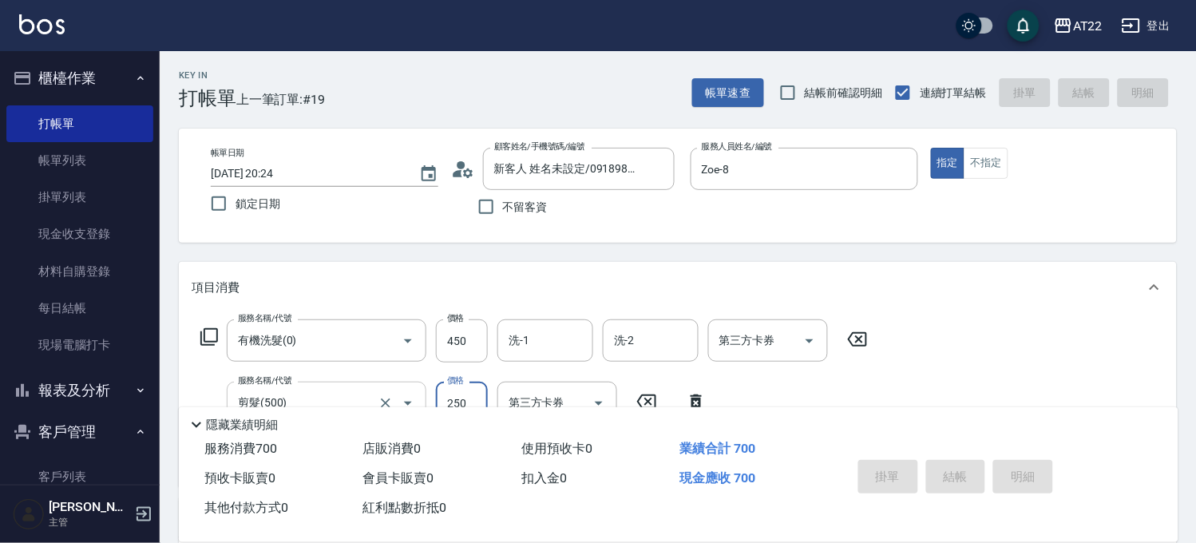
type input "2025/09/15 20:25"
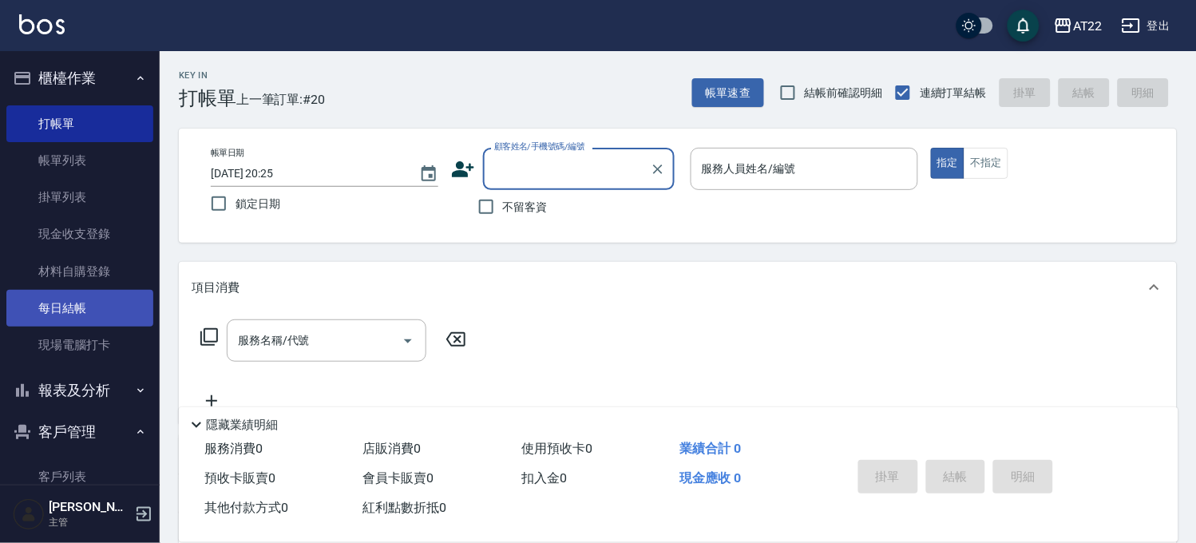
click at [86, 305] on link "每日結帳" at bounding box center [79, 308] width 147 height 37
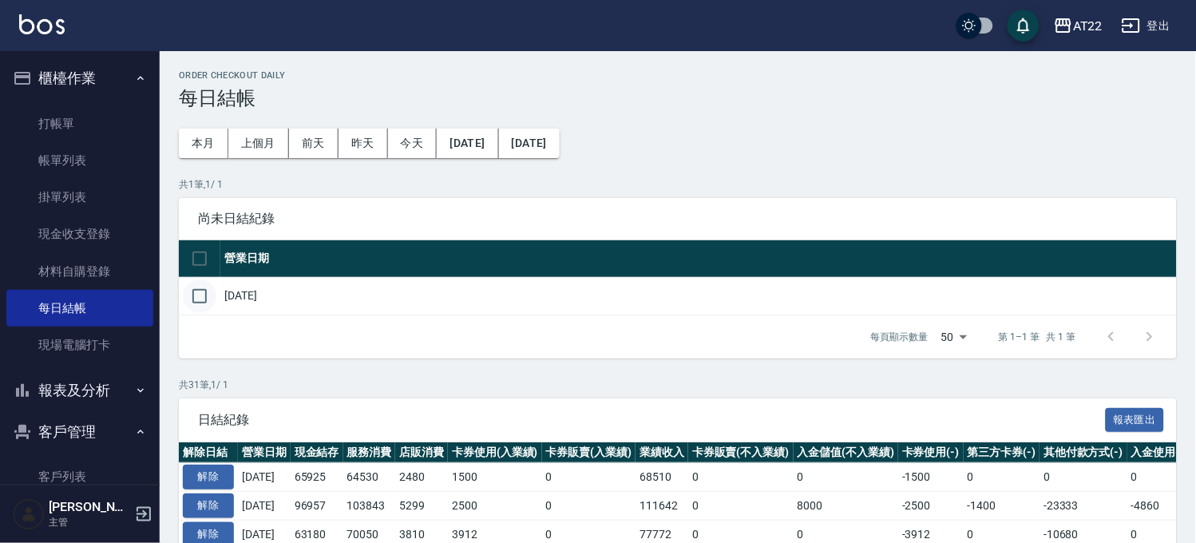
click at [212, 301] on input "checkbox" at bounding box center [200, 296] width 34 height 34
checkbox input "true"
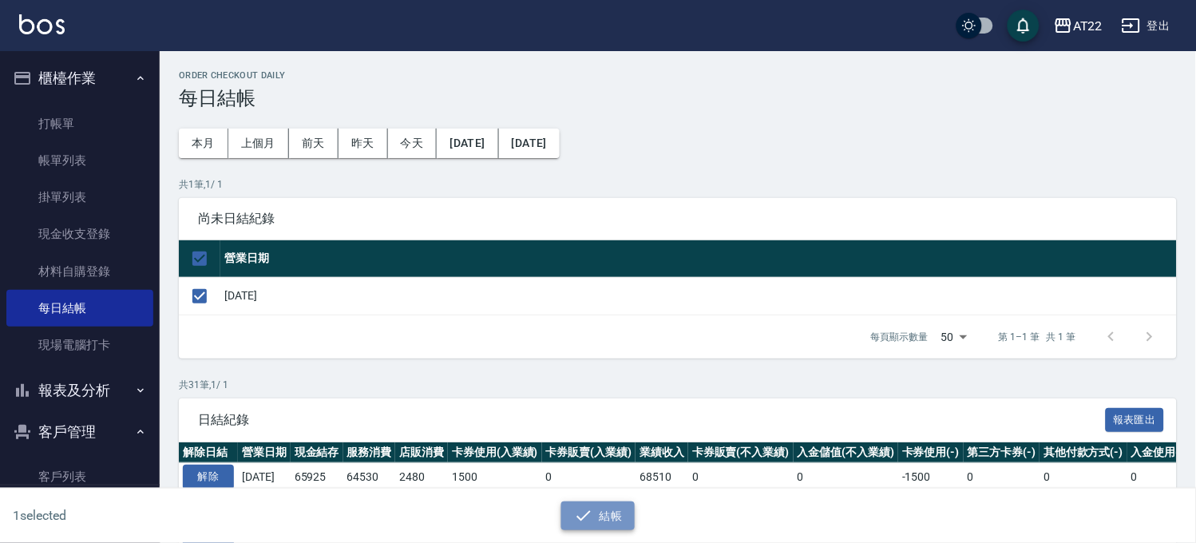
click at [595, 504] on button "結帳" at bounding box center [598, 516] width 74 height 30
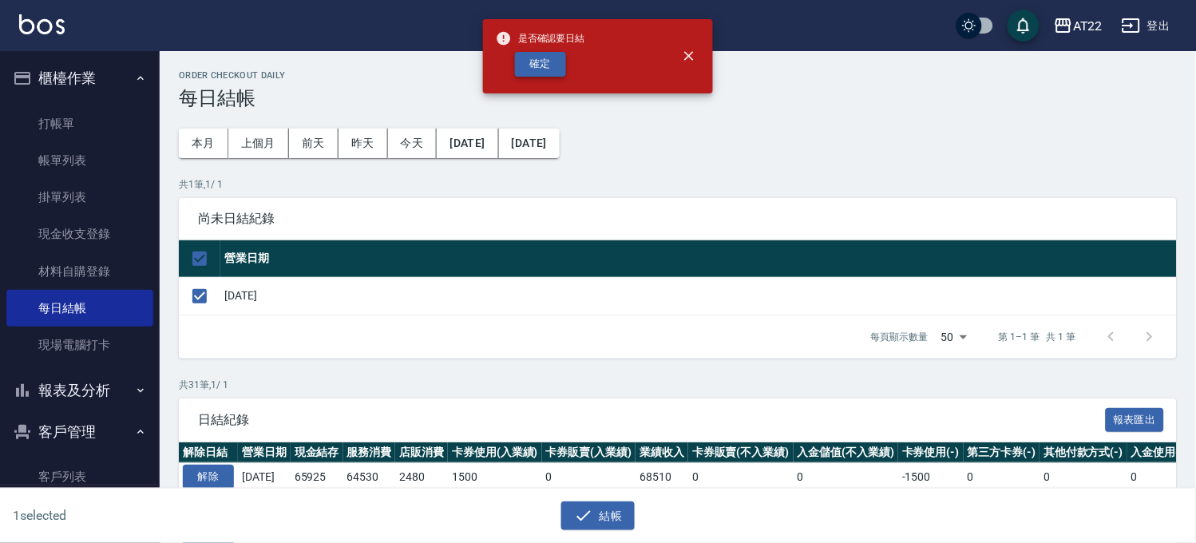
click at [533, 72] on button "確定" at bounding box center [540, 64] width 51 height 25
checkbox input "false"
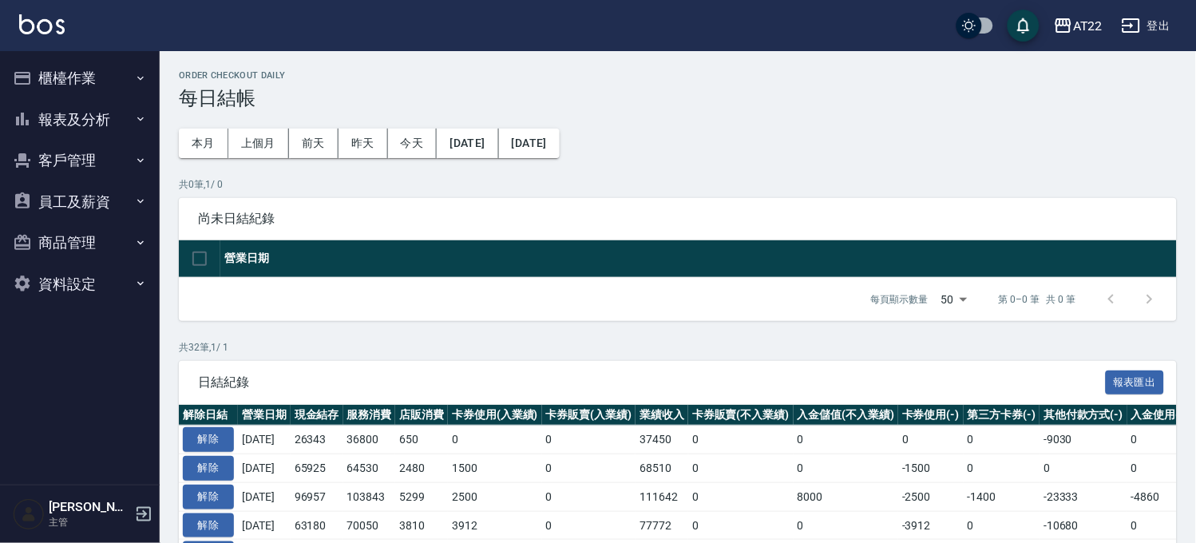
click at [94, 81] on button "櫃檯作業" at bounding box center [79, 78] width 147 height 42
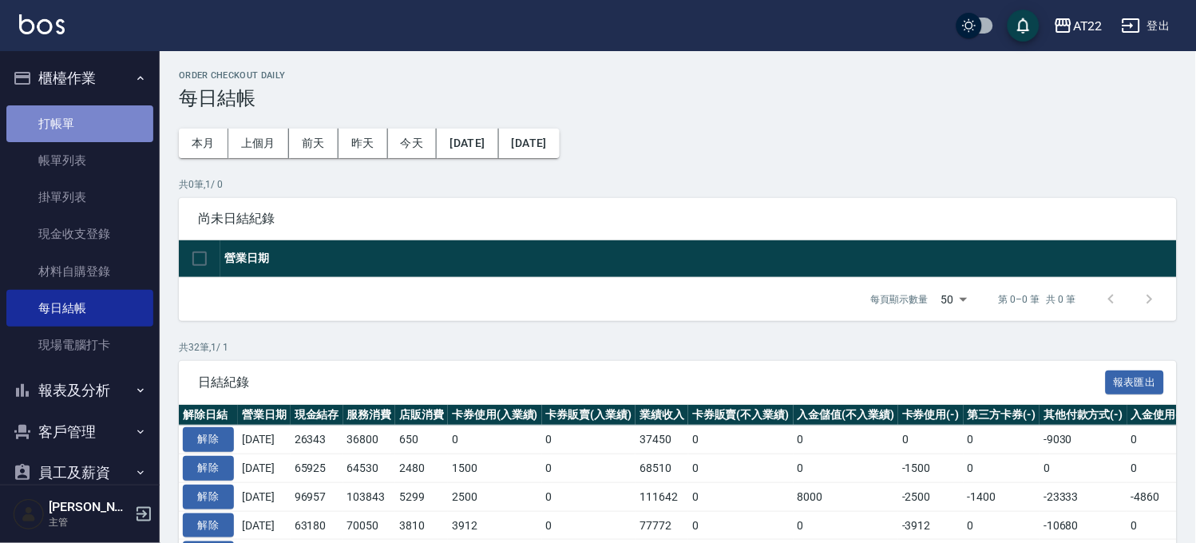
click at [107, 126] on link "打帳單" at bounding box center [79, 123] width 147 height 37
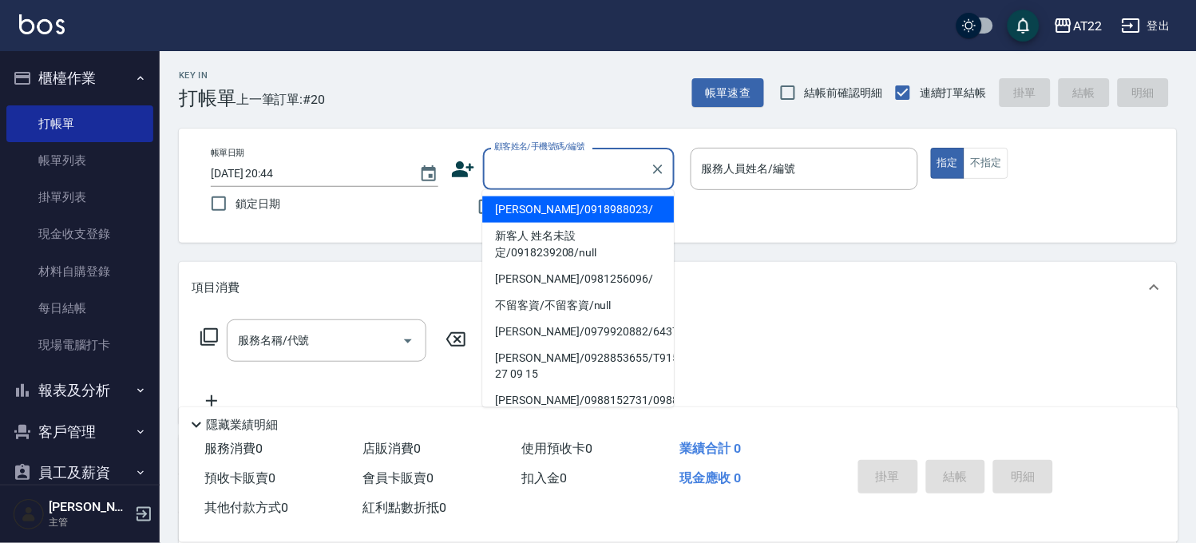
click at [583, 168] on input "顧客姓名/手機號碼/編號" at bounding box center [566, 169] width 153 height 28
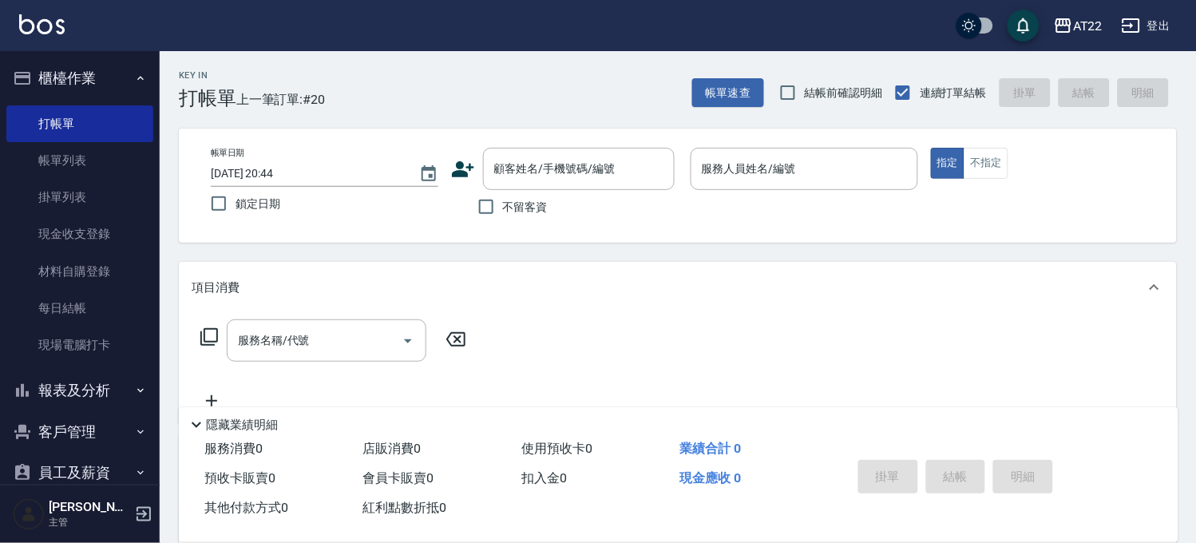
click at [457, 168] on icon at bounding box center [463, 169] width 24 height 24
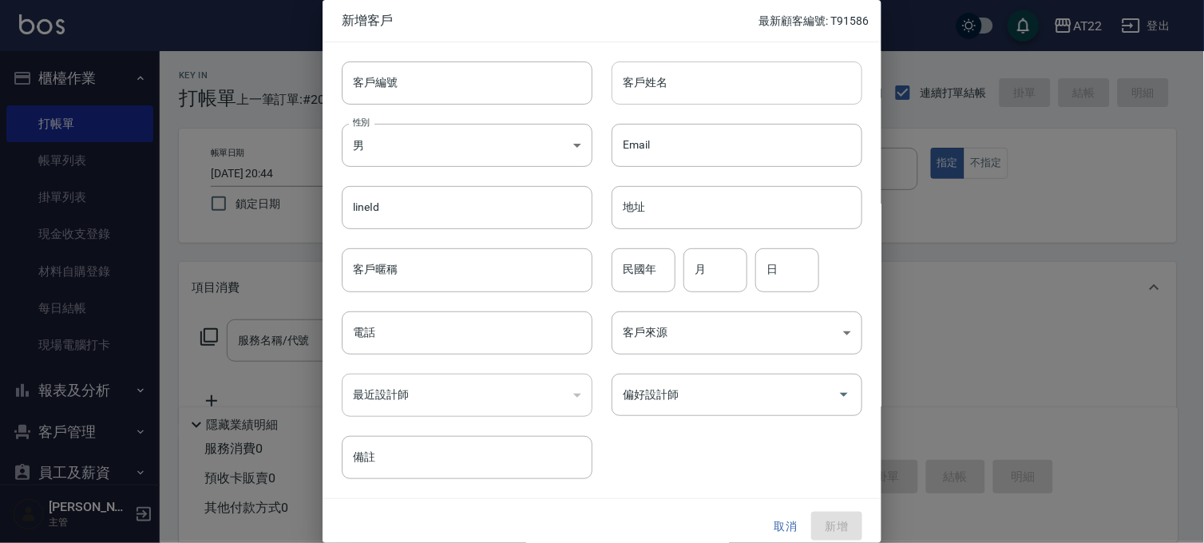
click at [789, 65] on input "客戶姓名" at bounding box center [736, 82] width 251 height 43
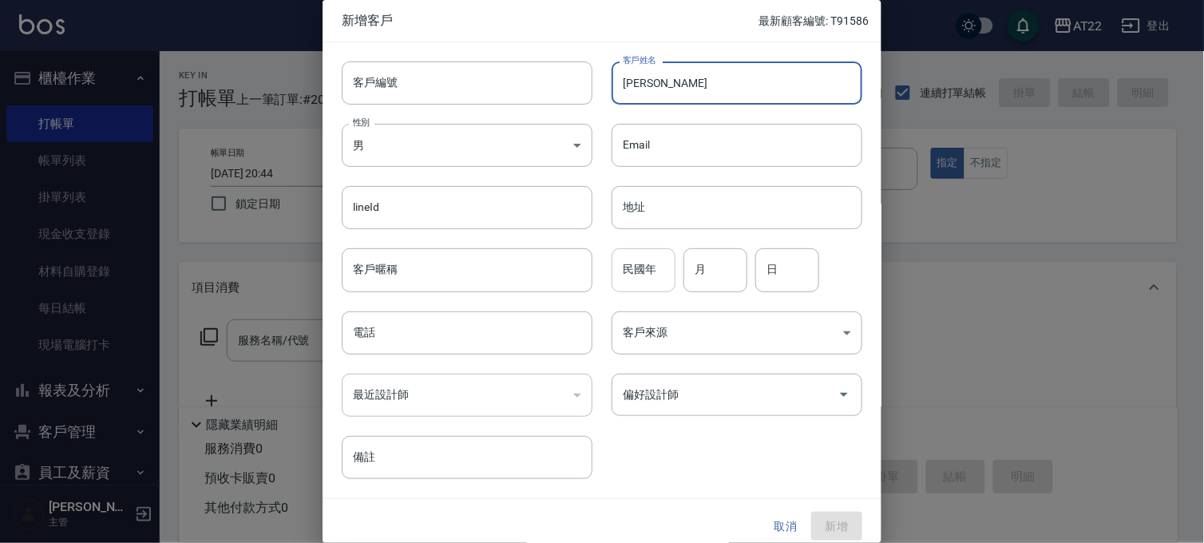
type input "[PERSON_NAME]"
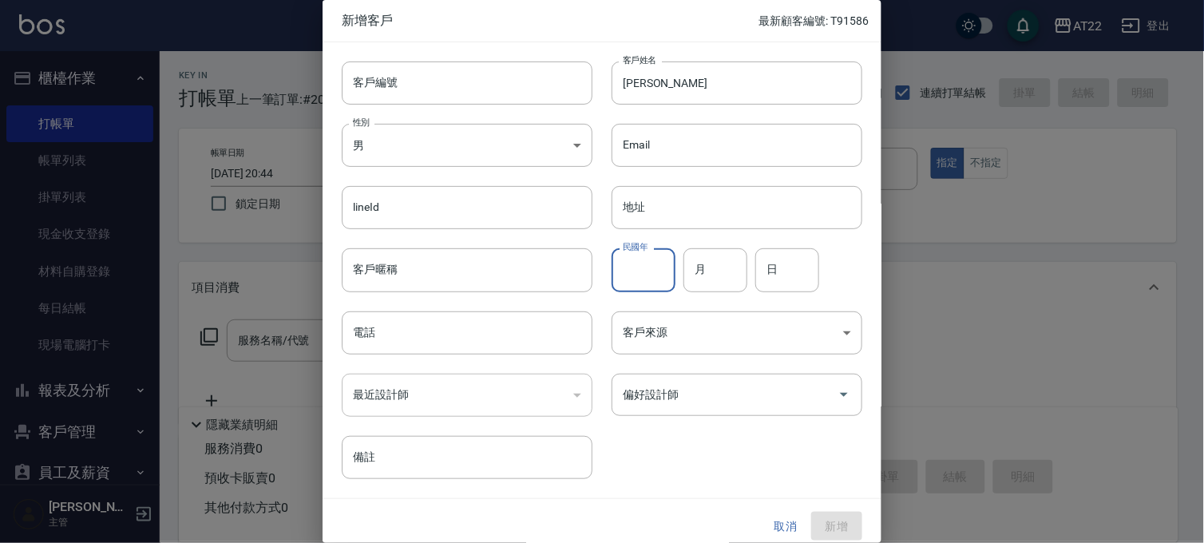
click at [628, 267] on input "民國年" at bounding box center [643, 269] width 64 height 43
type input "87"
type input "03"
click at [789, 275] on input "30" at bounding box center [787, 269] width 64 height 43
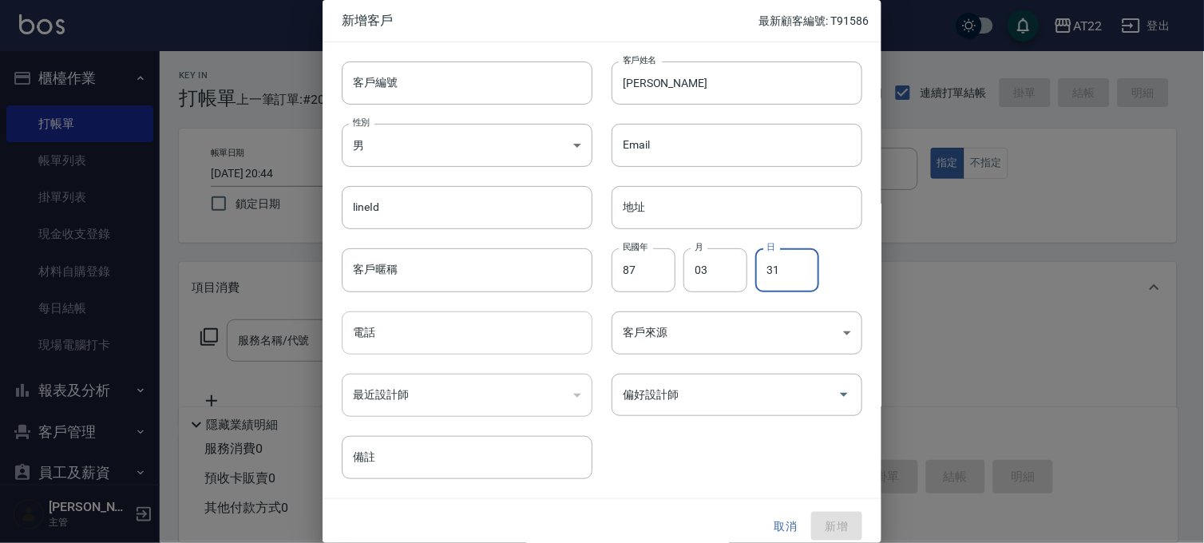
type input "31"
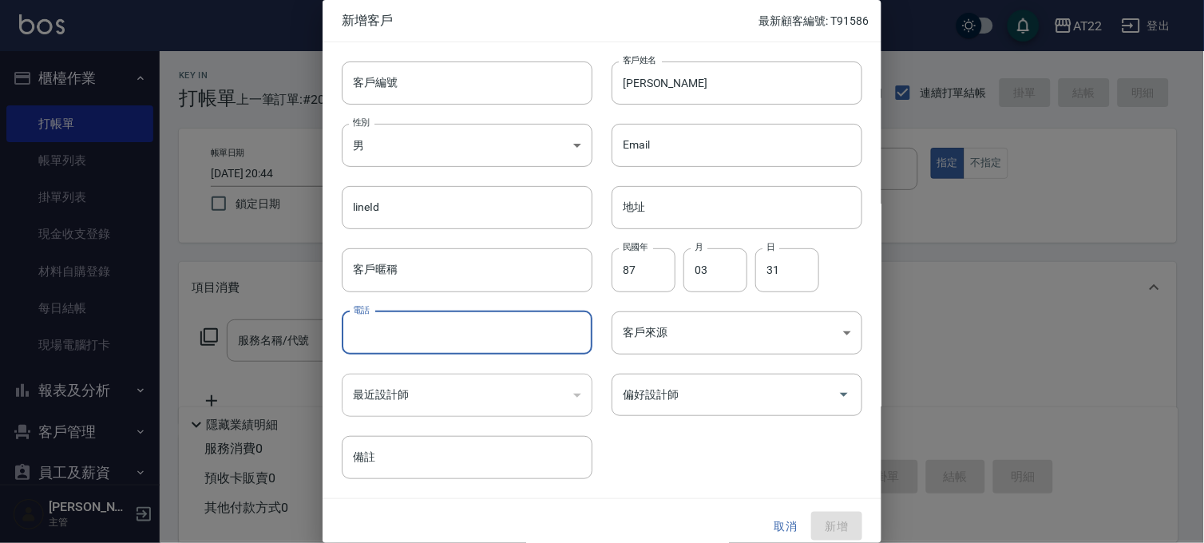
click at [495, 354] on input "電話" at bounding box center [467, 332] width 251 height 43
type input "0926756151"
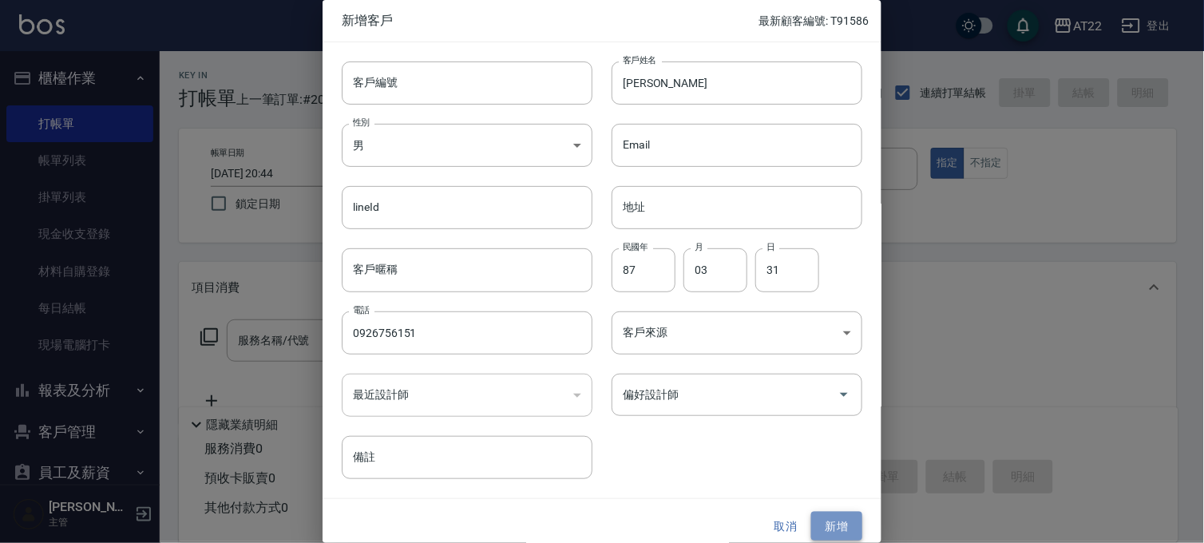
click at [844, 515] on button "新增" at bounding box center [836, 527] width 51 height 30
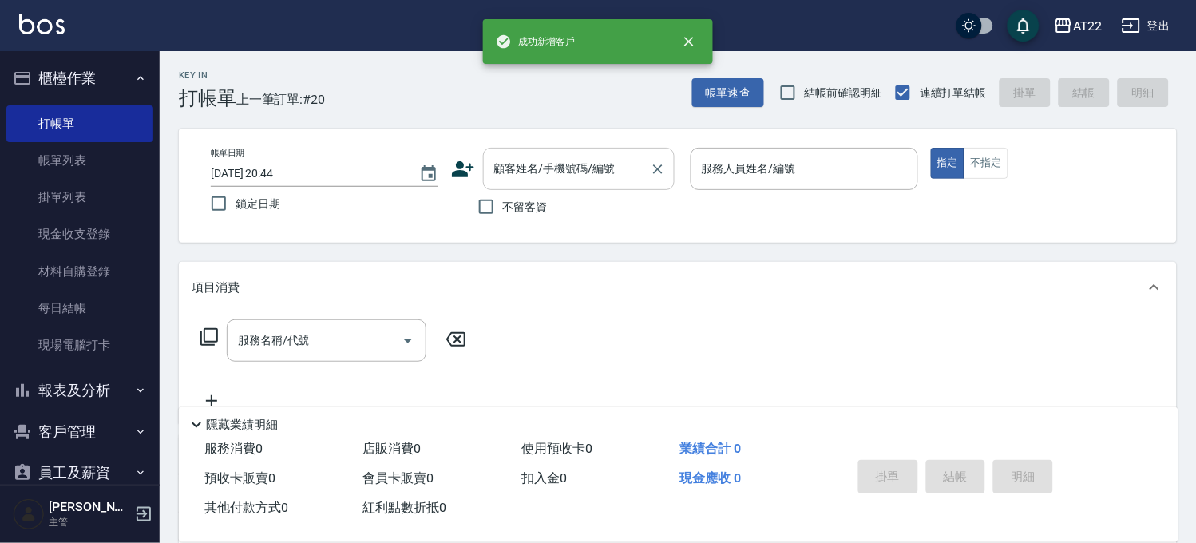
click at [553, 164] on input "顧客姓名/手機號碼/編號" at bounding box center [566, 169] width 153 height 28
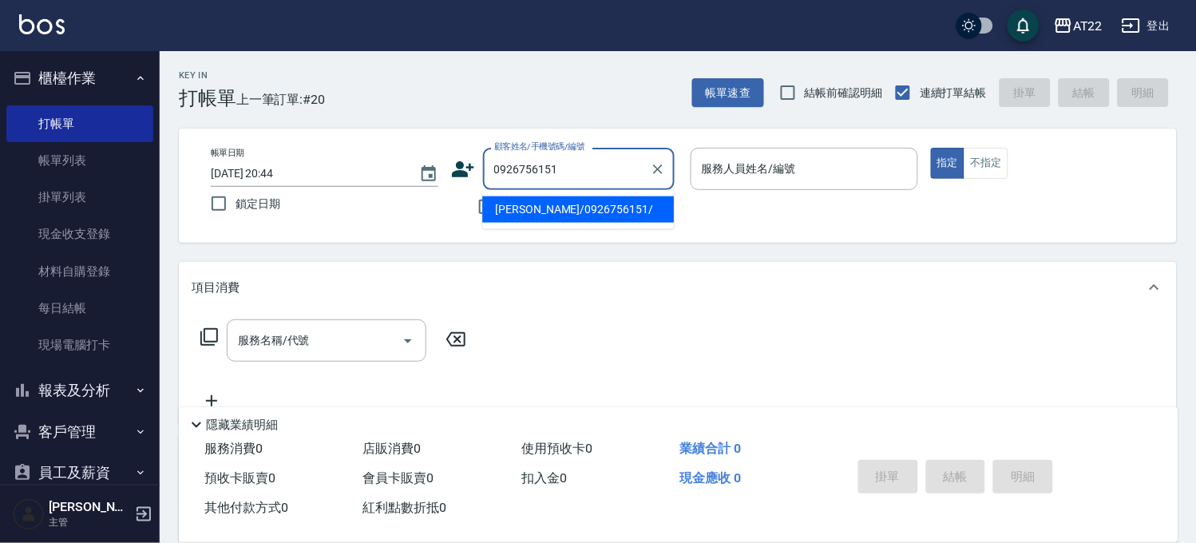
type input "蔡瀚緯/0926756151/"
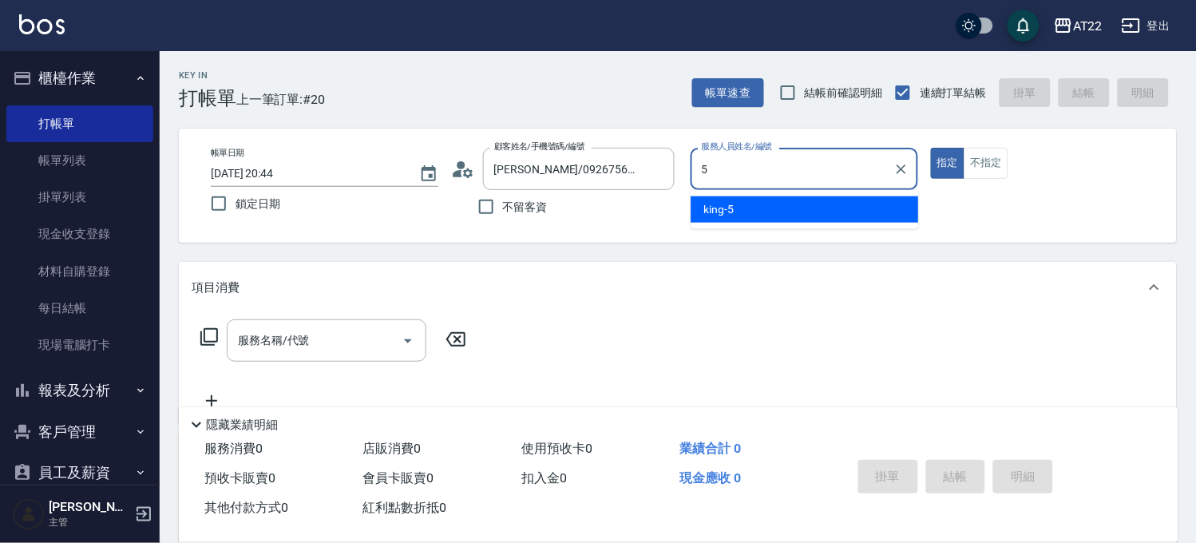
type input "king-5"
type button "true"
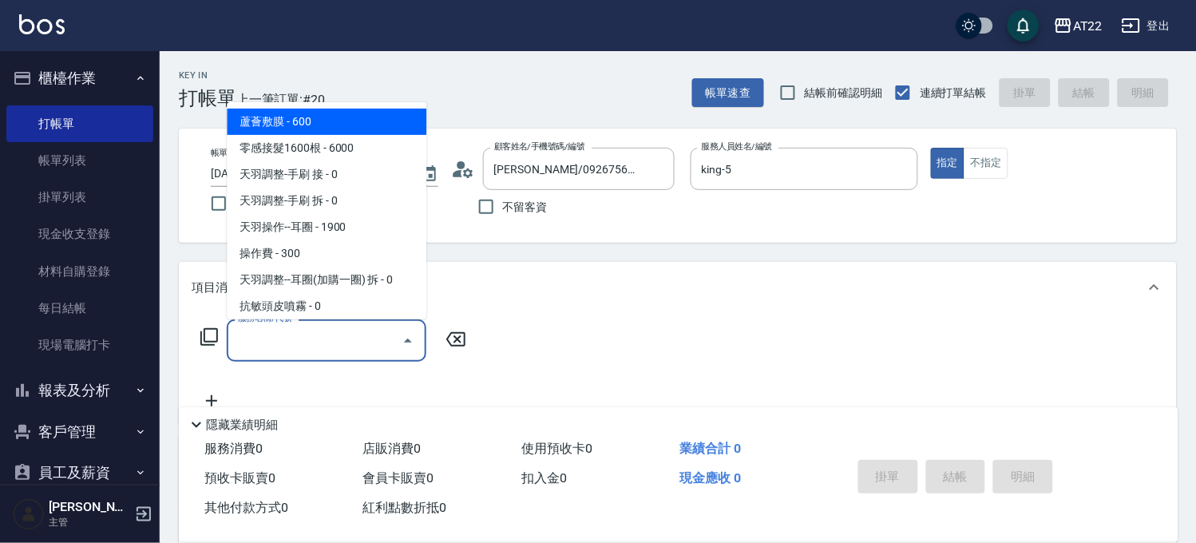
click at [262, 333] on div "服務名稱/代號 服務名稱/代號" at bounding box center [327, 340] width 200 height 42
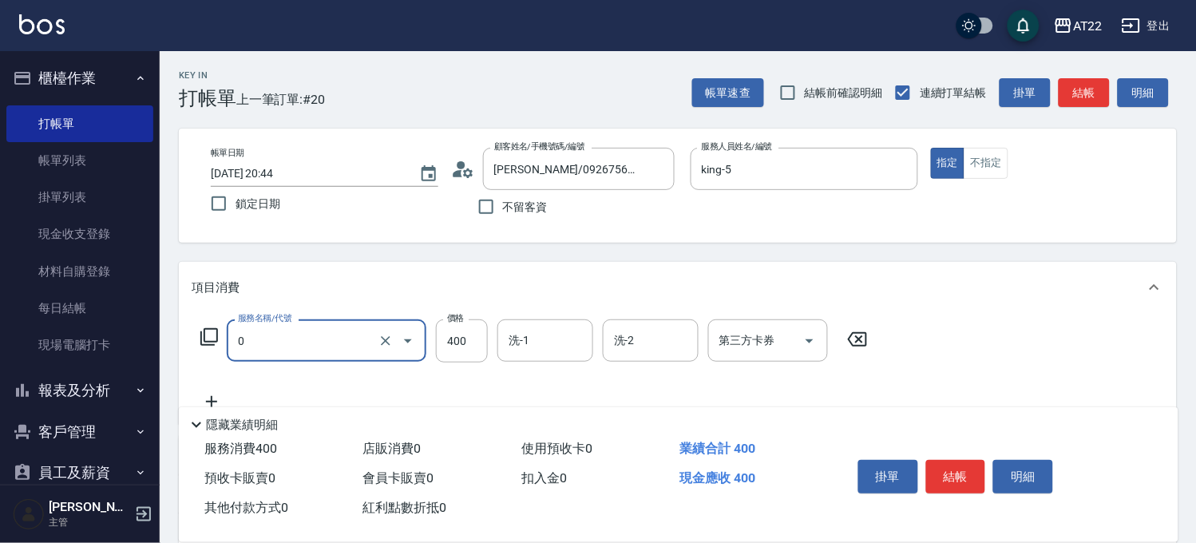
type input "有機洗髮(0)"
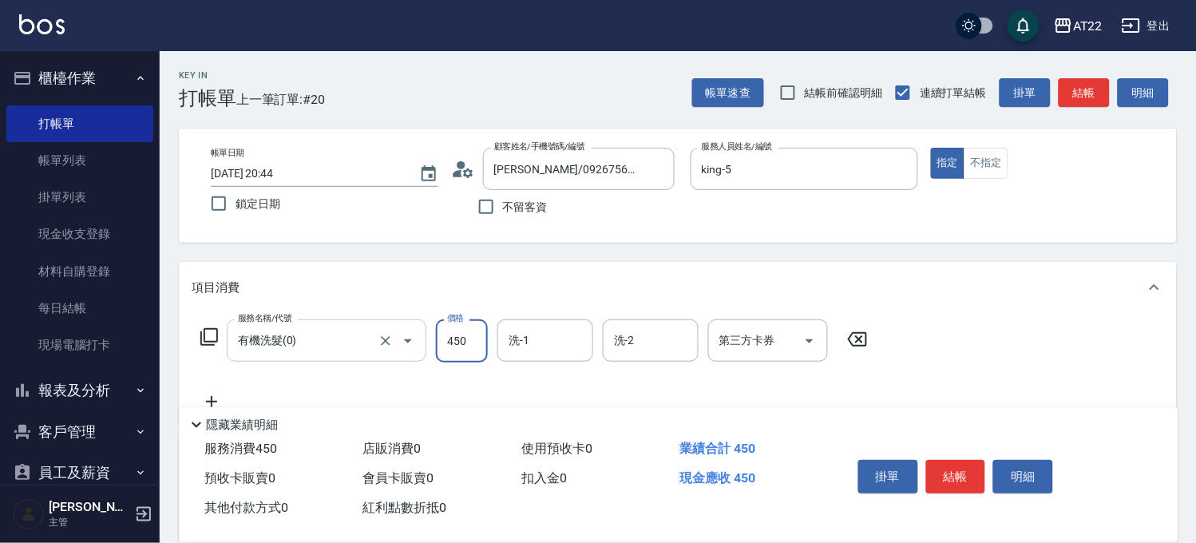
type input "450"
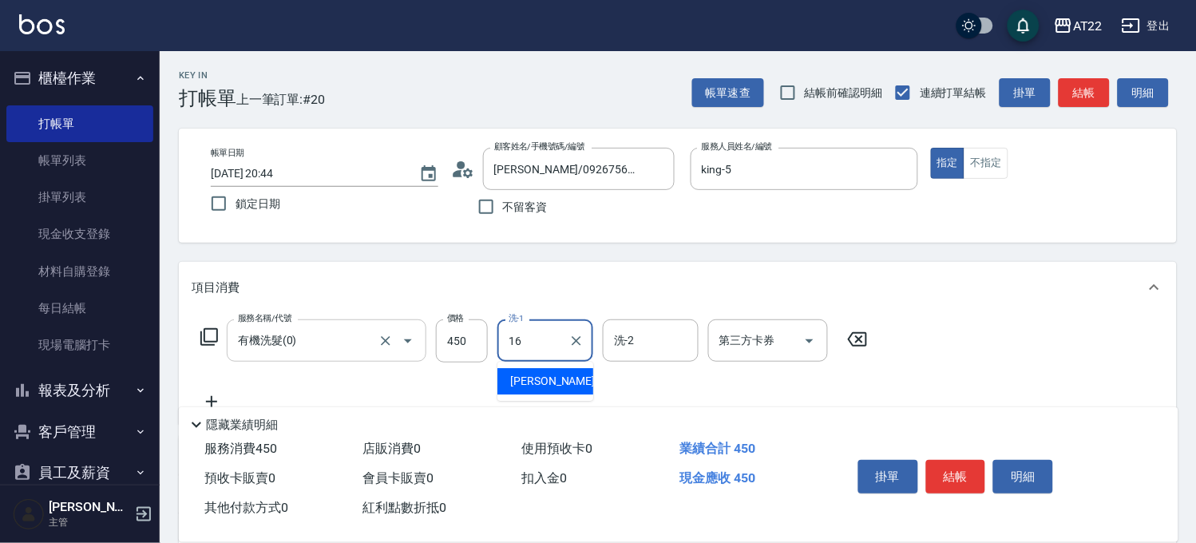
type input "Joe-16"
click at [209, 389] on div "服務名稱/代號 有機洗髮(0) 服務名稱/代號 價格 450 價格 洗-1 Joe-16 洗-1 洗-2 洗-2 第三方卡券 第三方卡券" at bounding box center [535, 365] width 686 height 92
click at [208, 394] on icon at bounding box center [212, 401] width 40 height 19
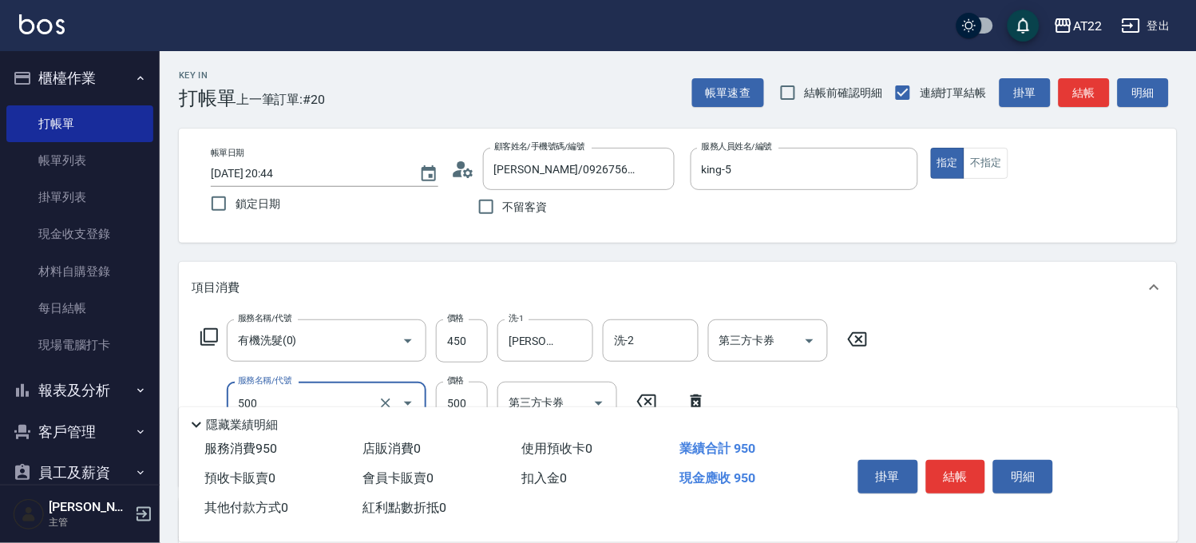
type input "剪髮(500)"
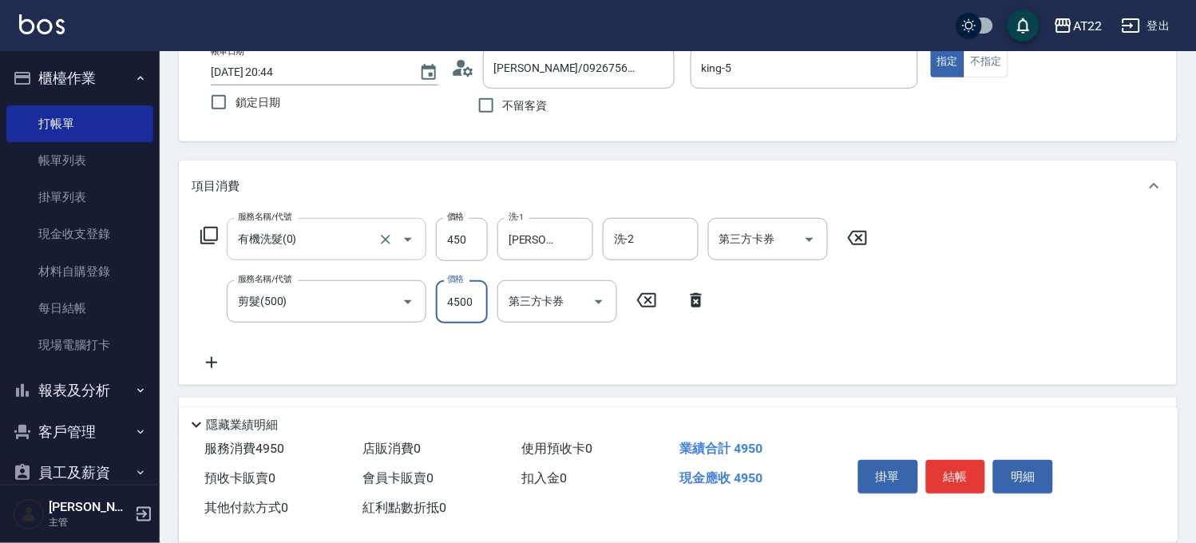
scroll to position [177, 0]
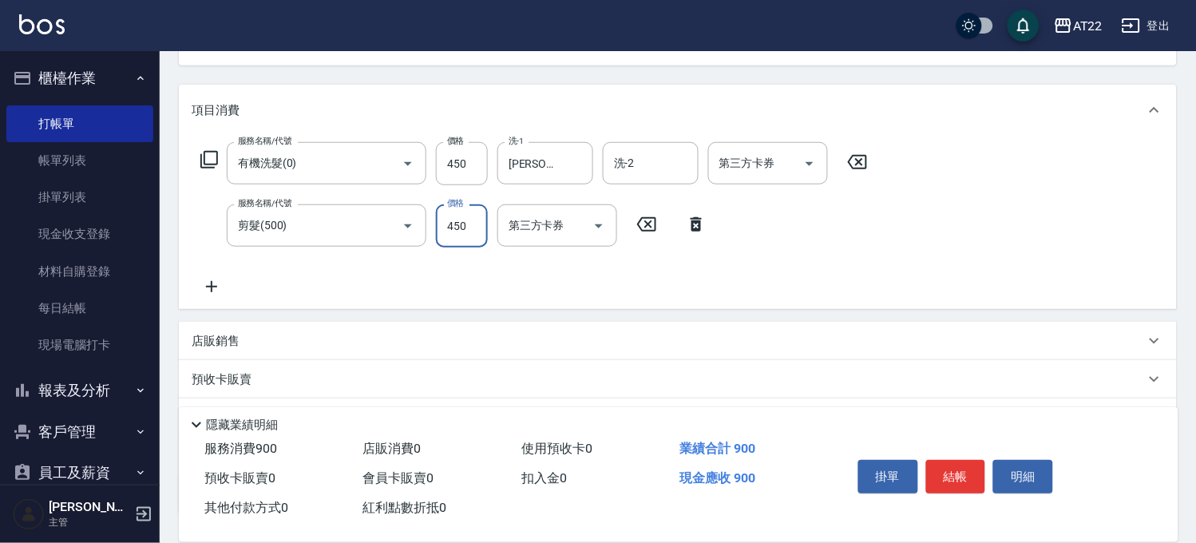
type input "450"
click at [220, 285] on icon at bounding box center [212, 286] width 40 height 19
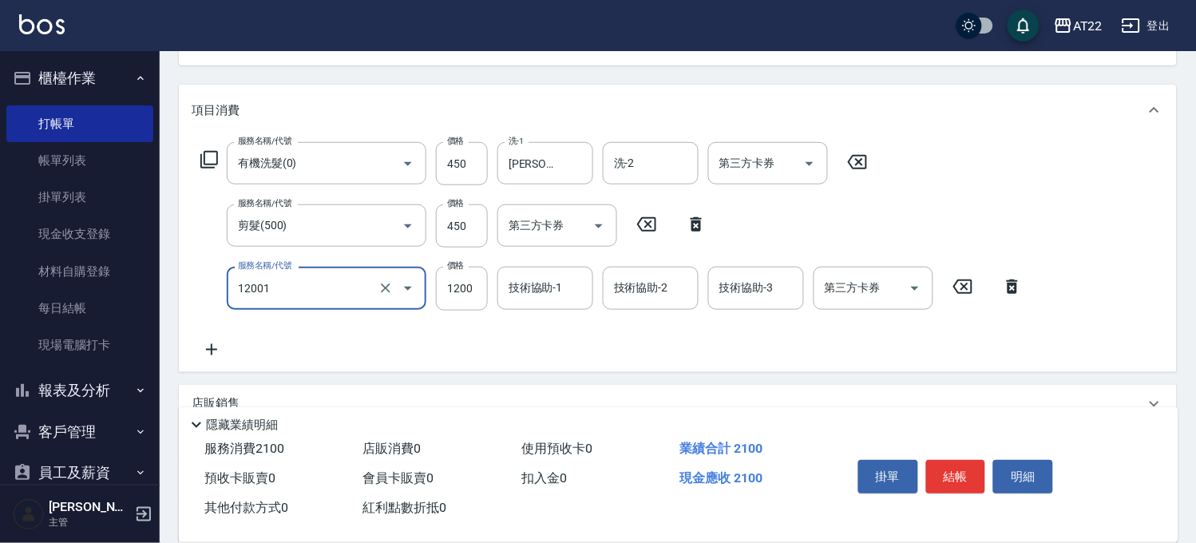
type input "燙髮S(12001)"
type input "1700"
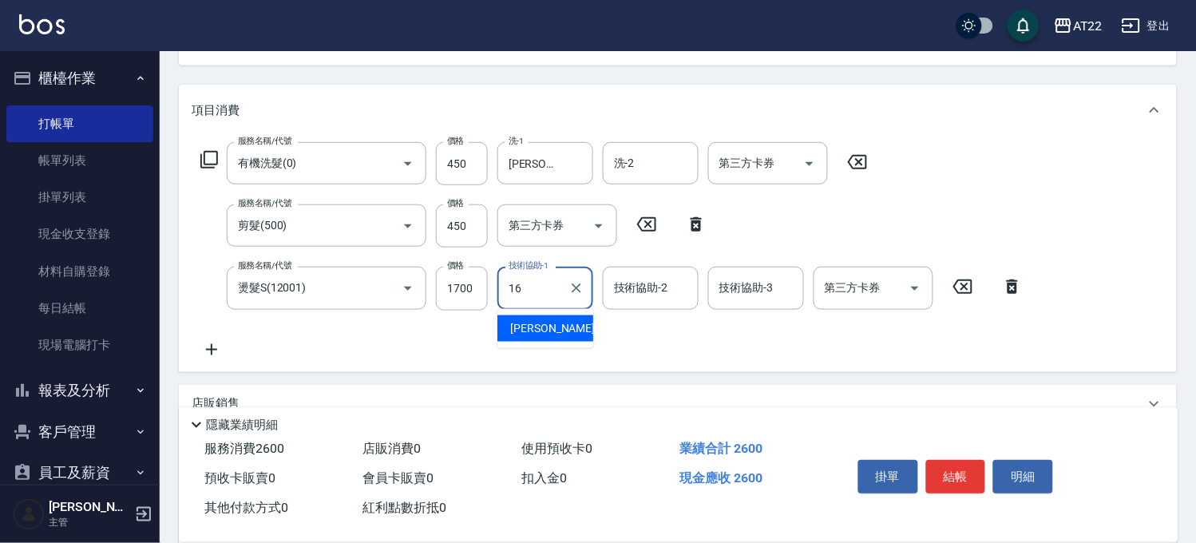
type input "Joe-16"
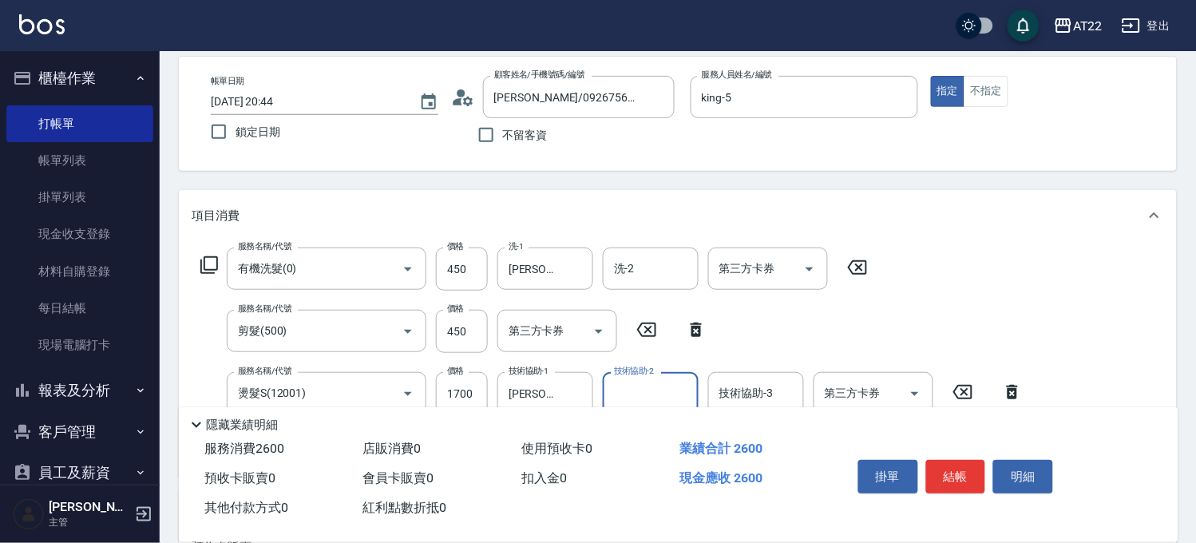
scroll to position [0, 0]
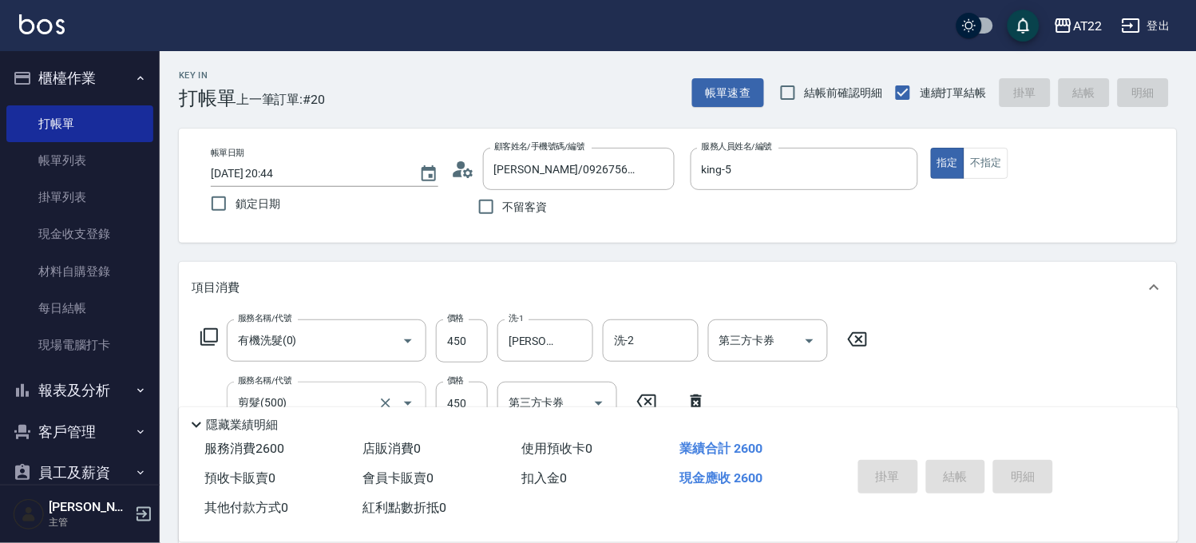
type input "2025/09/15 20:45"
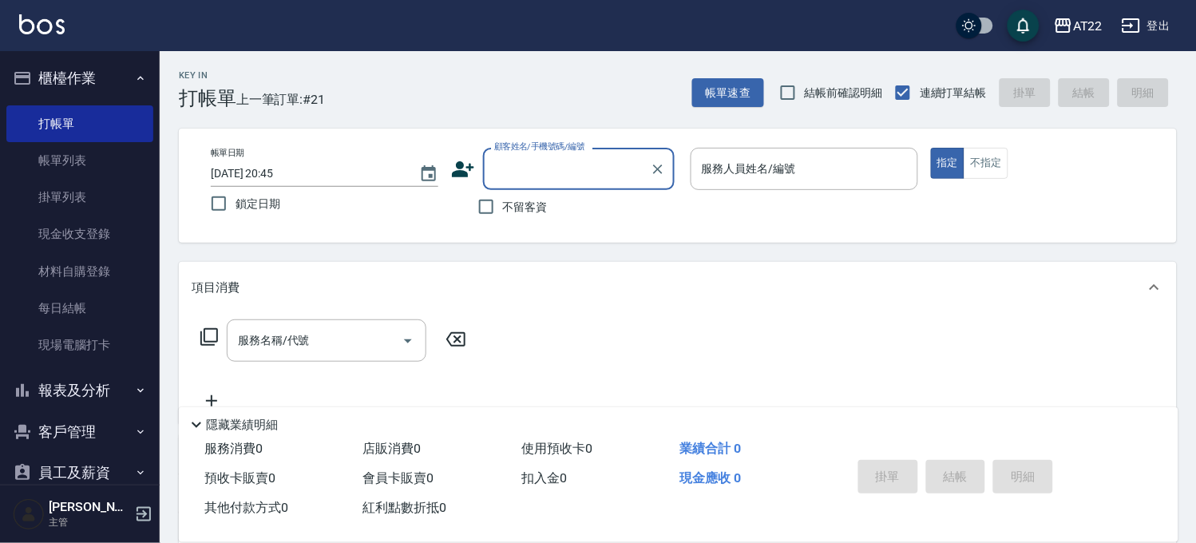
drag, startPoint x: 86, startPoint y: 295, endPoint x: 133, endPoint y: 371, distance: 89.3
click at [88, 296] on link "每日結帳" at bounding box center [79, 308] width 147 height 37
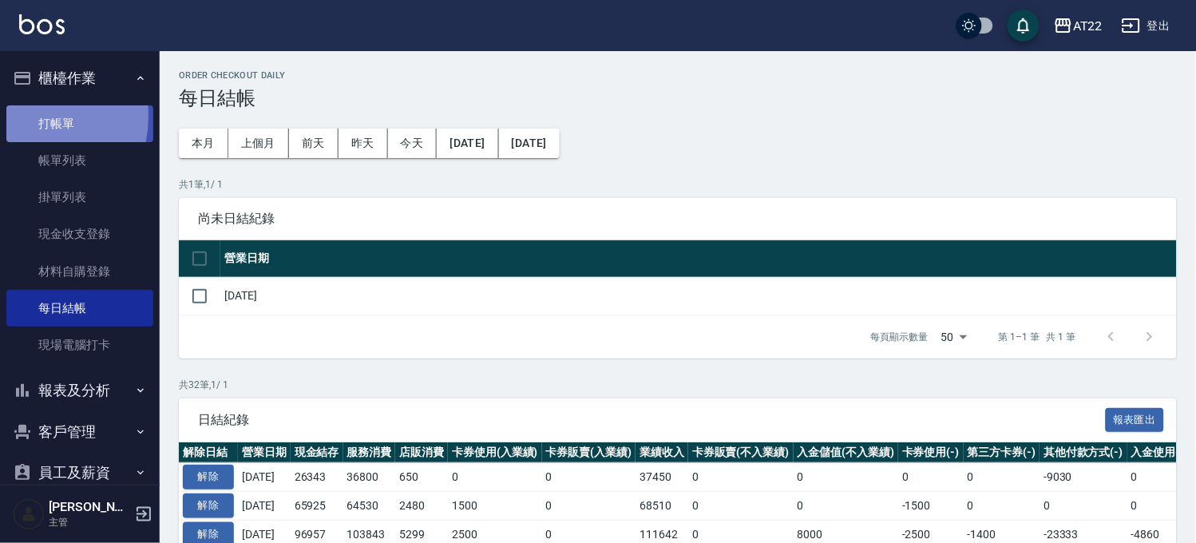
click at [20, 116] on link "打帳單" at bounding box center [79, 123] width 147 height 37
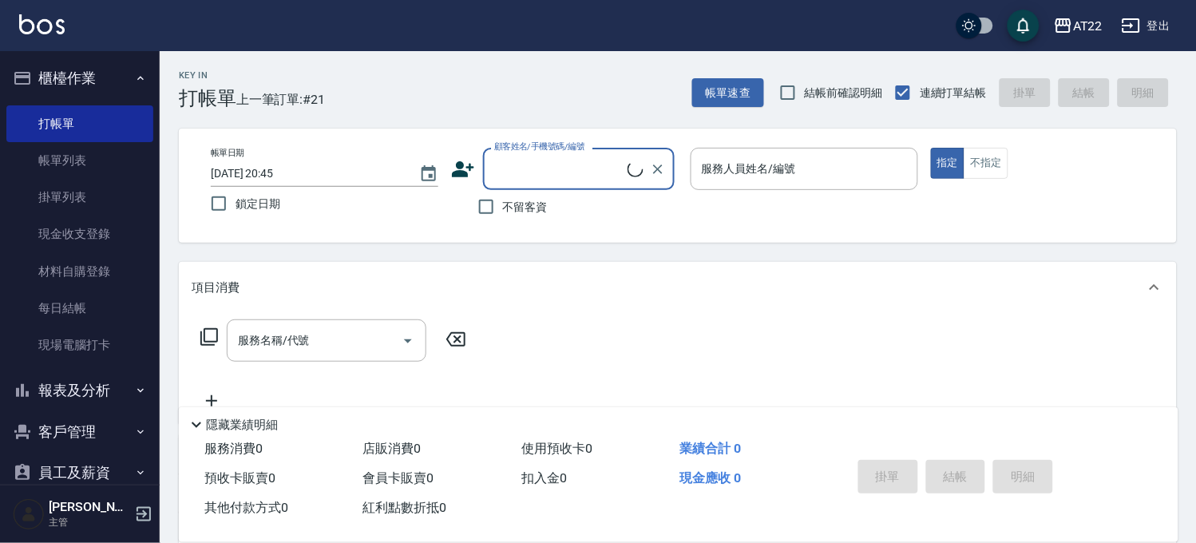
click at [547, 165] on input "顧客姓名/手機號碼/編號" at bounding box center [558, 169] width 137 height 28
type input "黃彥儒25.10.8/0933712102/V83156"
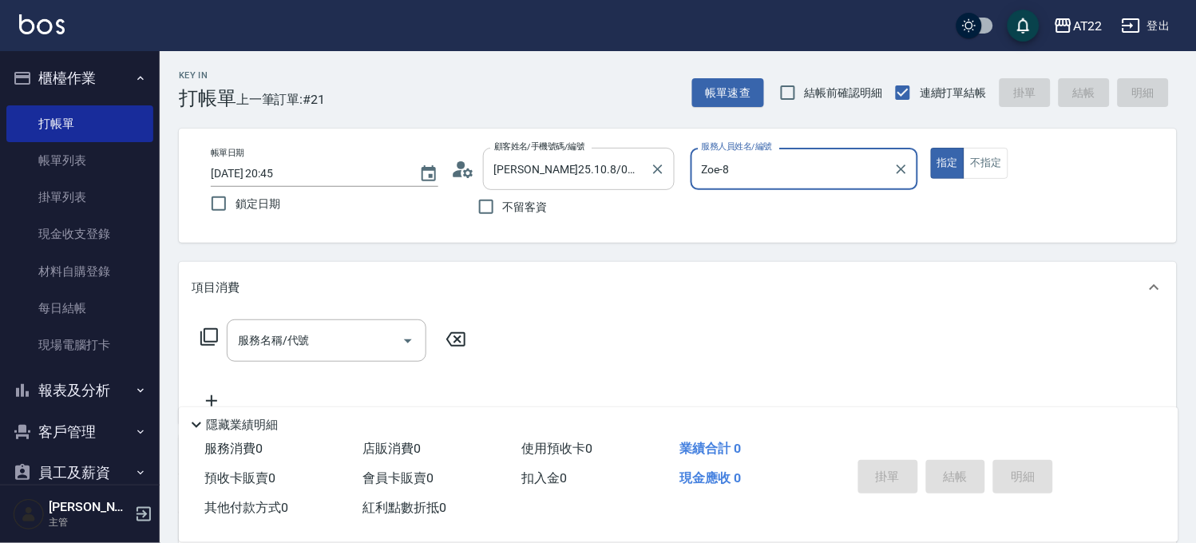
type input "Zoe-8"
click at [369, 321] on div "服務名稱/代號" at bounding box center [327, 340] width 200 height 42
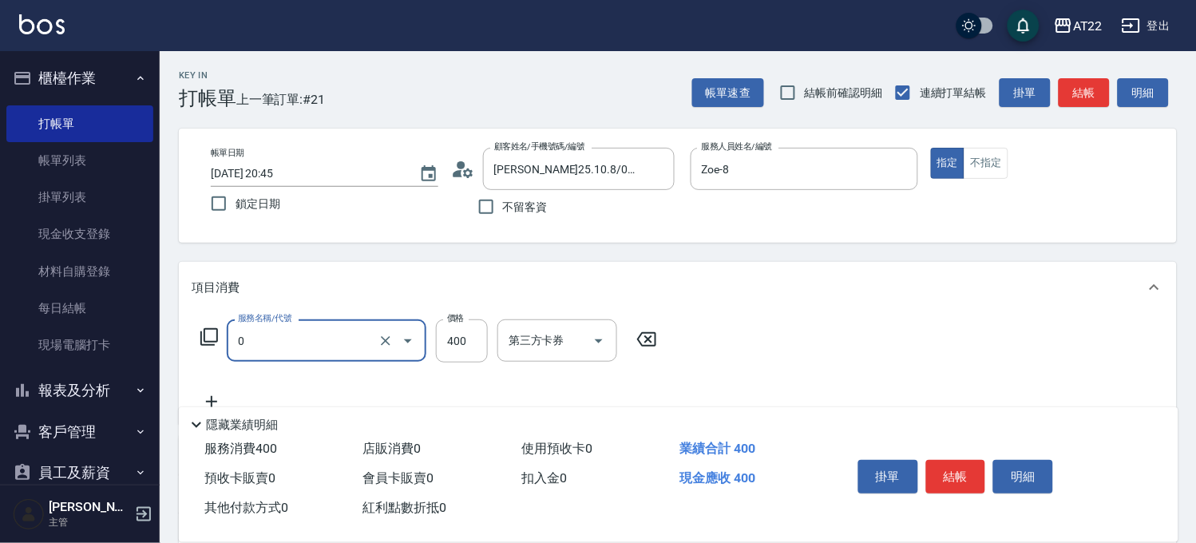
type input "有機洗髮(0)"
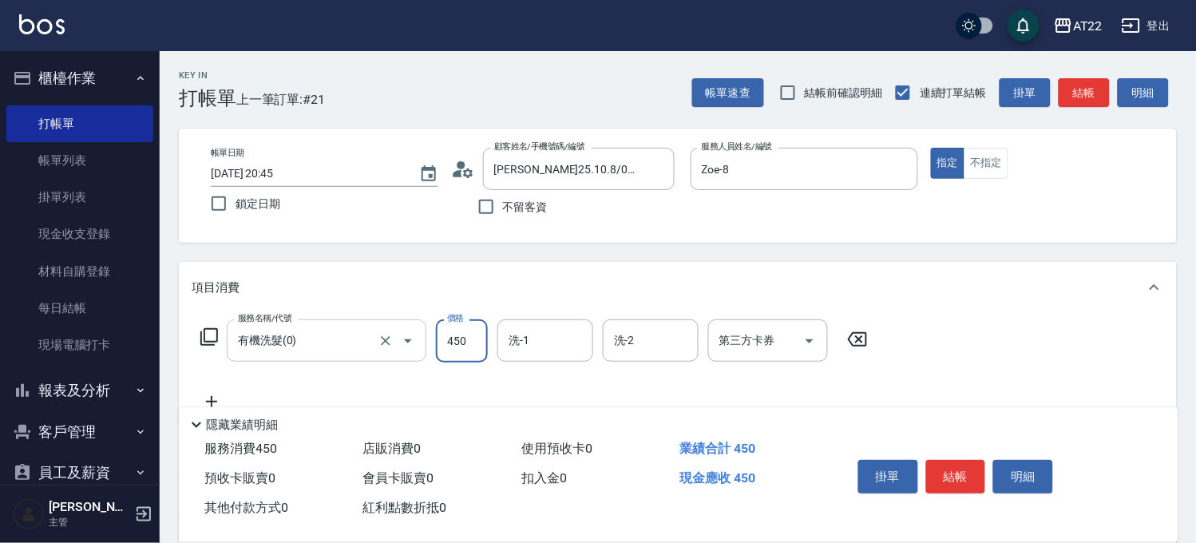
type input "450"
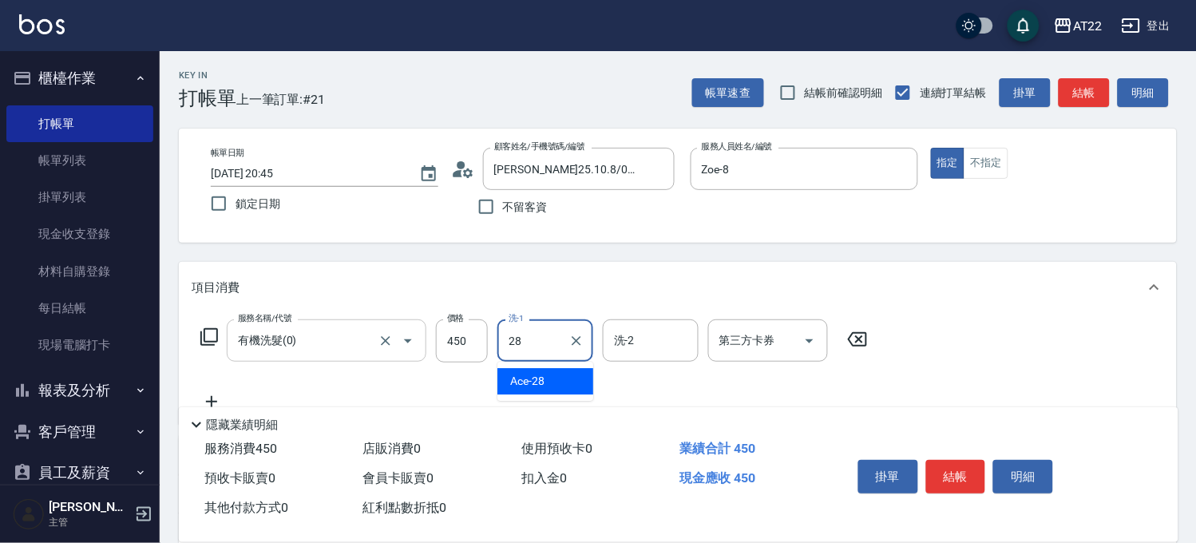
type input "Ace-28"
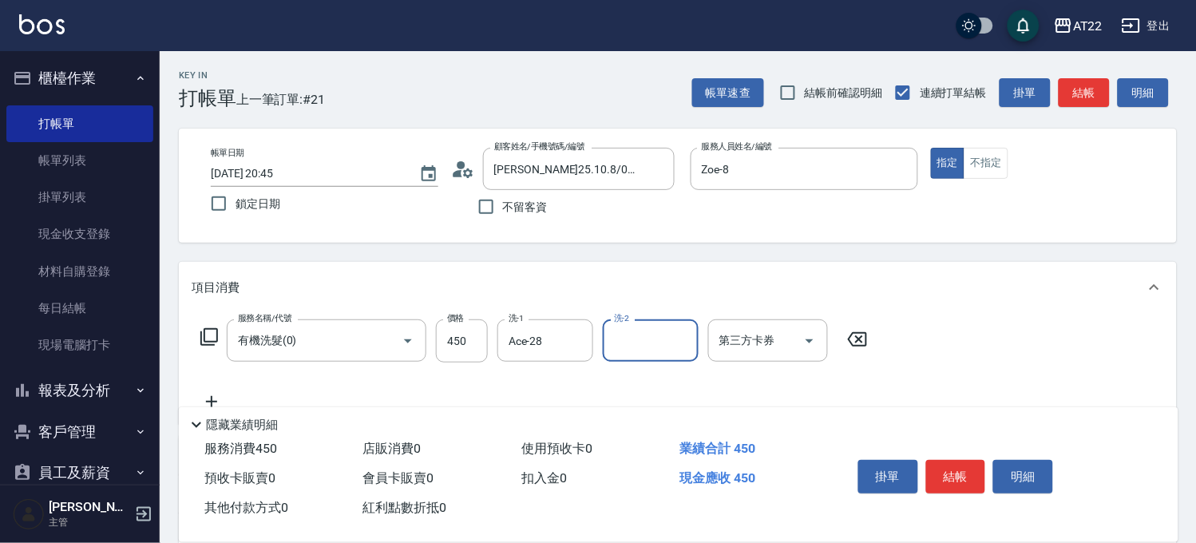
click at [228, 394] on icon at bounding box center [212, 401] width 40 height 19
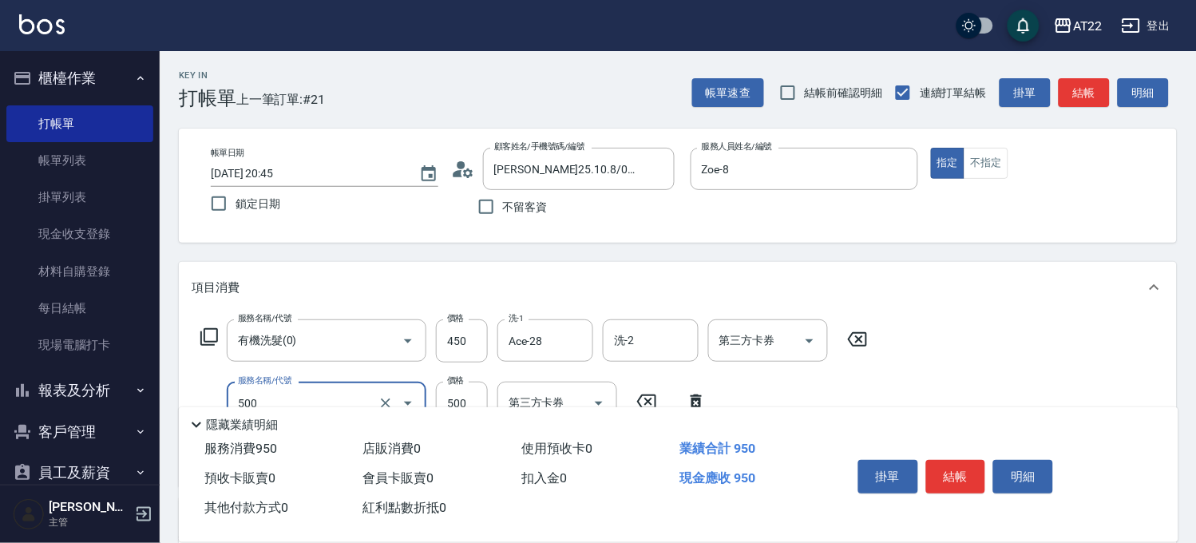
type input "剪髮(500)"
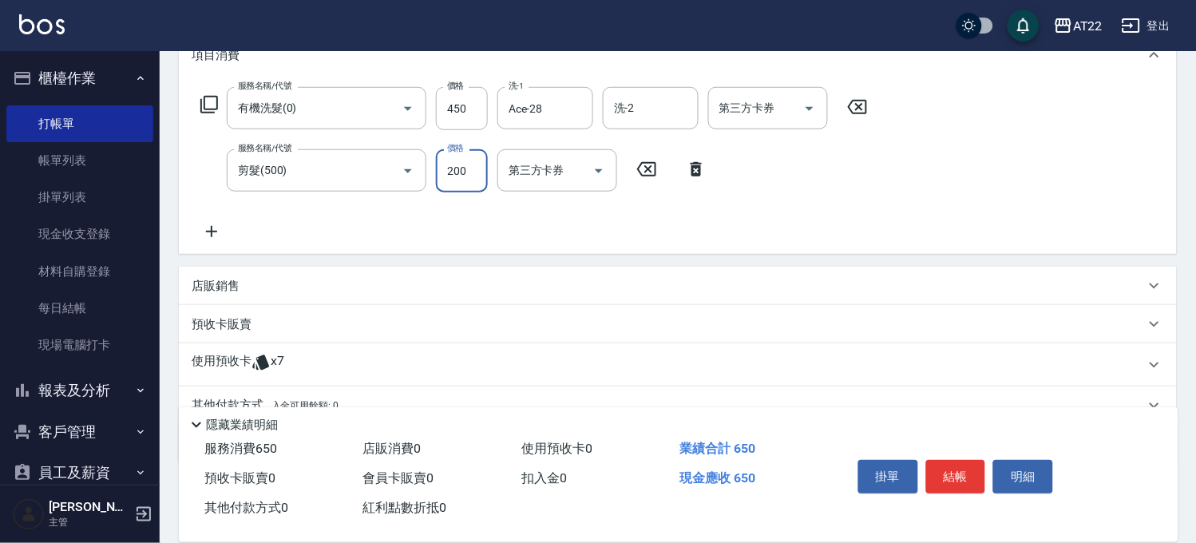
scroll to position [304, 0]
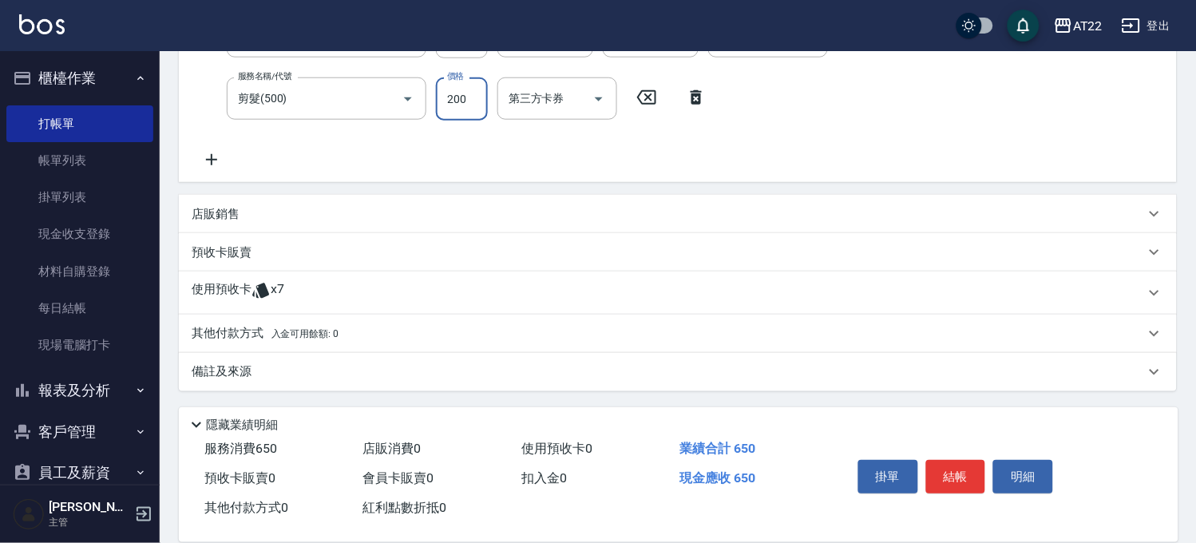
type input "200"
click at [235, 272] on div "使用預收卡 x7" at bounding box center [678, 292] width 998 height 43
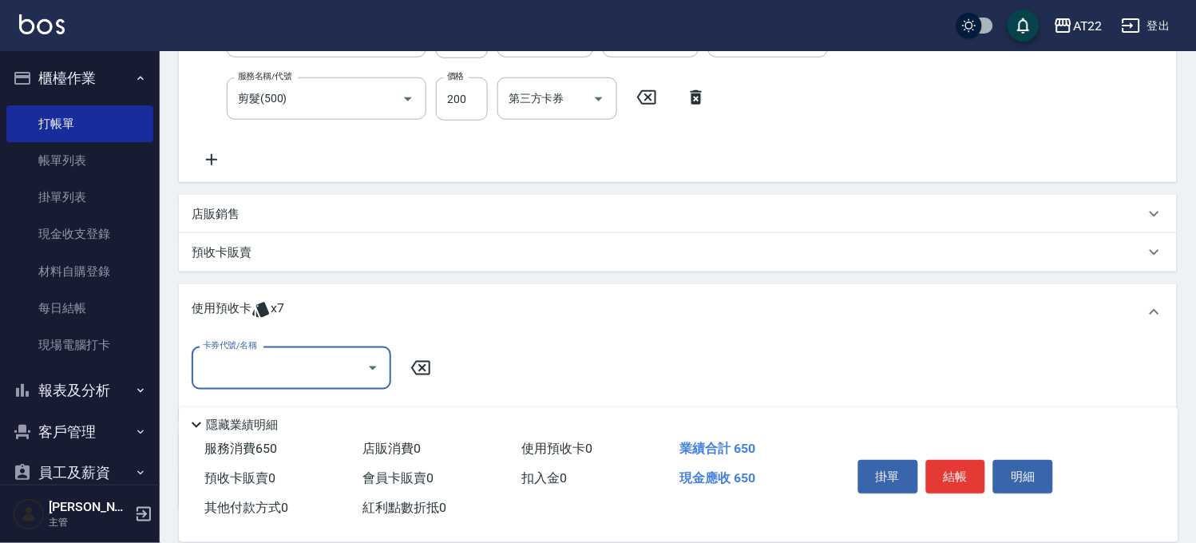
scroll to position [0, 0]
click at [243, 348] on label "卡券代號/名稱" at bounding box center [229, 345] width 53 height 12
click at [243, 354] on input "卡券代號/名稱" at bounding box center [279, 368] width 161 height 28
click at [244, 364] on input "卡券代號/名稱" at bounding box center [279, 368] width 161 height 28
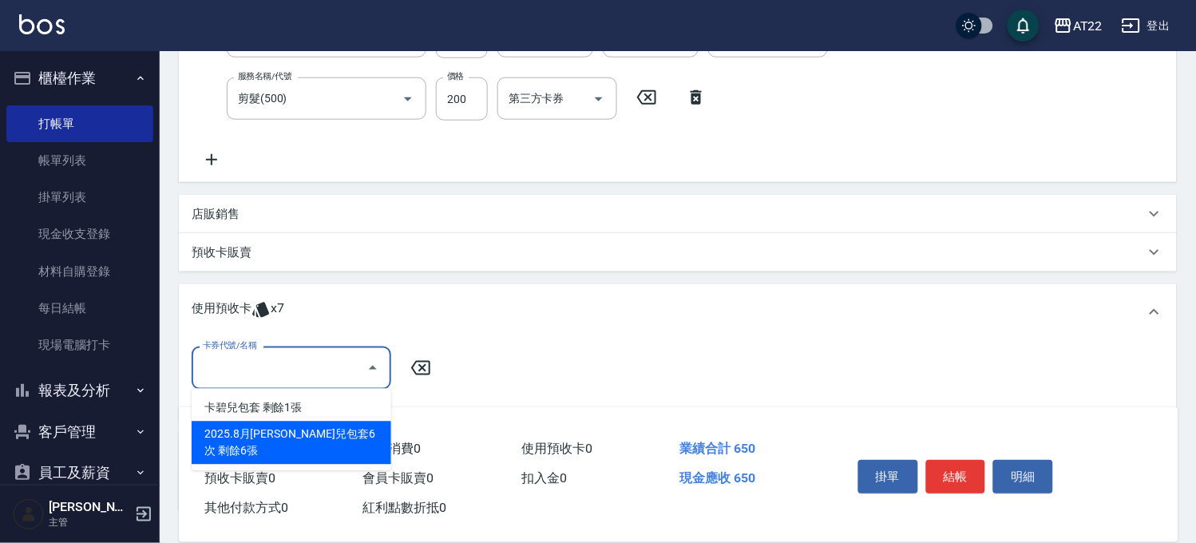
click at [280, 437] on div "2025.8月卡碧兒包套6次 剩餘6張" at bounding box center [292, 442] width 200 height 43
type input "2025.8月卡碧兒包套6次"
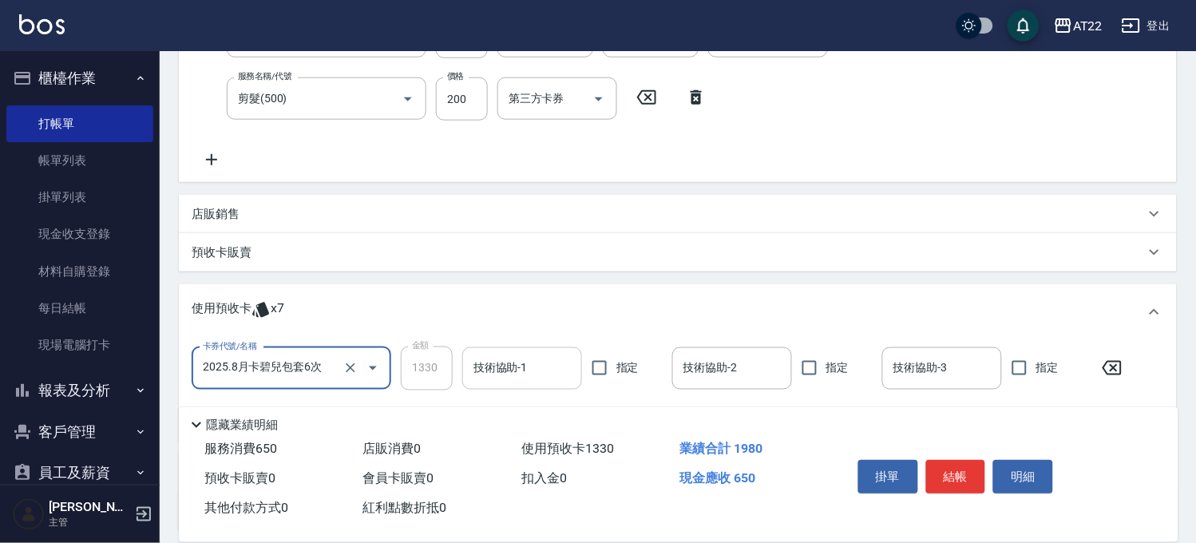
click at [513, 374] on input "技術協助-1" at bounding box center [521, 368] width 105 height 28
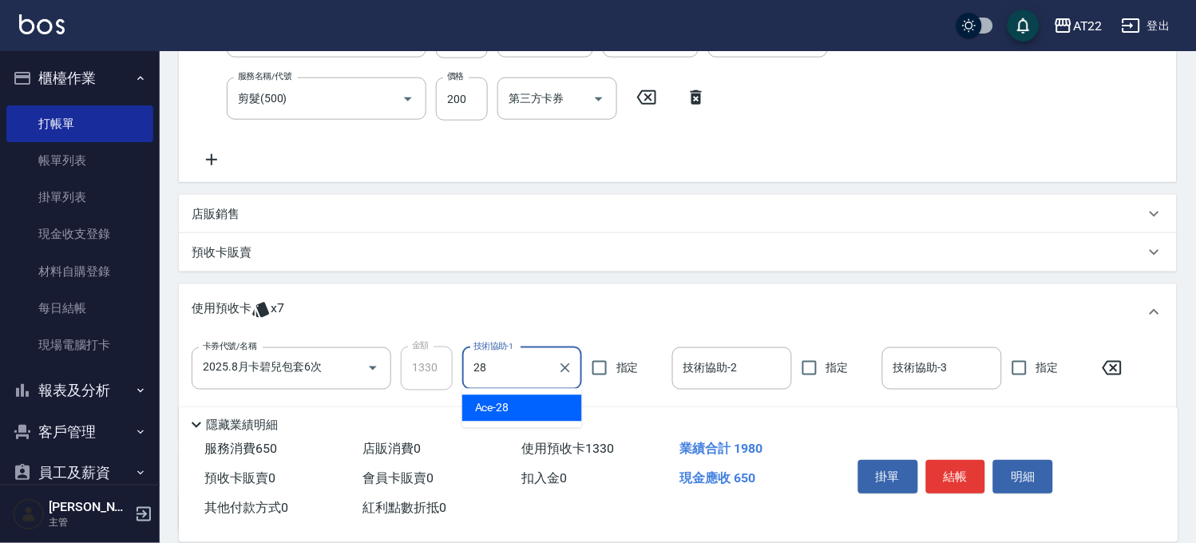
type input "Ace-28"
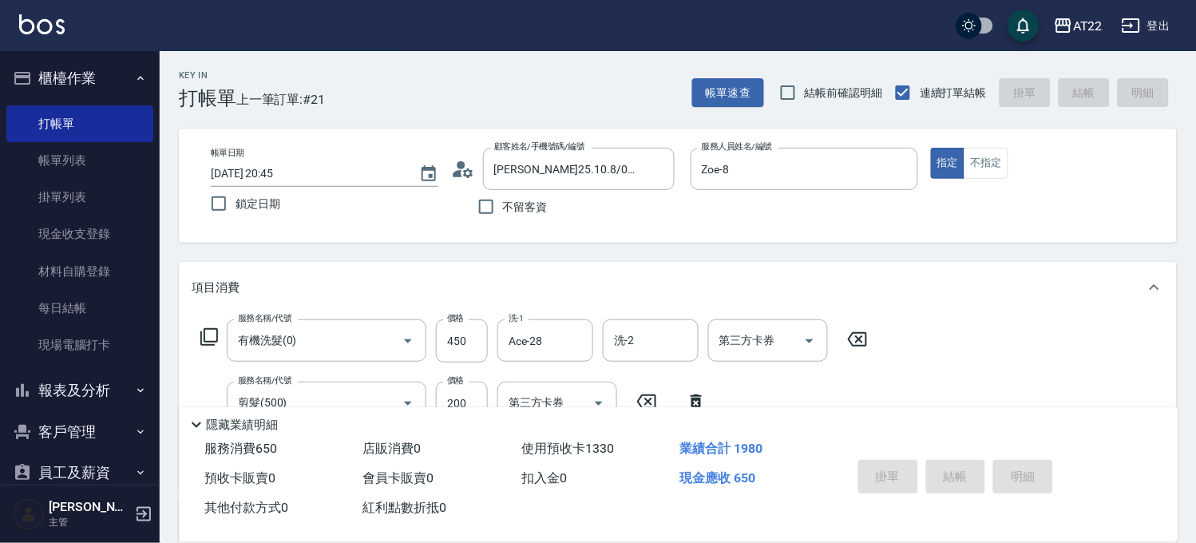
type input "2025/09/15 20:47"
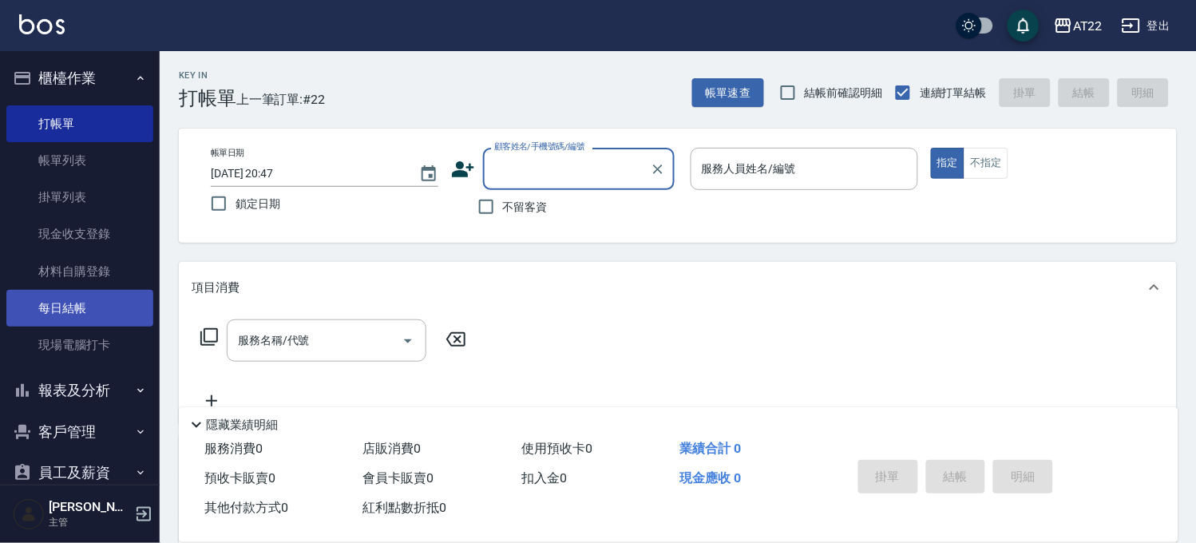
click at [97, 292] on link "每日結帳" at bounding box center [79, 308] width 147 height 37
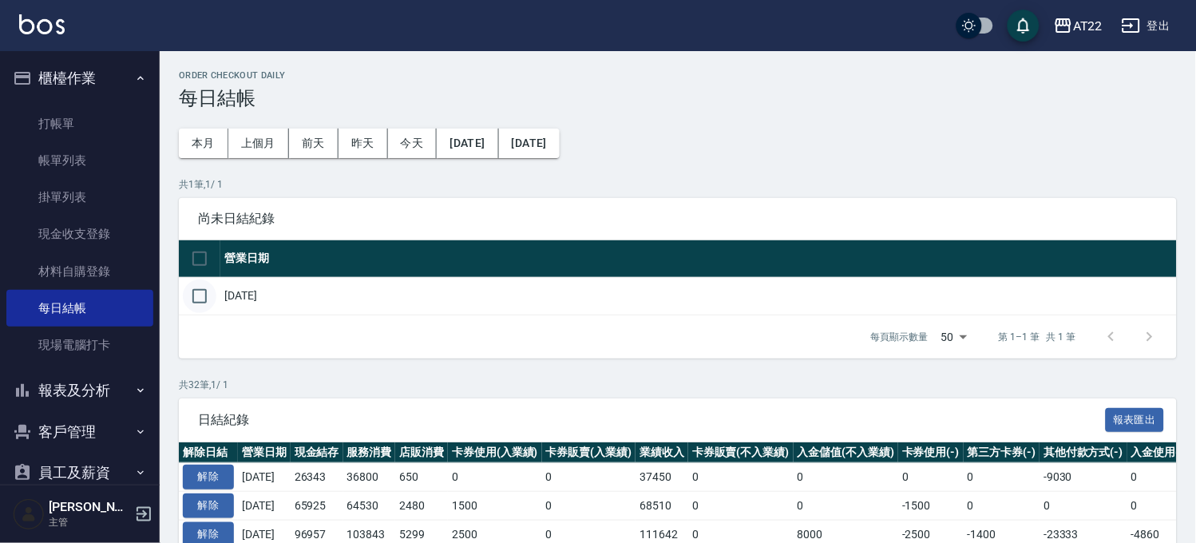
click at [197, 302] on input "checkbox" at bounding box center [200, 296] width 34 height 34
checkbox input "true"
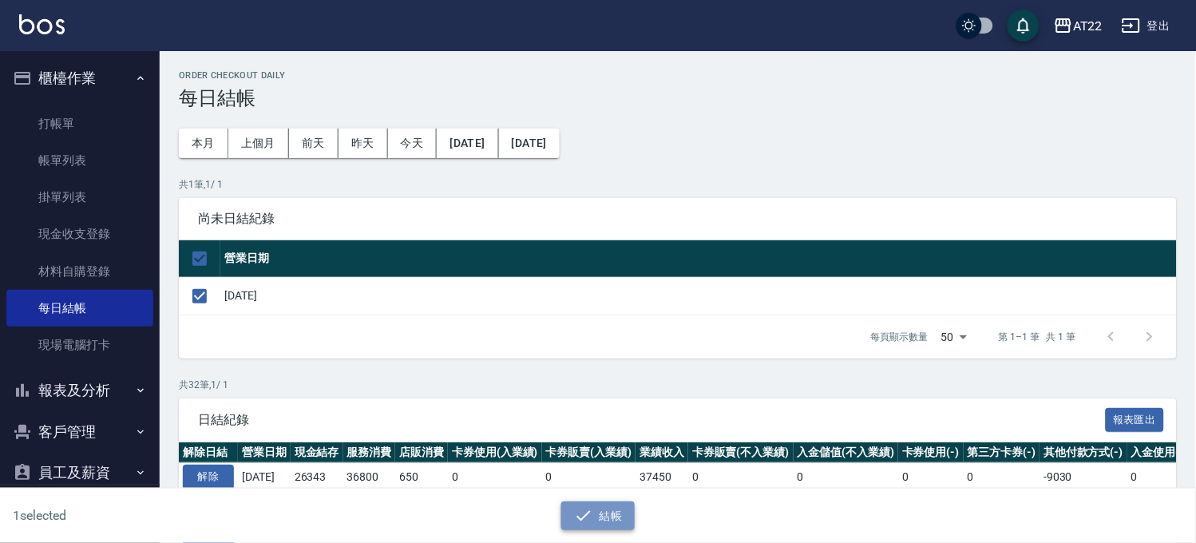
click at [580, 509] on icon "button" at bounding box center [583, 515] width 19 height 19
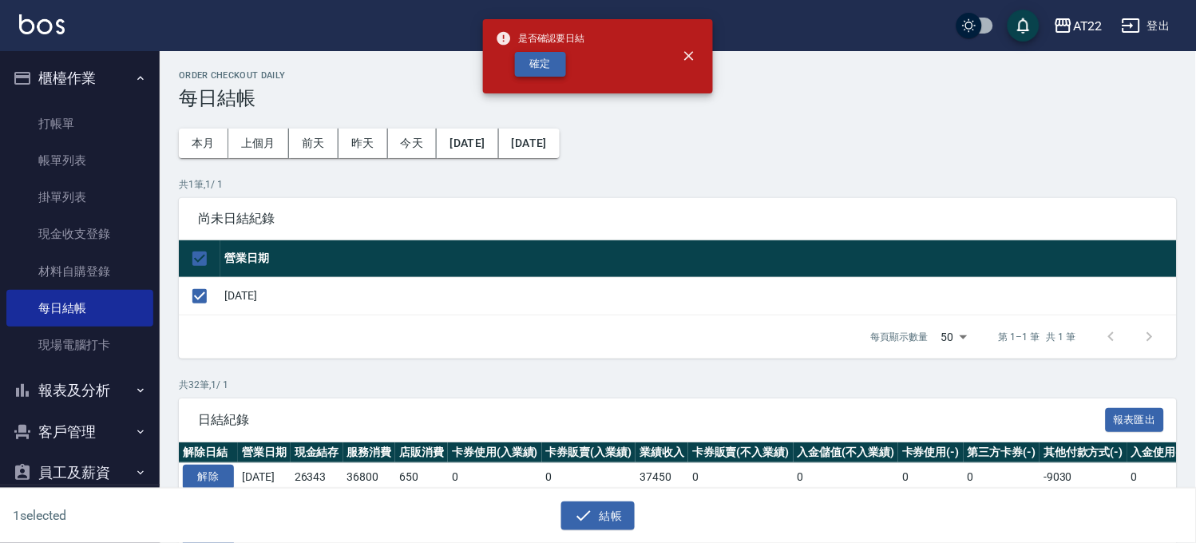
click at [547, 59] on button "確定" at bounding box center [540, 64] width 51 height 25
checkbox input "false"
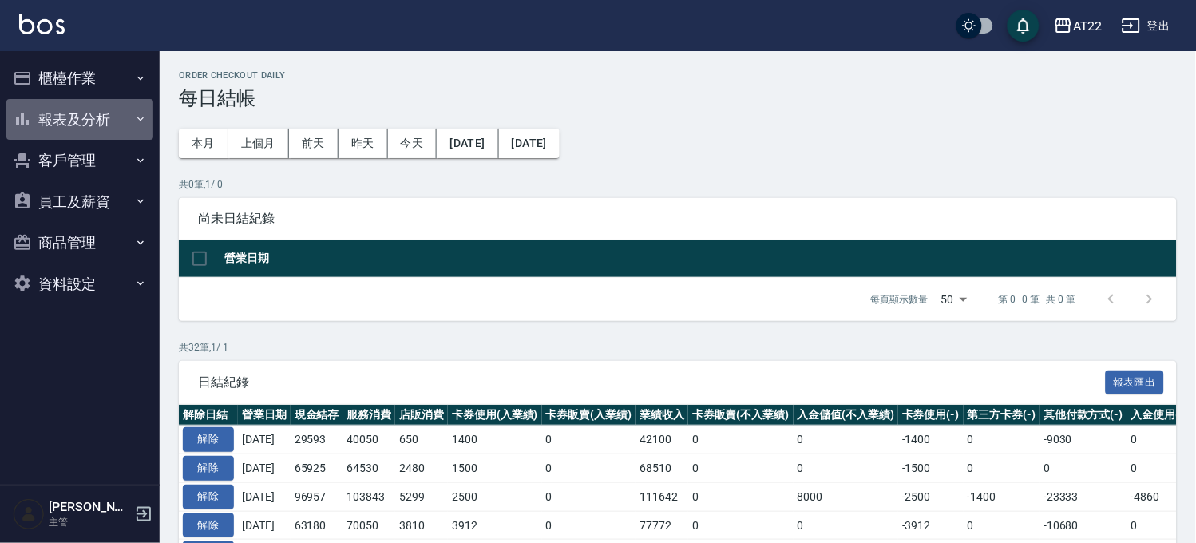
click at [51, 124] on button "報表及分析" at bounding box center [79, 120] width 147 height 42
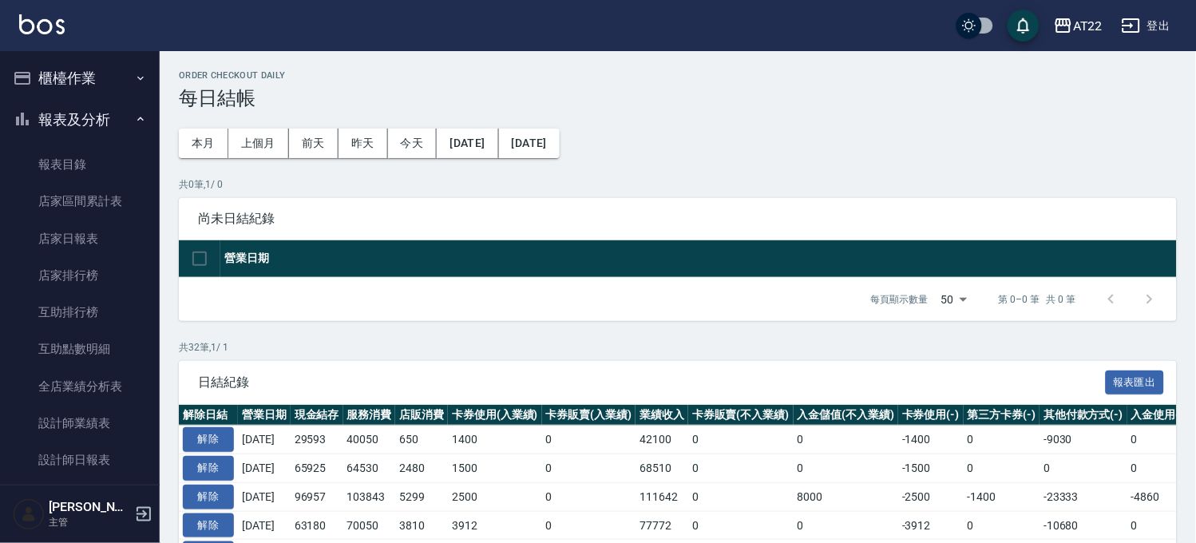
drag, startPoint x: 93, startPoint y: 73, endPoint x: 102, endPoint y: 99, distance: 27.8
click at [93, 73] on button "櫃檯作業" at bounding box center [79, 78] width 147 height 42
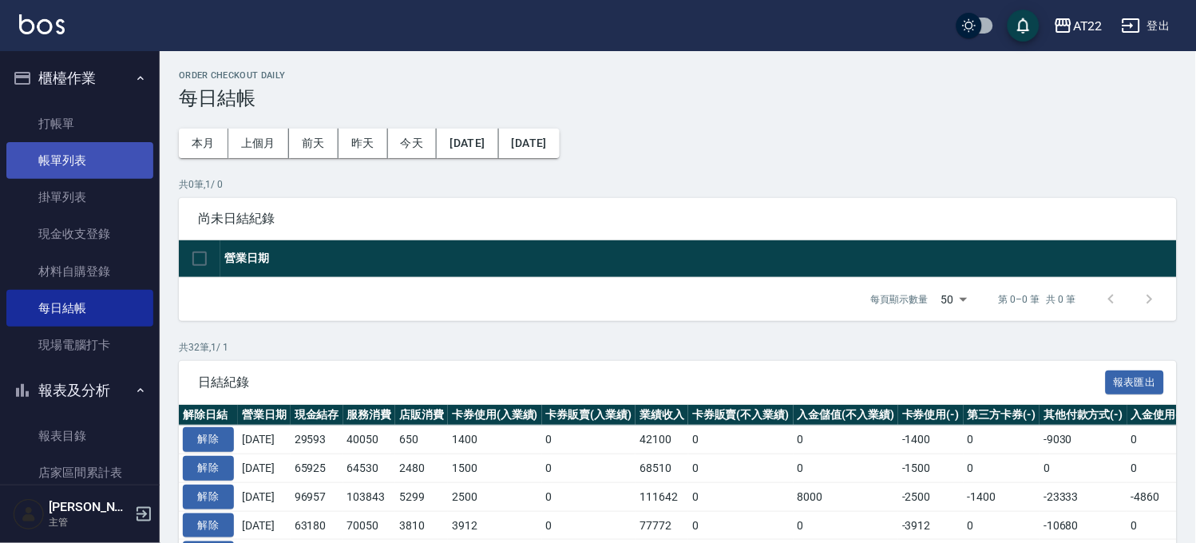
click at [114, 168] on link "帳單列表" at bounding box center [79, 160] width 147 height 37
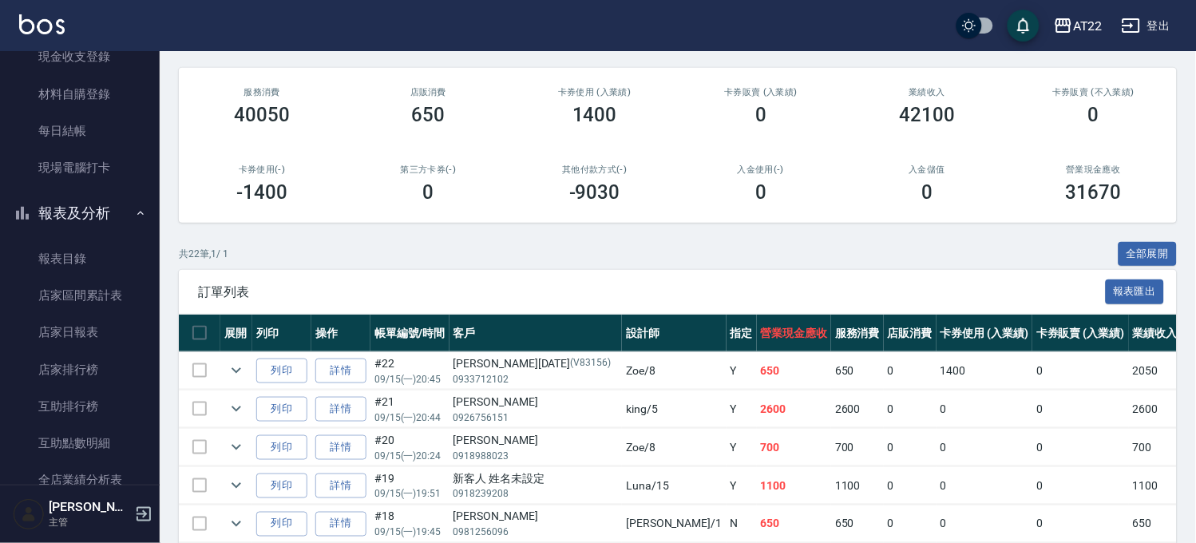
scroll to position [266, 0]
